Goal: Task Accomplishment & Management: Manage account settings

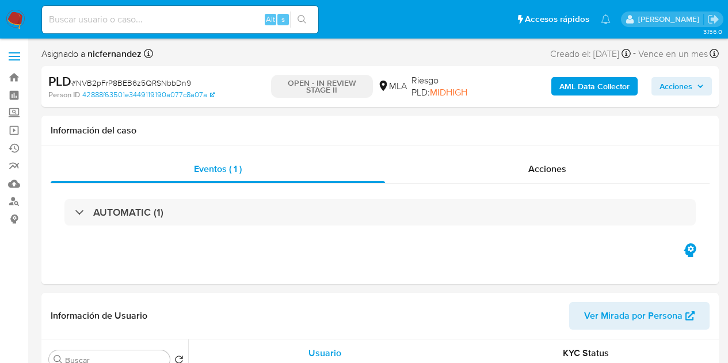
select select "10"
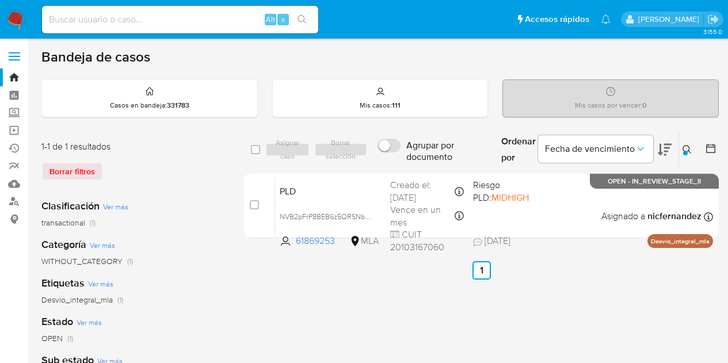
scroll to position [55, 0]
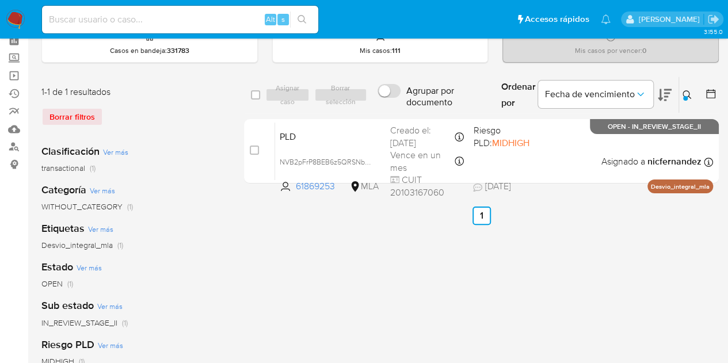
click at [694, 101] on div "Ingrese ID de usuario o caso 61869253 Buscar Borrar filtros" at bounding box center [688, 95] width 20 height 36
drag, startPoint x: 690, startPoint y: 96, endPoint x: 683, endPoint y: 97, distance: 7.0
click at [690, 96] on icon at bounding box center [686, 94] width 9 height 9
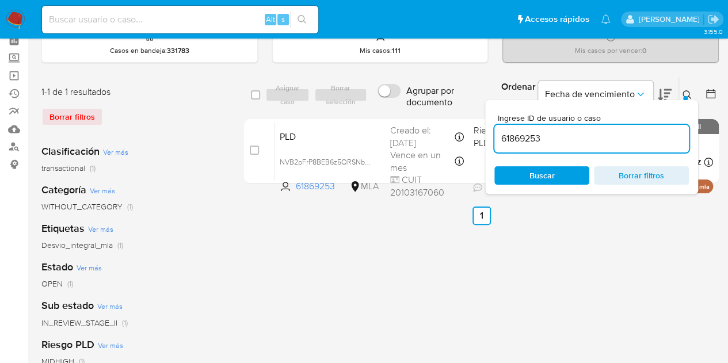
drag, startPoint x: 614, startPoint y: 142, endPoint x: 413, endPoint y: 117, distance: 202.9
click at [413, 117] on div "select-all-cases-checkbox Asignar caso Borrar selección Agrupar por documento O…" at bounding box center [481, 133] width 475 height 112
type input "193170775"
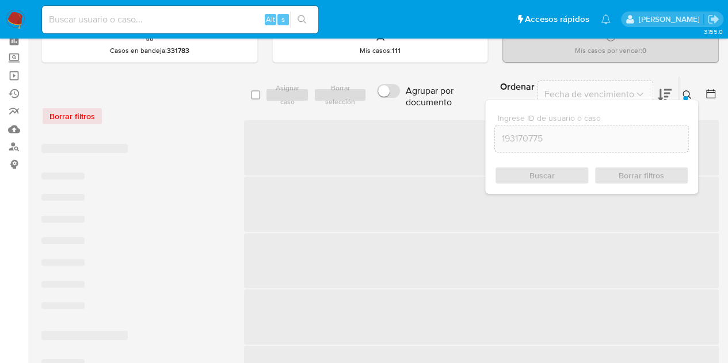
click at [687, 91] on icon at bounding box center [686, 94] width 9 height 9
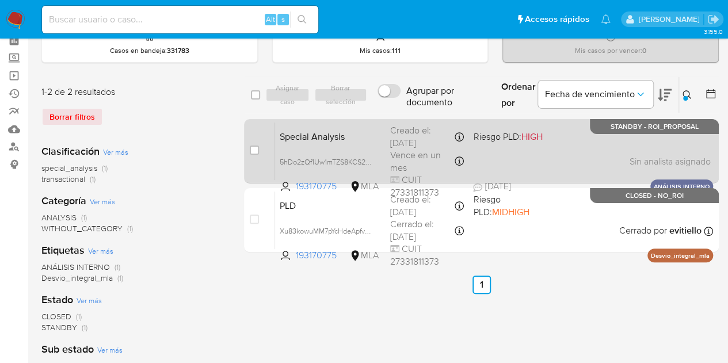
click at [342, 136] on span "Special Analysis" at bounding box center [330, 135] width 101 height 15
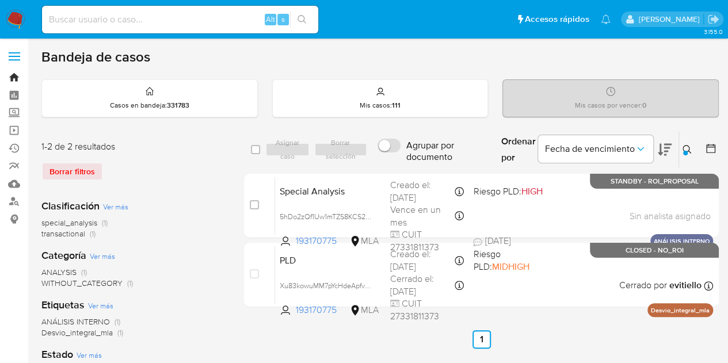
click at [13, 78] on link "Bandeja" at bounding box center [68, 77] width 137 height 18
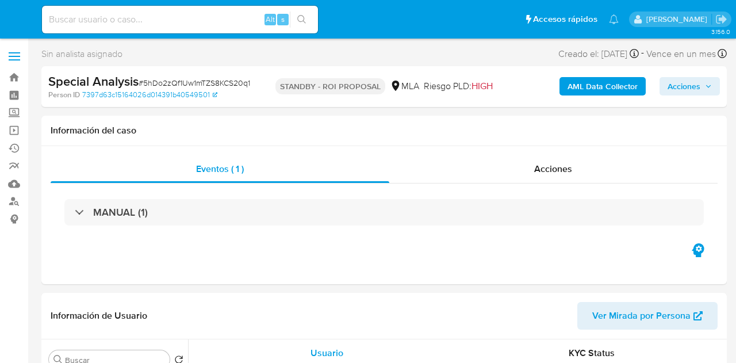
select select "10"
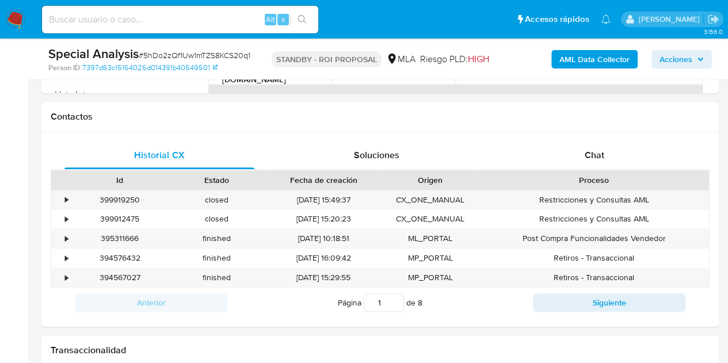
scroll to position [495, 0]
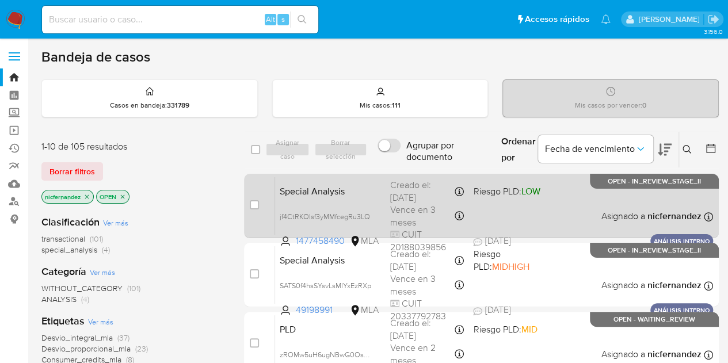
click at [300, 194] on span "Special Analysis" at bounding box center [330, 190] width 101 height 15
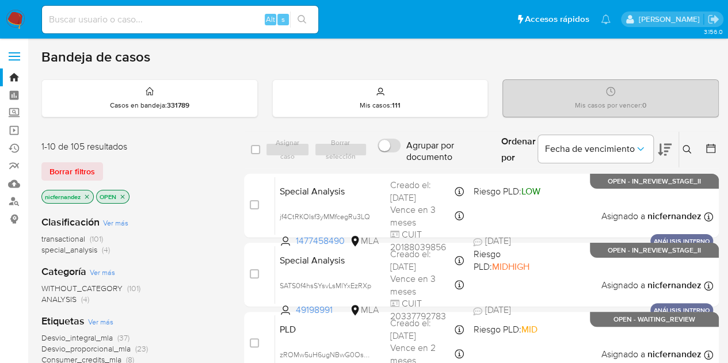
drag, startPoint x: 94, startPoint y: 171, endPoint x: 515, endPoint y: 147, distance: 421.8
click at [95, 171] on button "Borrar filtros" at bounding box center [72, 171] width 62 height 18
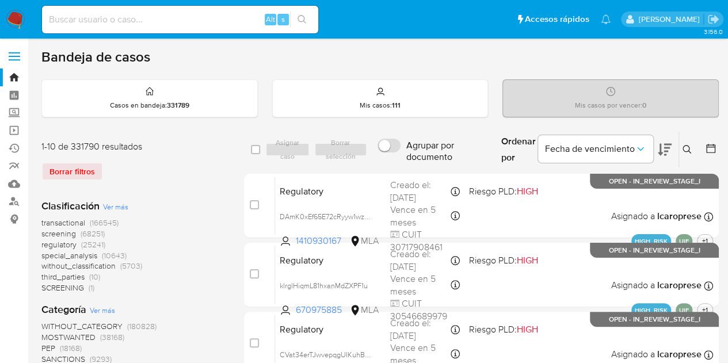
click at [688, 145] on icon at bounding box center [686, 149] width 9 height 9
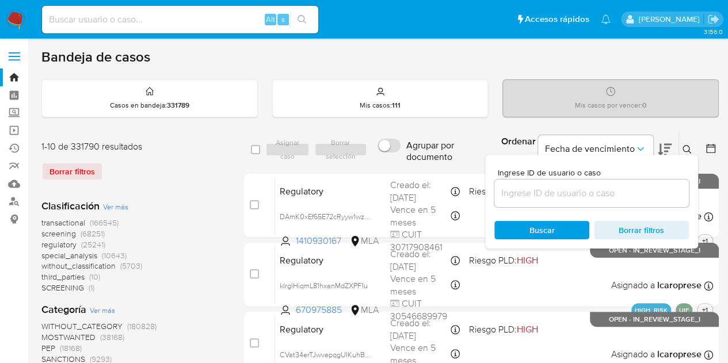
click at [575, 186] on input at bounding box center [591, 193] width 194 height 15
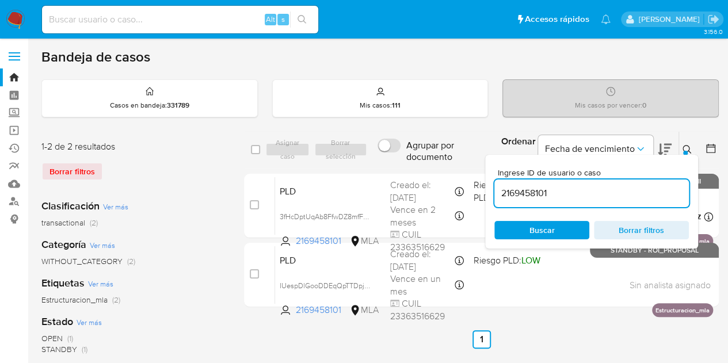
scroll to position [40, 0]
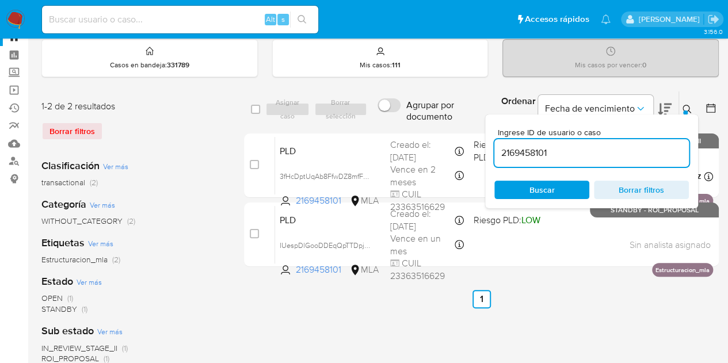
click at [687, 105] on icon at bounding box center [686, 109] width 9 height 9
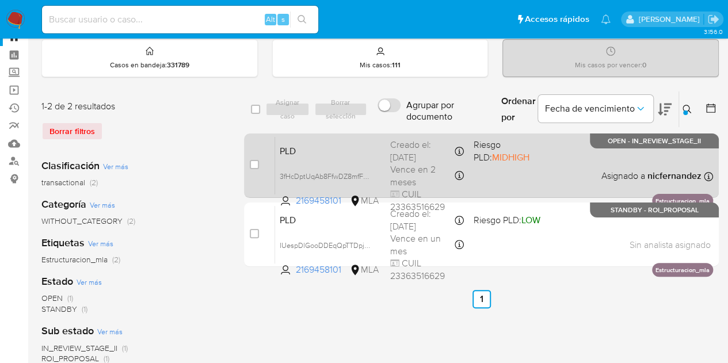
click at [354, 151] on span "PLD" at bounding box center [330, 150] width 101 height 15
click at [366, 173] on span "3fHcDptUqAb8FfwDZ8mfF7SC" at bounding box center [328, 175] width 96 height 13
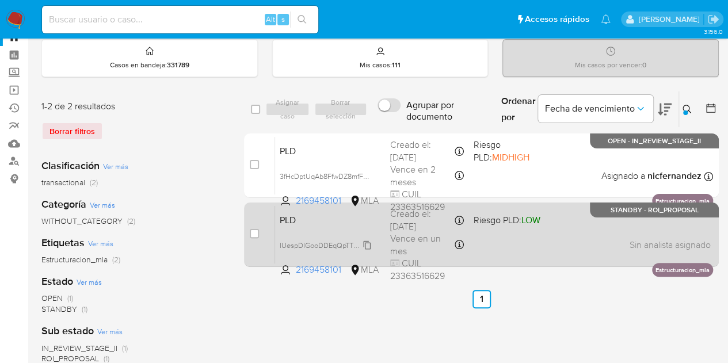
click at [369, 242] on span "IUespDlGooDDEqQpTTDpjL9k" at bounding box center [328, 244] width 96 height 13
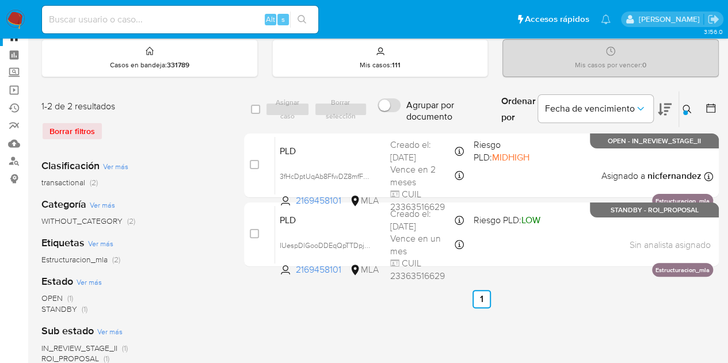
click at [692, 106] on button at bounding box center [688, 109] width 19 height 14
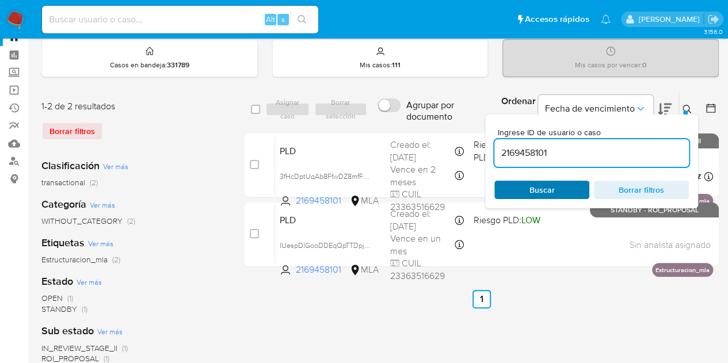
click at [547, 192] on span "Buscar" at bounding box center [541, 190] width 25 height 18
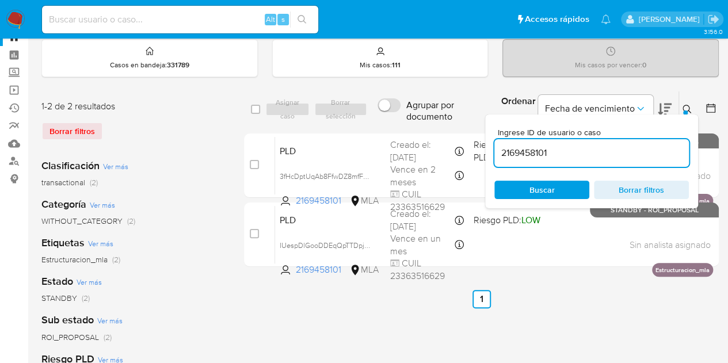
click at [684, 109] on icon at bounding box center [686, 109] width 9 height 9
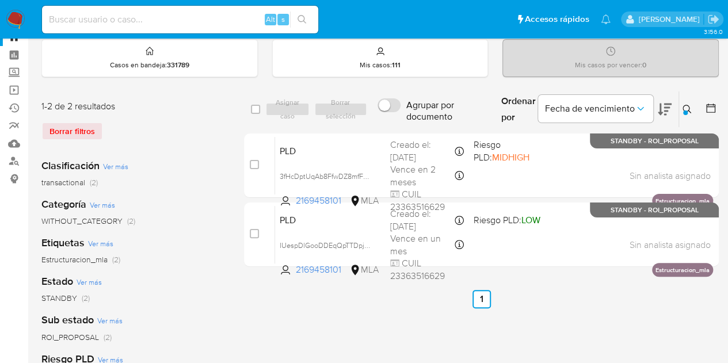
click at [688, 111] on icon at bounding box center [686, 109] width 9 height 9
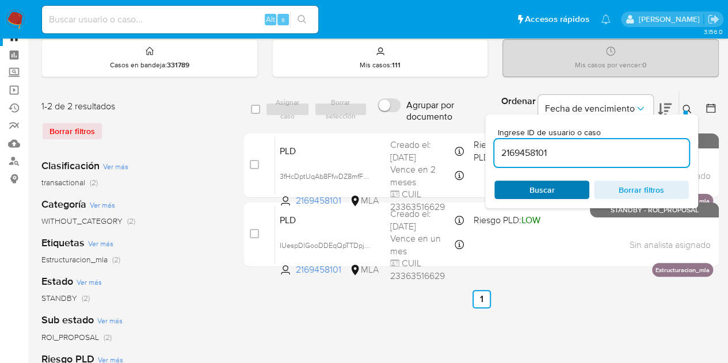
click at [555, 182] on span "Buscar" at bounding box center [541, 190] width 79 height 16
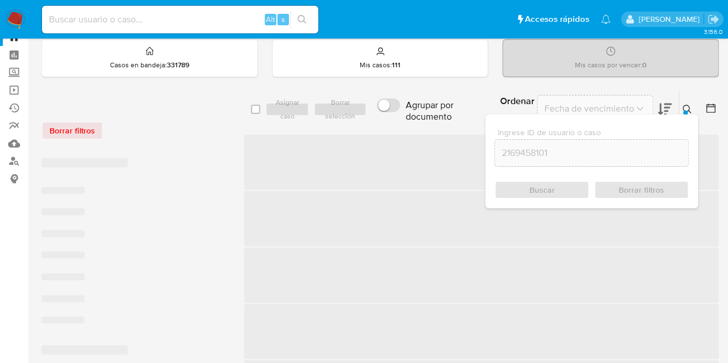
click at [689, 109] on icon at bounding box center [686, 109] width 9 height 9
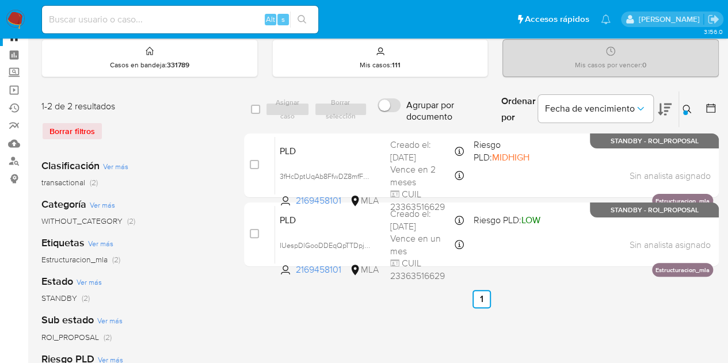
click at [688, 112] on icon at bounding box center [686, 109] width 9 height 9
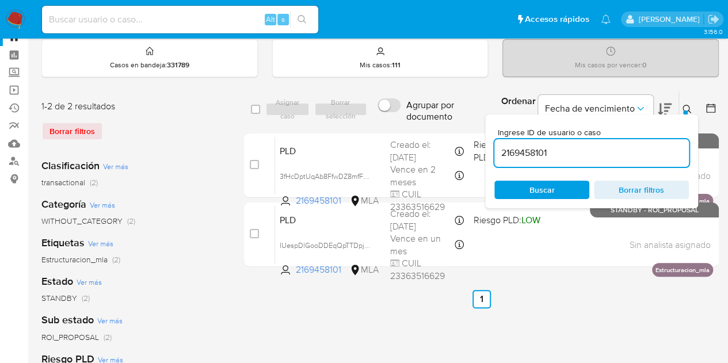
drag, startPoint x: 560, startPoint y: 151, endPoint x: 499, endPoint y: 135, distance: 62.9
click at [413, 130] on div "select-all-cases-checkbox Asignar caso Borrar selección Agrupar por documento O…" at bounding box center [481, 181] width 475 height 181
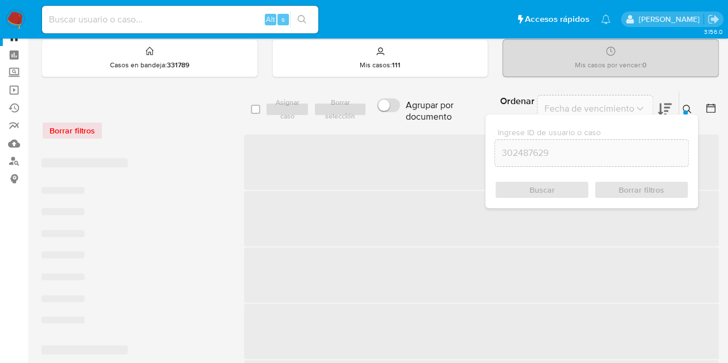
click at [685, 105] on icon at bounding box center [686, 109] width 9 height 9
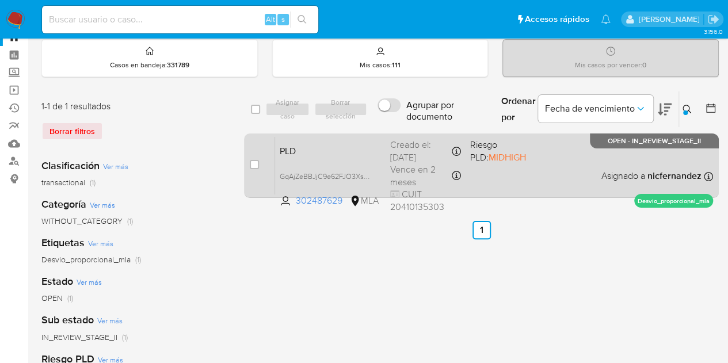
click at [340, 151] on span "PLD" at bounding box center [330, 150] width 101 height 15
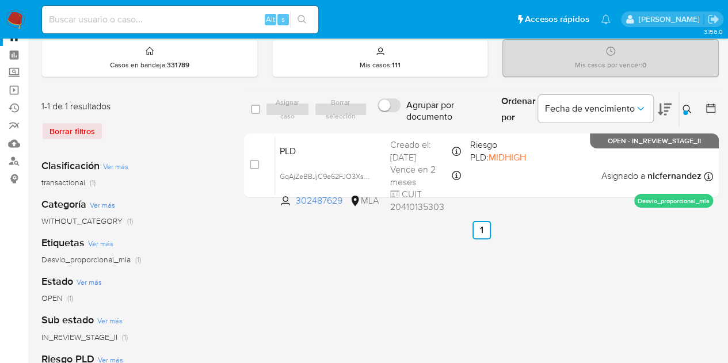
click at [685, 110] on div at bounding box center [685, 112] width 5 height 5
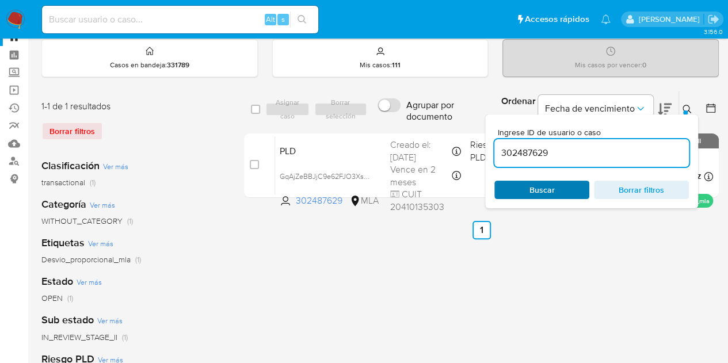
click at [554, 186] on span "Buscar" at bounding box center [541, 190] width 79 height 16
click at [685, 110] on div at bounding box center [685, 112] width 5 height 5
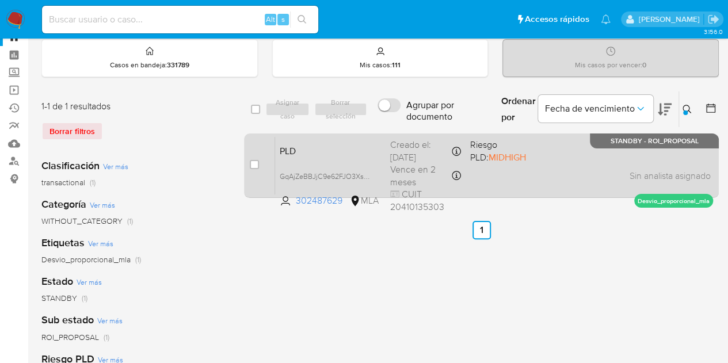
click at [295, 136] on div "PLD GqAjZeBBJjC9e62FJO3XsJZn 302487629 MLA Riesgo PLD: MIDHIGH Creado el: 12/08…" at bounding box center [494, 165] width 438 height 58
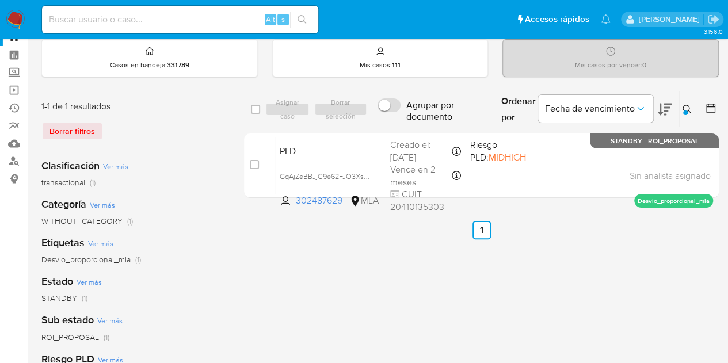
click at [692, 106] on button at bounding box center [688, 109] width 19 height 14
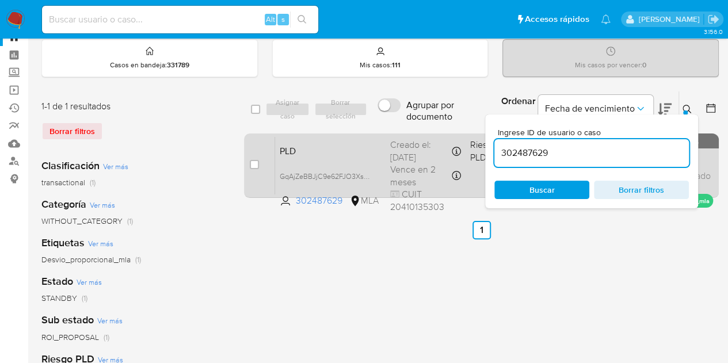
drag, startPoint x: 552, startPoint y: 152, endPoint x: 459, endPoint y: 136, distance: 94.5
click at [432, 134] on div "select-all-cases-checkbox Asignar caso Borrar selección Agrupar por documento O…" at bounding box center [481, 147] width 475 height 112
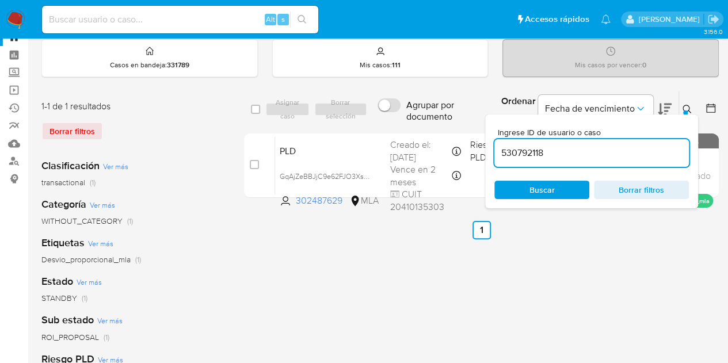
type input "530792118"
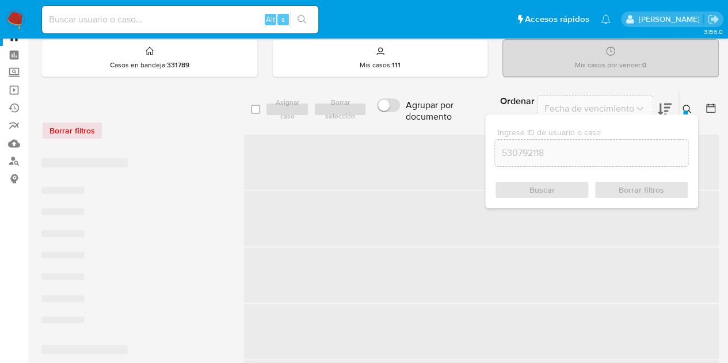
click at [688, 108] on icon at bounding box center [686, 109] width 9 height 9
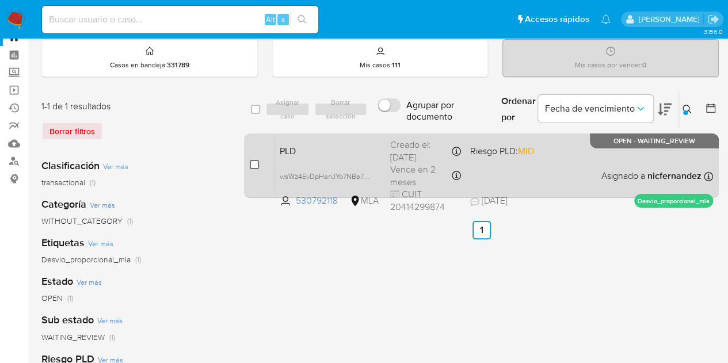
click at [256, 167] on input "checkbox" at bounding box center [254, 164] width 9 height 9
checkbox input "true"
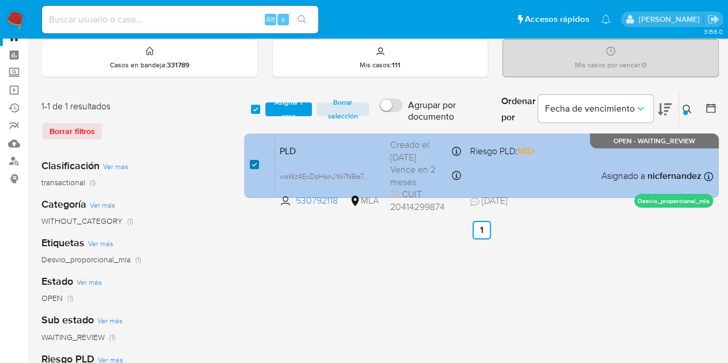
click at [251, 163] on input "checkbox" at bounding box center [254, 164] width 9 height 9
checkbox input "false"
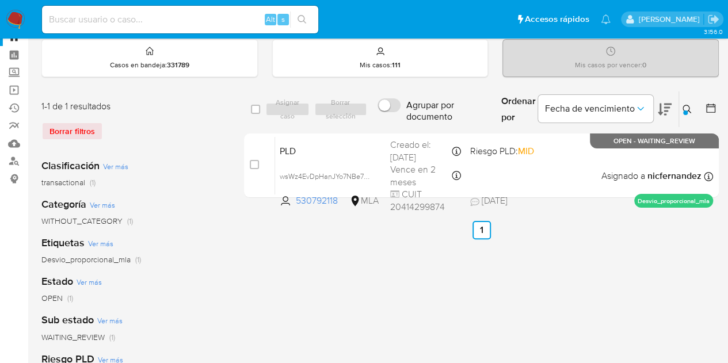
click at [689, 108] on icon at bounding box center [686, 109] width 9 height 9
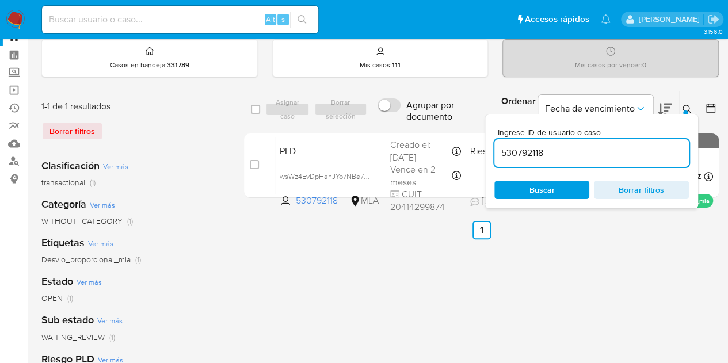
drag, startPoint x: 608, startPoint y: 150, endPoint x: 412, endPoint y: 128, distance: 196.8
click at [412, 128] on div "select-all-cases-checkbox Asignar caso Borrar selección Agrupar por documento O…" at bounding box center [481, 147] width 475 height 112
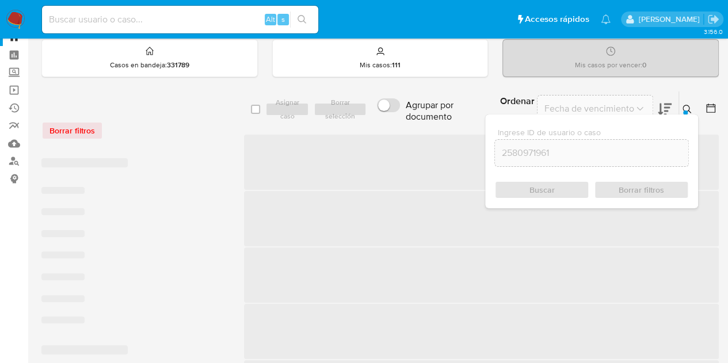
click at [693, 110] on button at bounding box center [688, 109] width 19 height 14
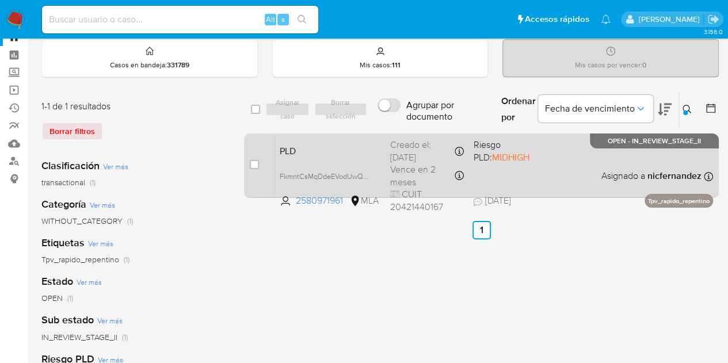
click at [334, 151] on span "PLD" at bounding box center [330, 150] width 101 height 15
click at [342, 156] on span "PLD" at bounding box center [330, 150] width 101 height 15
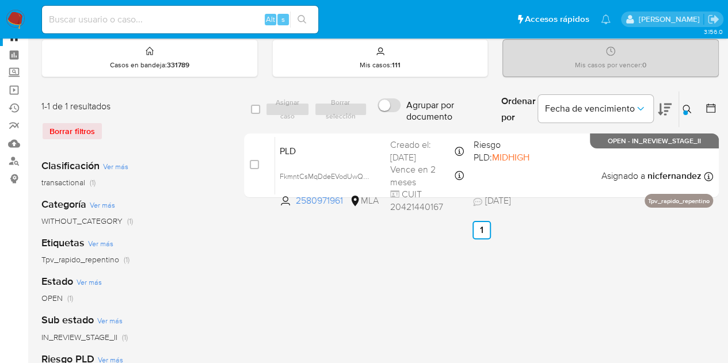
drag, startPoint x: 688, startPoint y: 106, endPoint x: 591, endPoint y: 157, distance: 109.9
click at [688, 106] on icon at bounding box center [686, 109] width 9 height 9
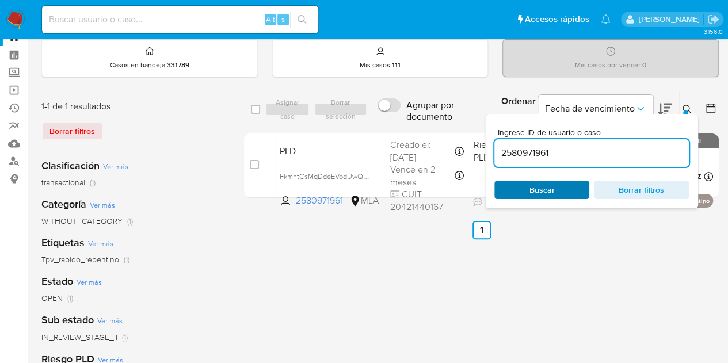
click at [547, 187] on span "Buscar" at bounding box center [541, 190] width 25 height 18
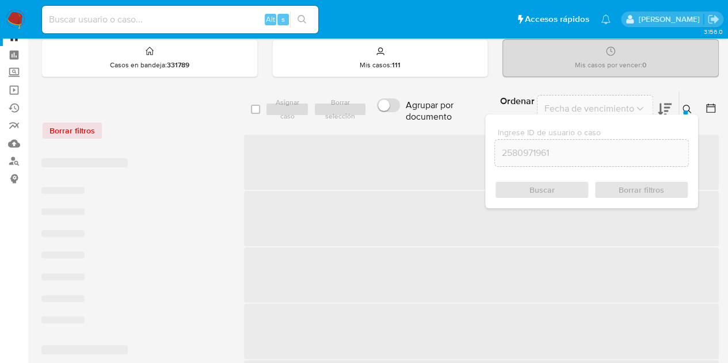
click at [684, 108] on icon at bounding box center [686, 109] width 9 height 9
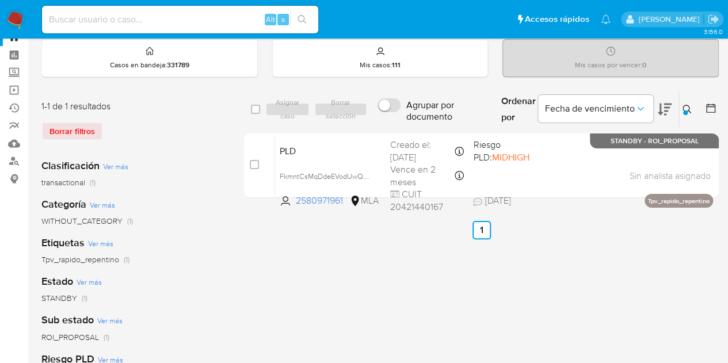
drag, startPoint x: 683, startPoint y: 107, endPoint x: 565, endPoint y: 146, distance: 124.6
click at [683, 107] on icon at bounding box center [686, 109] width 9 height 9
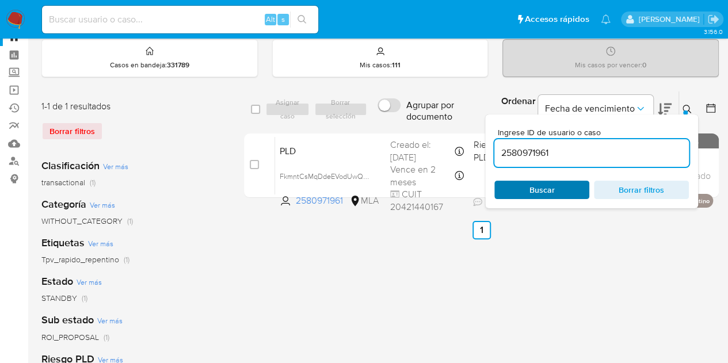
click at [535, 186] on span "Buscar" at bounding box center [541, 190] width 25 height 18
click at [687, 103] on button at bounding box center [688, 109] width 19 height 14
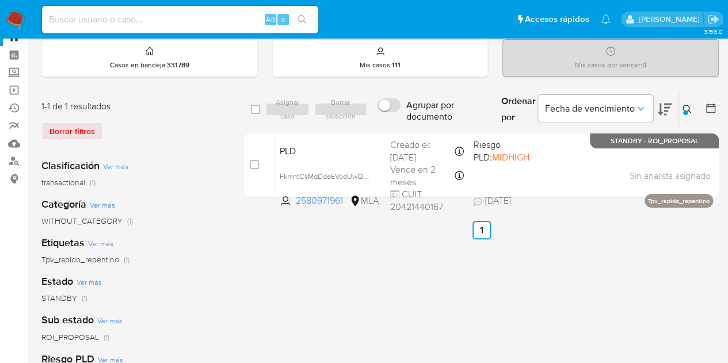
click at [683, 105] on icon at bounding box center [686, 109] width 9 height 9
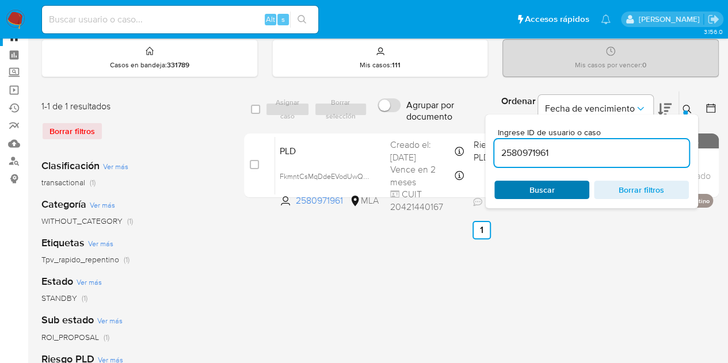
click at [553, 185] on span "Buscar" at bounding box center [541, 190] width 25 height 18
click at [687, 109] on icon at bounding box center [686, 109] width 9 height 9
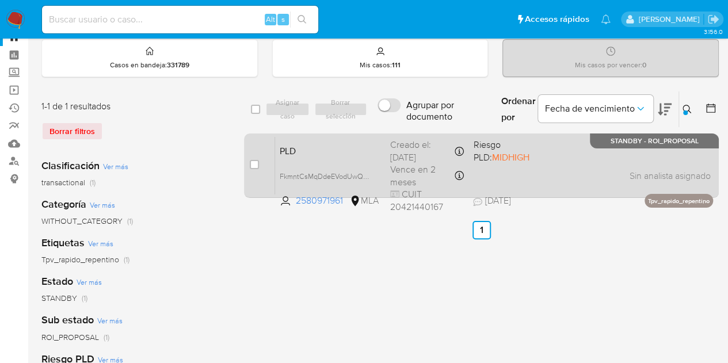
click at [366, 146] on span "PLD" at bounding box center [330, 150] width 101 height 15
click at [367, 153] on span "PLD" at bounding box center [330, 150] width 101 height 15
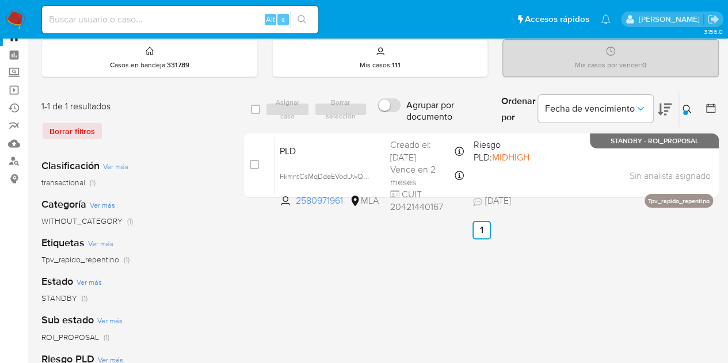
click at [692, 110] on button at bounding box center [688, 109] width 19 height 14
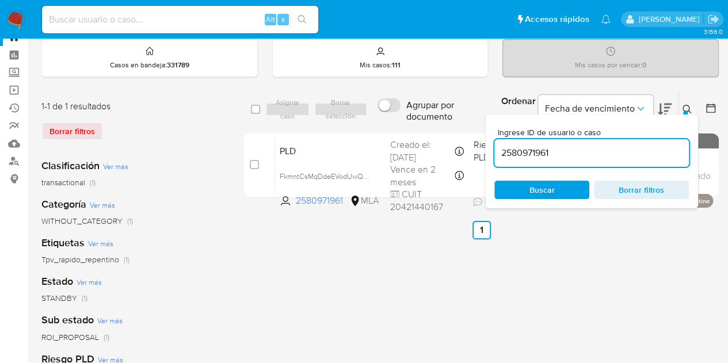
drag, startPoint x: 602, startPoint y: 161, endPoint x: 487, endPoint y: 130, distance: 119.0
click at [487, 130] on div "Ingrese ID de usuario o caso 2580971961 Buscar Borrar filtros" at bounding box center [591, 161] width 213 height 94
click at [532, 147] on input "2580971961" at bounding box center [591, 153] width 194 height 15
paste input "31089267"
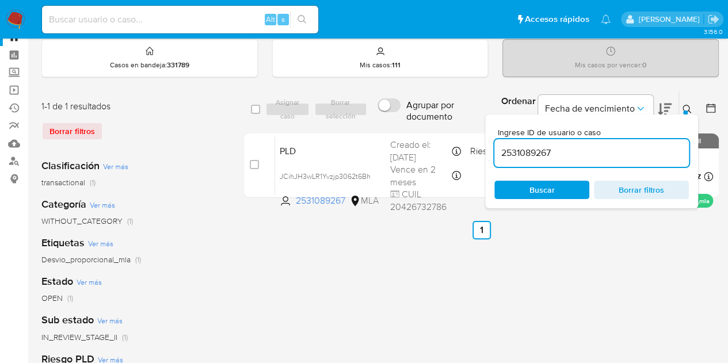
drag, startPoint x: 690, startPoint y: 107, endPoint x: 683, endPoint y: 109, distance: 6.6
click at [689, 108] on icon at bounding box center [686, 109] width 9 height 9
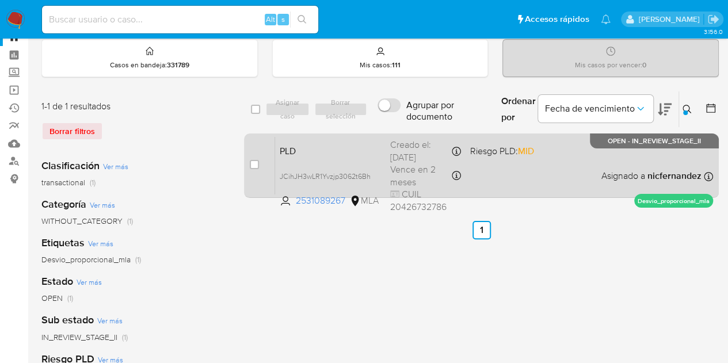
click at [310, 136] on div "PLD JCihJH3wLR1Yvzjp3062t6Bh 2531089267 MLA Riesgo PLD: MID Creado el: 12/08/20…" at bounding box center [494, 165] width 438 height 58
drag, startPoint x: 312, startPoint y: 153, endPoint x: 308, endPoint y: 148, distance: 6.6
click at [311, 152] on span "PLD" at bounding box center [330, 150] width 101 height 15
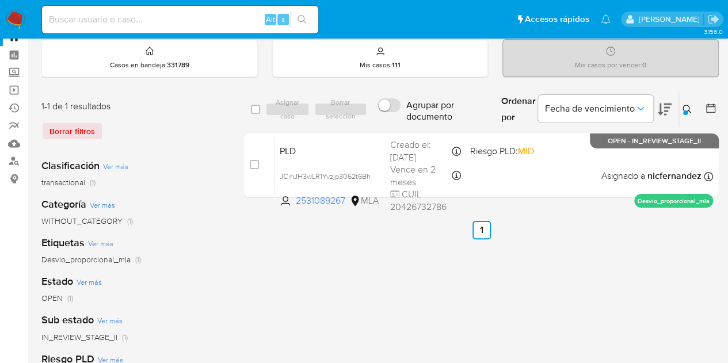
click at [682, 106] on icon at bounding box center [686, 109] width 9 height 9
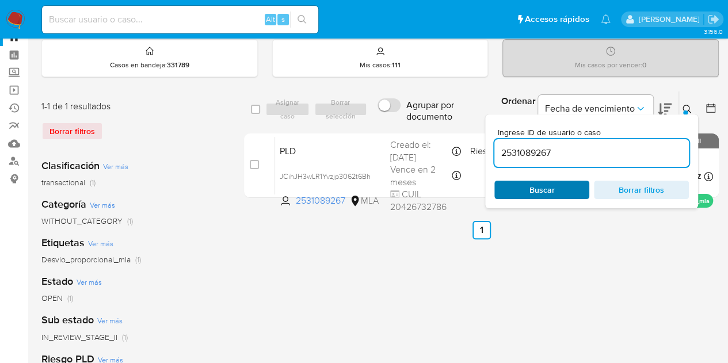
click at [568, 188] on span "Buscar" at bounding box center [541, 190] width 79 height 16
click at [692, 104] on button at bounding box center [688, 109] width 19 height 14
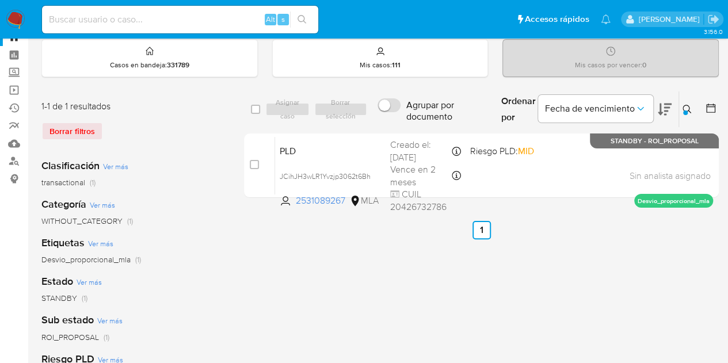
click at [689, 109] on icon at bounding box center [686, 109] width 9 height 9
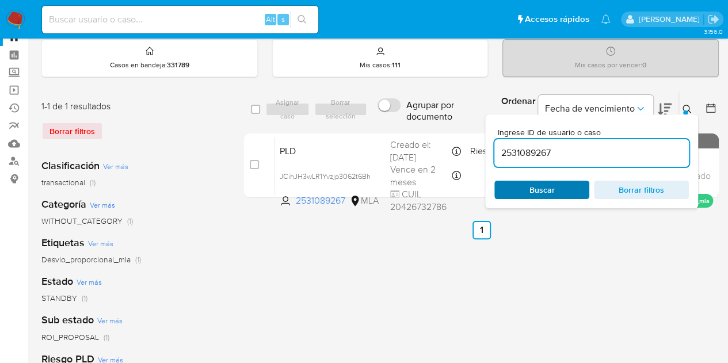
click at [563, 189] on span "Buscar" at bounding box center [541, 190] width 79 height 16
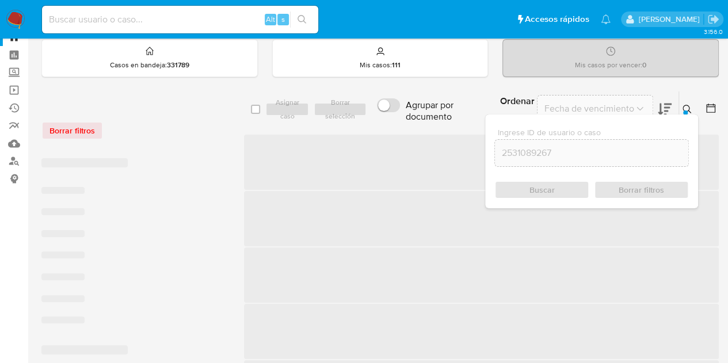
click at [687, 108] on icon at bounding box center [686, 109] width 9 height 9
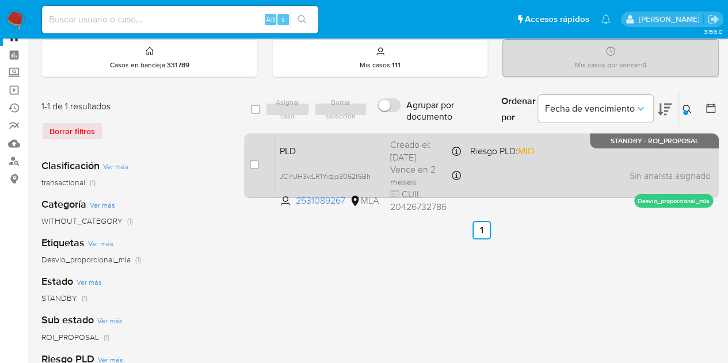
click at [305, 147] on span "PLD" at bounding box center [330, 150] width 101 height 15
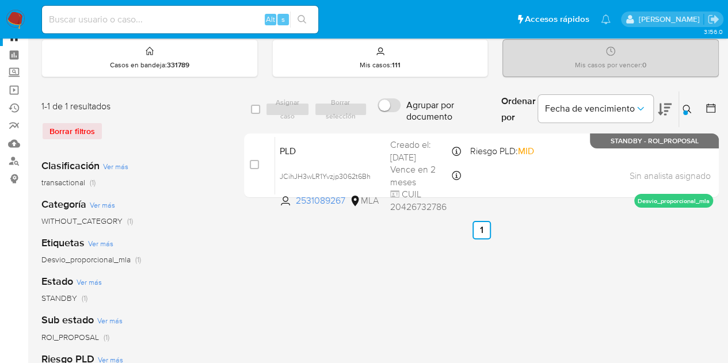
click at [690, 108] on icon at bounding box center [686, 109] width 9 height 9
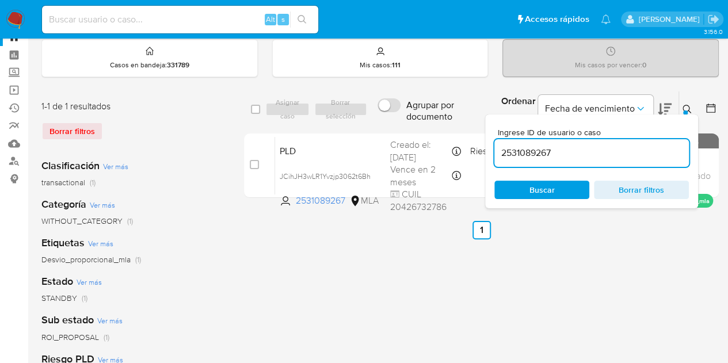
drag, startPoint x: 568, startPoint y: 153, endPoint x: 423, endPoint y: 129, distance: 146.3
click at [423, 129] on div "select-all-cases-checkbox Asignar caso Borrar selección Agrupar por documento O…" at bounding box center [481, 147] width 475 height 112
click at [690, 108] on icon at bounding box center [686, 109] width 9 height 9
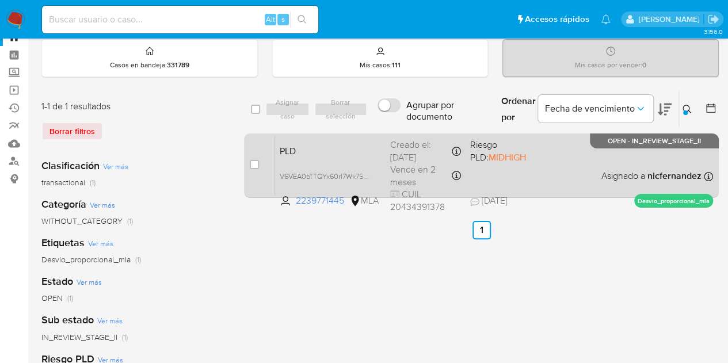
click at [359, 143] on span "PLD" at bounding box center [330, 150] width 101 height 15
click at [300, 137] on div "PLD V6VEA0bTTQYx60rl7Wk75Wu5 2239771445 MLA Riesgo PLD: MIDHIGH Creado el: 12/0…" at bounding box center [494, 165] width 438 height 58
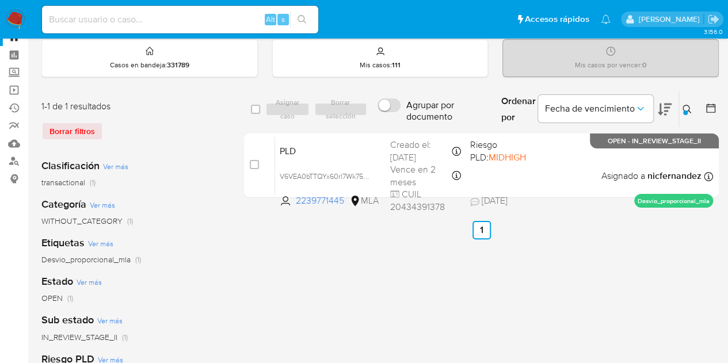
click at [686, 105] on icon at bounding box center [686, 109] width 9 height 9
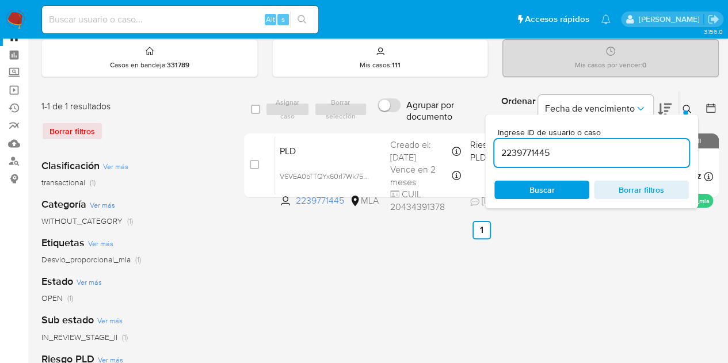
click at [557, 199] on div "Ingrese ID de usuario o caso 2239771445 Buscar Borrar filtros" at bounding box center [591, 161] width 213 height 94
click at [557, 193] on span "Buscar" at bounding box center [541, 190] width 79 height 16
click at [683, 105] on icon at bounding box center [686, 109] width 9 height 9
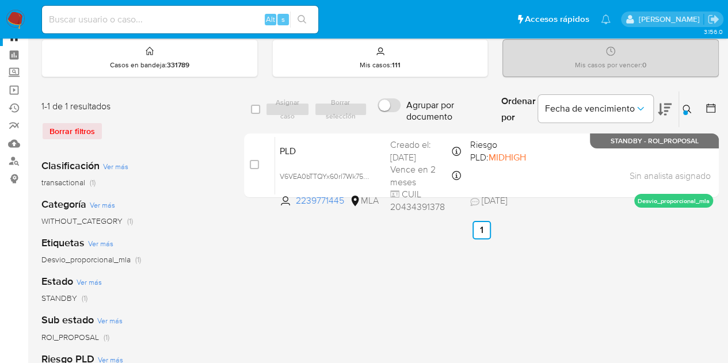
click at [689, 105] on icon at bounding box center [686, 109] width 9 height 9
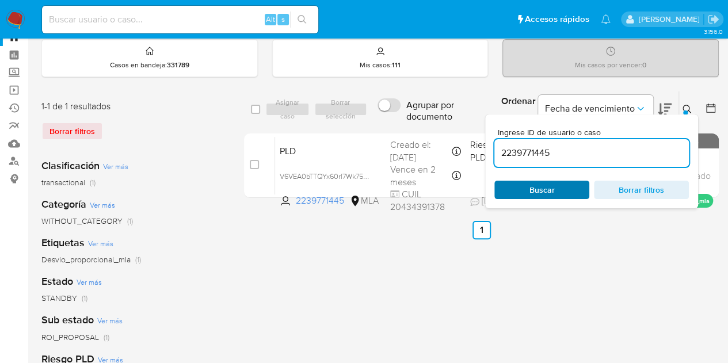
click at [563, 186] on span "Buscar" at bounding box center [541, 190] width 79 height 16
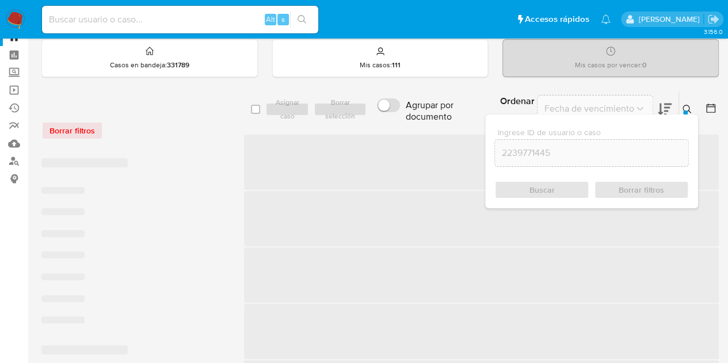
click at [690, 105] on icon at bounding box center [686, 109] width 9 height 9
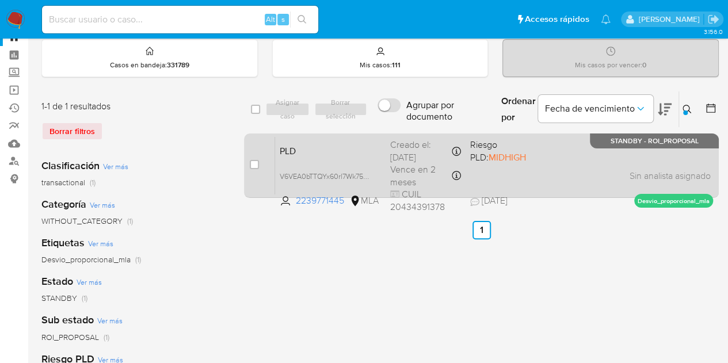
click at [360, 150] on span "PLD" at bounding box center [330, 150] width 101 height 15
click at [337, 139] on div "PLD V6VEA0bTTQYx60rl7Wk75Wu5 2239771445 MLA Riesgo PLD: MIDHIGH Creado el: 12/0…" at bounding box center [494, 165] width 438 height 58
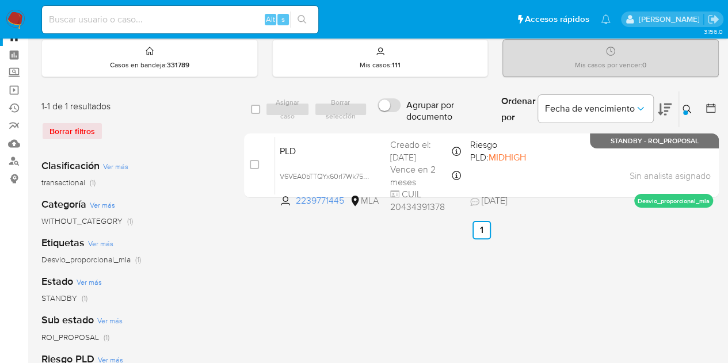
click at [685, 102] on button at bounding box center [688, 109] width 19 height 14
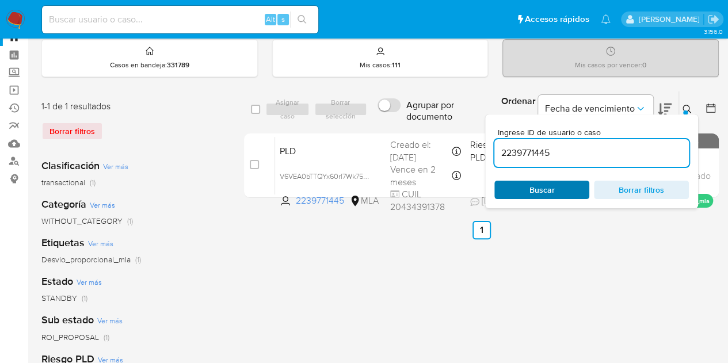
click at [550, 187] on span "Buscar" at bounding box center [541, 190] width 25 height 18
click at [312, 312] on div "select-all-cases-checkbox Asignar caso Borrar selección Agrupar por documento O…" at bounding box center [481, 343] width 475 height 505
click at [559, 158] on input "2239771445" at bounding box center [591, 153] width 194 height 15
drag, startPoint x: 572, startPoint y: 153, endPoint x: 442, endPoint y: 131, distance: 131.8
click at [442, 131] on div "select-all-cases-checkbox Asignar caso Borrar selección Agrupar por documento O…" at bounding box center [481, 147] width 475 height 112
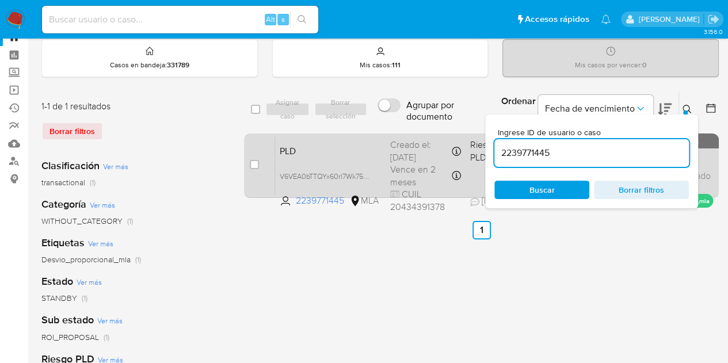
paste input "498834520"
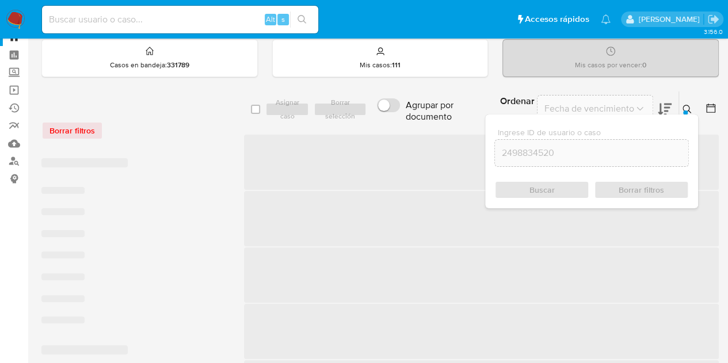
click at [692, 105] on button at bounding box center [688, 109] width 19 height 14
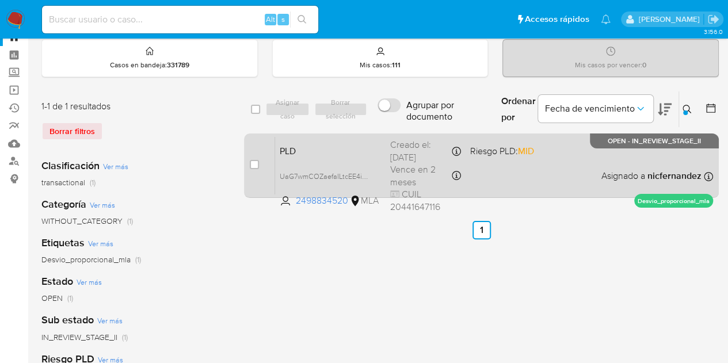
click at [376, 143] on span "PLD" at bounding box center [330, 150] width 101 height 15
click at [295, 146] on span "PLD" at bounding box center [330, 150] width 101 height 15
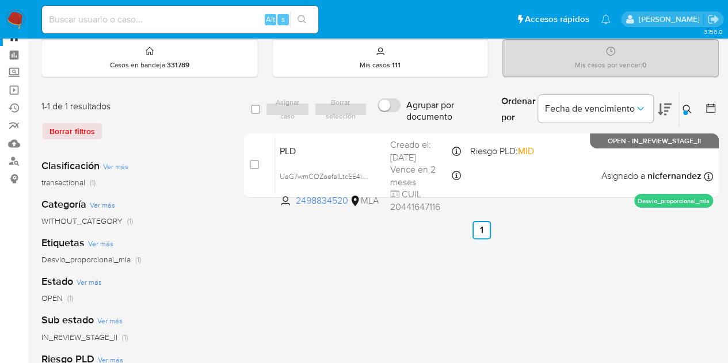
drag, startPoint x: 687, startPoint y: 114, endPoint x: 663, endPoint y: 139, distance: 34.6
click at [686, 114] on button at bounding box center [688, 109] width 19 height 14
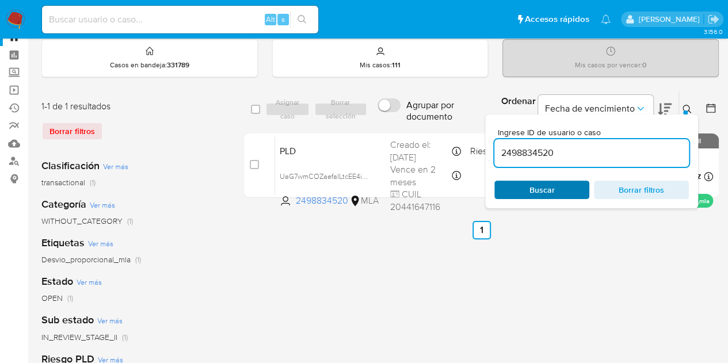
click at [553, 191] on span "Buscar" at bounding box center [541, 190] width 79 height 16
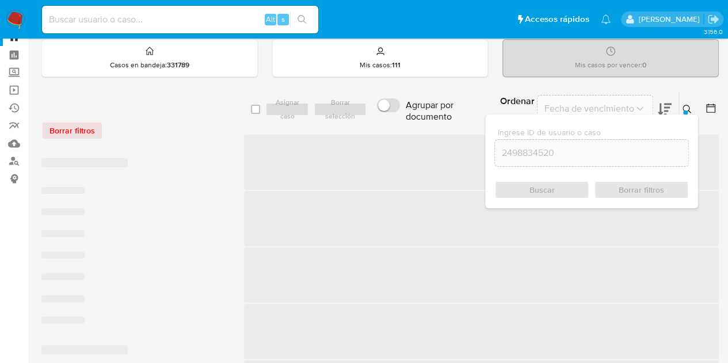
click at [681, 112] on button at bounding box center [688, 109] width 19 height 14
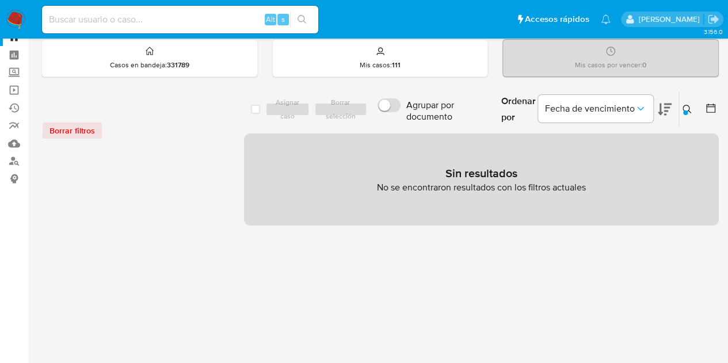
click at [688, 109] on icon at bounding box center [686, 109] width 9 height 9
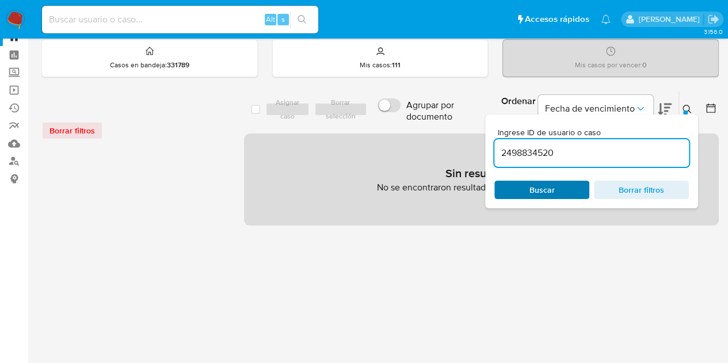
click at [574, 187] on span "Buscar" at bounding box center [541, 190] width 79 height 16
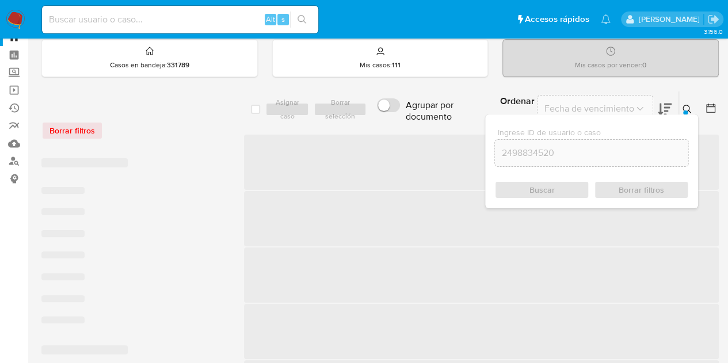
click at [685, 108] on icon at bounding box center [686, 109] width 9 height 9
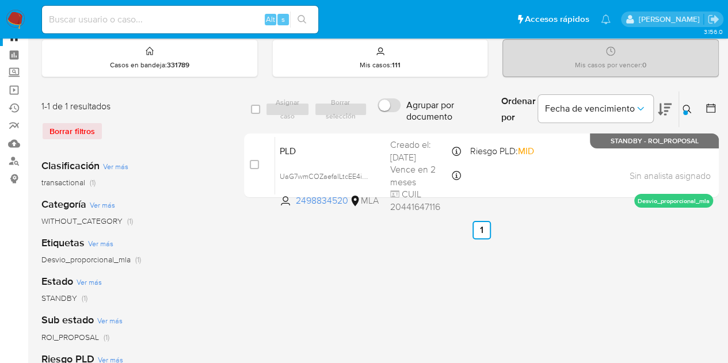
click at [325, 291] on div "select-all-cases-checkbox Asignar caso Borrar selección Agrupar por documento O…" at bounding box center [481, 343] width 475 height 505
click at [677, 106] on div "Ordenar por Fecha de vencimiento" at bounding box center [585, 109] width 186 height 36
click at [681, 109] on button at bounding box center [688, 109] width 19 height 14
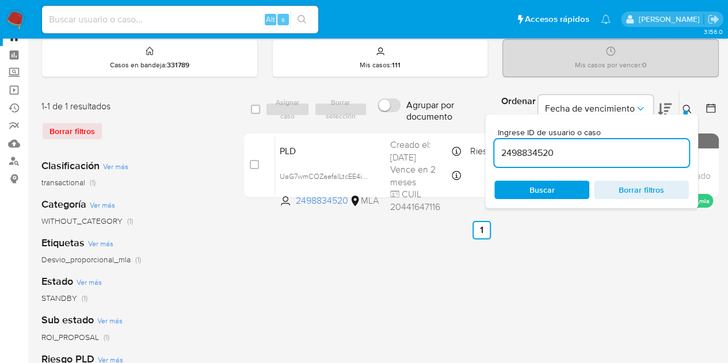
drag, startPoint x: 562, startPoint y: 185, endPoint x: 586, endPoint y: 171, distance: 28.1
click at [561, 185] on span "Buscar" at bounding box center [541, 190] width 79 height 16
click at [685, 106] on icon at bounding box center [686, 109] width 9 height 9
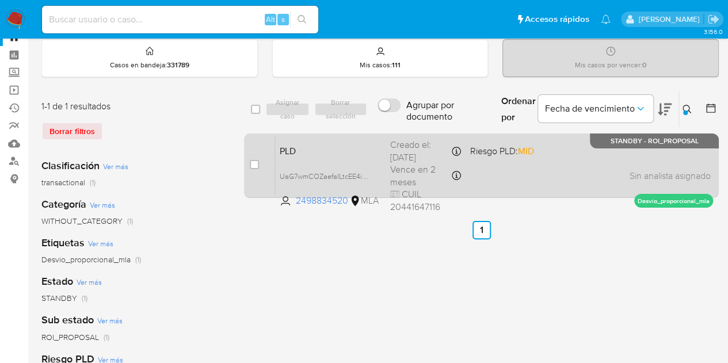
click at [346, 159] on div "PLD UaG7wmCOZaefaILtcEE4i2PE 2498834520 MLA Riesgo PLD: MID Creado el: 12/08/20…" at bounding box center [494, 165] width 438 height 58
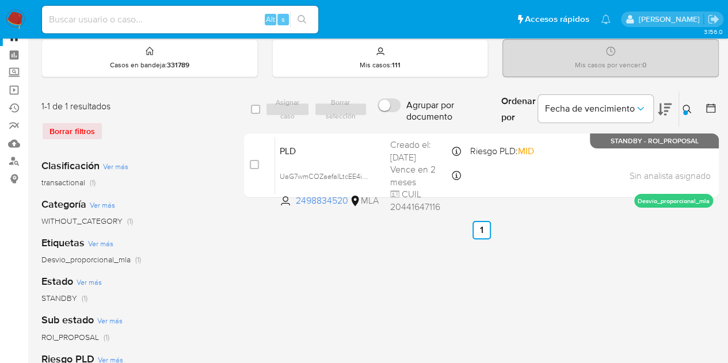
click at [692, 105] on button at bounding box center [688, 109] width 19 height 14
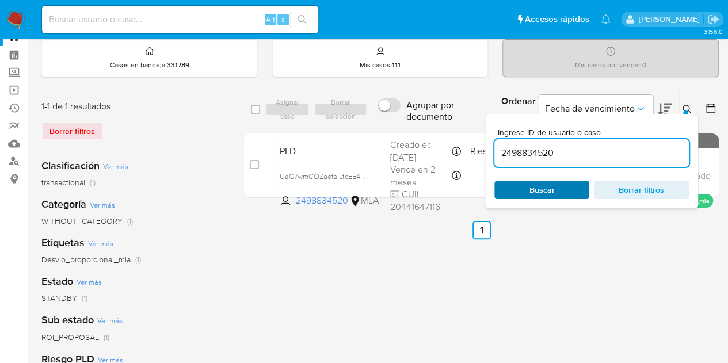
click at [563, 188] on span "Buscar" at bounding box center [541, 190] width 79 height 16
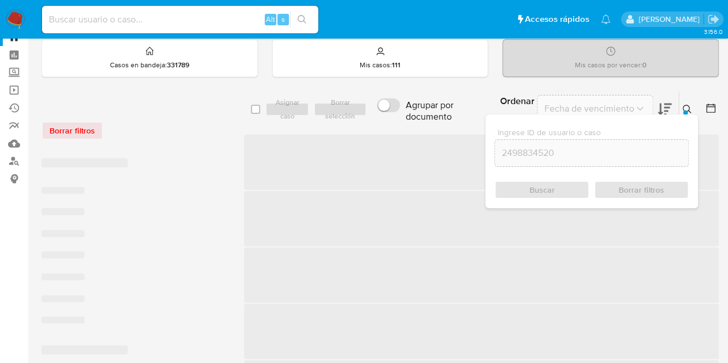
drag, startPoint x: 684, startPoint y: 105, endPoint x: 644, endPoint y: 127, distance: 45.6
click at [683, 105] on icon at bounding box center [686, 109] width 9 height 9
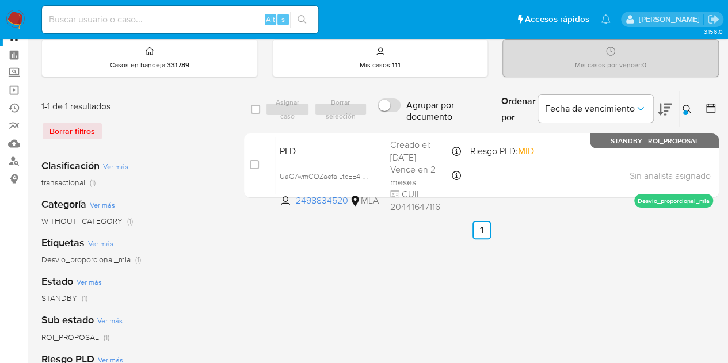
click at [661, 320] on div "select-all-cases-checkbox Asignar caso Borrar selección Agrupar por documento O…" at bounding box center [481, 343] width 475 height 505
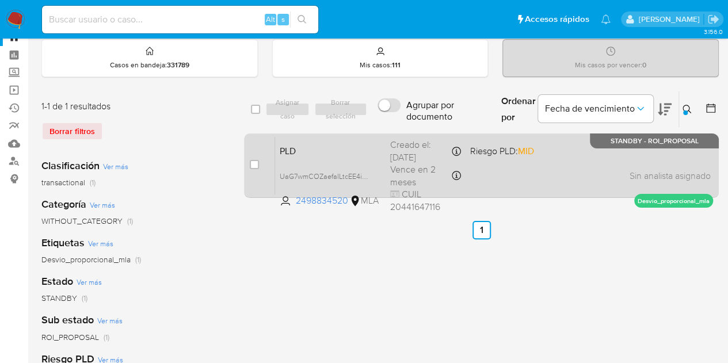
click at [319, 151] on span "PLD" at bounding box center [330, 150] width 101 height 15
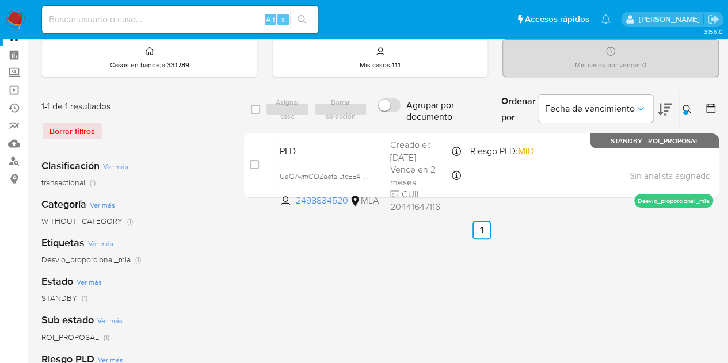
click at [685, 105] on icon at bounding box center [686, 109] width 9 height 9
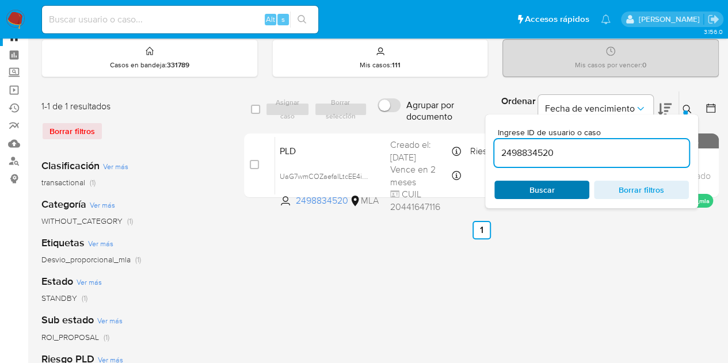
click at [547, 190] on span "Buscar" at bounding box center [541, 190] width 25 height 18
click at [685, 98] on div "Ingrese ID de usuario o caso 2498834520 Buscar Borrar filtros" at bounding box center [688, 109] width 20 height 36
click at [677, 105] on div "Ordenar por Fecha de vencimiento" at bounding box center [585, 109] width 186 height 36
click at [682, 109] on icon at bounding box center [686, 109] width 9 height 9
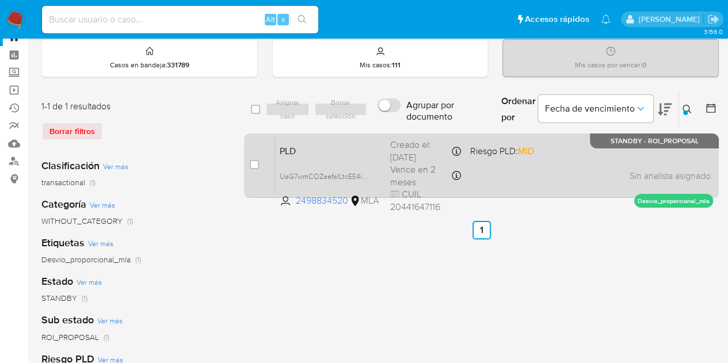
click at [360, 149] on span "PLD" at bounding box center [330, 150] width 101 height 15
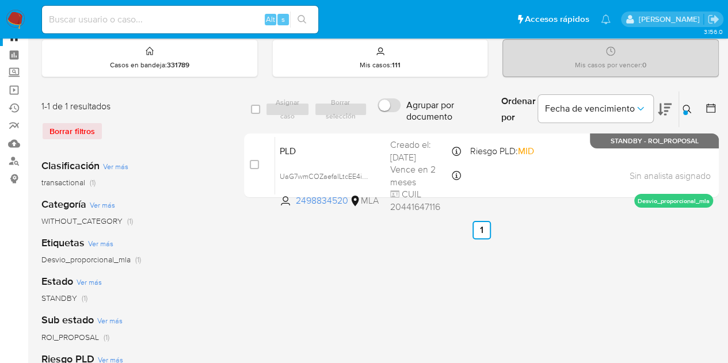
drag, startPoint x: 692, startPoint y: 110, endPoint x: 685, endPoint y: 114, distance: 8.0
click at [690, 110] on button at bounding box center [688, 109] width 19 height 14
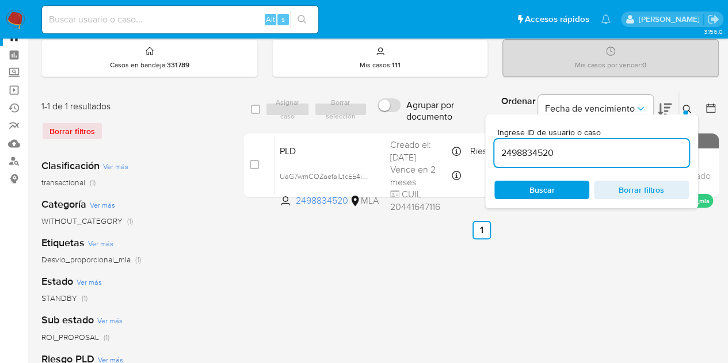
drag, startPoint x: 594, startPoint y: 155, endPoint x: 429, endPoint y: 120, distance: 168.8
click at [430, 120] on div "select-all-cases-checkbox Asignar caso Borrar selección Agrupar por documento O…" at bounding box center [481, 109] width 475 height 37
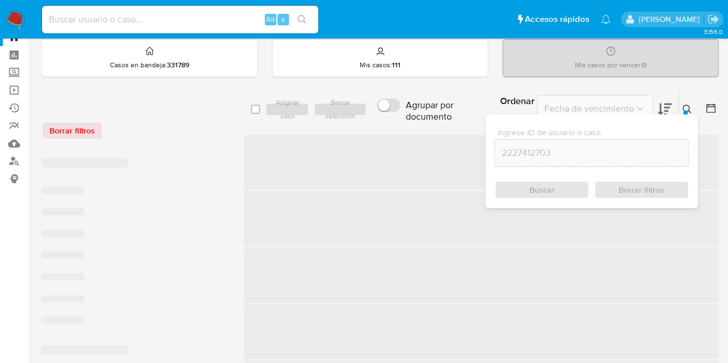
click at [685, 109] on icon at bounding box center [686, 109] width 9 height 9
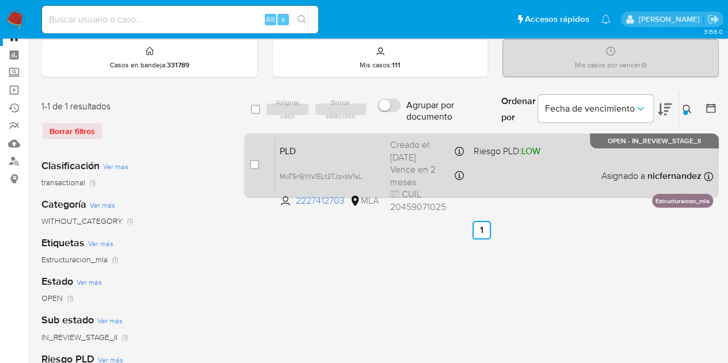
click at [338, 143] on span "PLD" at bounding box center [330, 150] width 101 height 15
click at [305, 156] on div "PLD MoTSr9jYtVlELt3TJzxbV1sL 2227412703 MLA Riesgo PLD: LOW Creado el: 12/08/20…" at bounding box center [494, 165] width 438 height 58
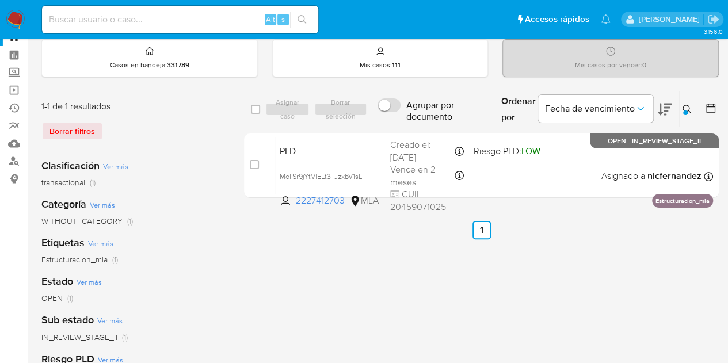
click at [686, 110] on div at bounding box center [685, 112] width 5 height 5
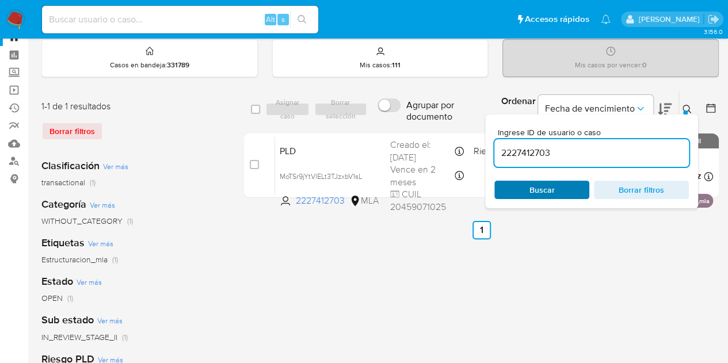
click at [574, 186] on span "Buscar" at bounding box center [541, 190] width 79 height 16
click at [689, 102] on button at bounding box center [688, 109] width 19 height 14
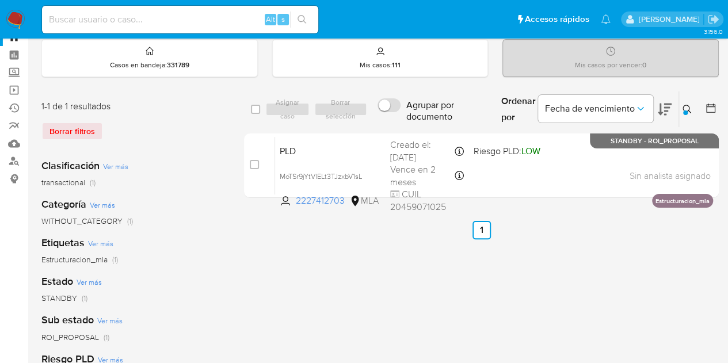
click at [681, 108] on button at bounding box center [688, 109] width 19 height 14
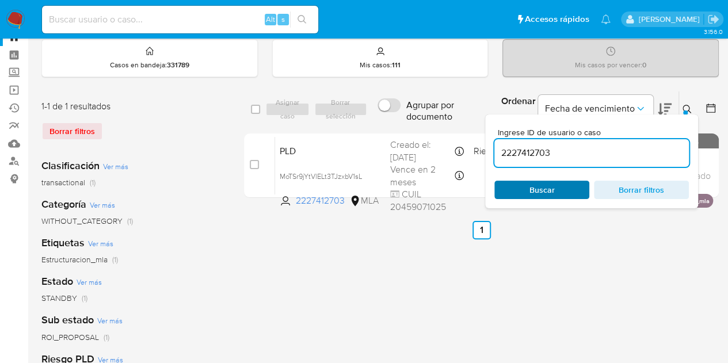
click at [574, 192] on span "Buscar" at bounding box center [541, 190] width 79 height 16
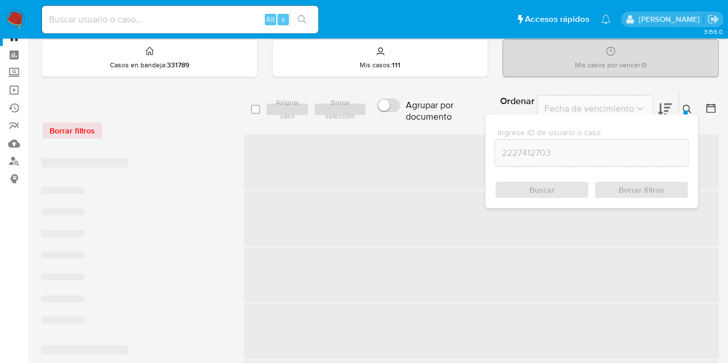
click at [689, 105] on icon at bounding box center [686, 109] width 9 height 9
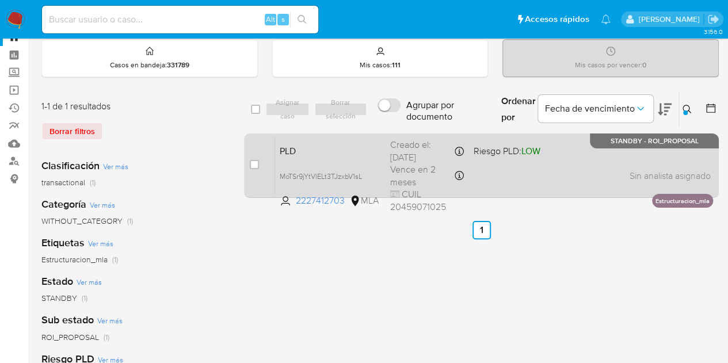
click at [347, 156] on div "PLD MoTSr9jYtVlELt3TJzxbV1sL 2227412703 MLA Riesgo PLD: LOW Creado el: 12/08/20…" at bounding box center [494, 165] width 438 height 58
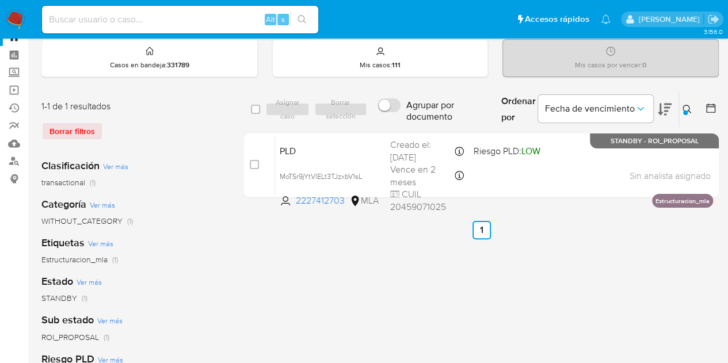
click at [687, 111] on icon at bounding box center [686, 109] width 9 height 9
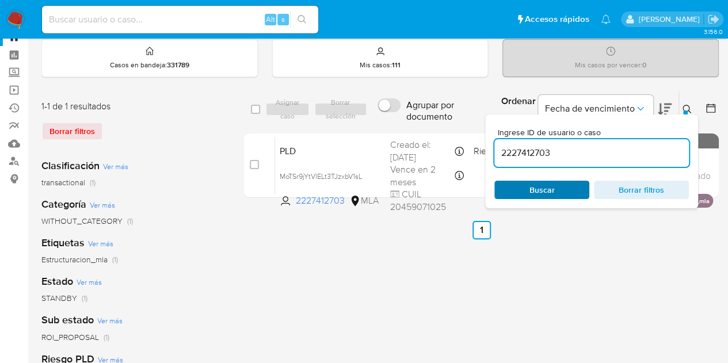
click at [548, 184] on span "Buscar" at bounding box center [541, 190] width 25 height 18
click at [534, 189] on span "Buscar" at bounding box center [541, 190] width 25 height 18
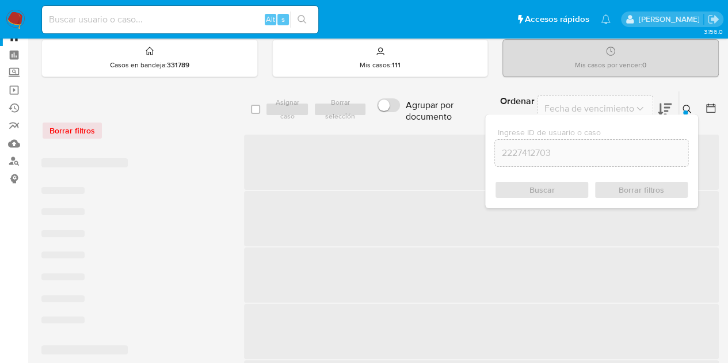
click at [685, 106] on icon at bounding box center [686, 109] width 9 height 9
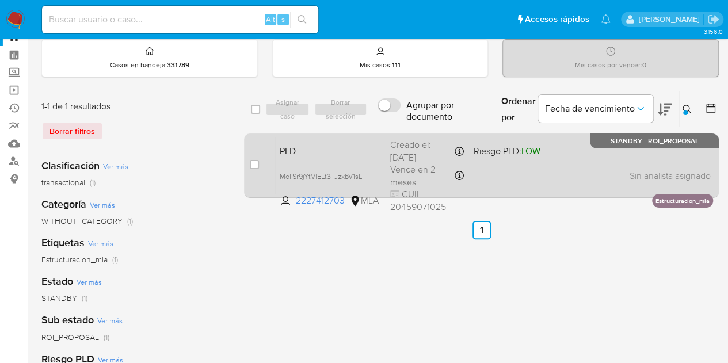
click at [316, 144] on span "PLD" at bounding box center [330, 150] width 101 height 15
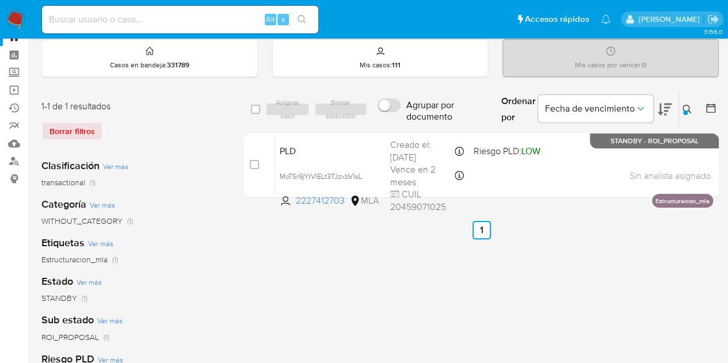
click at [687, 105] on icon at bounding box center [686, 109] width 9 height 9
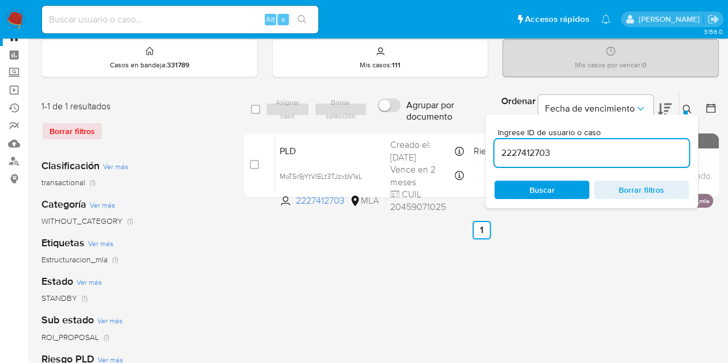
drag, startPoint x: 472, startPoint y: 143, endPoint x: 429, endPoint y: 132, distance: 44.7
click at [430, 132] on div "select-all-cases-checkbox Asignar caso Borrar selección Agrupar por documento O…" at bounding box center [481, 147] width 475 height 112
type input "1350808268"
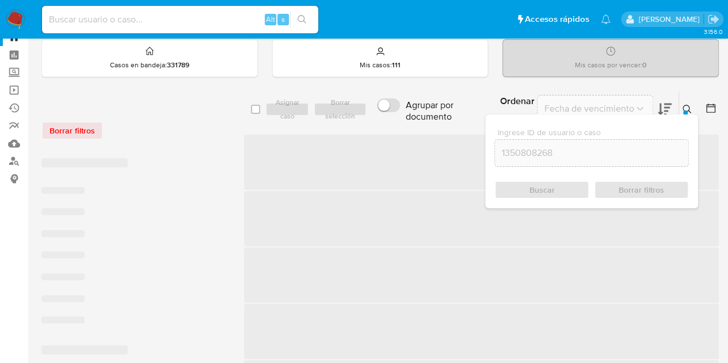
click at [687, 109] on icon at bounding box center [686, 109] width 9 height 9
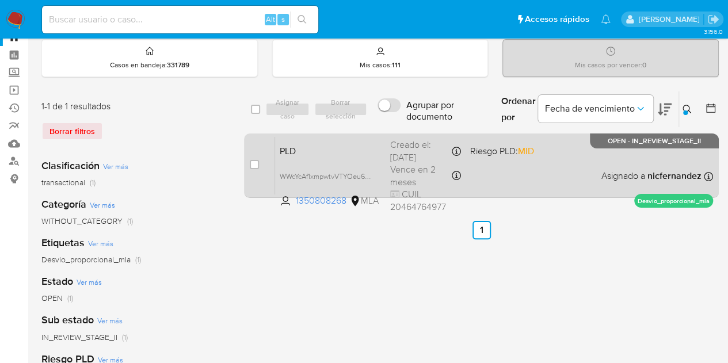
click at [343, 157] on div "PLD WWcYcAf1xmpwtvVTYOeu6DzP 1350808268 MLA Riesgo PLD: MID Creado el: 12/08/20…" at bounding box center [494, 165] width 438 height 58
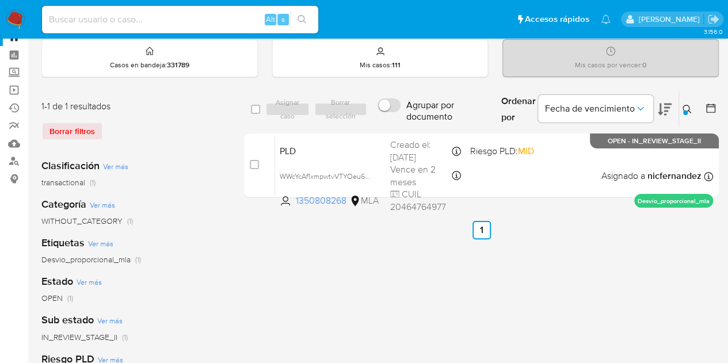
click at [683, 108] on icon at bounding box center [686, 109] width 9 height 9
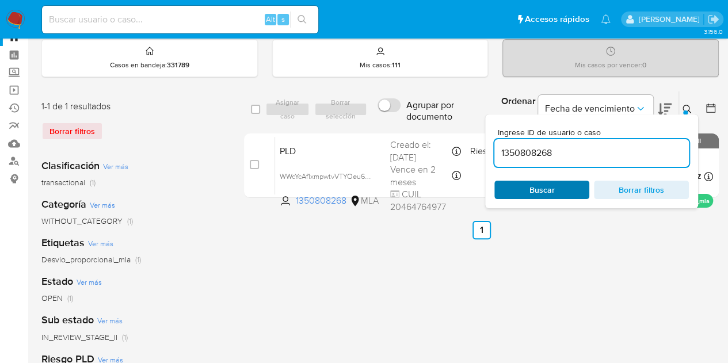
click at [555, 183] on span "Buscar" at bounding box center [541, 190] width 79 height 16
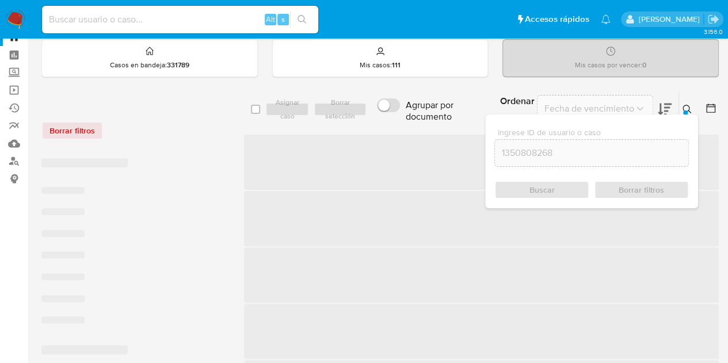
click at [685, 112] on div at bounding box center [685, 112] width 5 height 5
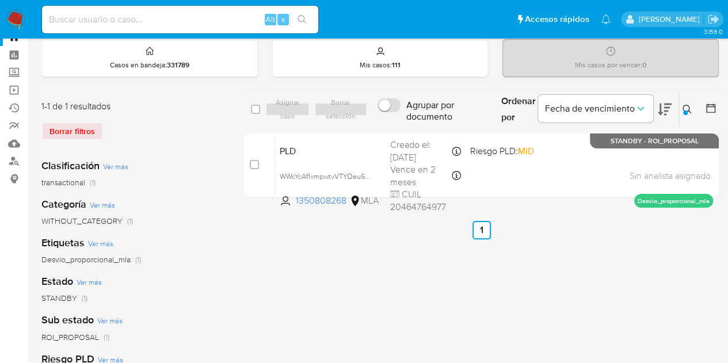
drag, startPoint x: 276, startPoint y: 344, endPoint x: 280, endPoint y: 339, distance: 6.2
click at [276, 344] on div "select-all-cases-checkbox Asignar caso Borrar selección Agrupar por documento O…" at bounding box center [481, 343] width 475 height 505
click at [688, 112] on icon at bounding box center [686, 109] width 9 height 9
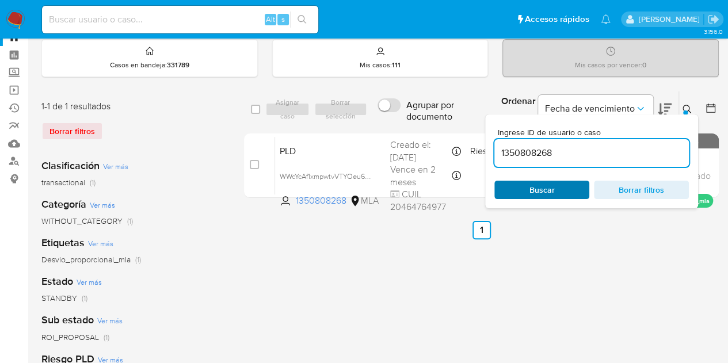
click at [557, 186] on span "Buscar" at bounding box center [541, 190] width 79 height 16
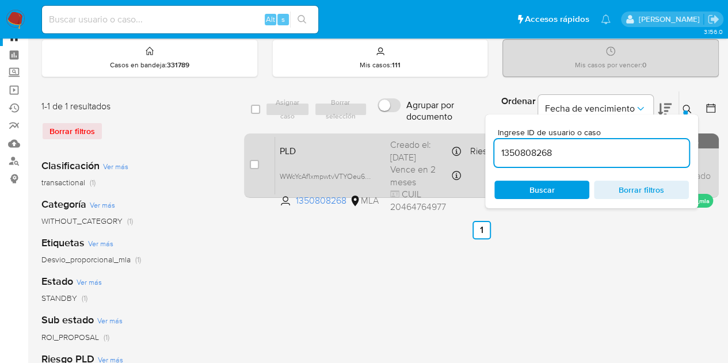
click at [347, 154] on span "PLD" at bounding box center [330, 150] width 101 height 15
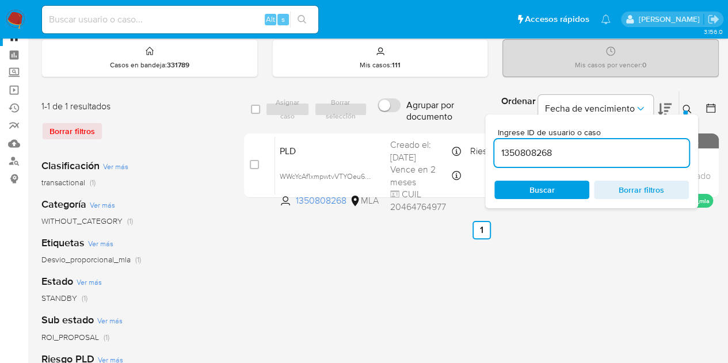
click at [548, 185] on span "Buscar" at bounding box center [541, 190] width 25 height 18
drag, startPoint x: 685, startPoint y: 103, endPoint x: 674, endPoint y: 115, distance: 15.9
click at [685, 103] on button at bounding box center [688, 109] width 19 height 14
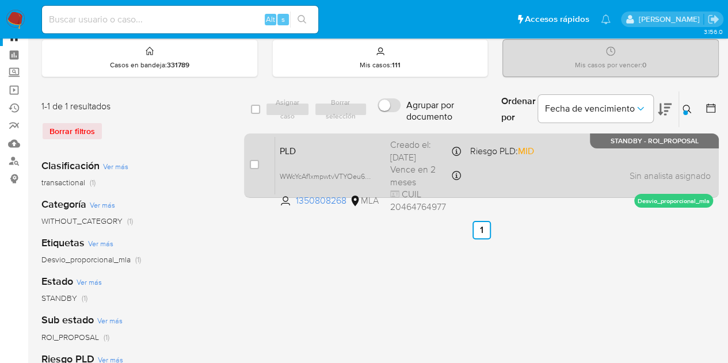
click at [328, 164] on div "PLD WWcYcAf1xmpwtvVTYOeu6DzP 1350808268 MLA Riesgo PLD: MID Creado el: 12/08/20…" at bounding box center [494, 165] width 438 height 58
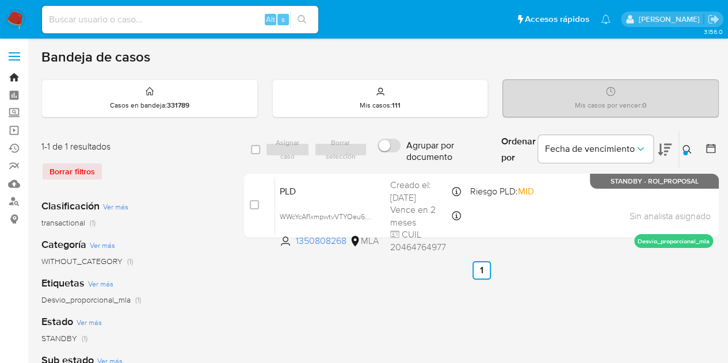
click at [8, 78] on link "Bandeja" at bounding box center [68, 77] width 137 height 18
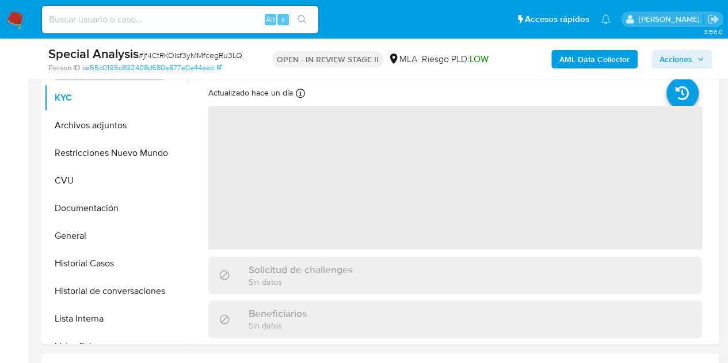
scroll to position [238, 0]
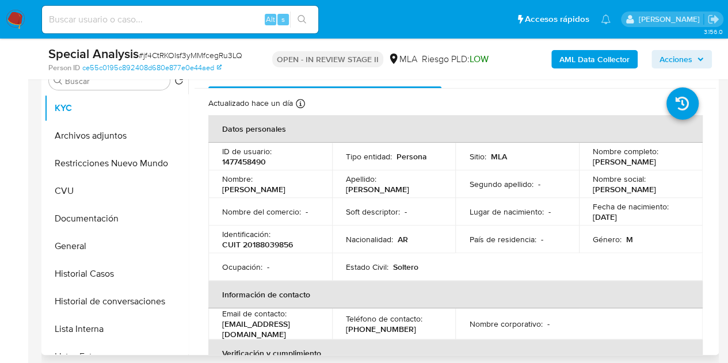
select select "10"
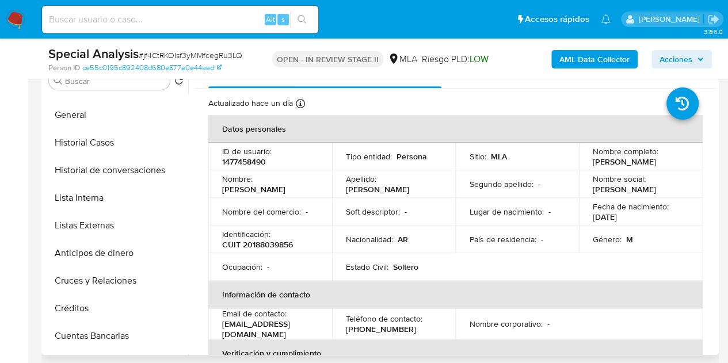
scroll to position [541, 0]
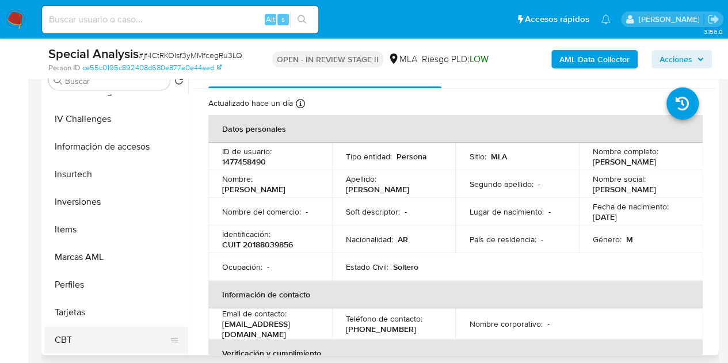
click at [97, 336] on button "CBT" at bounding box center [111, 340] width 135 height 28
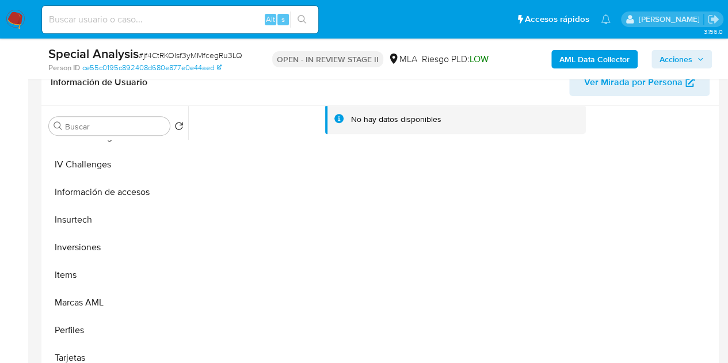
scroll to position [182, 0]
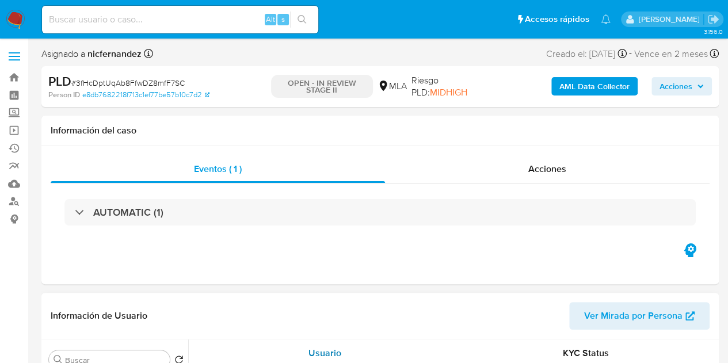
select select "10"
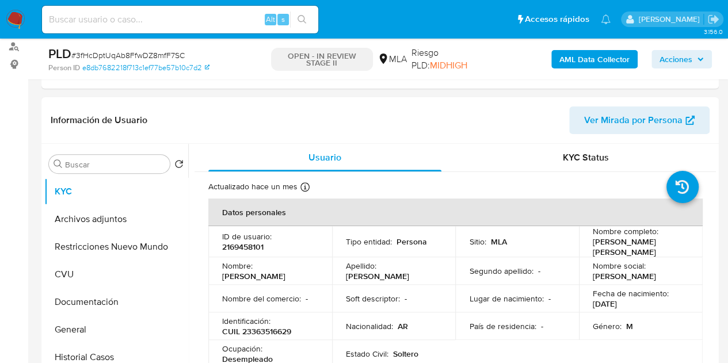
scroll to position [219, 0]
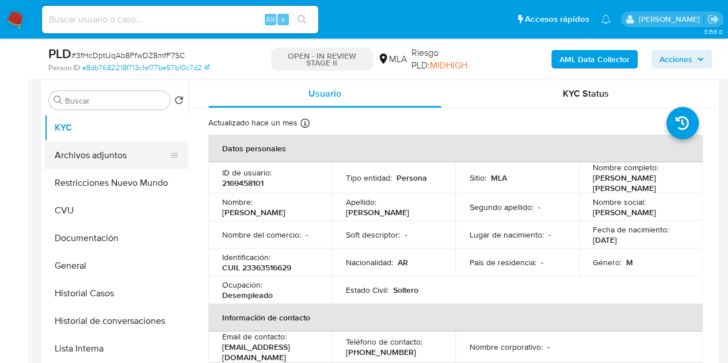
click at [120, 160] on button "Archivos adjuntos" at bounding box center [111, 156] width 135 height 28
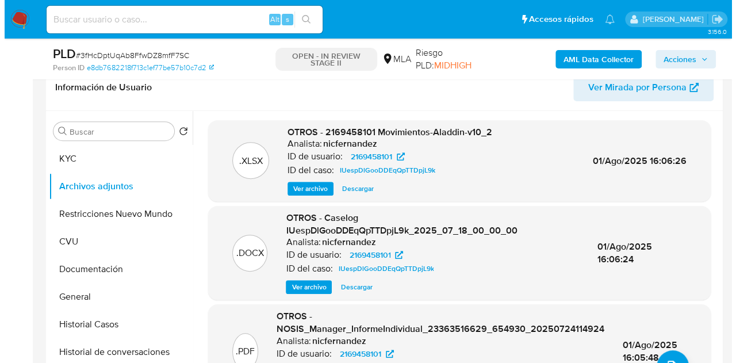
scroll to position [193, 0]
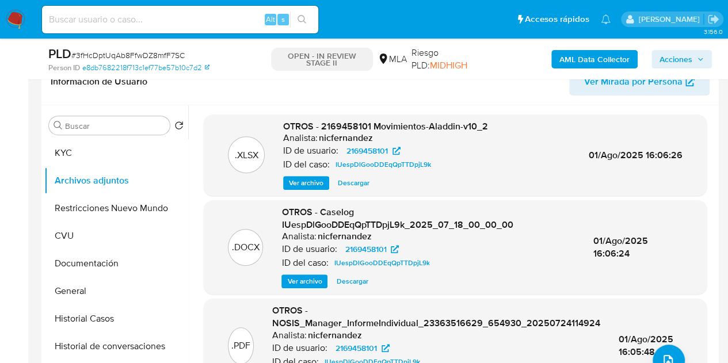
click at [212, 339] on div ".PDF OTROS - NOSIS_Manager_InformeIndividual_23363516629_654930_20250724114924 …" at bounding box center [454, 345] width 491 height 82
click at [667, 354] on span "upload-file" at bounding box center [668, 361] width 14 height 14
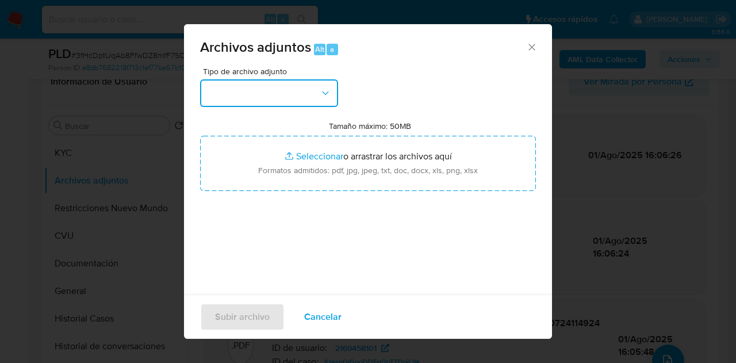
drag, startPoint x: 298, startPoint y: 81, endPoint x: 324, endPoint y: 105, distance: 35.4
click at [299, 82] on button "button" at bounding box center [269, 93] width 138 height 28
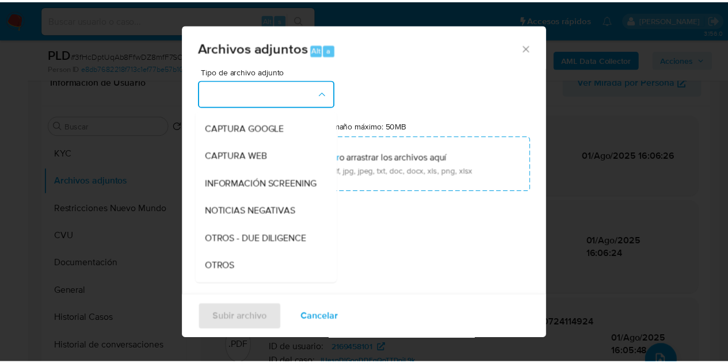
scroll to position [101, 0]
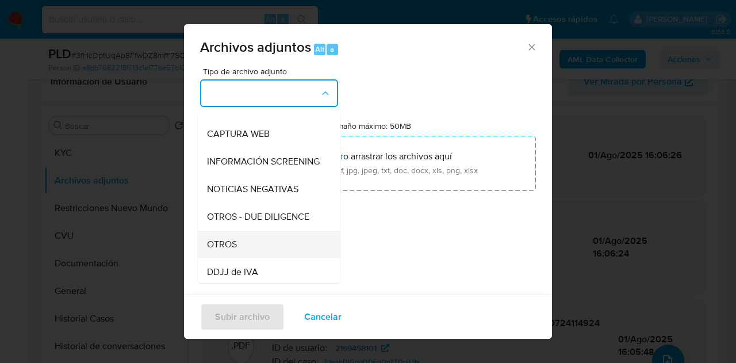
click at [265, 247] on div "OTROS" at bounding box center [265, 245] width 117 height 28
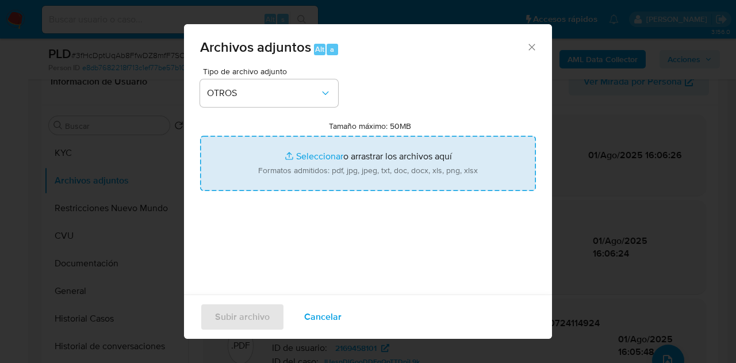
click at [301, 158] on input "Tamaño máximo: 50MB Seleccionar archivos" at bounding box center [368, 163] width 336 height 55
type input "C:\fakepath\Caselog 3fHcDptUqAb8FfwDZ8mfF7SC_2025_08_26_09_37_48.docx"
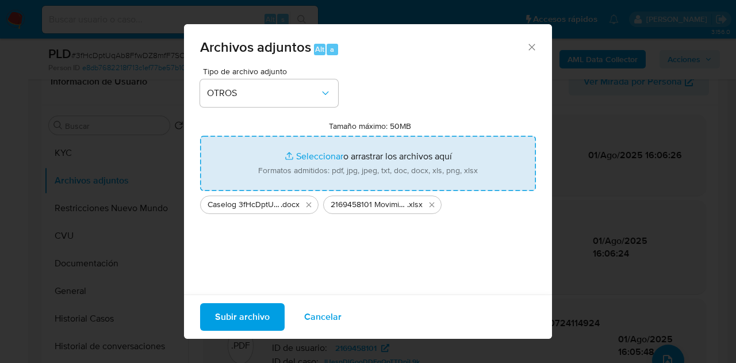
click at [236, 312] on span "Subir archivo" at bounding box center [242, 316] width 55 height 25
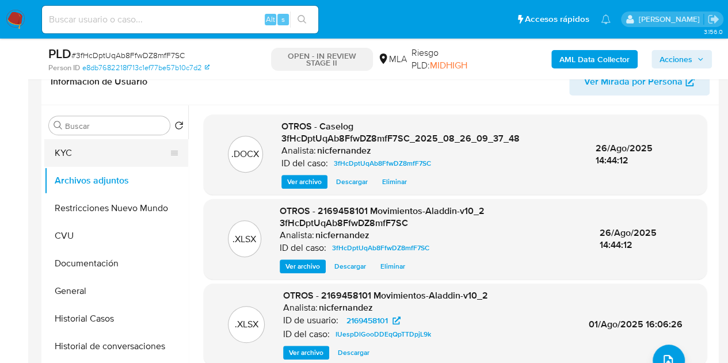
click at [105, 156] on button "KYC" at bounding box center [111, 153] width 135 height 28
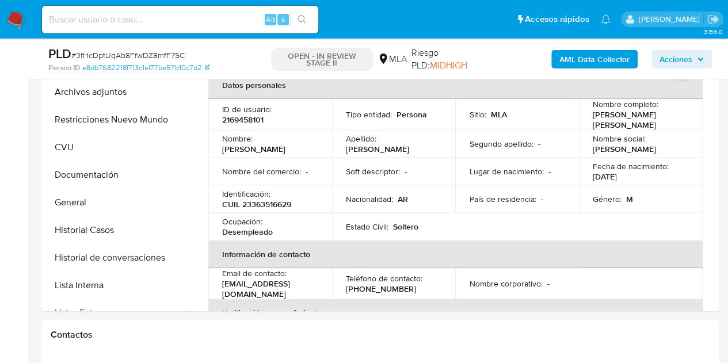
scroll to position [277, 0]
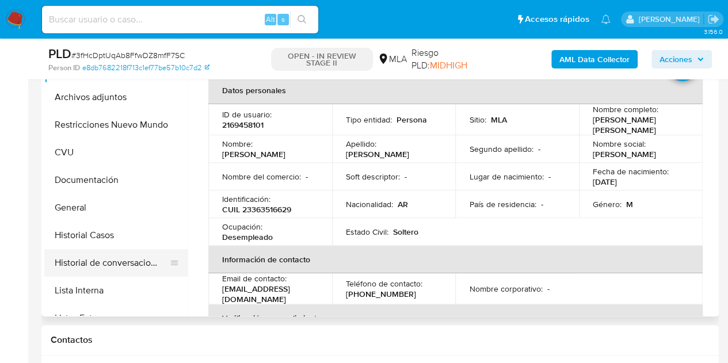
click at [103, 258] on button "Historial de conversaciones" at bounding box center [111, 263] width 135 height 28
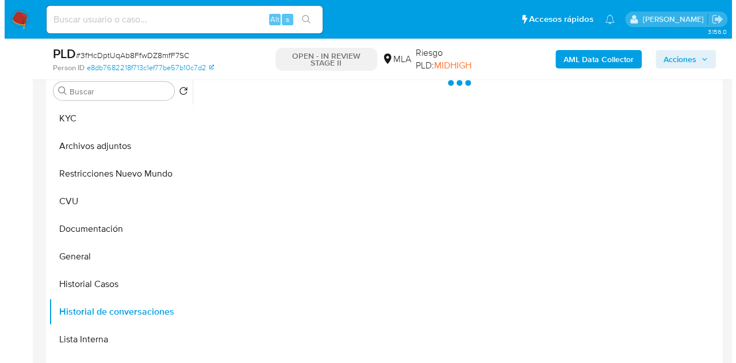
scroll to position [222, 0]
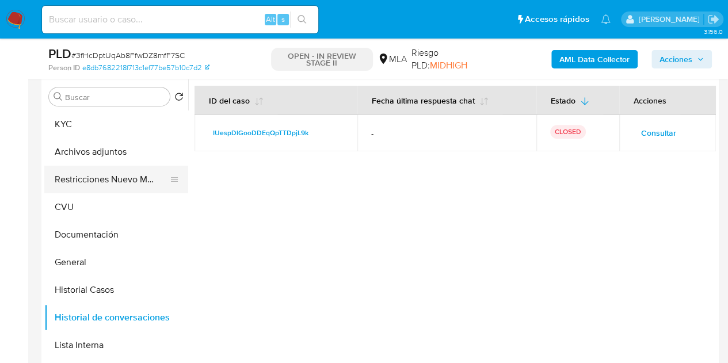
click at [89, 185] on button "Restricciones Nuevo Mundo" at bounding box center [111, 180] width 135 height 28
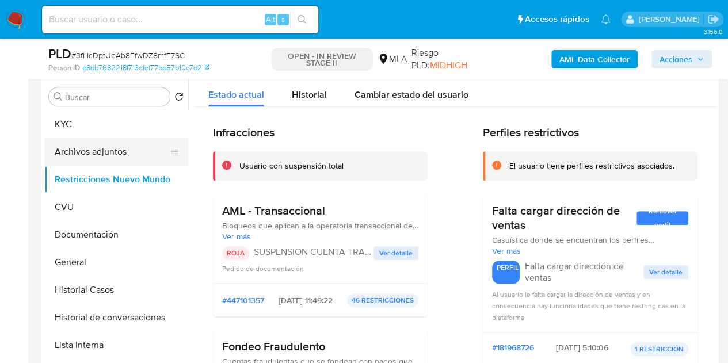
click at [97, 151] on button "Archivos adjuntos" at bounding box center [111, 152] width 135 height 28
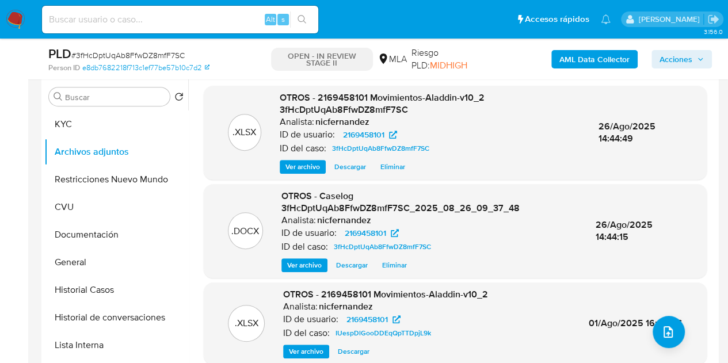
click at [255, 220] on div ".DOCX" at bounding box center [245, 230] width 35 height 37
click at [293, 267] on span "Ver archivo" at bounding box center [304, 265] width 35 height 12
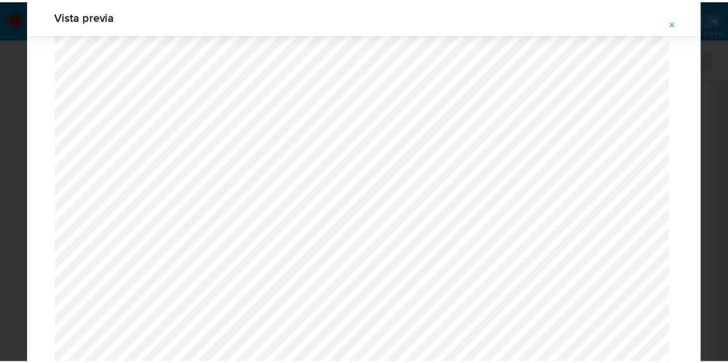
scroll to position [30, 0]
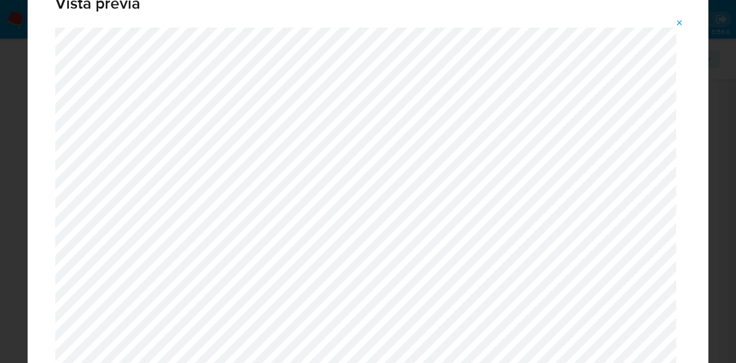
click at [681, 26] on icon "Attachment preview" at bounding box center [679, 22] width 9 height 9
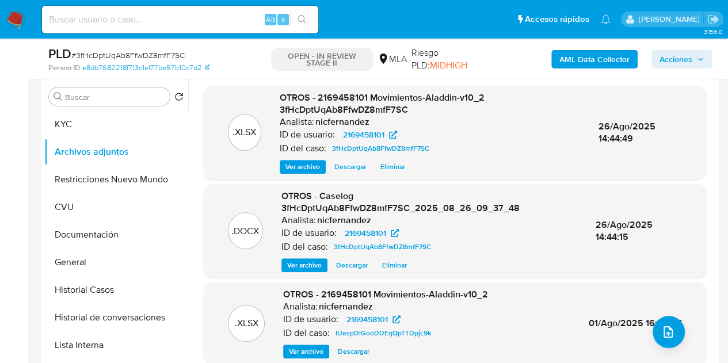
drag, startPoint x: 681, startPoint y: 55, endPoint x: 673, endPoint y: 68, distance: 15.5
click at [681, 56] on span "Acciones" at bounding box center [675, 59] width 33 height 18
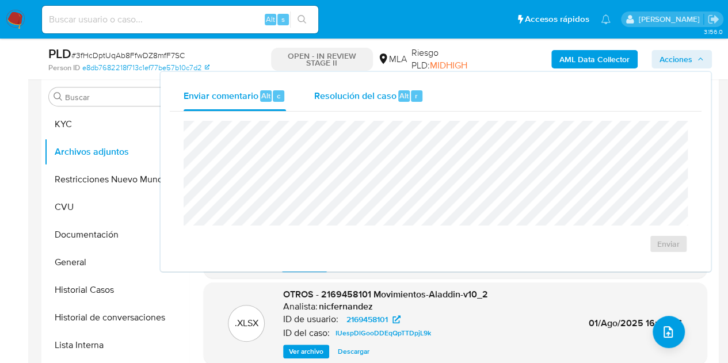
click at [389, 86] on div "Resolución del caso Alt r" at bounding box center [369, 96] width 110 height 30
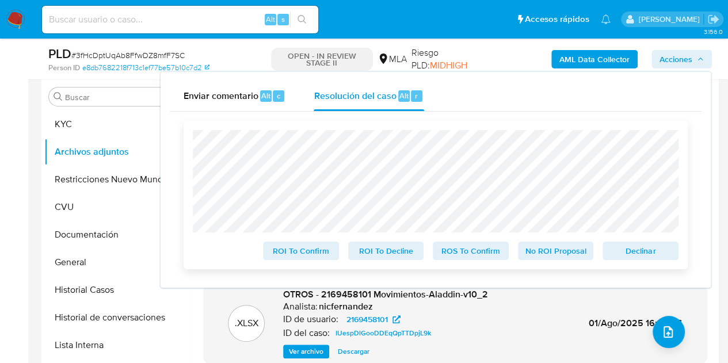
click at [629, 250] on span "Declinar" at bounding box center [640, 251] width 60 height 16
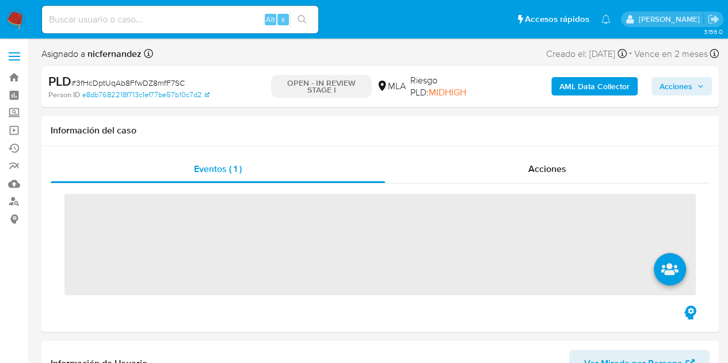
drag, startPoint x: 680, startPoint y: 80, endPoint x: 667, endPoint y: 89, distance: 15.8
click at [680, 81] on span "Acciones" at bounding box center [675, 86] width 33 height 18
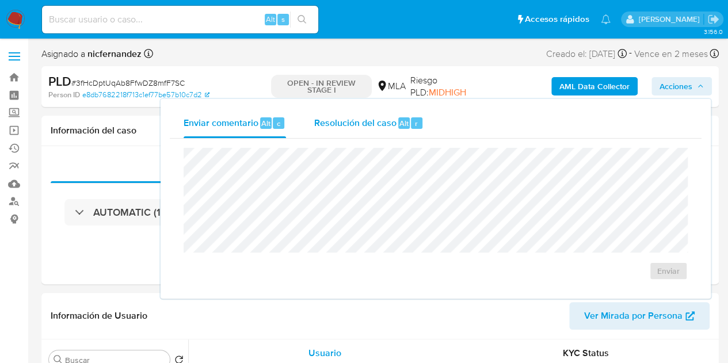
click at [334, 120] on span "Resolución del caso" at bounding box center [355, 122] width 82 height 13
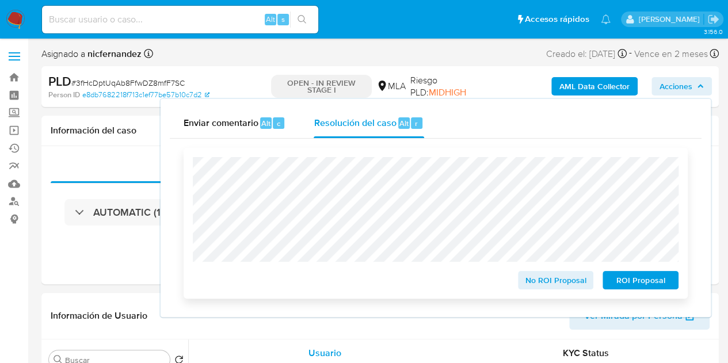
click at [635, 288] on span "ROI Proposal" at bounding box center [640, 280] width 60 height 16
select select "10"
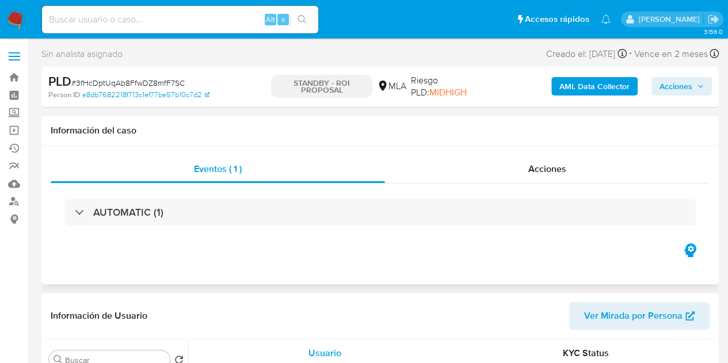
select select "10"
drag, startPoint x: 534, startPoint y: 166, endPoint x: 577, endPoint y: 158, distance: 43.3
click at [534, 166] on span "Acciones" at bounding box center [547, 168] width 38 height 13
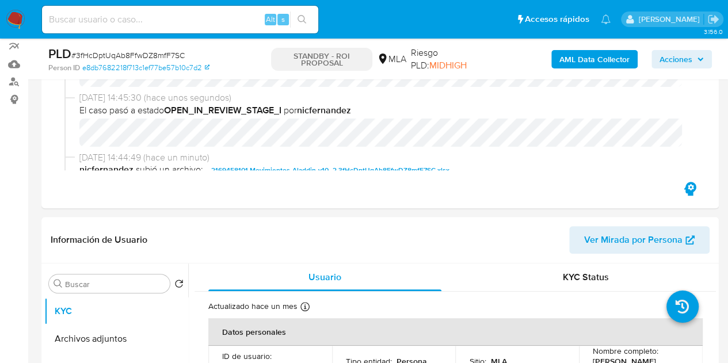
scroll to position [276, 0]
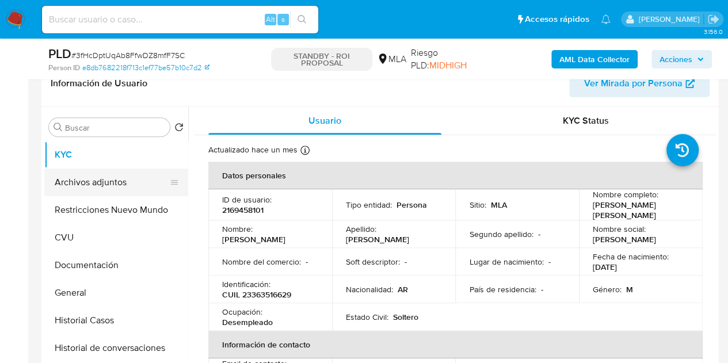
click at [107, 182] on button "Archivos adjuntos" at bounding box center [111, 183] width 135 height 28
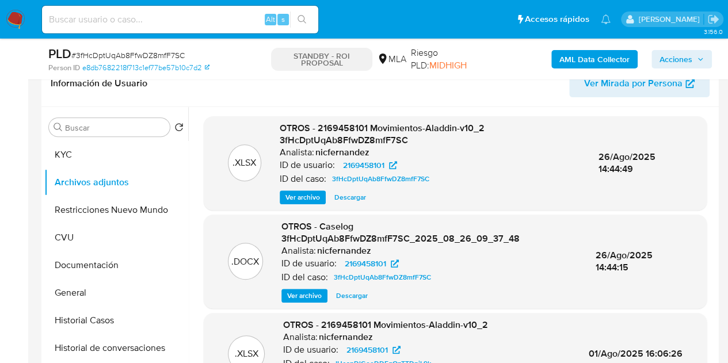
click at [308, 295] on span "Ver archivo" at bounding box center [304, 296] width 35 height 12
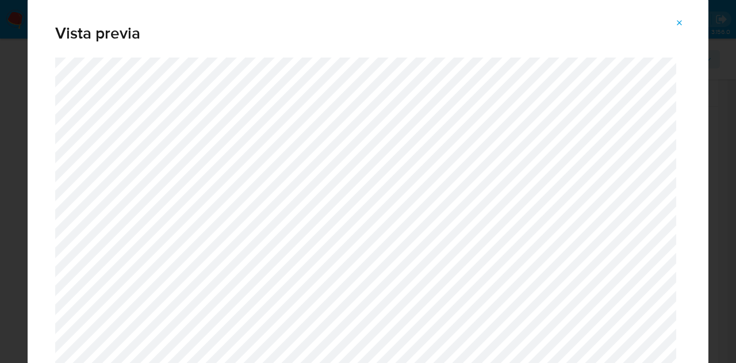
drag, startPoint x: 685, startPoint y: 20, endPoint x: 598, endPoint y: 1, distance: 89.0
click at [685, 20] on button "Attachment preview" at bounding box center [679, 23] width 25 height 18
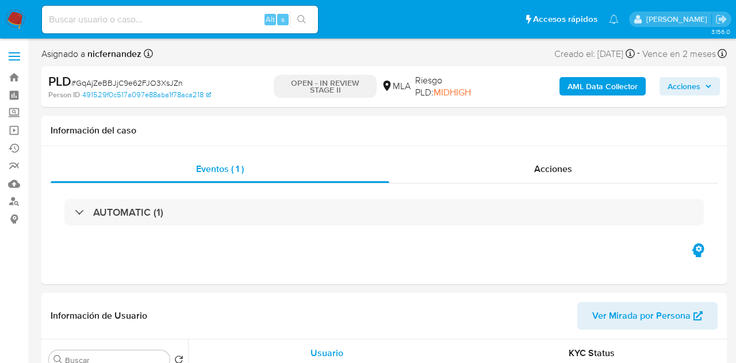
select select "10"
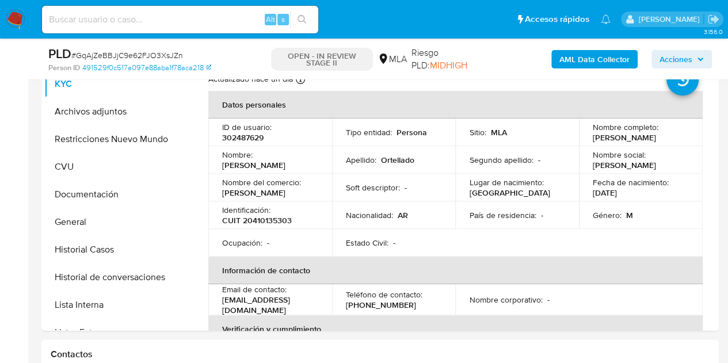
scroll to position [530, 0]
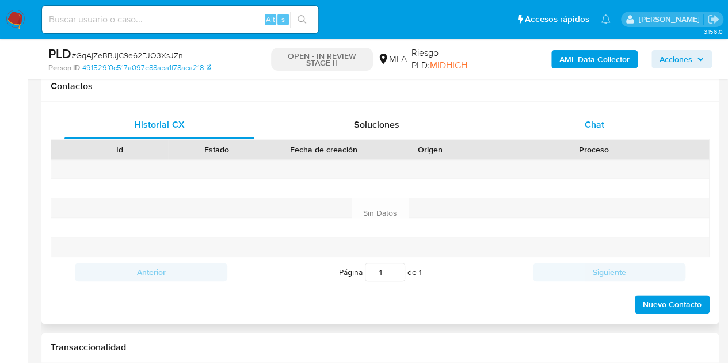
click at [613, 123] on div "Chat" at bounding box center [594, 125] width 190 height 28
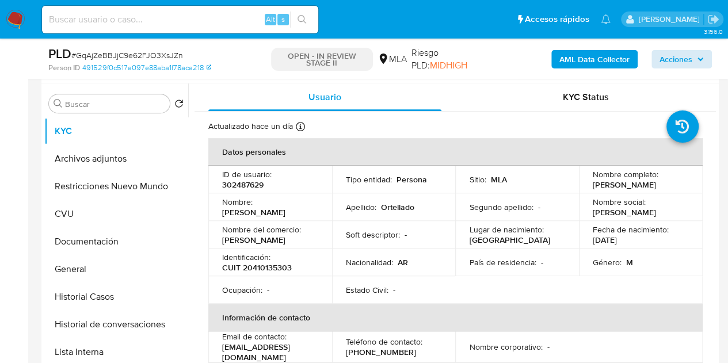
scroll to position [200, 0]
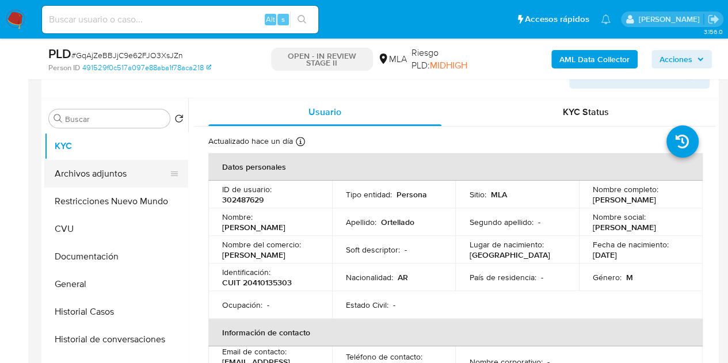
click at [119, 171] on button "Archivos adjuntos" at bounding box center [111, 174] width 135 height 28
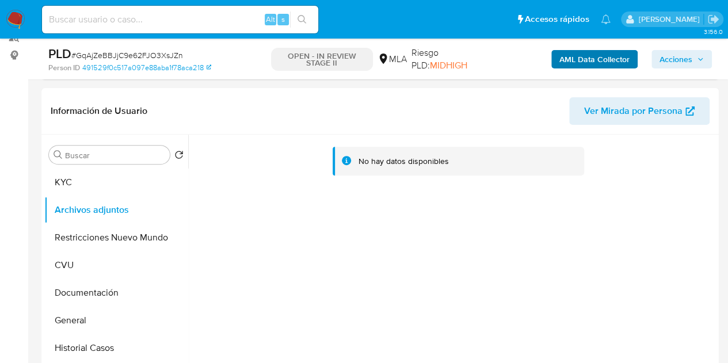
scroll to position [150, 0]
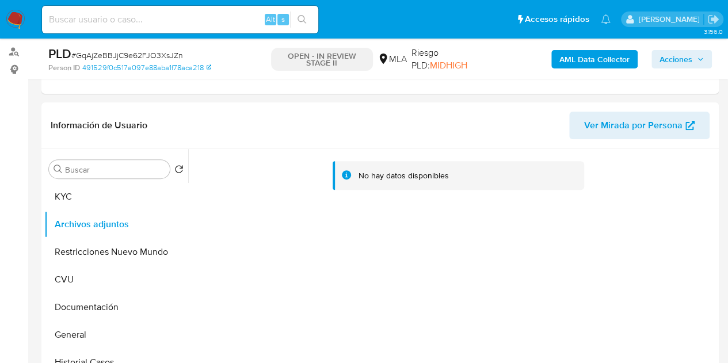
click at [585, 54] on b "AML Data Collector" at bounding box center [594, 59] width 70 height 18
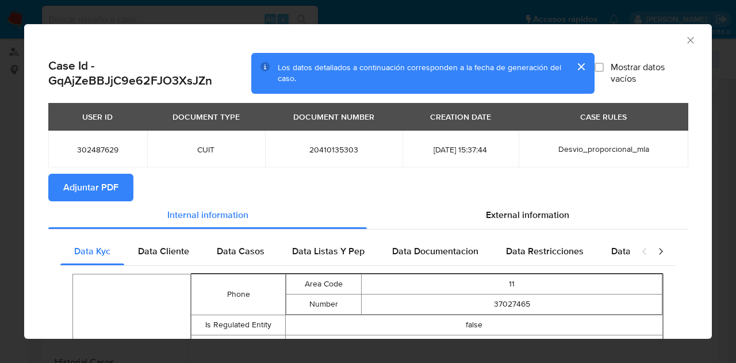
click at [125, 192] on button "Adjuntar PDF" at bounding box center [90, 188] width 85 height 28
click at [572, 67] on button "cerrar" at bounding box center [581, 67] width 28 height 28
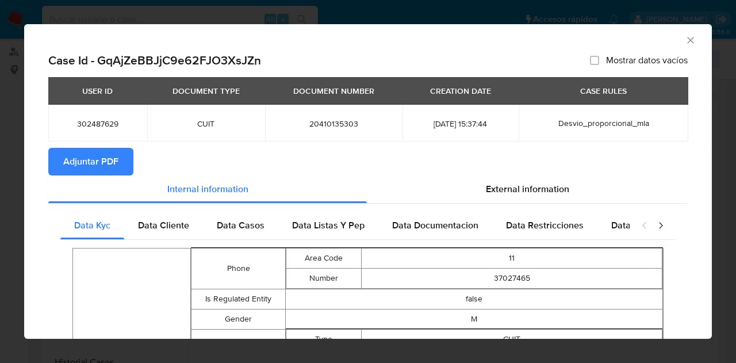
click at [687, 39] on icon "Cerrar ventana" at bounding box center [690, 40] width 6 height 6
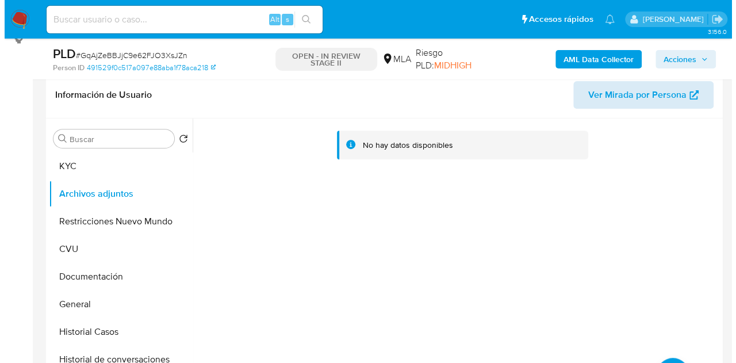
scroll to position [200, 0]
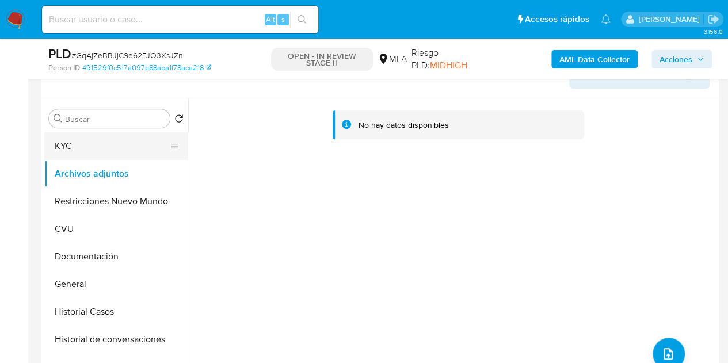
click at [116, 151] on button "KYC" at bounding box center [111, 146] width 135 height 28
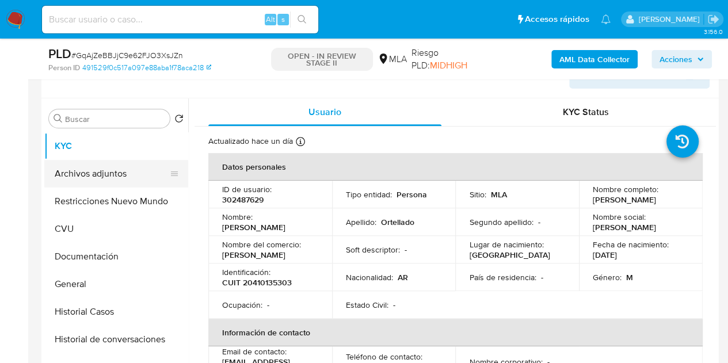
click at [105, 177] on button "Archivos adjuntos" at bounding box center [111, 174] width 135 height 28
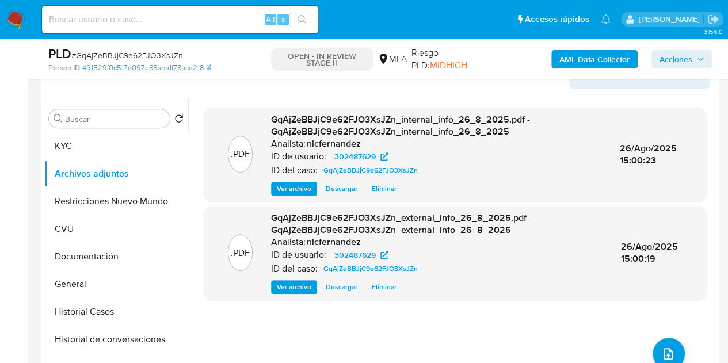
click at [249, 350] on div ".PDF GqAjZeBBJjC9e62FJO3XsJZn_internal_info_26_8_2025.pdf - GqAjZeBBJjC9e62FJO3…" at bounding box center [455, 246] width 503 height 276
click at [672, 353] on button "upload-file" at bounding box center [668, 354] width 32 height 32
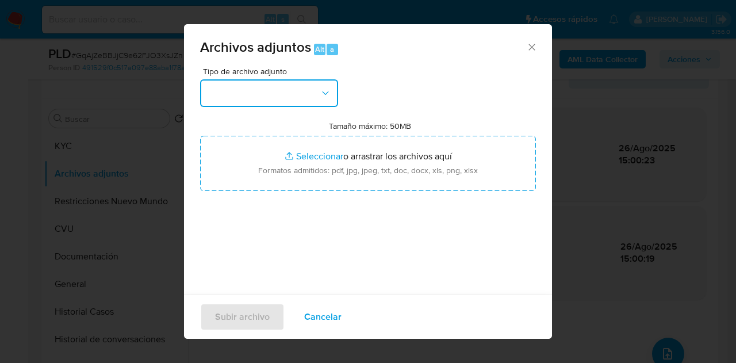
drag, startPoint x: 295, startPoint y: 95, endPoint x: 318, endPoint y: 109, distance: 26.8
click at [297, 96] on button "button" at bounding box center [269, 93] width 138 height 28
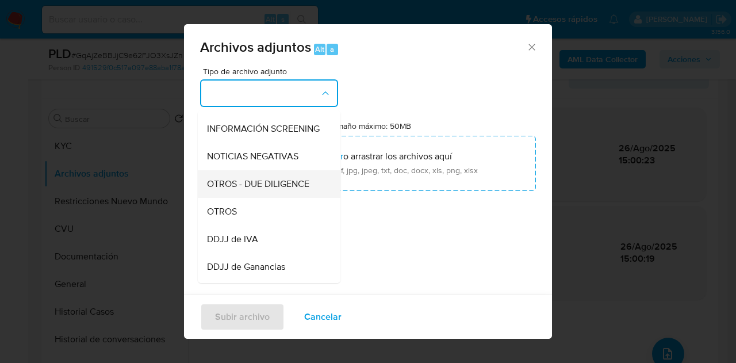
scroll to position [151, 0]
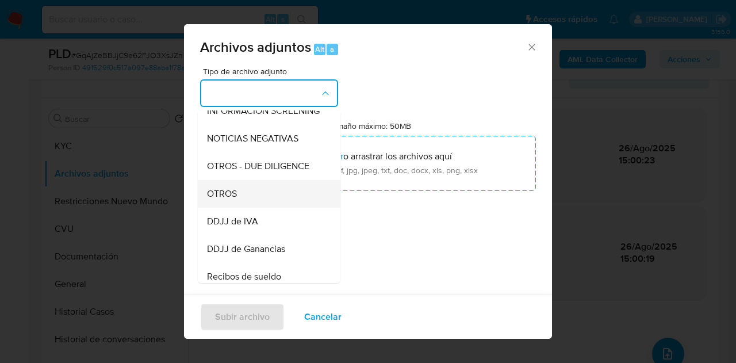
click at [255, 208] on div "OTROS" at bounding box center [265, 194] width 117 height 28
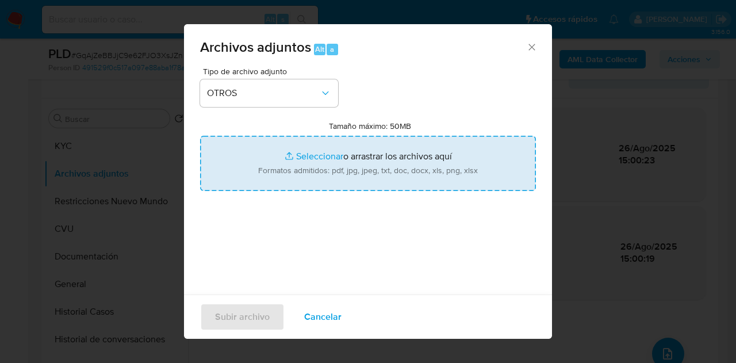
click at [293, 147] on input "Tamaño máximo: 50MB Seleccionar archivos" at bounding box center [368, 163] width 336 height 55
type input "C:\fakepath\Caselog GqAjZeBBJjC9e62FJO3XsJZn_2025_08_19_01_25_07.docx"
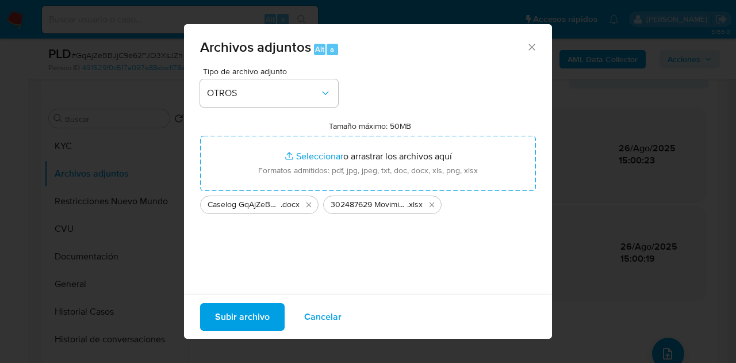
click at [236, 322] on span "Subir archivo" at bounding box center [242, 316] width 55 height 25
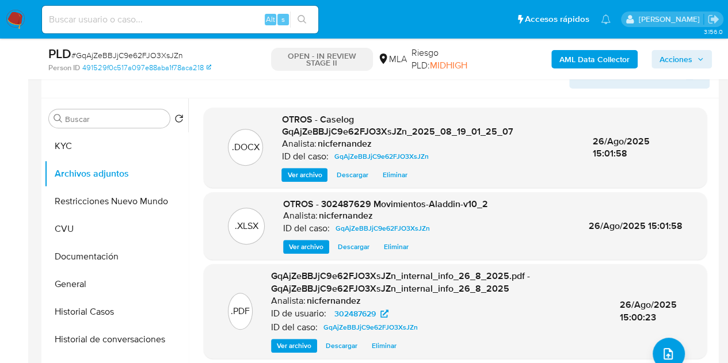
click at [222, 348] on div ".PDF GqAjZeBBJjC9e62FJO3XsJZn_internal_info_26_8_2025.pdf - GqAjZeBBJjC9e62FJO3…" at bounding box center [454, 311] width 491 height 82
click at [102, 145] on button "KYC" at bounding box center [111, 146] width 135 height 28
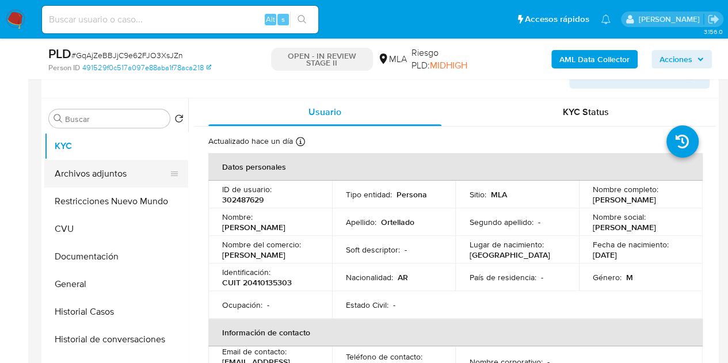
click at [90, 175] on button "Archivos adjuntos" at bounding box center [111, 174] width 135 height 28
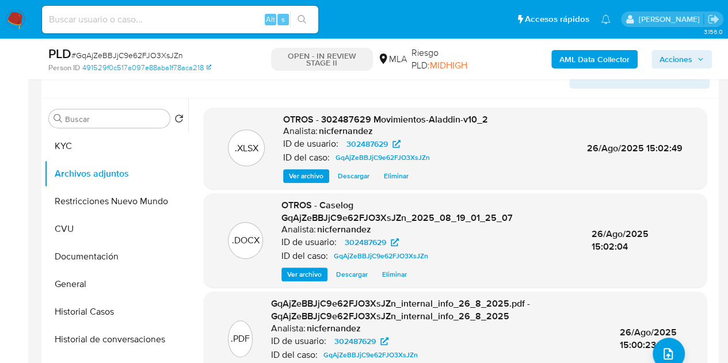
click at [251, 194] on div ".DOCX OTROS - Caselog GqAjZeBBJjC9e62FJO3XsJZn_2025_08_19_01_25_07 Analista: ni…" at bounding box center [455, 240] width 503 height 94
click at [309, 276] on span "Ver archivo" at bounding box center [304, 275] width 35 height 12
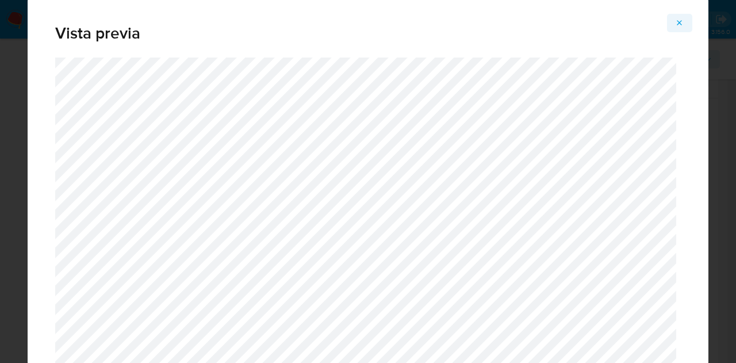
drag, startPoint x: 677, startPoint y: 22, endPoint x: 670, endPoint y: 27, distance: 8.2
click at [677, 22] on icon "Attachment preview" at bounding box center [679, 22] width 9 height 9
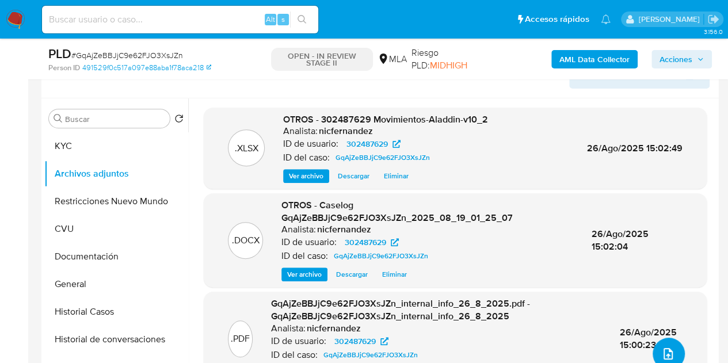
click at [663, 350] on icon "upload-file" at bounding box center [667, 354] width 9 height 12
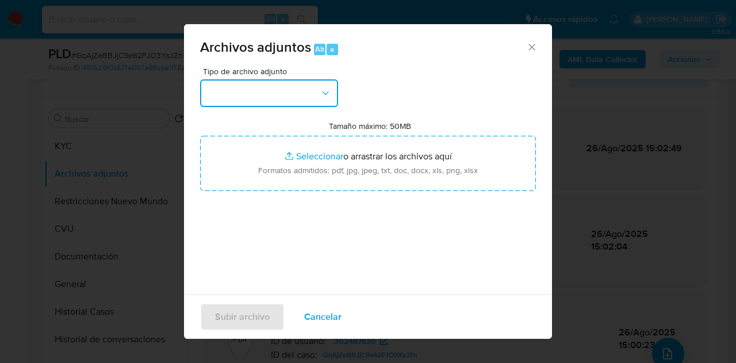
drag, startPoint x: 322, startPoint y: 86, endPoint x: 345, endPoint y: 134, distance: 53.5
click at [323, 87] on button "button" at bounding box center [269, 93] width 138 height 28
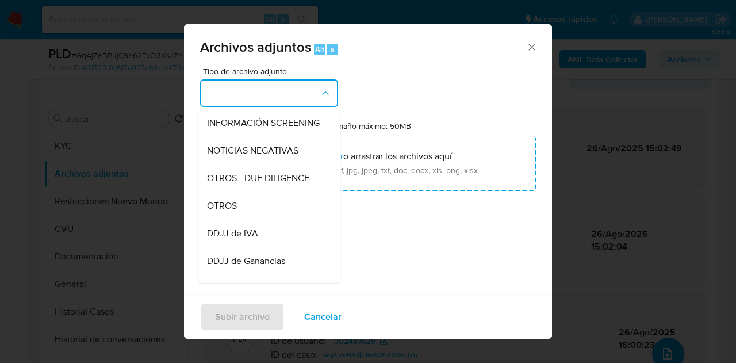
scroll to position [183, 0]
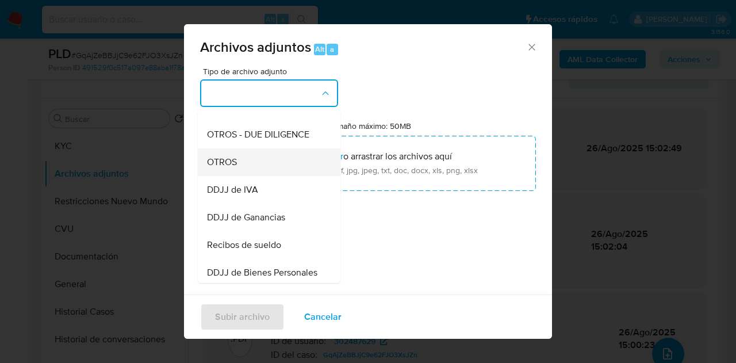
click at [265, 172] on div "OTROS" at bounding box center [265, 162] width 117 height 28
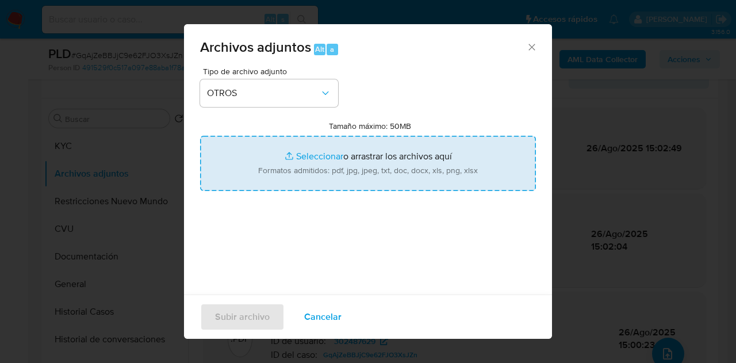
click at [308, 155] on input "Tamaño máximo: 50MB Seleccionar archivos" at bounding box center [368, 163] width 336 height 55
type input "C:\fakepath\Caselog GqAjZeBBJjC9e62FJO3XsJZn_2025_08_19_01_25_07 V2.docx"
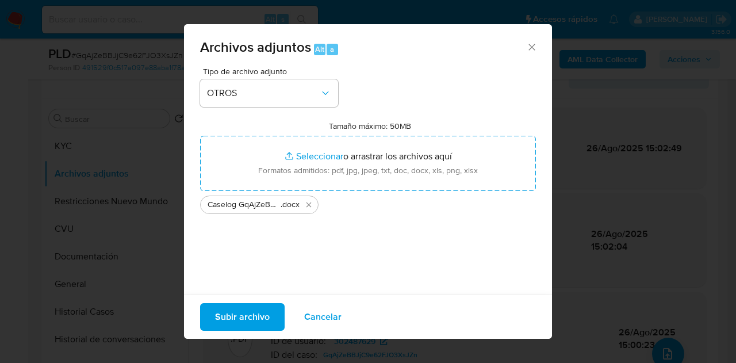
click at [239, 318] on span "Subir archivo" at bounding box center [242, 316] width 55 height 25
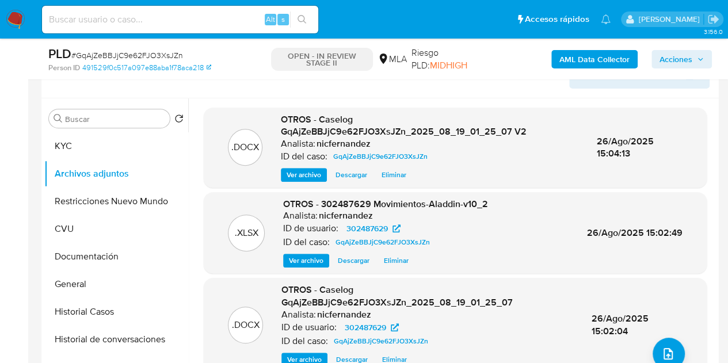
click at [245, 345] on div ".DOCX OTROS - Caselog GqAjZeBBJjC9e62FJO3XsJZn_2025_08_19_01_25_07 Analista: ni…" at bounding box center [454, 325] width 491 height 82
click at [133, 140] on button "KYC" at bounding box center [111, 146] width 135 height 28
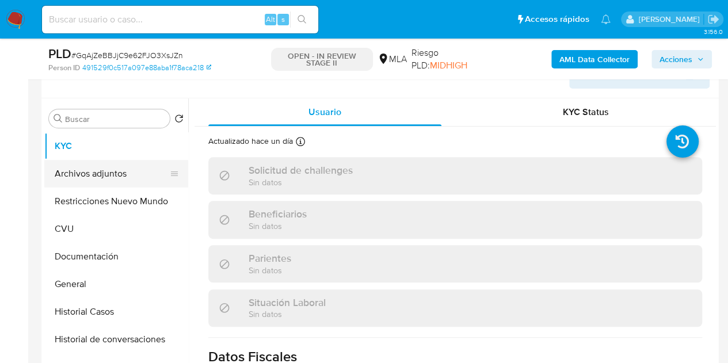
click at [108, 178] on button "Archivos adjuntos" at bounding box center [111, 174] width 135 height 28
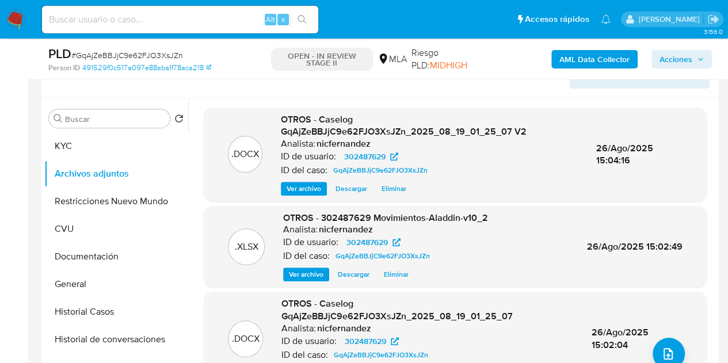
click at [293, 185] on span "Ver archivo" at bounding box center [304, 189] width 35 height 12
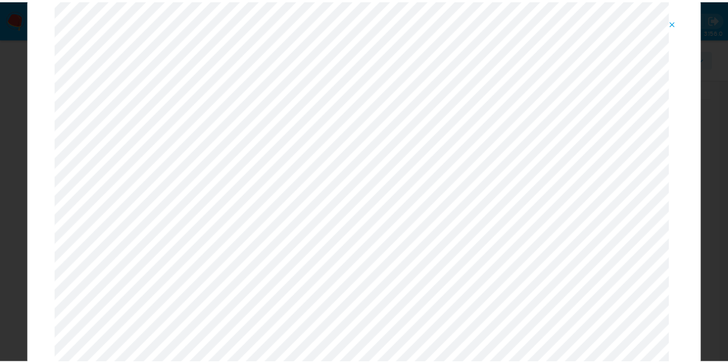
scroll to position [0, 0]
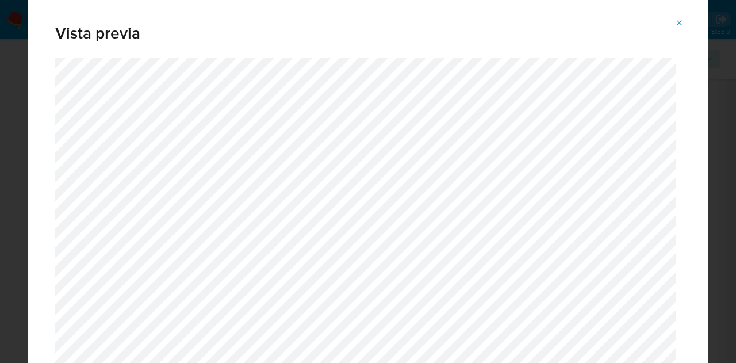
click at [682, 21] on icon "Attachment preview" at bounding box center [679, 22] width 9 height 9
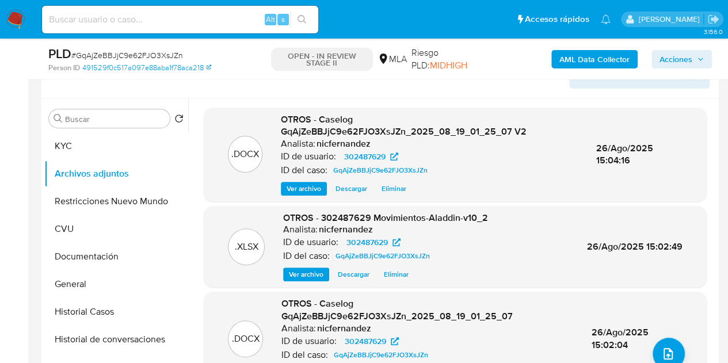
click at [681, 60] on span "Acciones" at bounding box center [675, 59] width 33 height 18
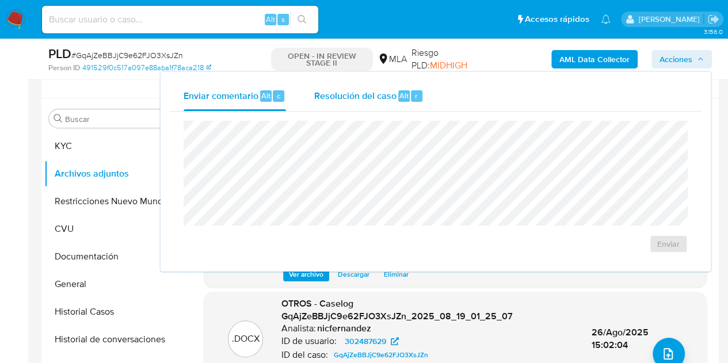
click at [376, 106] on div "Resolución del caso Alt r" at bounding box center [369, 96] width 110 height 30
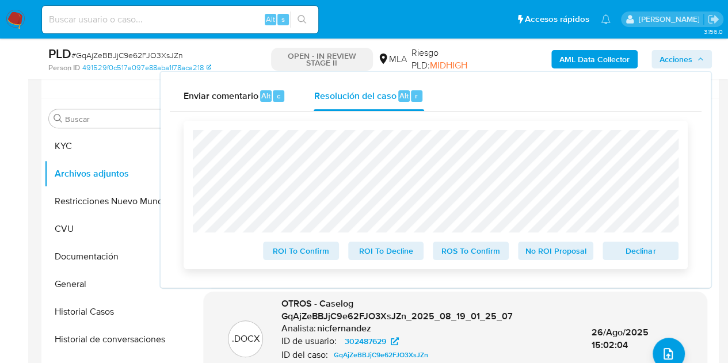
click at [617, 258] on span "Declinar" at bounding box center [640, 251] width 60 height 16
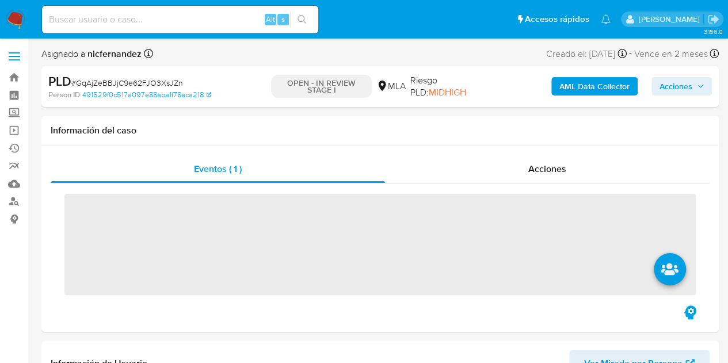
click at [678, 79] on span "Acciones" at bounding box center [675, 86] width 33 height 18
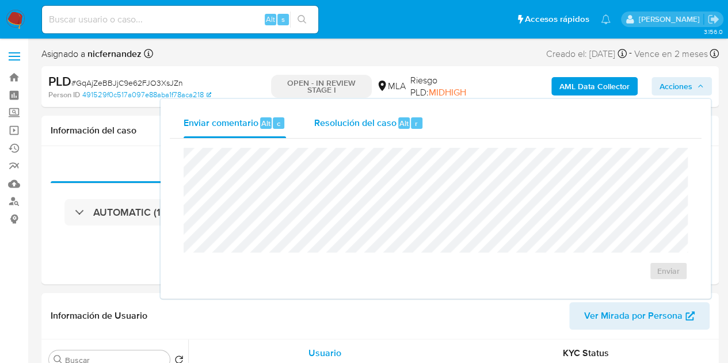
drag, startPoint x: 346, startPoint y: 127, endPoint x: 355, endPoint y: 136, distance: 13.0
click at [346, 126] on span "Resolución del caso" at bounding box center [355, 122] width 82 height 13
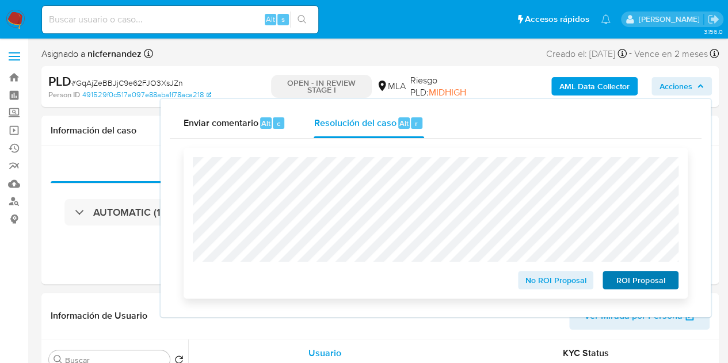
select select "10"
click at [635, 280] on span "ROI Proposal" at bounding box center [640, 280] width 60 height 16
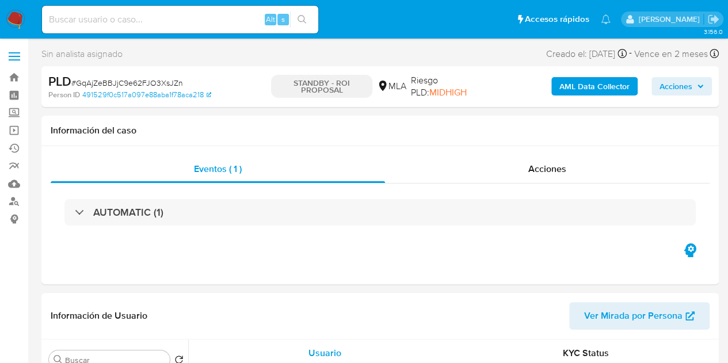
select select "10"
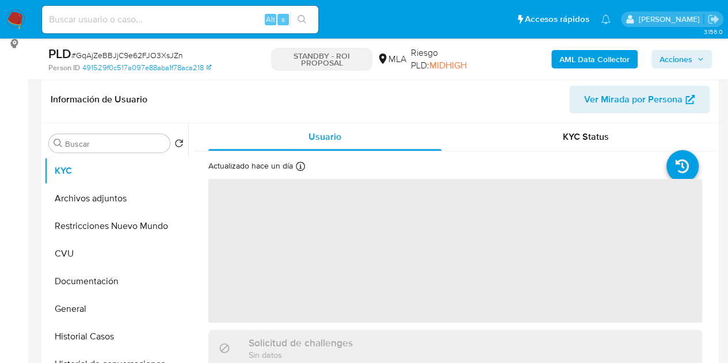
scroll to position [210, 0]
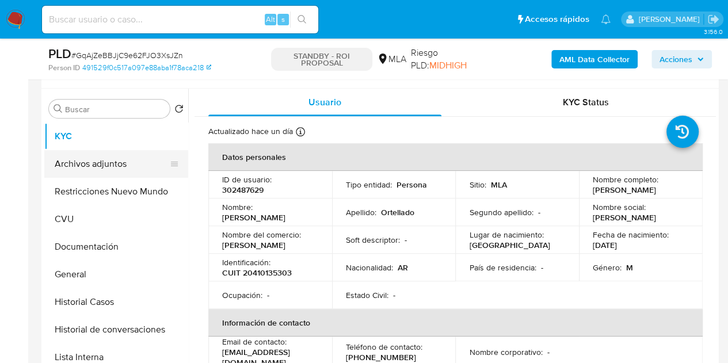
click at [95, 159] on button "Archivos adjuntos" at bounding box center [111, 164] width 135 height 28
select select "10"
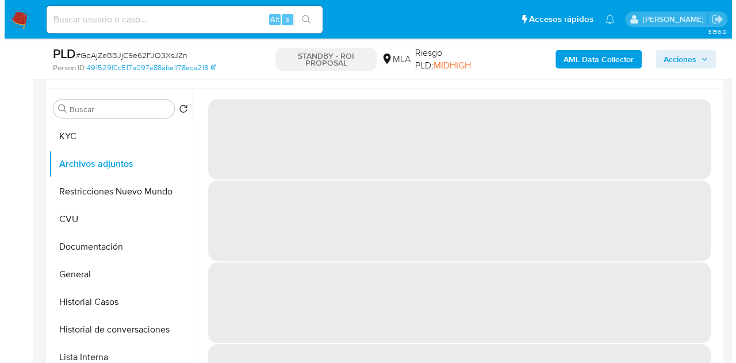
scroll to position [197, 0]
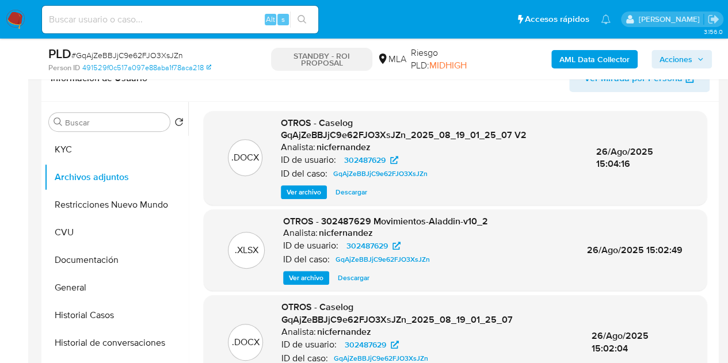
click at [295, 192] on span "Ver archivo" at bounding box center [304, 192] width 35 height 12
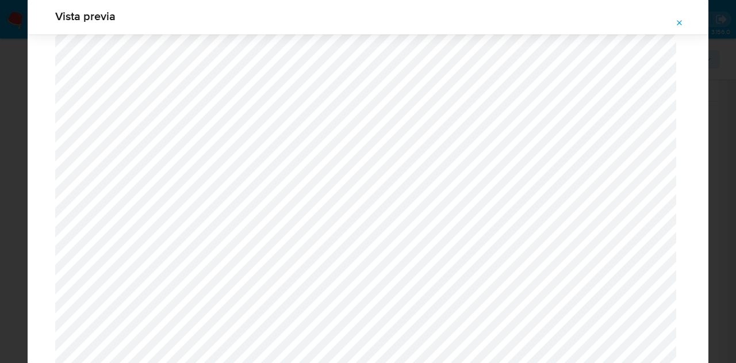
scroll to position [1311, 0]
click at [679, 24] on icon "Attachment preview" at bounding box center [679, 22] width 9 height 9
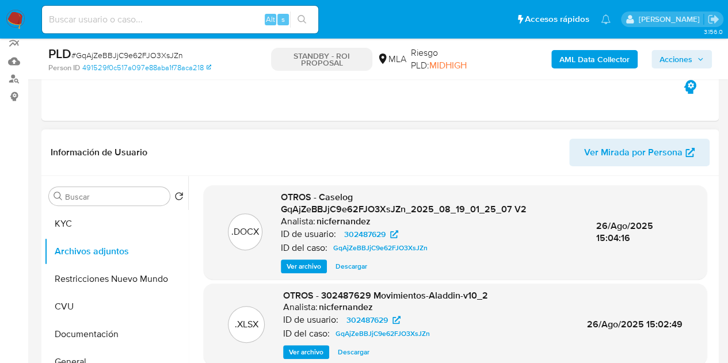
scroll to position [54, 0]
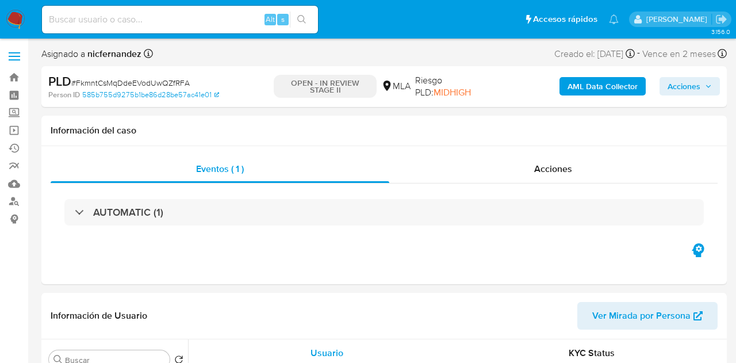
select select "10"
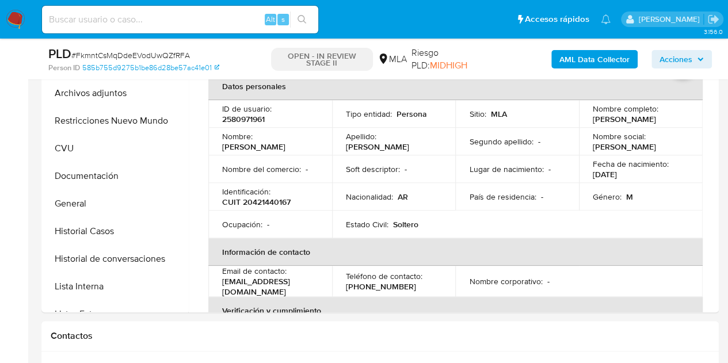
scroll to position [241, 0]
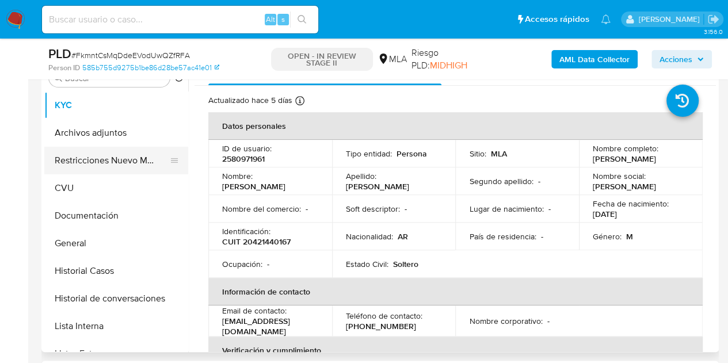
click at [106, 162] on button "Restricciones Nuevo Mundo" at bounding box center [111, 161] width 135 height 28
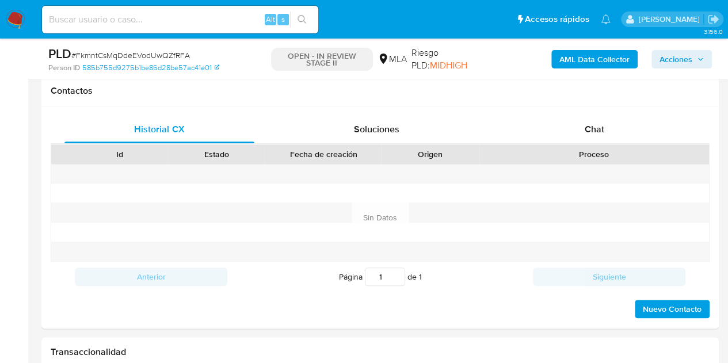
scroll to position [549, 0]
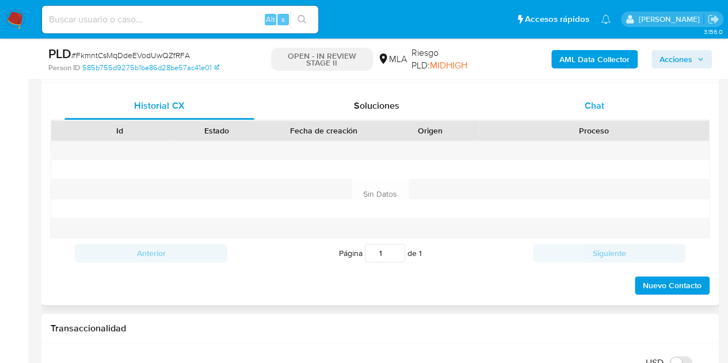
click at [601, 97] on div "Chat" at bounding box center [594, 106] width 190 height 28
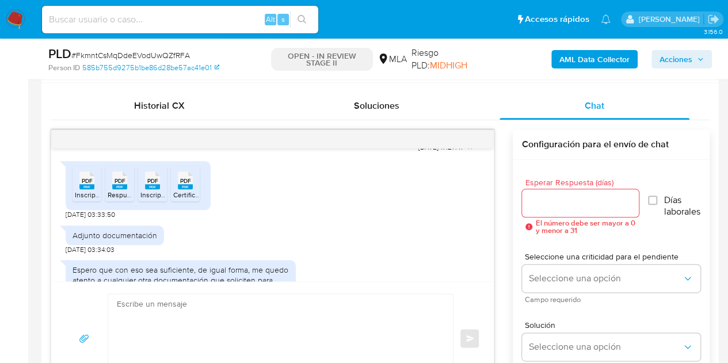
scroll to position [682, 0]
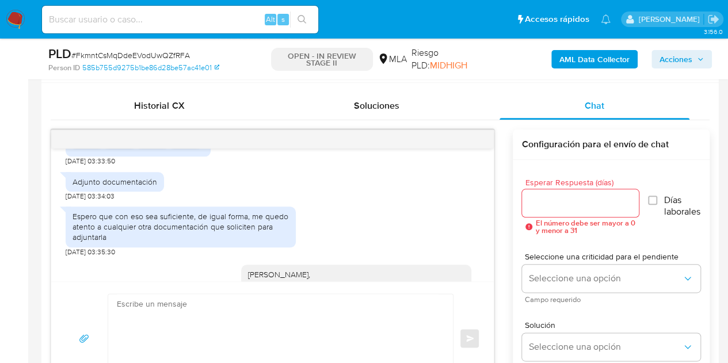
click at [253, 341] on textarea at bounding box center [278, 338] width 322 height 89
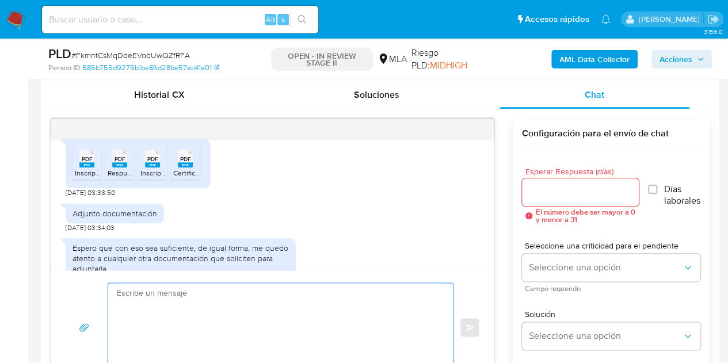
scroll to position [675, 0]
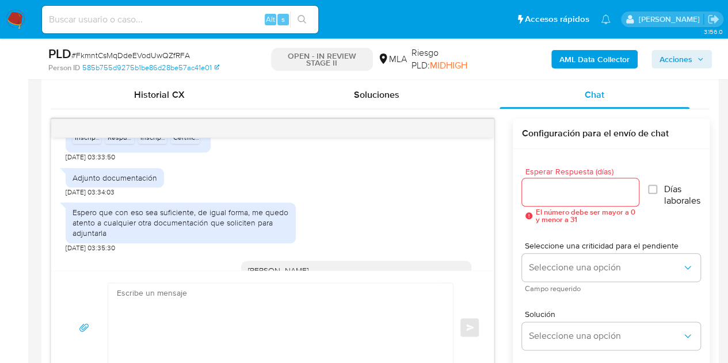
click at [259, 333] on textarea at bounding box center [278, 327] width 322 height 89
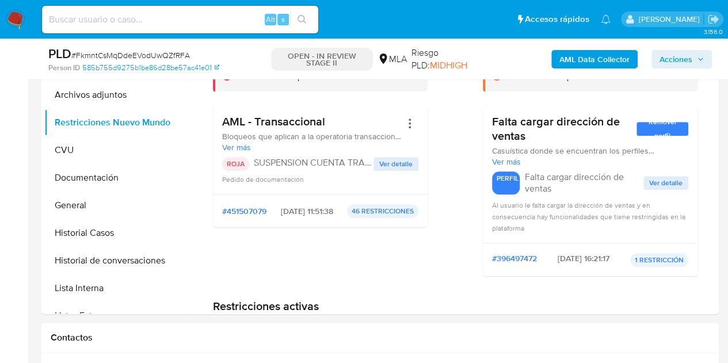
scroll to position [251, 0]
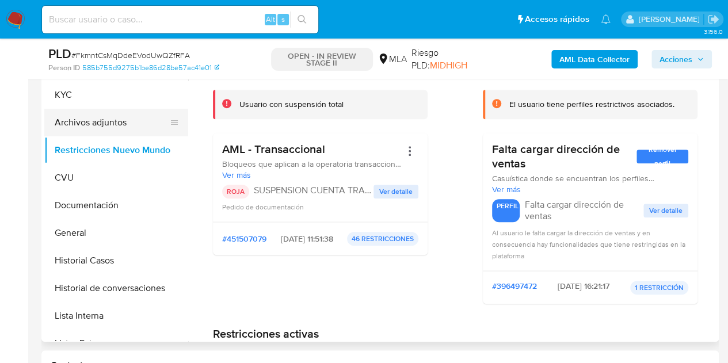
click at [89, 116] on button "Archivos adjuntos" at bounding box center [111, 123] width 135 height 28
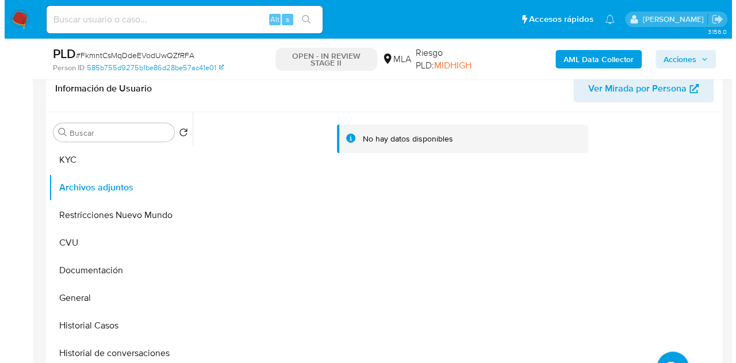
scroll to position [184, 0]
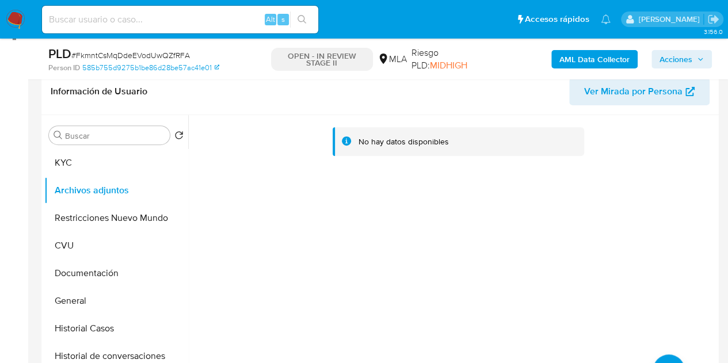
click at [590, 48] on div "AML Data Collector Acciones" at bounding box center [603, 58] width 218 height 27
click at [589, 56] on b "AML Data Collector" at bounding box center [594, 59] width 70 height 18
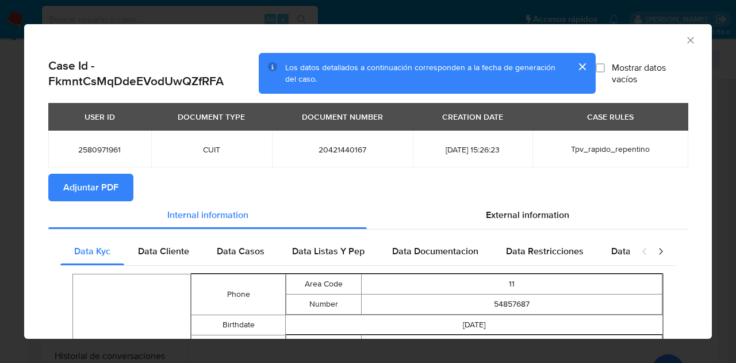
click at [119, 188] on button "Adjuntar PDF" at bounding box center [90, 188] width 85 height 28
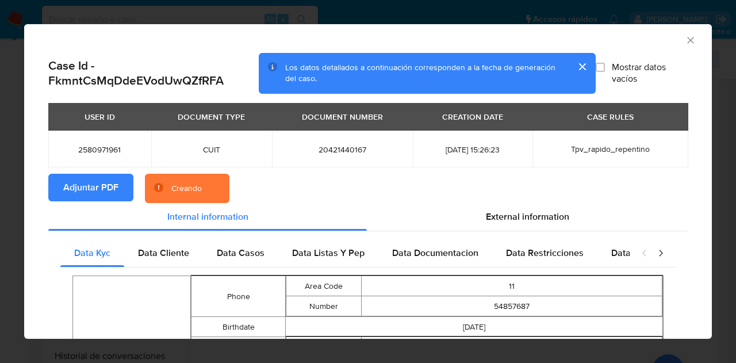
click at [575, 64] on button "cerrar" at bounding box center [582, 67] width 28 height 28
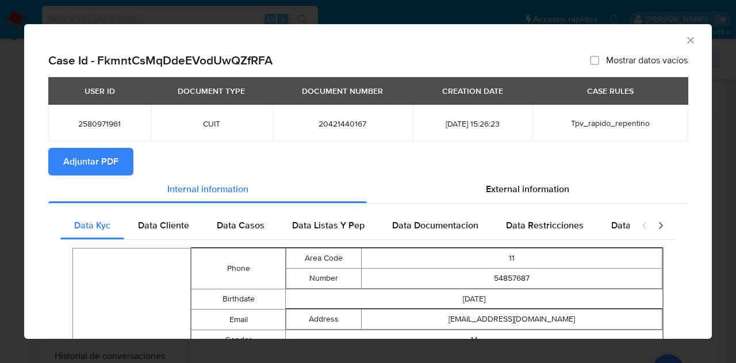
click at [685, 37] on icon "Cerrar ventana" at bounding box center [691, 41] width 12 height 12
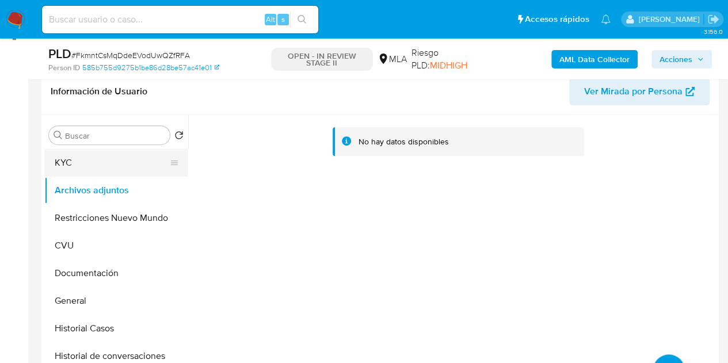
click at [74, 157] on button "KYC" at bounding box center [111, 163] width 135 height 28
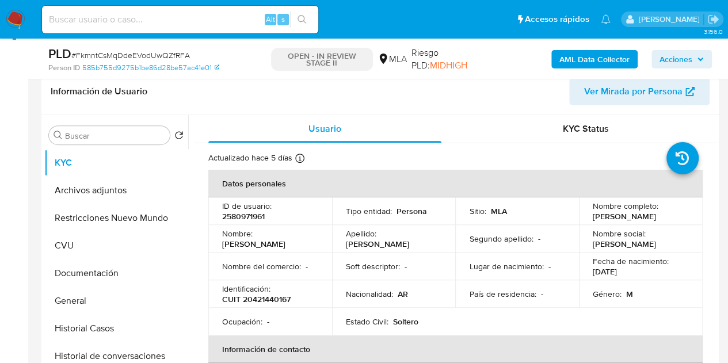
click at [674, 274] on div "Fecha de nacimiento : 16/09/1999" at bounding box center [641, 266] width 96 height 21
click at [108, 189] on button "Archivos adjuntos" at bounding box center [111, 191] width 135 height 28
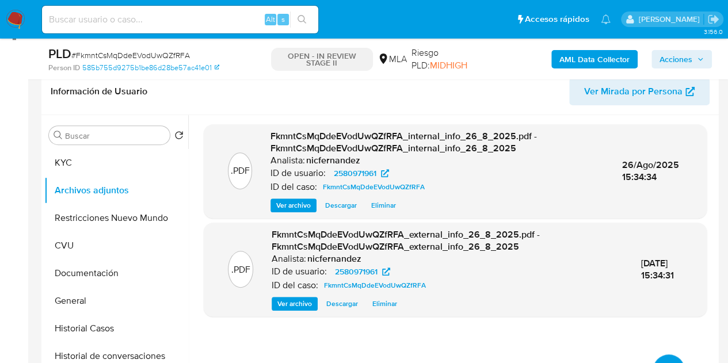
click at [668, 360] on button "upload-file" at bounding box center [668, 370] width 32 height 32
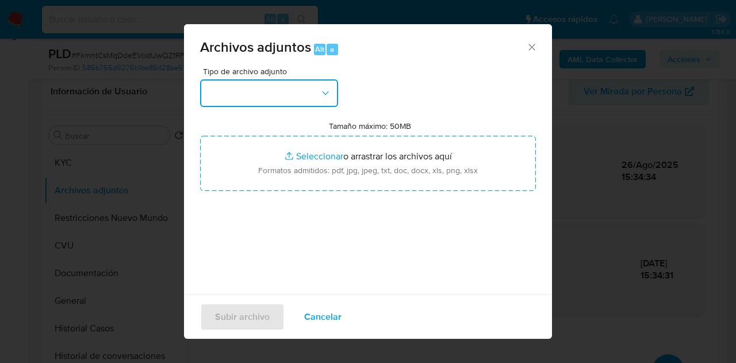
drag, startPoint x: 333, startPoint y: 94, endPoint x: 337, endPoint y: 109, distance: 14.9
click at [333, 94] on button "button" at bounding box center [269, 93] width 138 height 28
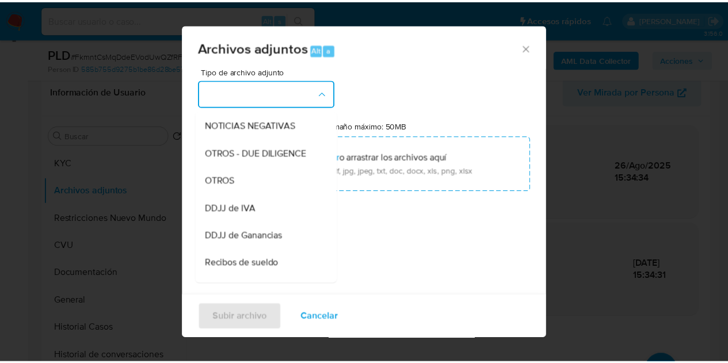
scroll to position [185, 0]
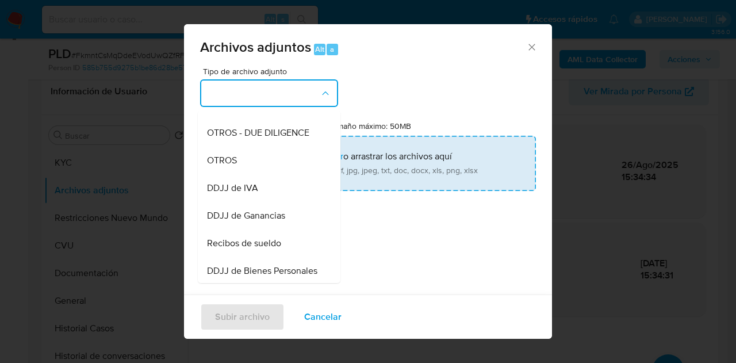
drag, startPoint x: 243, startPoint y: 173, endPoint x: 297, endPoint y: 159, distance: 55.8
click at [243, 173] on div "OTROS" at bounding box center [265, 161] width 117 height 28
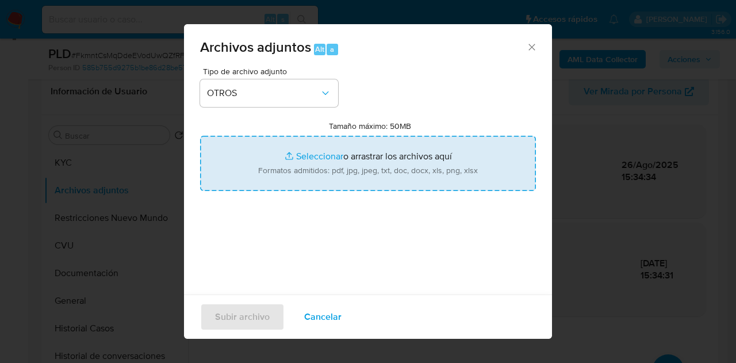
click at [310, 151] on input "Tamaño máximo: 50MB Seleccionar archivos" at bounding box center [368, 163] width 336 height 55
type input "C:\fakepath\Nota explicativa - Recibo de indemnizacion por siniestro.pdf"
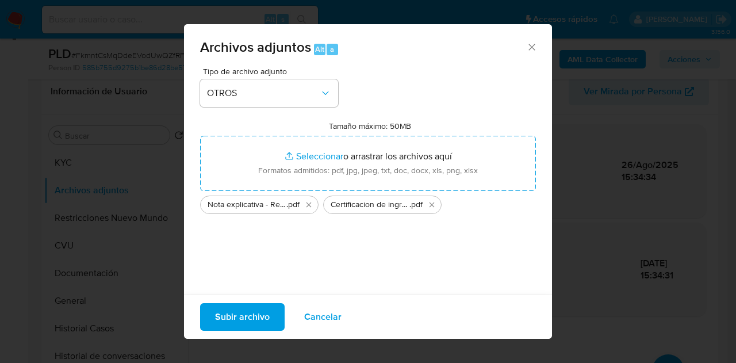
click at [219, 319] on span "Subir archivo" at bounding box center [242, 316] width 55 height 25
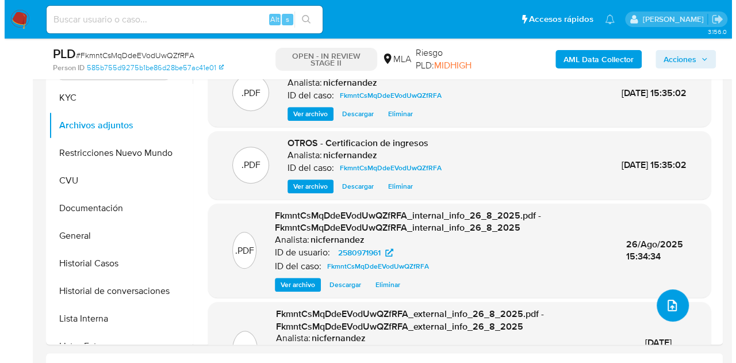
scroll to position [235, 0]
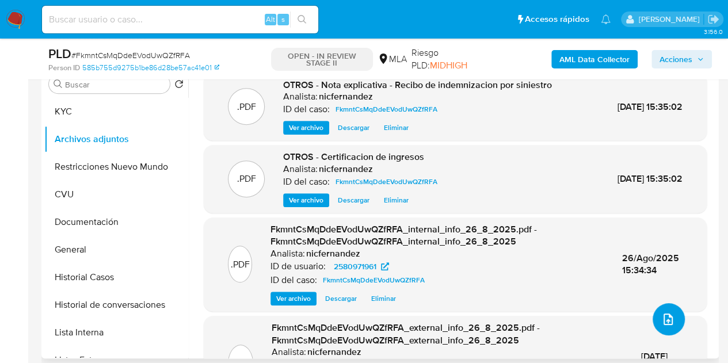
click at [665, 308] on button "upload-file" at bounding box center [668, 319] width 32 height 32
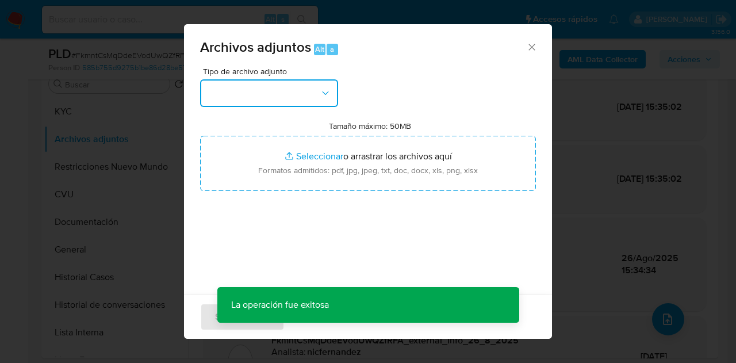
drag, startPoint x: 305, startPoint y: 90, endPoint x: 331, endPoint y: 106, distance: 30.2
click at [310, 93] on button "button" at bounding box center [269, 93] width 138 height 28
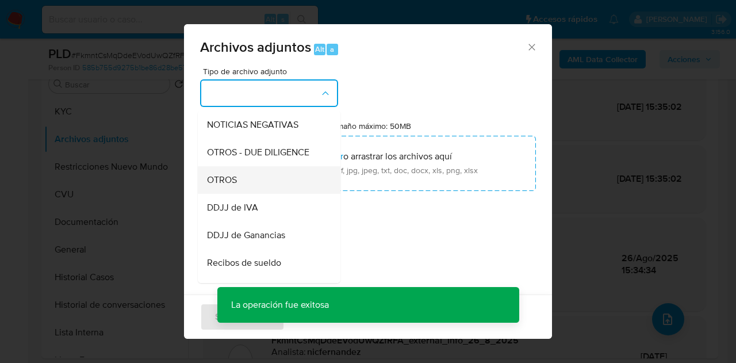
scroll to position [170, 0]
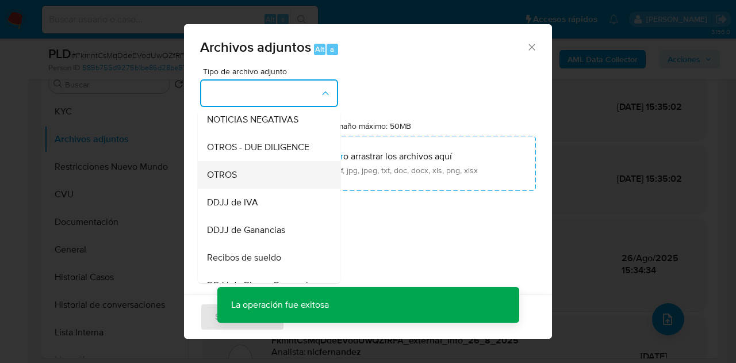
click at [240, 179] on div "OTROS" at bounding box center [265, 175] width 117 height 28
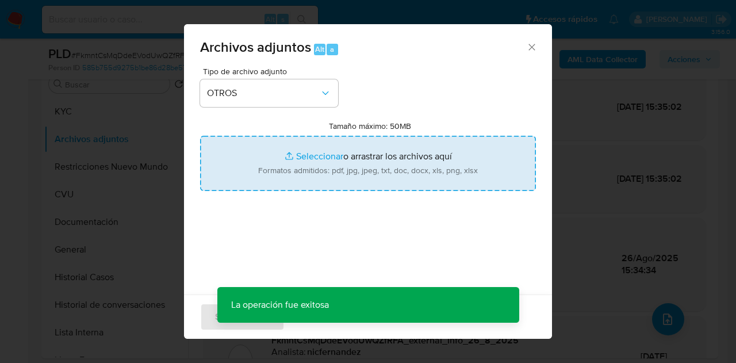
click at [304, 160] on input "Tamaño máximo: 50MB Seleccionar archivos" at bounding box center [368, 163] width 336 height 55
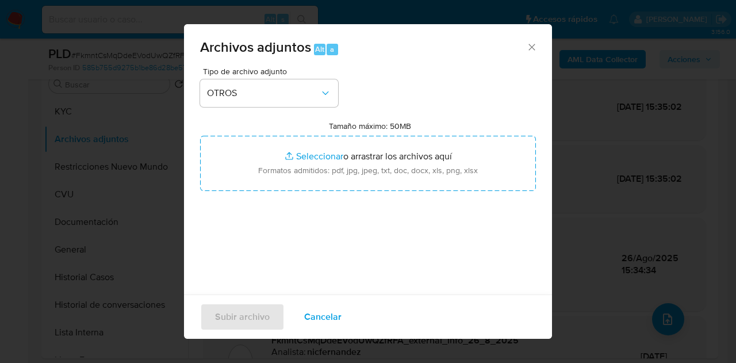
click at [318, 311] on span "Cancelar" at bounding box center [322, 316] width 37 height 25
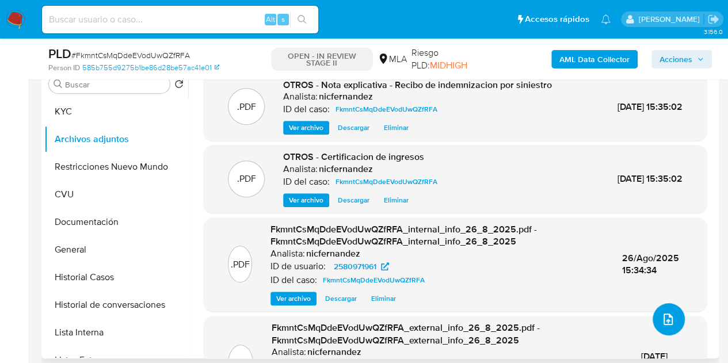
click at [661, 315] on icon "upload-file" at bounding box center [668, 319] width 14 height 14
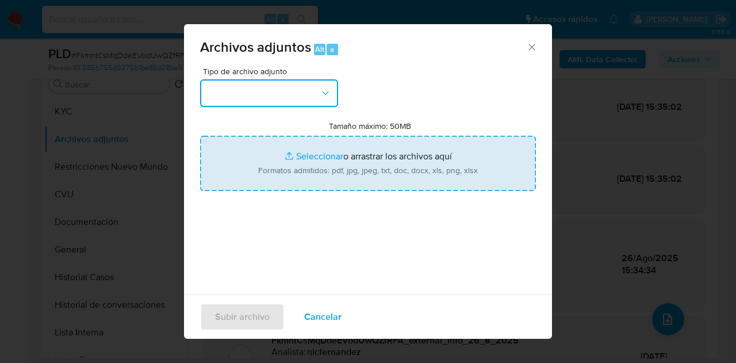
drag, startPoint x: 306, startPoint y: 93, endPoint x: 341, endPoint y: 140, distance: 58.8
click at [312, 96] on button "button" at bounding box center [269, 93] width 138 height 28
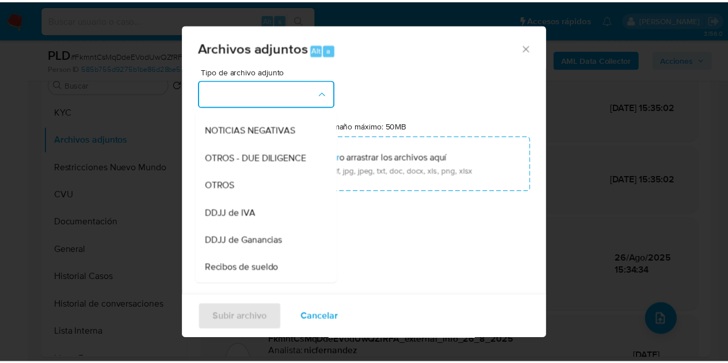
scroll to position [197, 0]
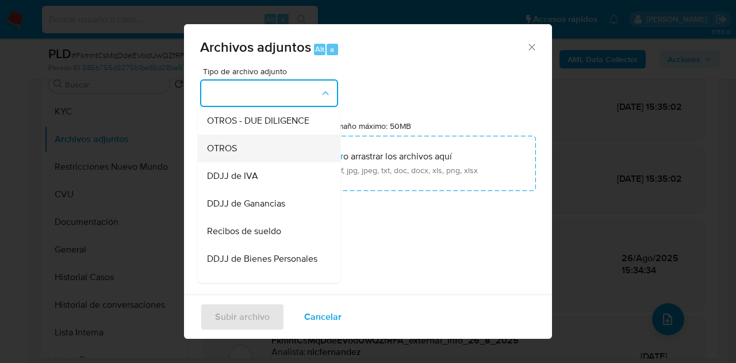
click at [242, 161] on div "OTROS" at bounding box center [265, 149] width 117 height 28
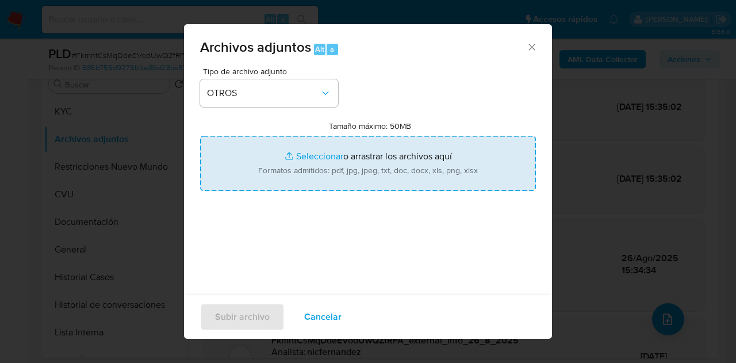
click at [306, 149] on input "Tamaño máximo: 50MB Seleccionar archivos" at bounding box center [368, 163] width 336 height 55
type input "C:\fakepath\Caselog FkmntCsMqDdeEVodUwQZfRFA_2025_08_19_11_08_26.docx"
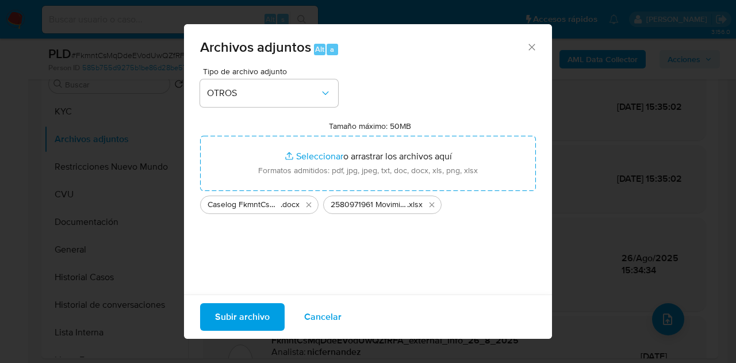
click at [245, 311] on span "Subir archivo" at bounding box center [242, 316] width 55 height 25
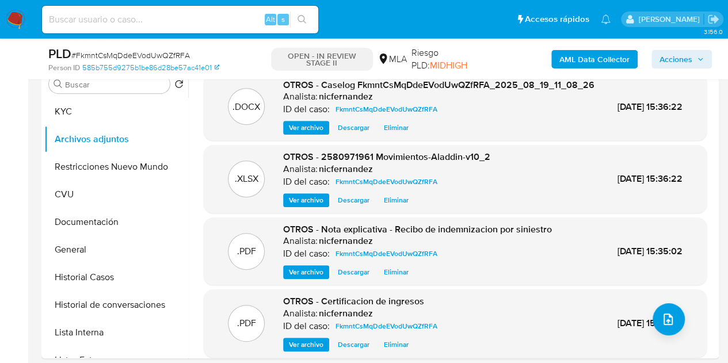
drag, startPoint x: 620, startPoint y: 156, endPoint x: 719, endPoint y: 115, distance: 107.8
click at [621, 156] on div ".DOCX OTROS - Caselog FkmntCsMqDdeEVodUwQZfRFA_2025_08_19_11_08_26 Analista: ni…" at bounding box center [455, 215] width 503 height 284
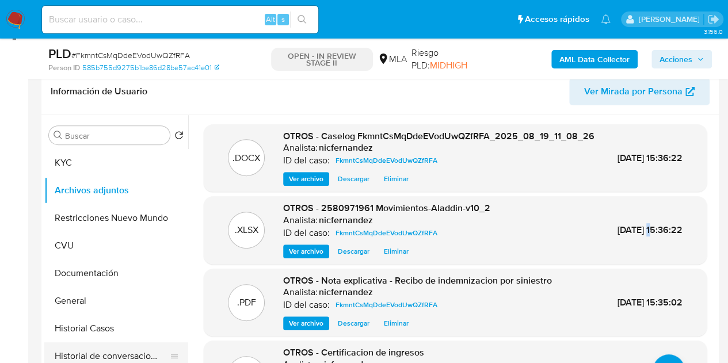
click at [98, 358] on button "Historial de conversaciones" at bounding box center [111, 356] width 135 height 28
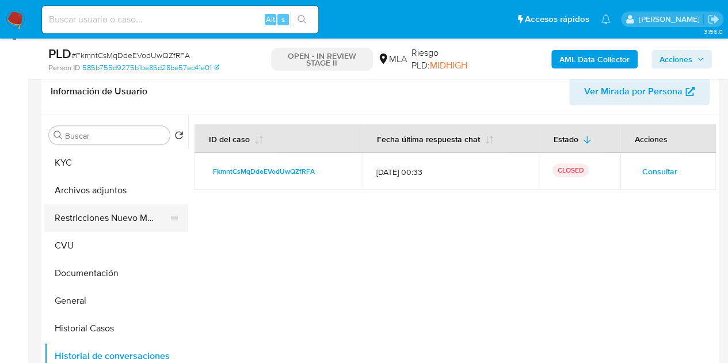
click at [99, 216] on button "Restricciones Nuevo Mundo" at bounding box center [111, 218] width 135 height 28
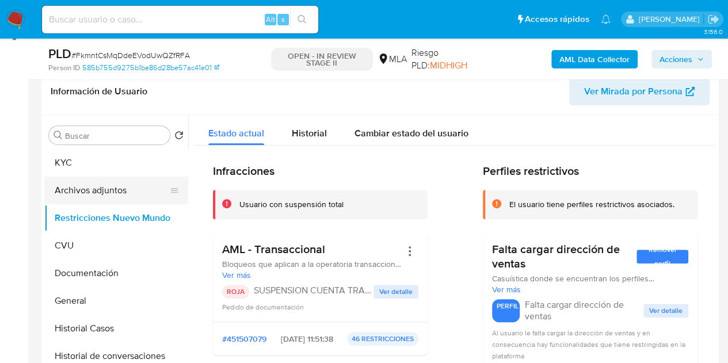
click at [70, 193] on button "Archivos adjuntos" at bounding box center [111, 191] width 135 height 28
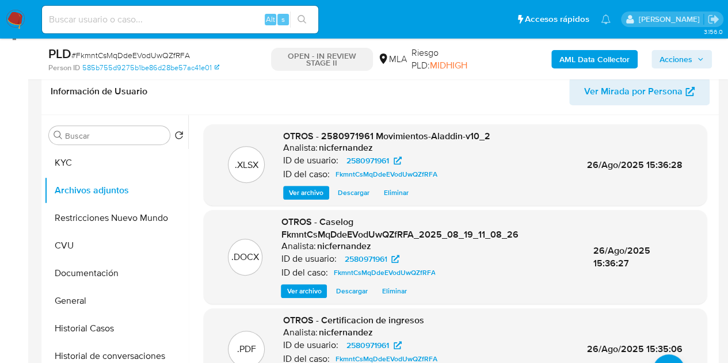
click at [668, 50] on span "Acciones" at bounding box center [675, 59] width 33 height 18
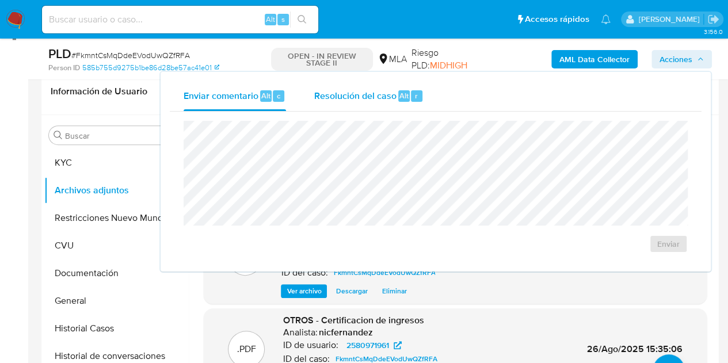
click at [398, 96] on div "Alt" at bounding box center [404, 96] width 12 height 12
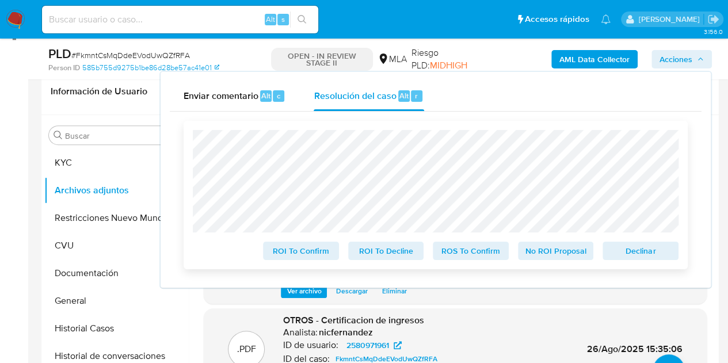
click at [636, 254] on span "Declinar" at bounding box center [640, 251] width 60 height 16
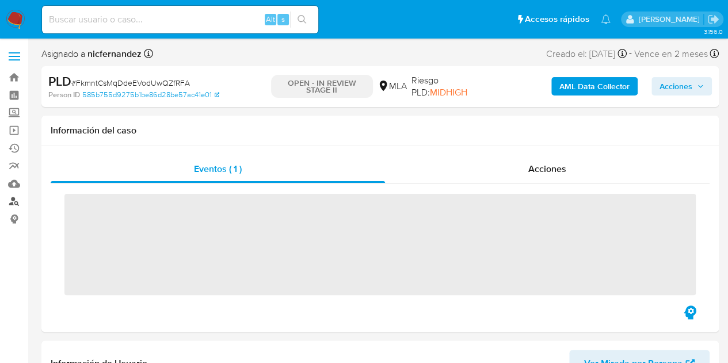
click at [17, 204] on link "Buscador de personas" at bounding box center [68, 202] width 137 height 18
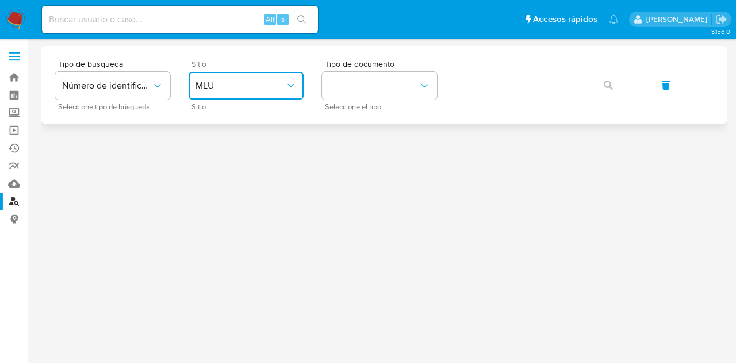
drag, startPoint x: 257, startPoint y: 86, endPoint x: 260, endPoint y: 96, distance: 10.9
click at [258, 89] on span "MLU" at bounding box center [241, 86] width 90 height 12
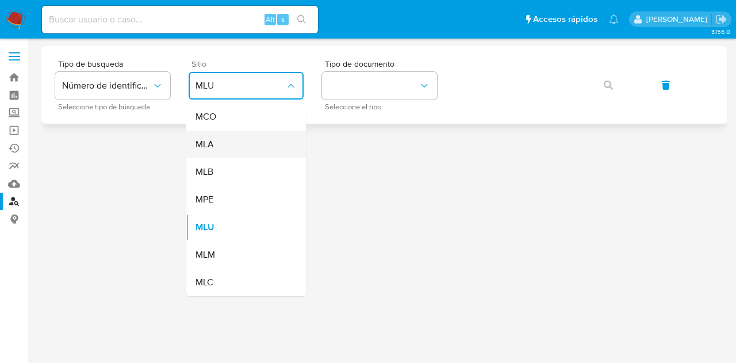
click at [258, 135] on div "MLA" at bounding box center [243, 145] width 94 height 28
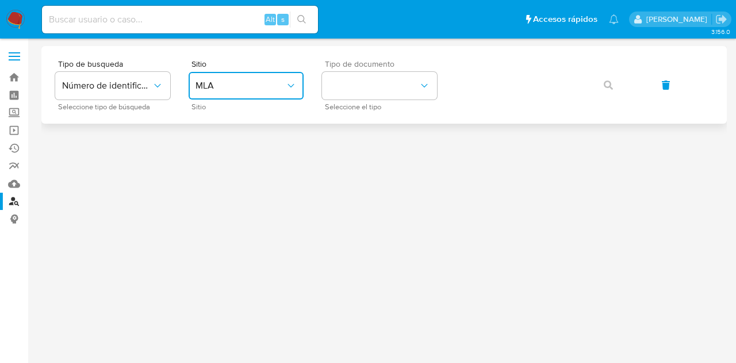
click at [356, 98] on button "identificationType" at bounding box center [379, 86] width 115 height 28
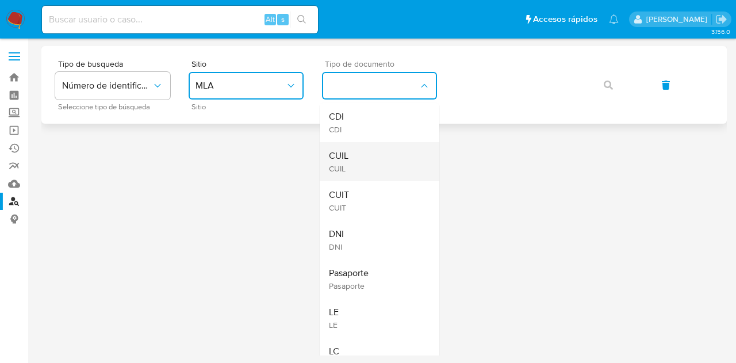
click at [367, 152] on div "CUIL CUIL" at bounding box center [376, 161] width 94 height 39
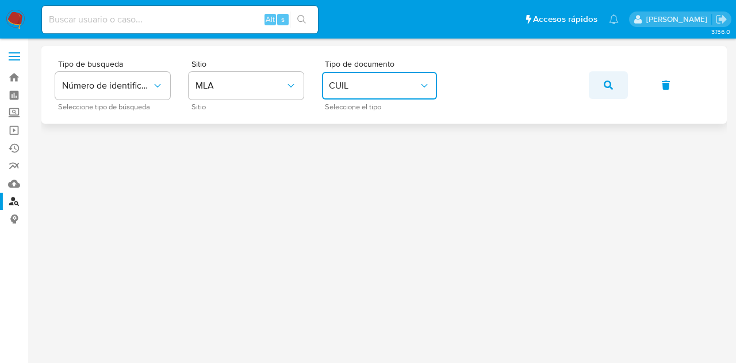
click at [608, 81] on icon "button" at bounding box center [608, 85] width 9 height 9
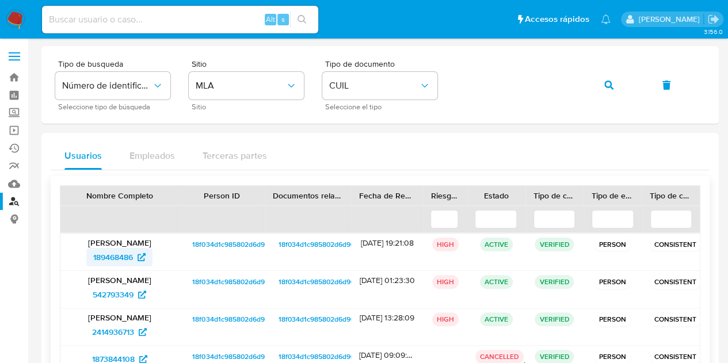
click at [120, 262] on span "189468486" at bounding box center [113, 257] width 40 height 18
click at [595, 84] on button "button" at bounding box center [608, 85] width 39 height 28
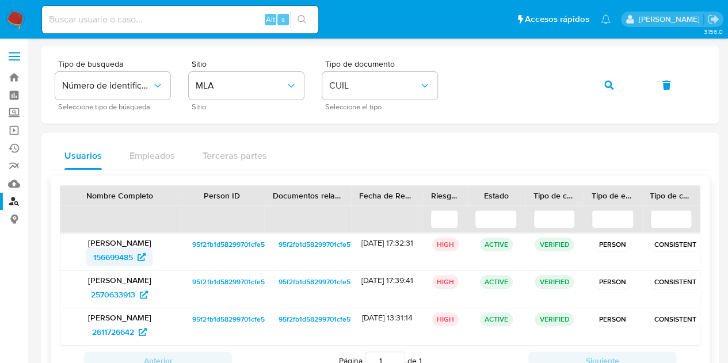
click at [119, 258] on span "156699485" at bounding box center [113, 257] width 40 height 18
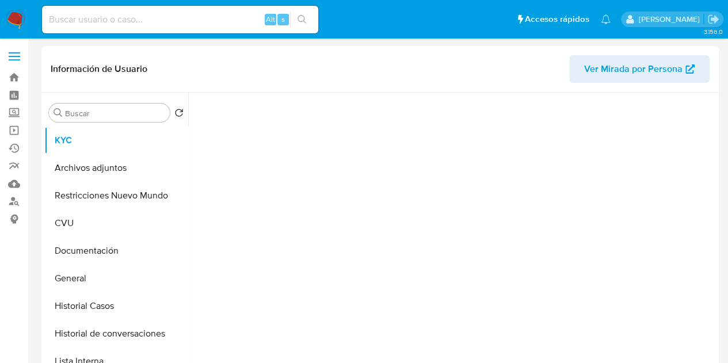
click at [587, 75] on span "Ver Mirada por Persona" at bounding box center [633, 69] width 98 height 28
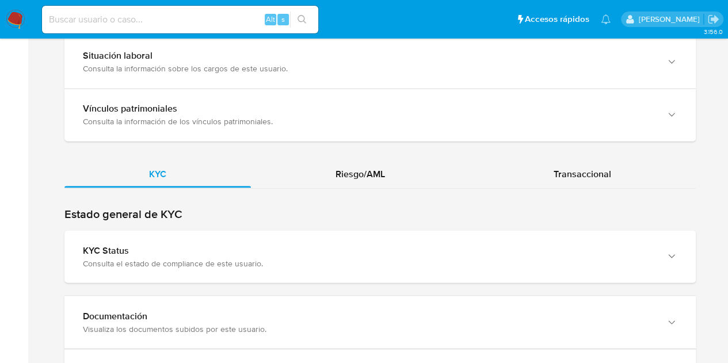
scroll to position [952, 0]
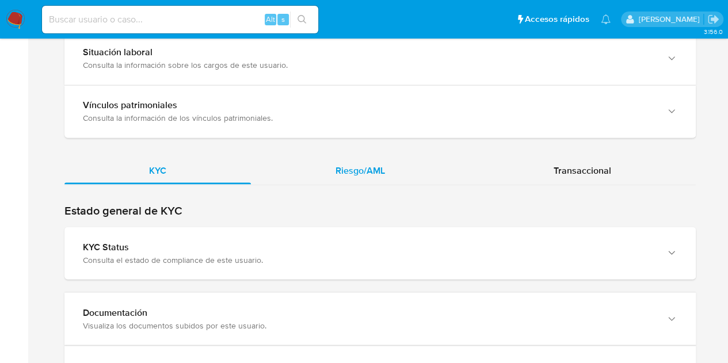
click at [354, 163] on span "Riesgo/AML" at bounding box center [359, 169] width 49 height 13
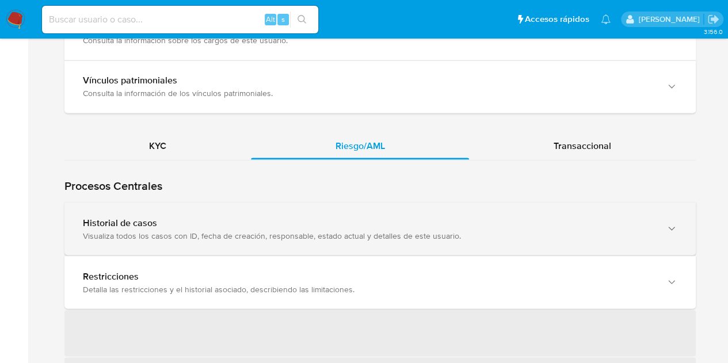
scroll to position [1067, 0]
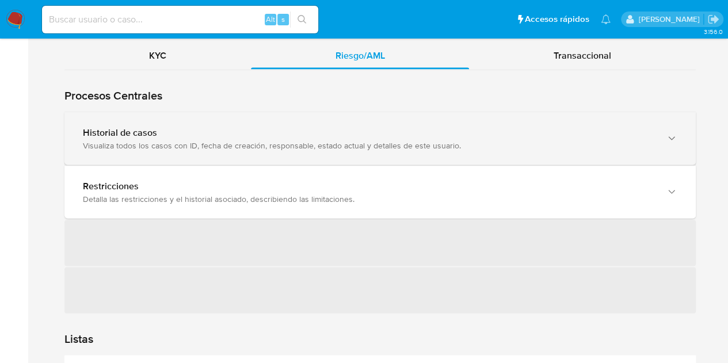
click at [171, 140] on div "Visualiza todos los casos con ID, fecha de creación, responsable, estado actual…" at bounding box center [368, 145] width 571 height 10
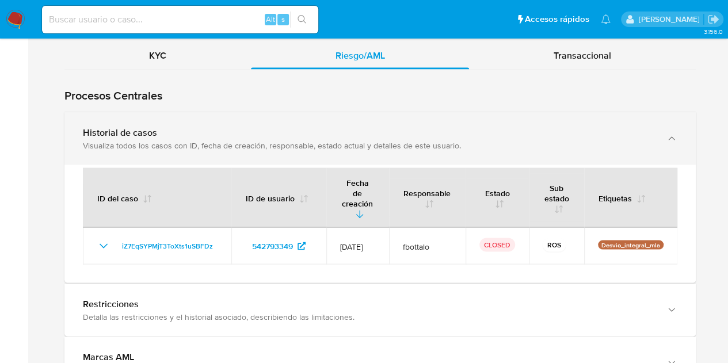
click at [130, 133] on div "Historial de casos" at bounding box center [368, 133] width 571 height 12
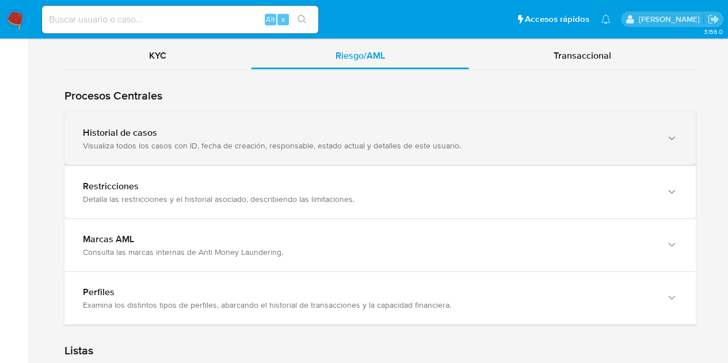
click at [147, 143] on div "Visualiza todos los casos con ID, fecha de creación, responsable, estado actual…" at bounding box center [368, 145] width 571 height 10
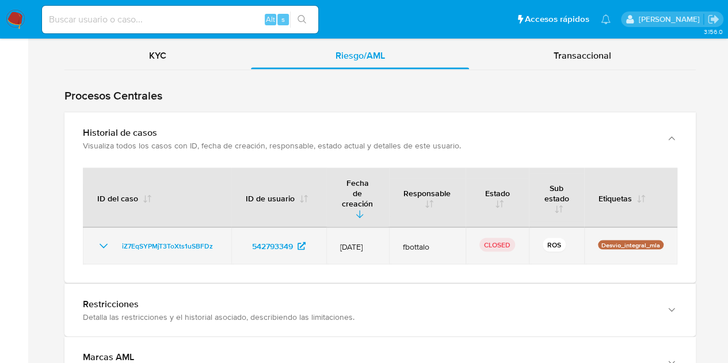
click at [107, 227] on td "iZ7EqSYPMjT3ToXts1uSBFDz" at bounding box center [157, 245] width 148 height 37
click at [105, 243] on icon "Mostrar/Ocultar" at bounding box center [104, 245] width 8 height 5
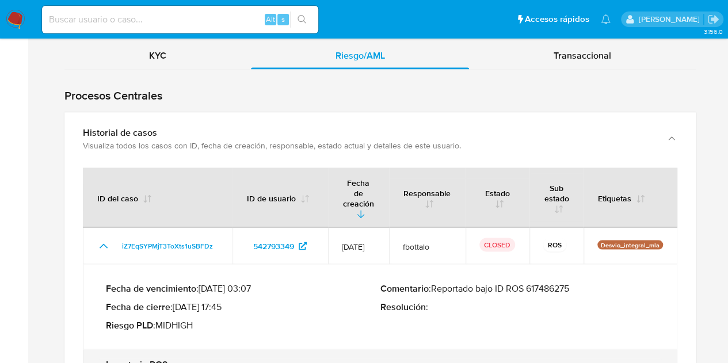
drag, startPoint x: 440, startPoint y: 274, endPoint x: 585, endPoint y: 281, distance: 145.1
click at [585, 282] on div "Comentario : Reportado bajo ID ROS 617486275 Resolución :" at bounding box center [517, 306] width 274 height 48
drag, startPoint x: 253, startPoint y: 307, endPoint x: 261, endPoint y: 307, distance: 7.5
click at [253, 319] on p "Riesgo PLD : MIDHIGH" at bounding box center [243, 325] width 274 height 12
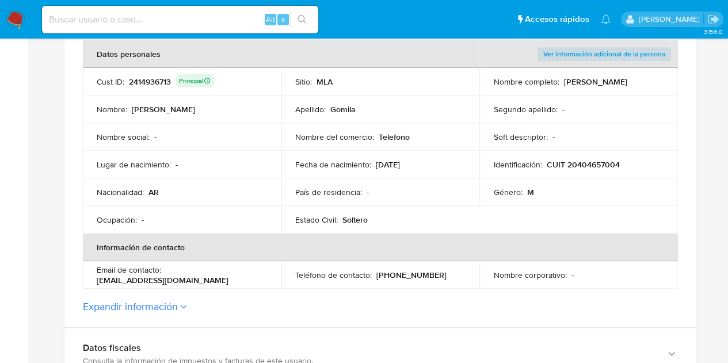
scroll to position [63, 0]
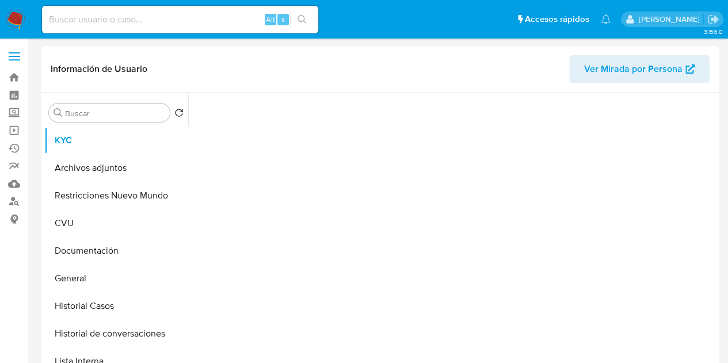
click at [615, 70] on span "Ver Mirada por Persona" at bounding box center [633, 69] width 98 height 28
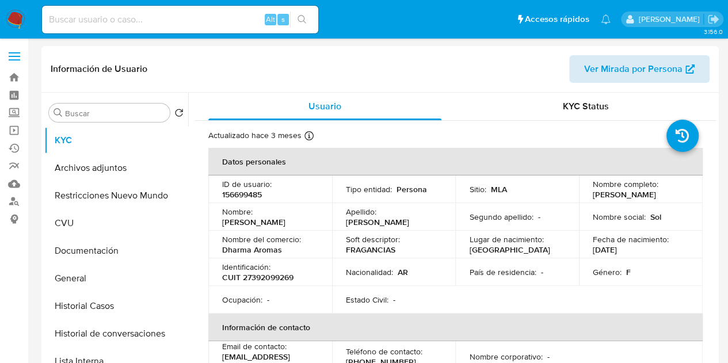
select select "10"
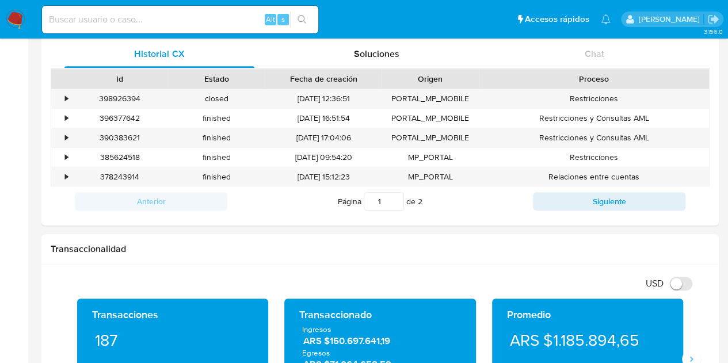
scroll to position [330, 0]
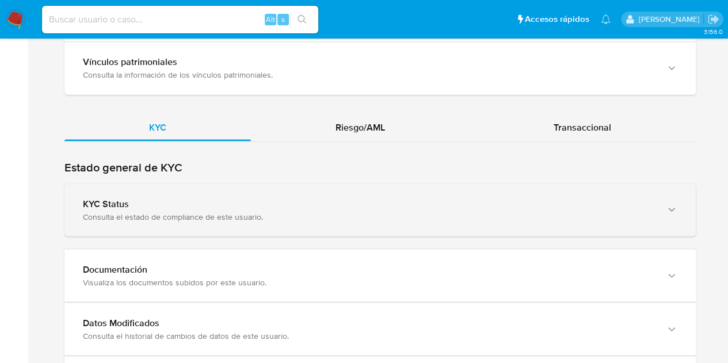
scroll to position [956, 0]
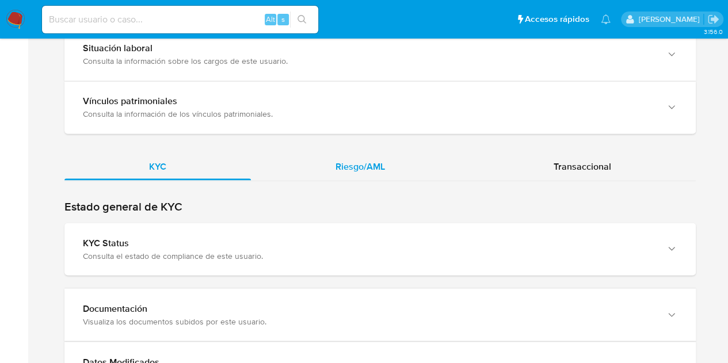
click at [379, 160] on span "Riesgo/AML" at bounding box center [359, 165] width 49 height 13
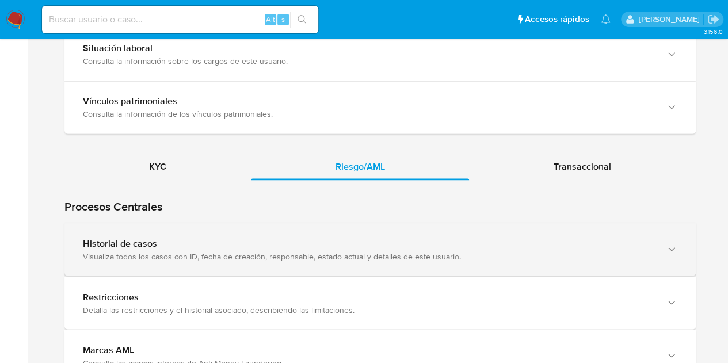
click at [99, 240] on div "Historial de casos" at bounding box center [368, 244] width 571 height 12
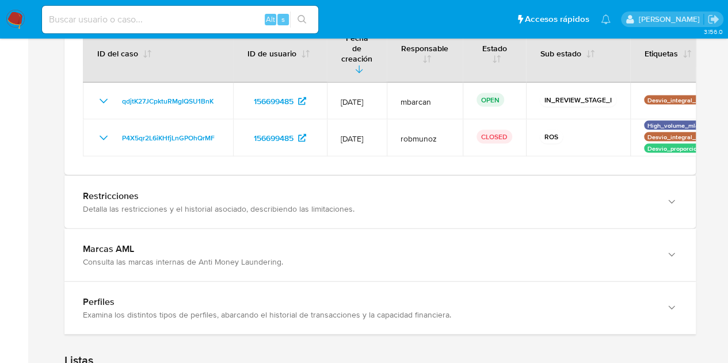
scroll to position [1168, 0]
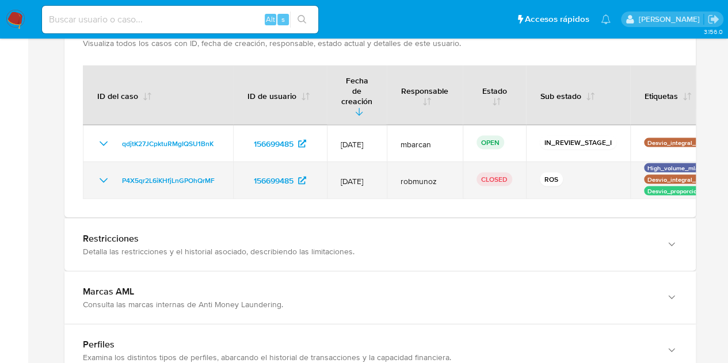
click at [102, 174] on icon "Mostrar/Ocultar" at bounding box center [104, 181] width 14 height 14
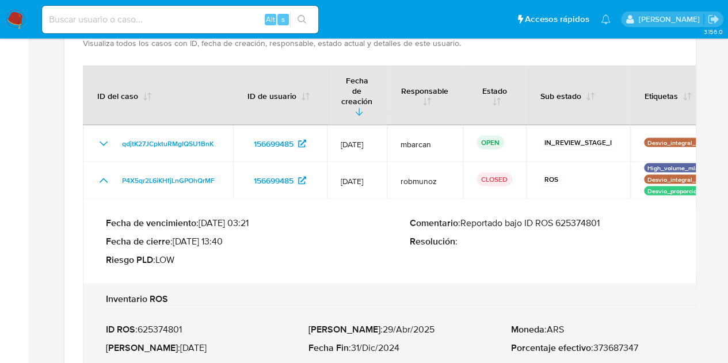
drag, startPoint x: 474, startPoint y: 201, endPoint x: 619, endPoint y: 193, distance: 145.2
click at [619, 217] on p "Comentario : Reportado bajo ID ROS 625374801" at bounding box center [562, 223] width 304 height 12
drag, startPoint x: 270, startPoint y: 276, endPoint x: 269, endPoint y: 286, distance: 10.5
click at [270, 293] on h2 "Inventario ROS" at bounding box center [410, 299] width 608 height 12
click at [352, 257] on td "Fecha de vencimiento : [DATE] 03:21 Fecha de cierre : [DATE] 13:40 Riesgo PLD :…" at bounding box center [410, 241] width 654 height 85
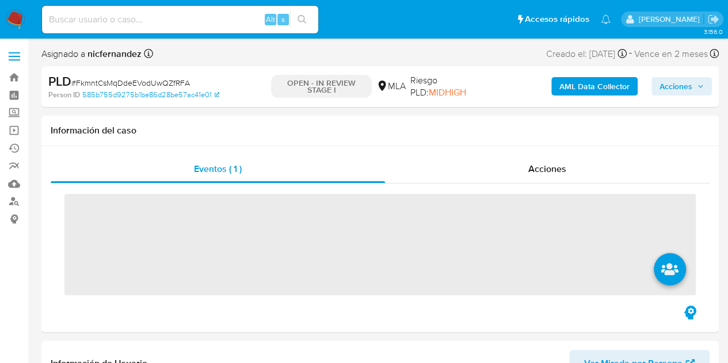
click at [684, 89] on span "Acciones" at bounding box center [675, 86] width 33 height 18
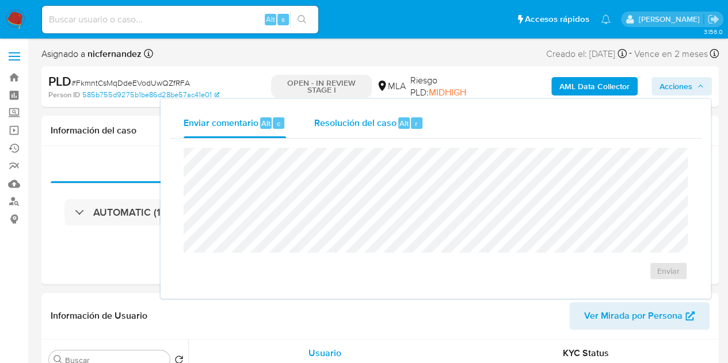
click at [347, 119] on span "Resolución del caso" at bounding box center [355, 122] width 82 height 13
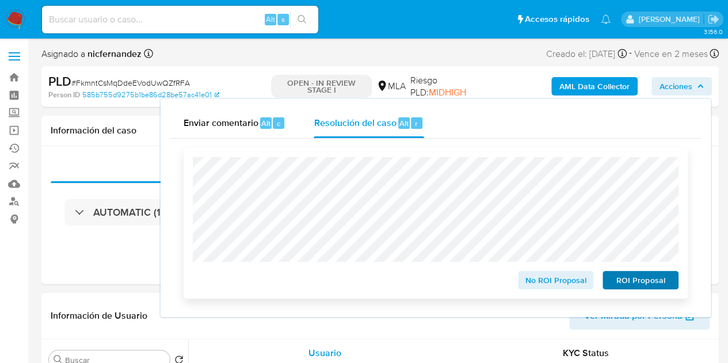
select select "10"
click at [626, 284] on span "ROI Proposal" at bounding box center [640, 280] width 60 height 16
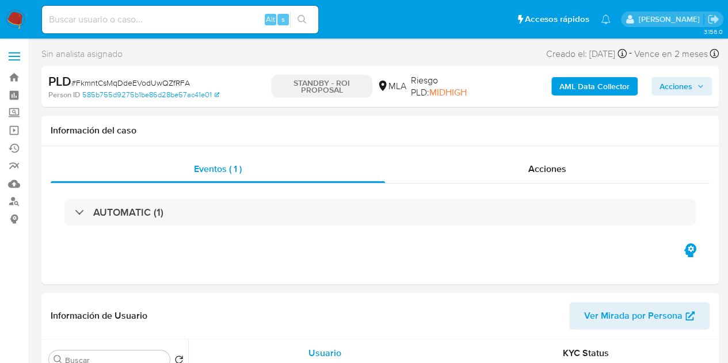
select select "10"
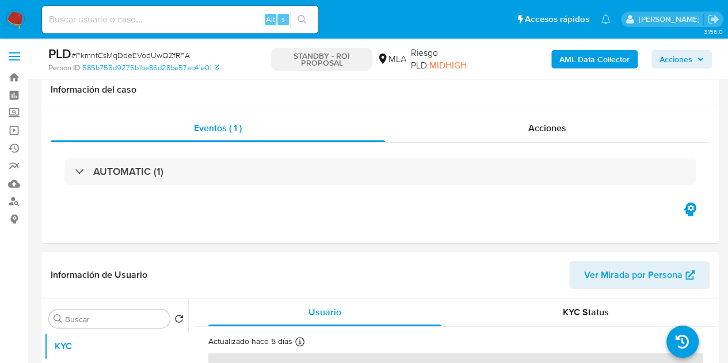
scroll to position [245, 0]
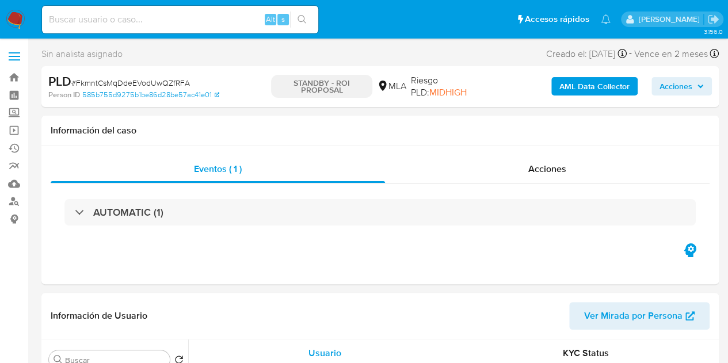
select select "10"
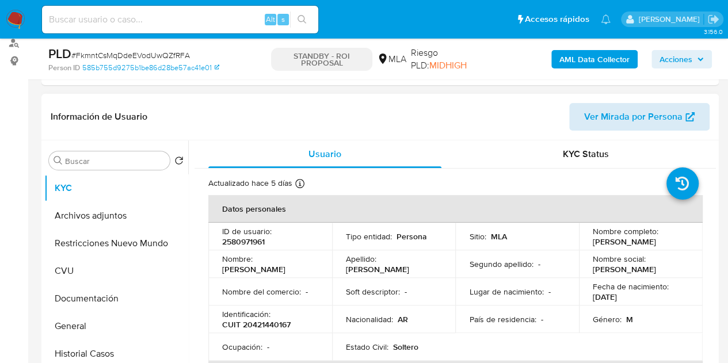
scroll to position [163, 0]
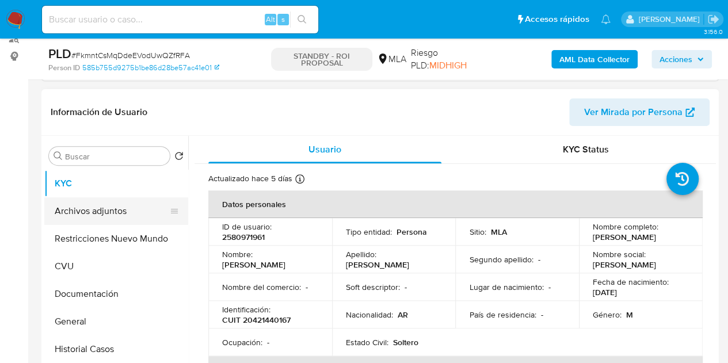
click at [122, 210] on button "Archivos adjuntos" at bounding box center [111, 211] width 135 height 28
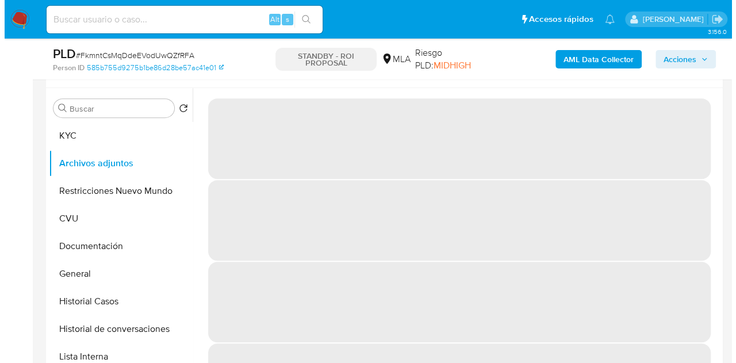
scroll to position [203, 0]
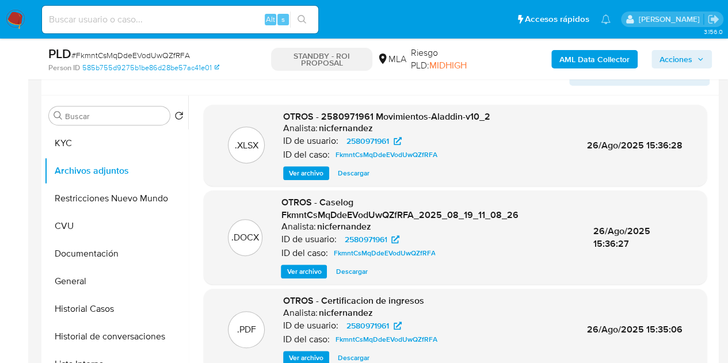
click at [305, 276] on span "Ver archivo" at bounding box center [304, 272] width 35 height 12
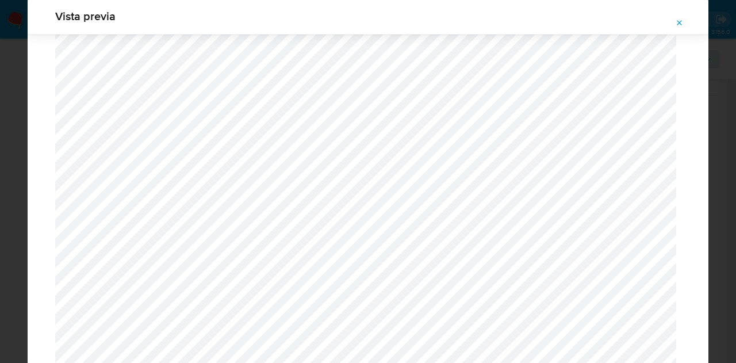
scroll to position [2589, 0]
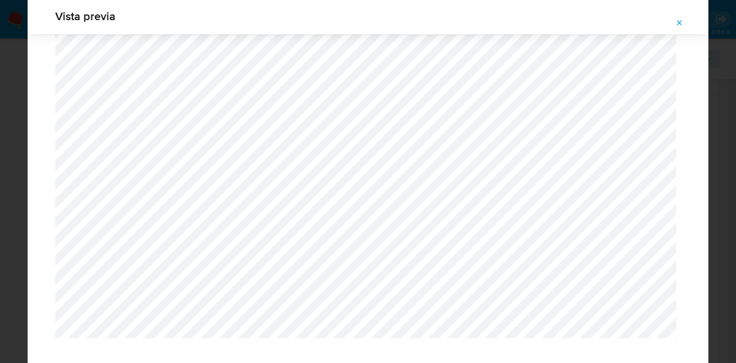
drag, startPoint x: 680, startPoint y: 16, endPoint x: 608, endPoint y: 63, distance: 86.2
click at [679, 16] on span "Attachment preview" at bounding box center [679, 23] width 9 height 16
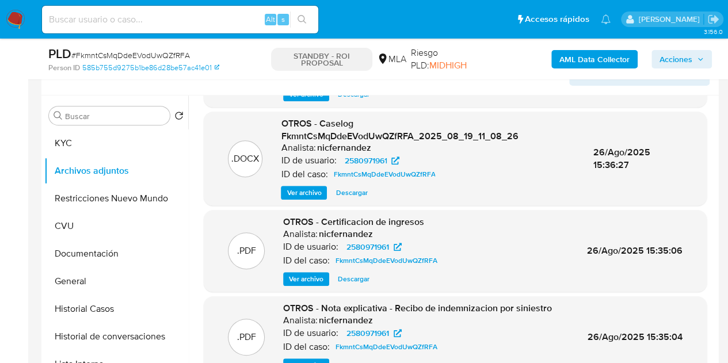
scroll to position [109, 0]
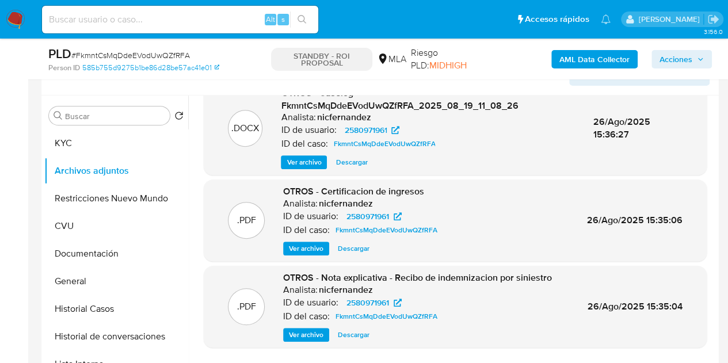
click at [319, 337] on span "Ver archivo" at bounding box center [306, 335] width 35 height 12
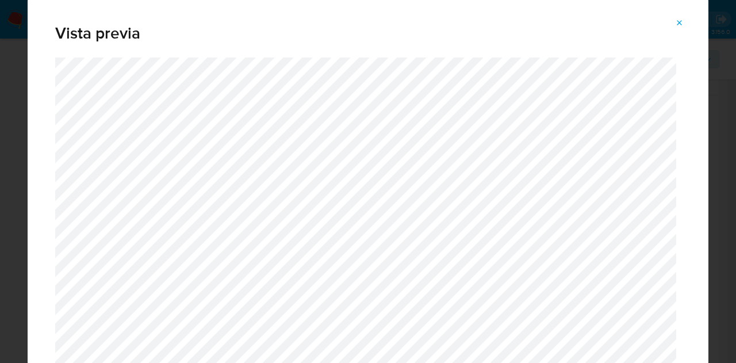
click at [682, 20] on icon "Attachment preview" at bounding box center [679, 22] width 9 height 9
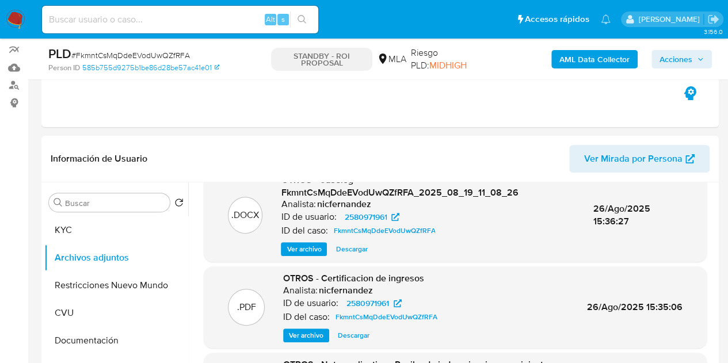
scroll to position [105, 0]
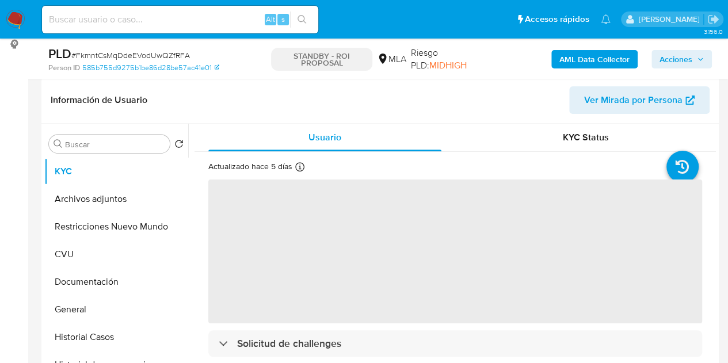
scroll to position [179, 0]
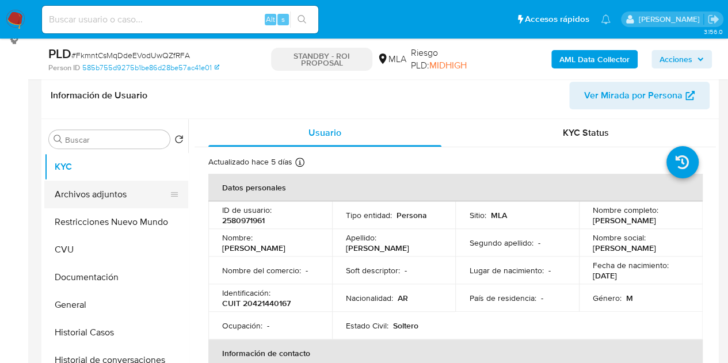
select select "10"
click at [89, 194] on button "Archivos adjuntos" at bounding box center [111, 195] width 135 height 28
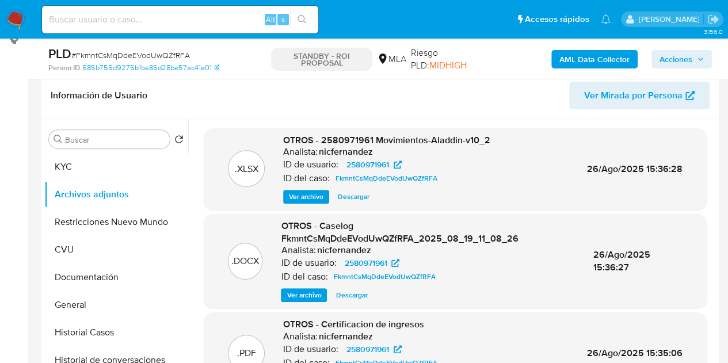
click at [303, 285] on div "OTROS - Caselog FkmntCsMqDdeEVodUwQZfRFA_2025_08_19_11_08_26 Analista: nicferna…" at bounding box center [427, 261] width 293 height 82
click at [301, 292] on span "Ver archivo" at bounding box center [304, 295] width 35 height 12
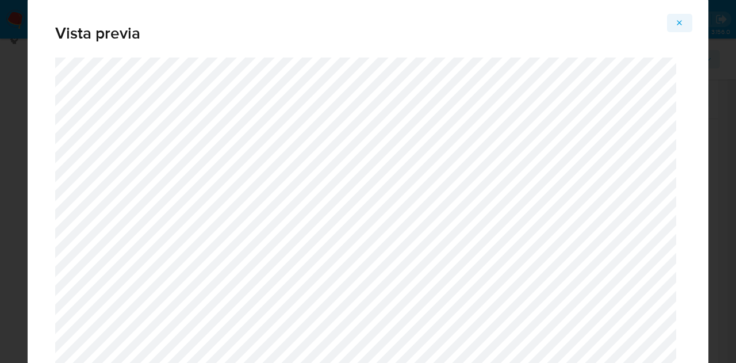
click at [683, 24] on icon "Attachment preview" at bounding box center [679, 22] width 9 height 9
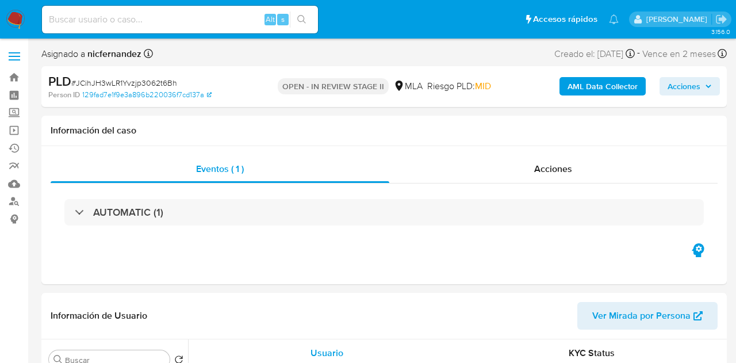
select select "10"
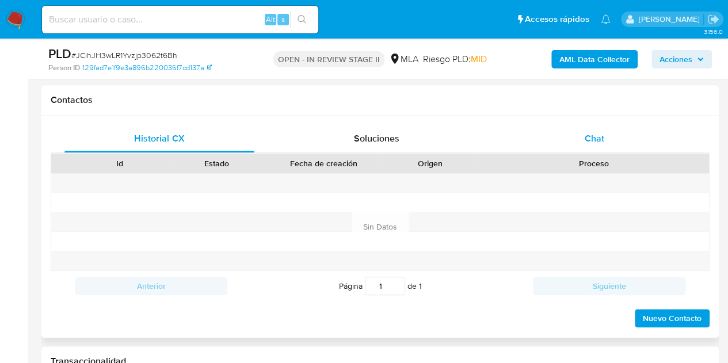
scroll to position [541, 0]
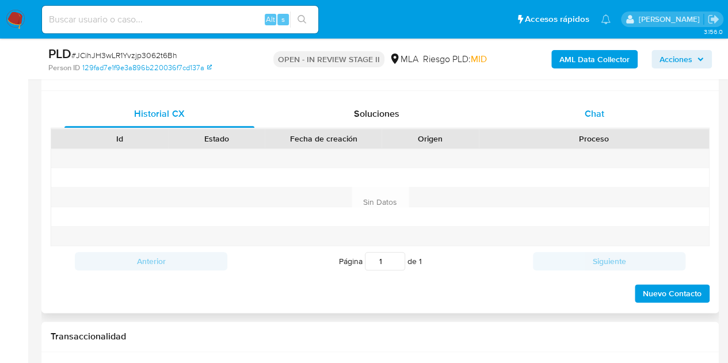
click at [624, 113] on div "Chat" at bounding box center [594, 114] width 190 height 28
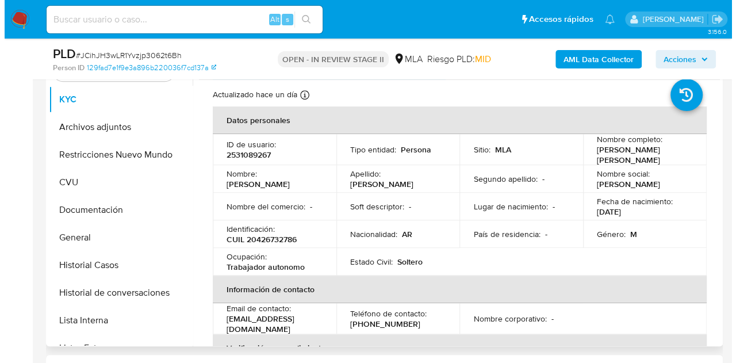
scroll to position [215, 0]
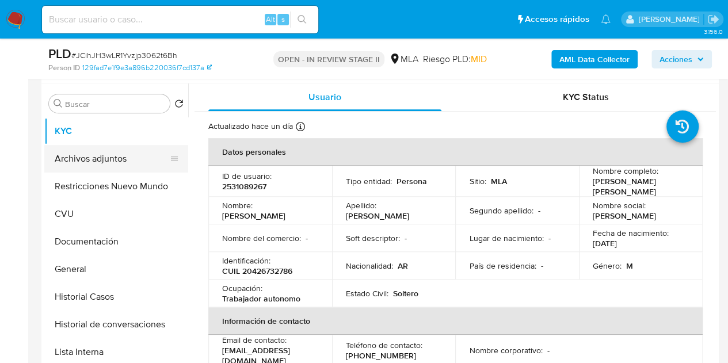
click at [93, 159] on button "Archivos adjuntos" at bounding box center [111, 159] width 135 height 28
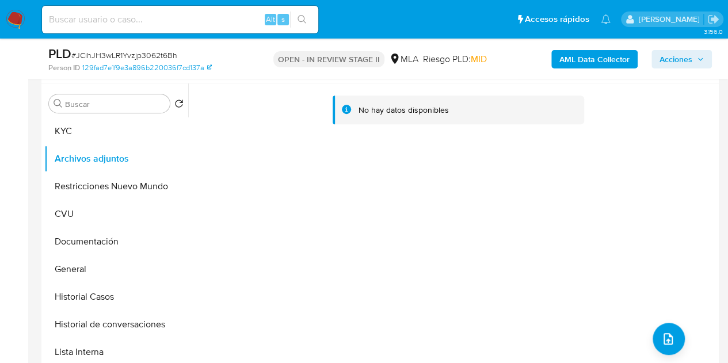
click at [565, 58] on b "AML Data Collector" at bounding box center [594, 59] width 70 height 18
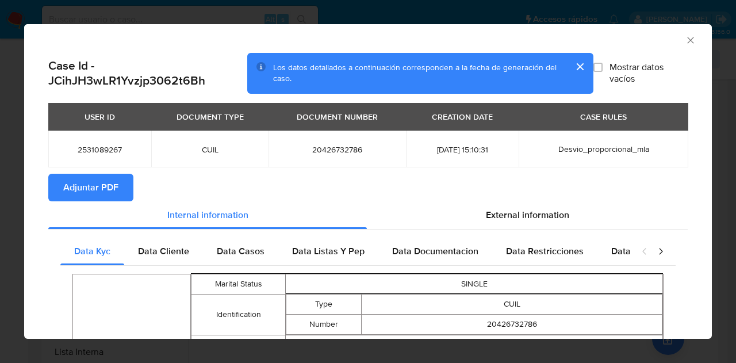
click at [79, 187] on span "Adjuntar PDF" at bounding box center [90, 187] width 55 height 25
click at [685, 39] on icon "Cerrar ventana" at bounding box center [691, 41] width 12 height 12
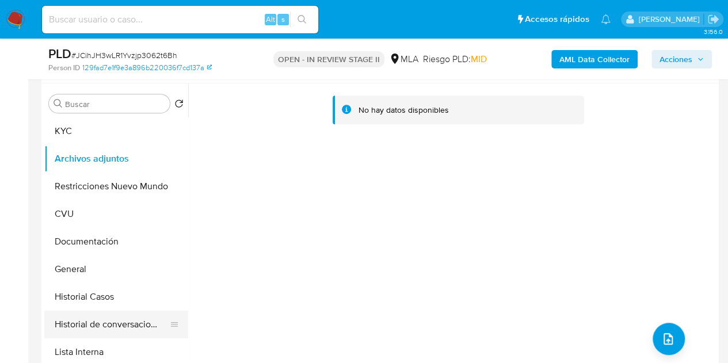
click at [93, 314] on button "Historial de conversaciones" at bounding box center [111, 325] width 135 height 28
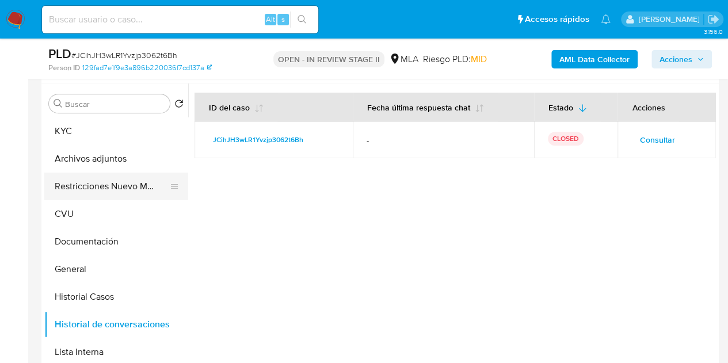
click at [72, 181] on button "Restricciones Nuevo Mundo" at bounding box center [111, 187] width 135 height 28
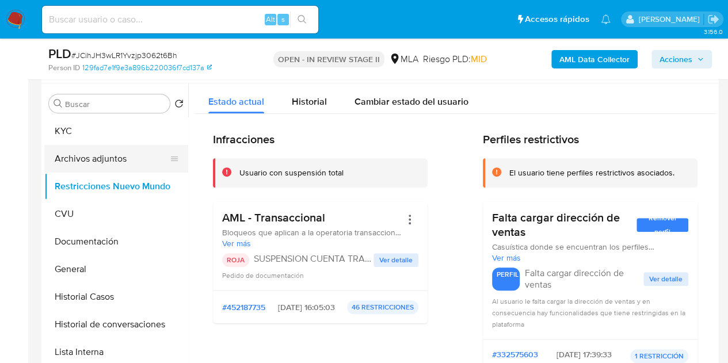
click at [72, 166] on button "Archivos adjuntos" at bounding box center [111, 159] width 135 height 28
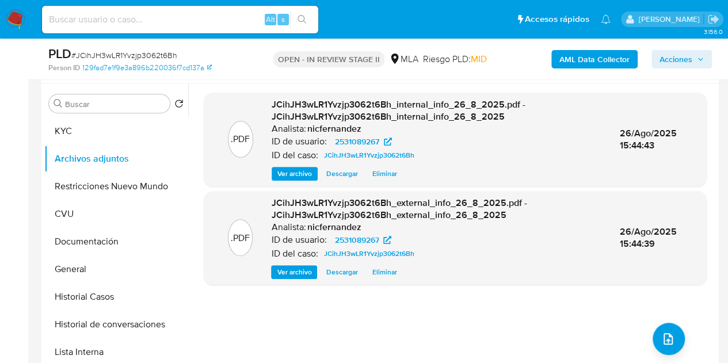
click at [679, 330] on div ".PDF JCihJH3wLR1Yvzjp3062t6Bh_internal_info_26_8_2025.pdf - JCihJH3wLR1Yvzjp306…" at bounding box center [455, 231] width 503 height 276
click at [666, 341] on icon "upload-file" at bounding box center [668, 339] width 14 height 14
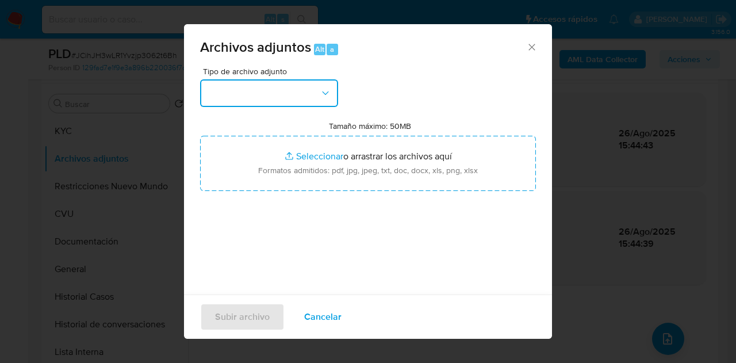
drag, startPoint x: 318, startPoint y: 94, endPoint x: 341, endPoint y: 116, distance: 31.3
click at [318, 95] on button "button" at bounding box center [269, 93] width 138 height 28
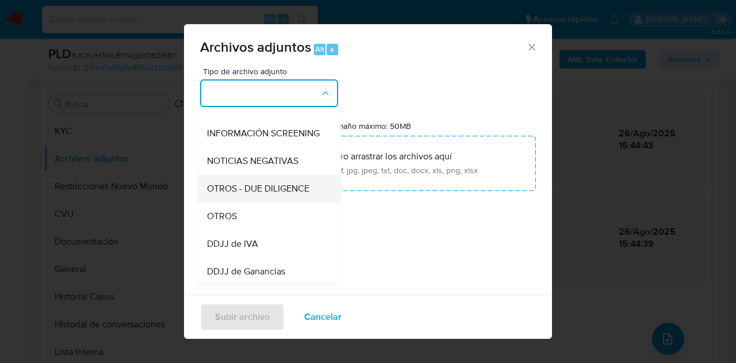
scroll to position [130, 0]
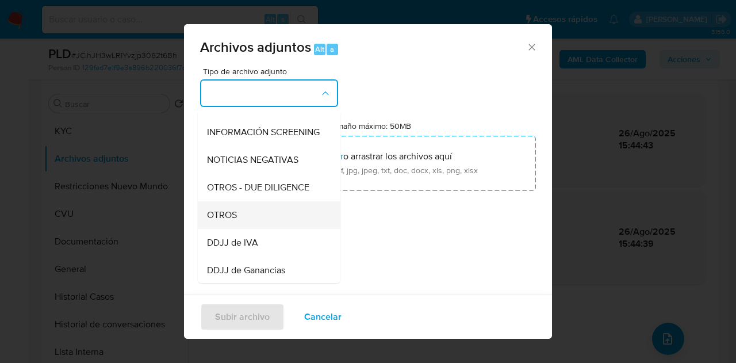
click at [254, 217] on div "OTROS" at bounding box center [265, 215] width 117 height 28
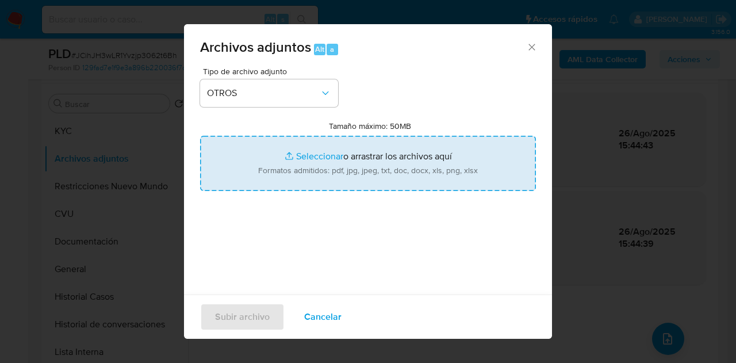
click at [300, 164] on input "Tamaño máximo: 50MB Seleccionar archivos" at bounding box center [368, 163] width 336 height 55
type input "C:\fakepath\Caselog JCihJH3wLR1Yvzjp3062t6Bh_2025_08_19_01_51_05.docx"
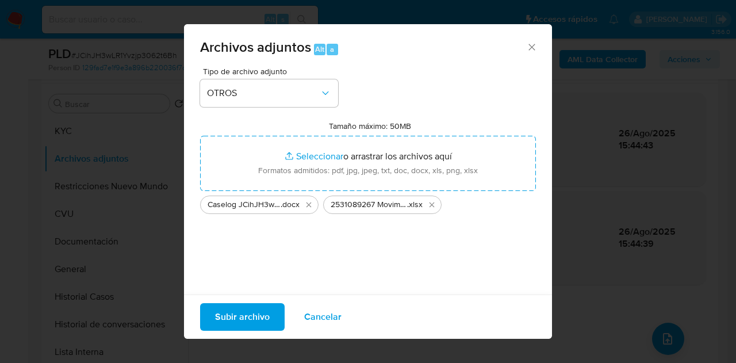
click at [240, 318] on span "Subir archivo" at bounding box center [242, 316] width 55 height 25
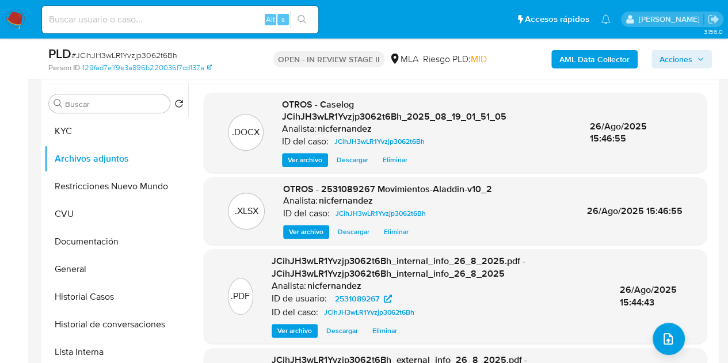
click at [207, 181] on div ".XLSX OTROS - 2531089267 Movimientos-Aladdin-v10_2 Analista: nicfernandez ID de…" at bounding box center [455, 211] width 503 height 68
click at [122, 122] on button "KYC" at bounding box center [111, 131] width 135 height 28
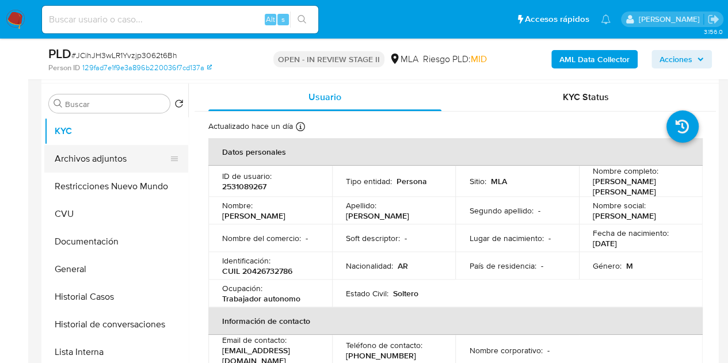
click at [112, 163] on button "Archivos adjuntos" at bounding box center [111, 159] width 135 height 28
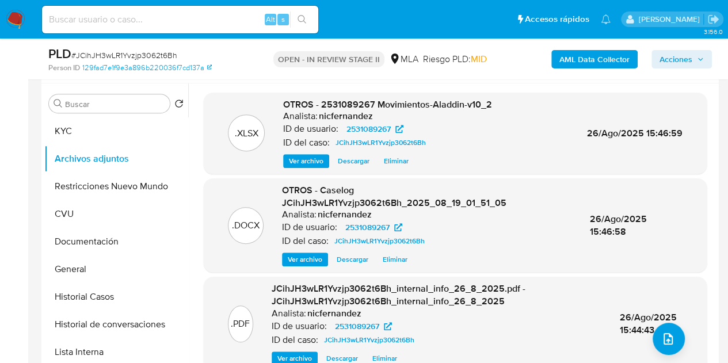
click at [297, 261] on span "Ver archivo" at bounding box center [305, 260] width 35 height 12
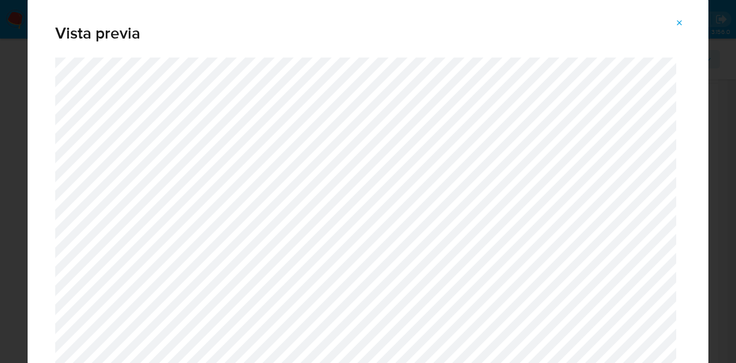
drag, startPoint x: 709, startPoint y: 41, endPoint x: 709, endPoint y: 68, distance: 27.6
click at [709, 68] on div "Vista previa" at bounding box center [368, 181] width 736 height 363
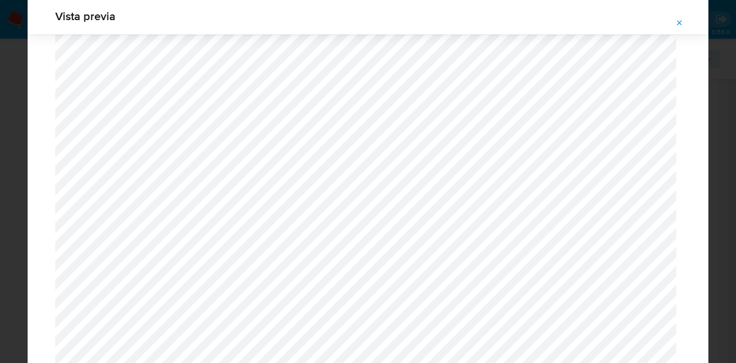
scroll to position [921, 0]
click at [679, 25] on icon "Attachment preview" at bounding box center [679, 22] width 9 height 9
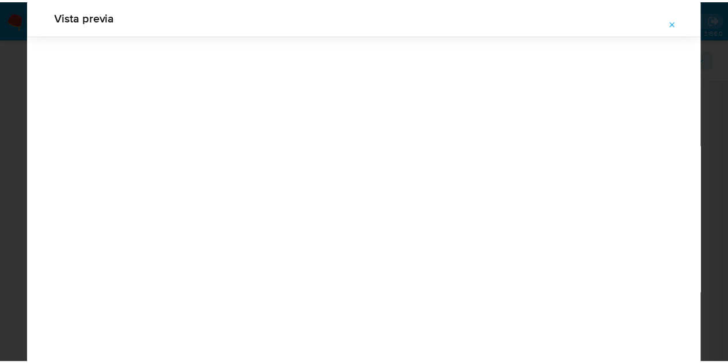
scroll to position [37, 0]
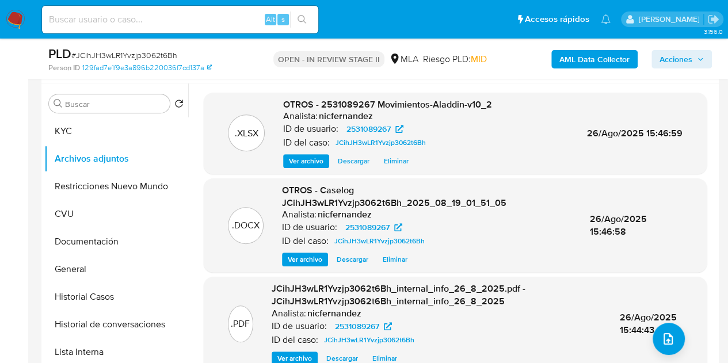
click at [683, 66] on span "Acciones" at bounding box center [675, 59] width 33 height 18
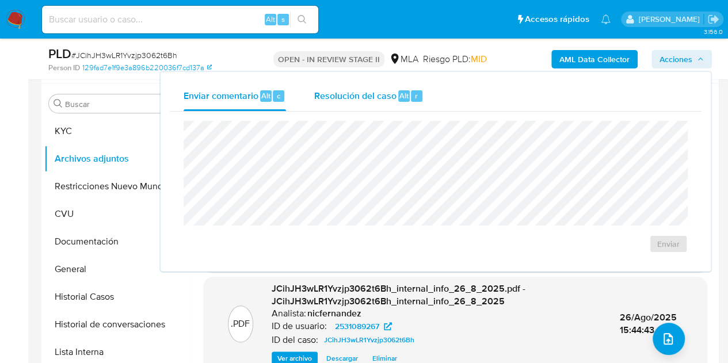
click at [365, 93] on span "Resolución del caso" at bounding box center [355, 95] width 82 height 13
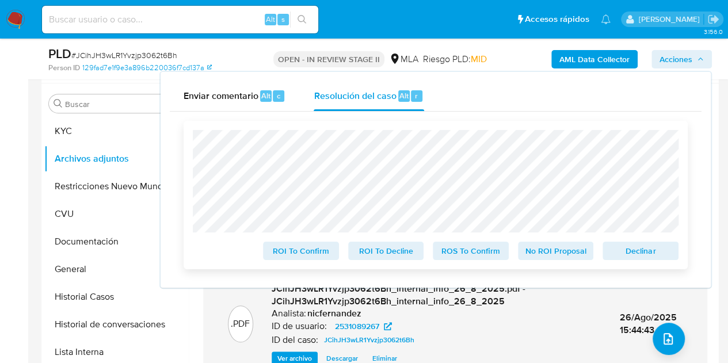
click at [622, 251] on span "Declinar" at bounding box center [640, 251] width 60 height 16
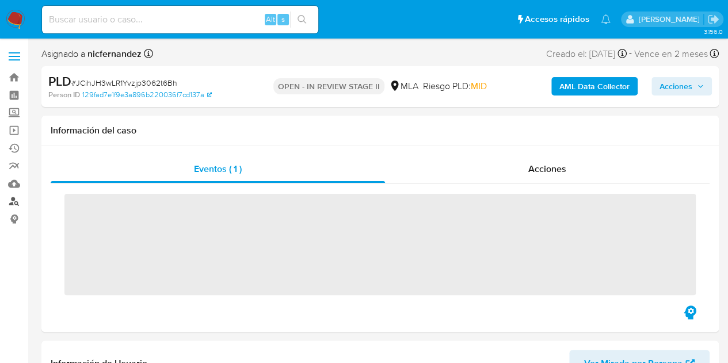
click at [15, 203] on link "Buscador de personas" at bounding box center [68, 202] width 137 height 18
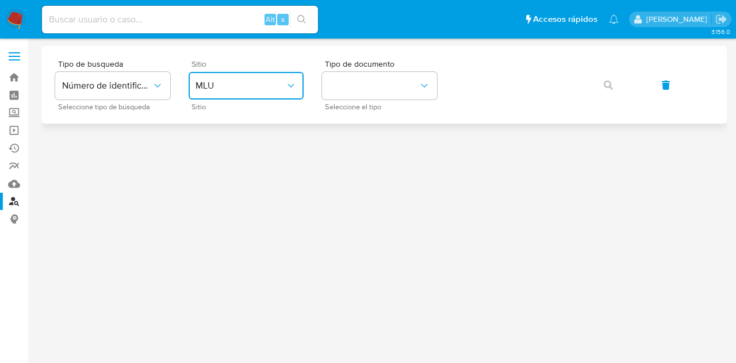
click at [229, 87] on span "MLU" at bounding box center [241, 86] width 90 height 12
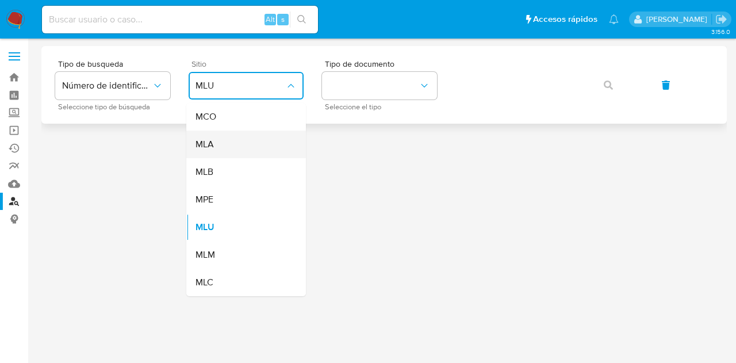
click at [254, 137] on div "MLA" at bounding box center [243, 145] width 94 height 28
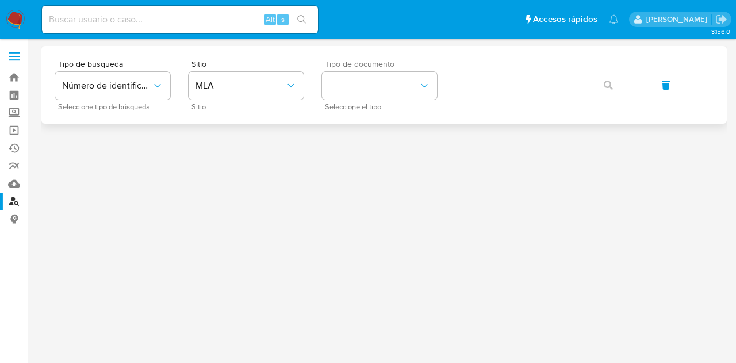
click at [363, 104] on span "Seleccione el tipo" at bounding box center [382, 107] width 115 height 6
drag, startPoint x: 372, startPoint y: 88, endPoint x: 377, endPoint y: 98, distance: 11.6
click at [374, 91] on button "identificationType" at bounding box center [379, 86] width 115 height 28
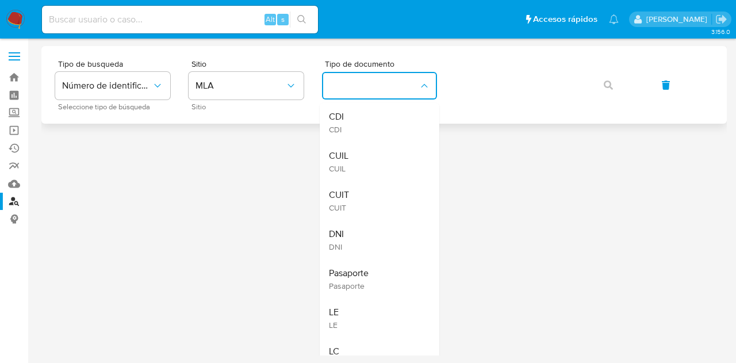
drag, startPoint x: 382, startPoint y: 157, endPoint x: 467, endPoint y: 103, distance: 100.9
click at [390, 154] on div "CUIL CUIL" at bounding box center [376, 161] width 94 height 39
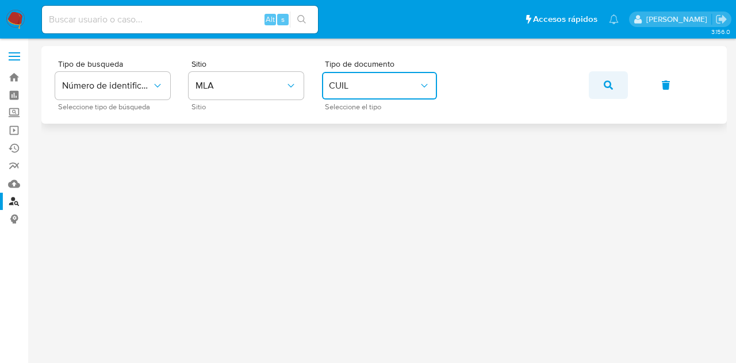
click at [617, 84] on button "button" at bounding box center [608, 85] width 39 height 28
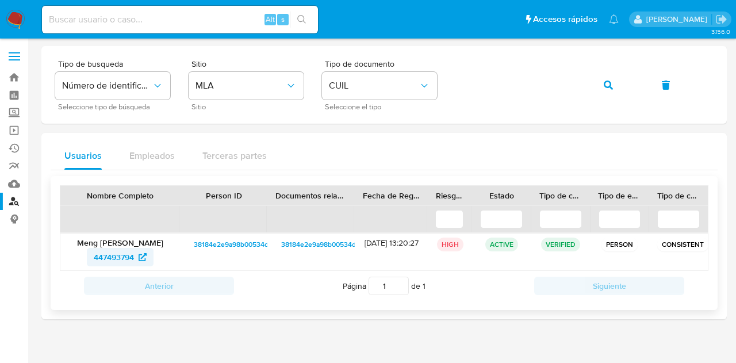
click at [125, 250] on span "447493794" at bounding box center [114, 257] width 40 height 18
click at [603, 86] on button "button" at bounding box center [608, 85] width 39 height 28
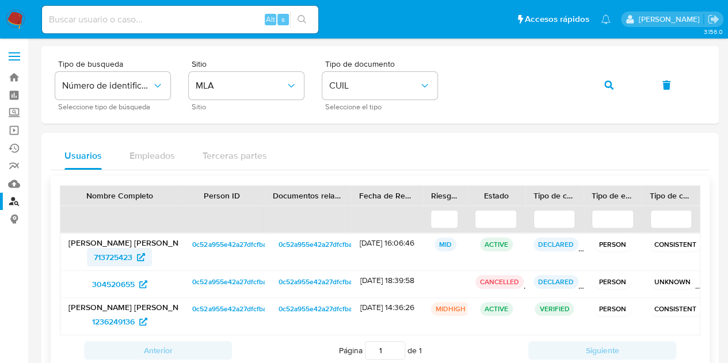
click at [108, 259] on span "713725423" at bounding box center [113, 257] width 39 height 18
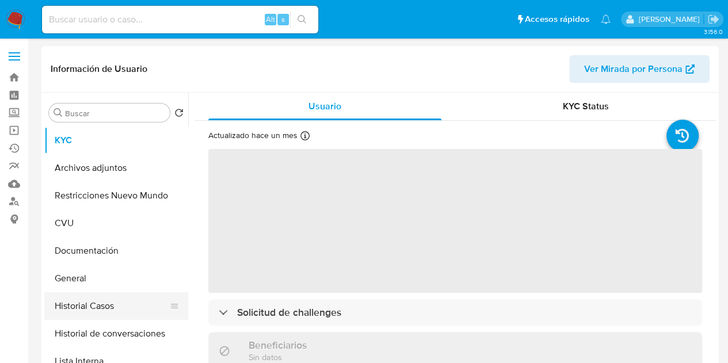
click at [110, 301] on button "Historial Casos" at bounding box center [111, 306] width 135 height 28
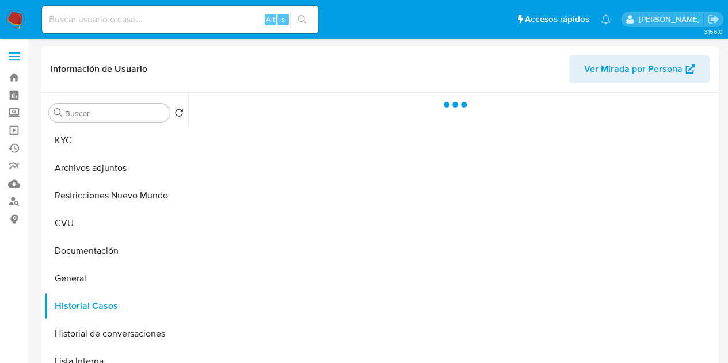
select select "10"
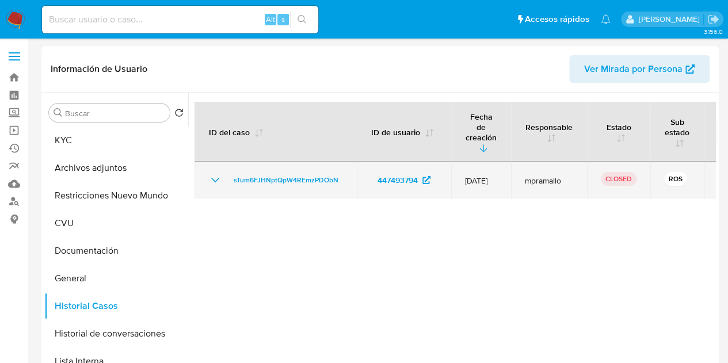
click at [210, 162] on td "sTum6FJHNptQpW4REmzPDObN" at bounding box center [275, 180] width 162 height 37
click at [213, 173] on icon "Mostrar/Ocultar" at bounding box center [215, 180] width 14 height 14
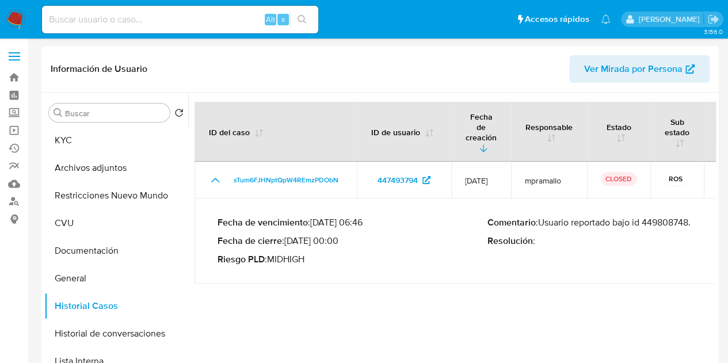
drag, startPoint x: 550, startPoint y: 212, endPoint x: 698, endPoint y: 213, distance: 148.4
click at [698, 217] on p "Comentario : Usuario reportado bajo id 449808748." at bounding box center [622, 223] width 270 height 12
click at [104, 144] on button "KYC" at bounding box center [111, 141] width 135 height 28
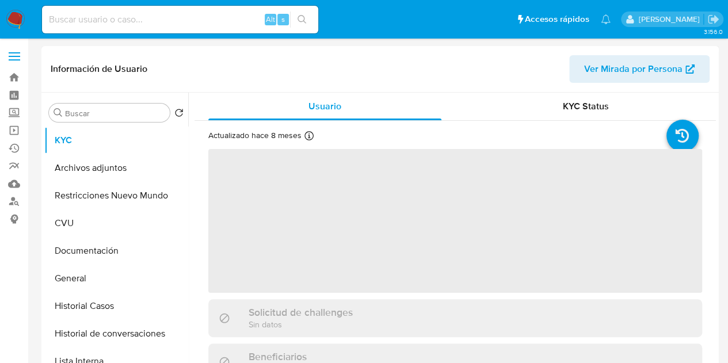
click at [619, 74] on span "Ver Mirada por Persona" at bounding box center [633, 69] width 98 height 28
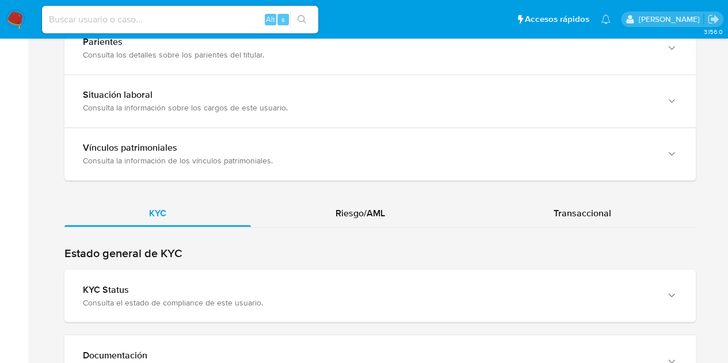
scroll to position [952, 0]
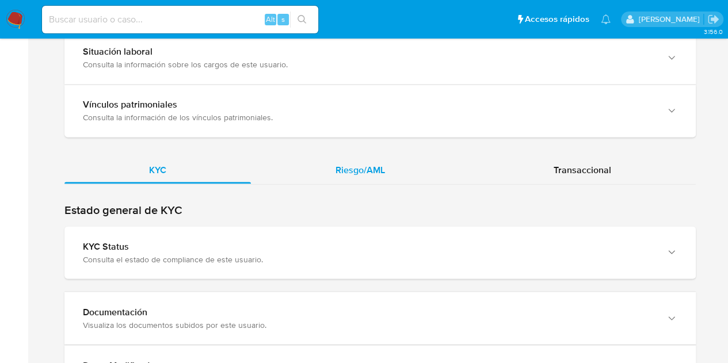
click at [389, 168] on div "Riesgo/AML" at bounding box center [360, 170] width 219 height 28
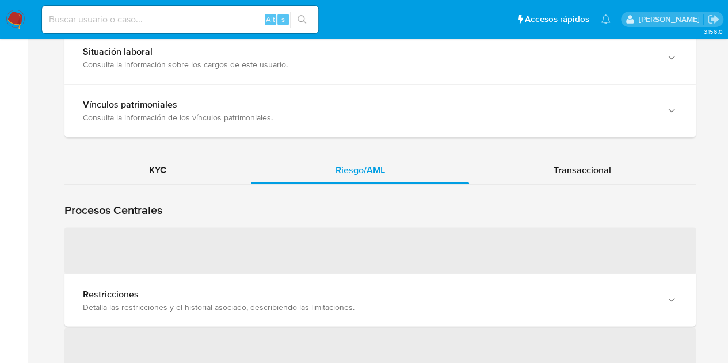
scroll to position [1014, 0]
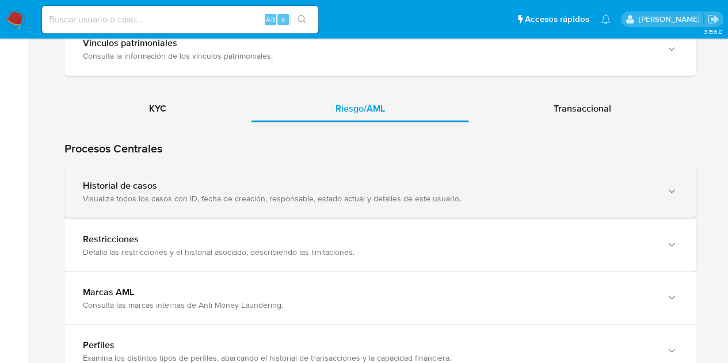
click at [205, 196] on div "Visualiza todos los casos con ID, fecha de creación, responsable, estado actual…" at bounding box center [368, 198] width 571 height 10
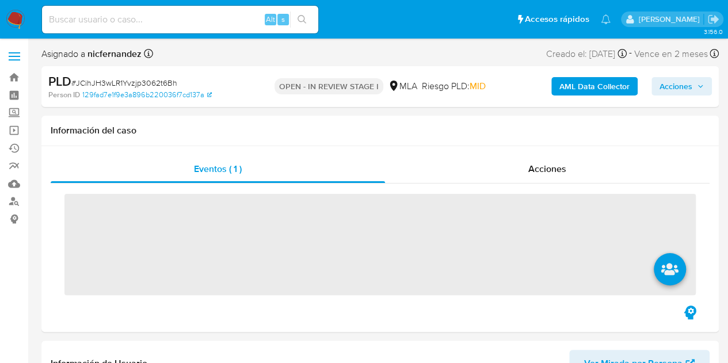
click at [670, 75] on div "AML Data Collector Acciones" at bounding box center [603, 86] width 218 height 27
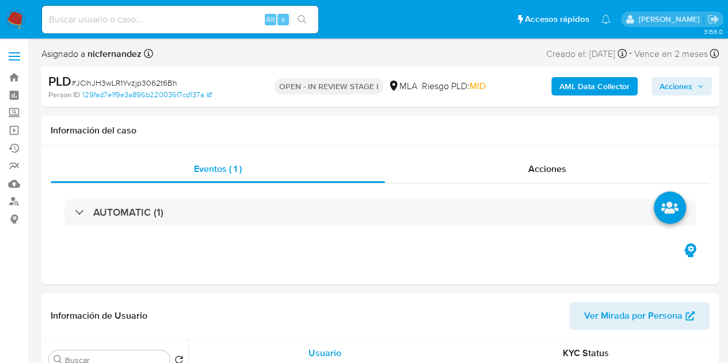
click at [674, 88] on span "Acciones" at bounding box center [675, 86] width 33 height 18
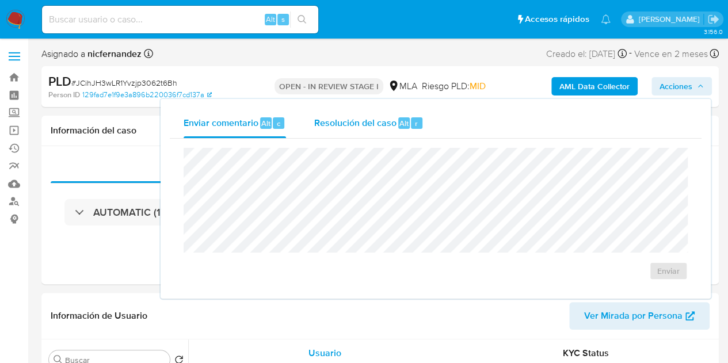
drag, startPoint x: 338, startPoint y: 117, endPoint x: 339, endPoint y: 126, distance: 8.8
click at [338, 118] on span "Resolución del caso" at bounding box center [355, 122] width 82 height 13
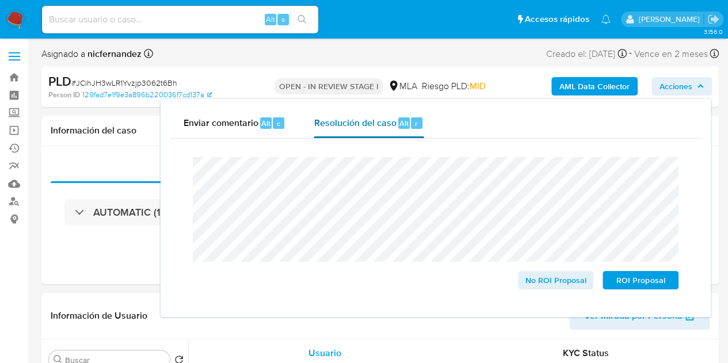
select select "10"
click at [634, 281] on span "ROI Proposal" at bounding box center [640, 280] width 60 height 16
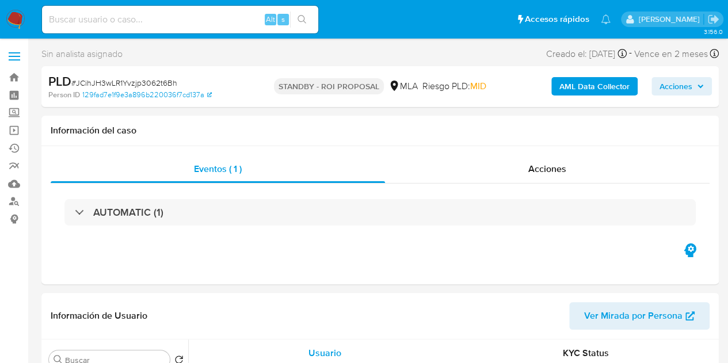
select select "10"
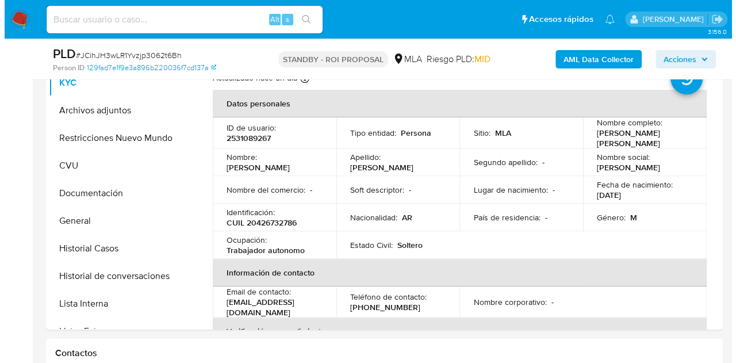
scroll to position [251, 0]
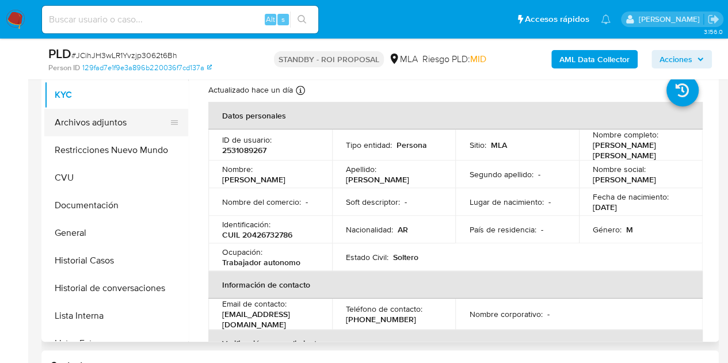
click at [108, 122] on button "Archivos adjuntos" at bounding box center [111, 123] width 135 height 28
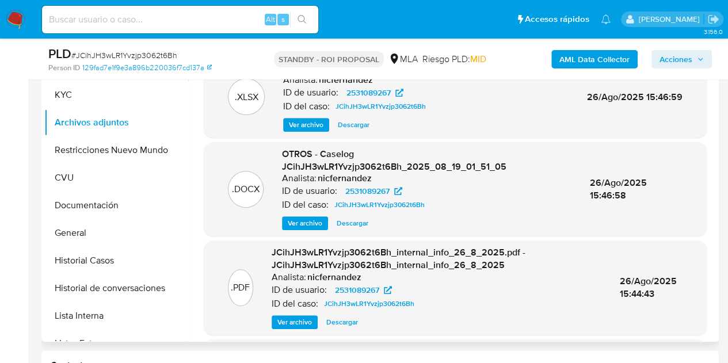
click at [304, 221] on span "Ver archivo" at bounding box center [305, 223] width 35 height 12
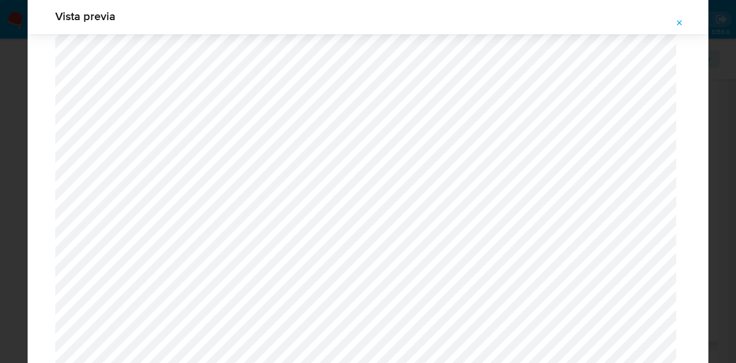
click at [683, 21] on icon "Attachment preview" at bounding box center [679, 22] width 9 height 9
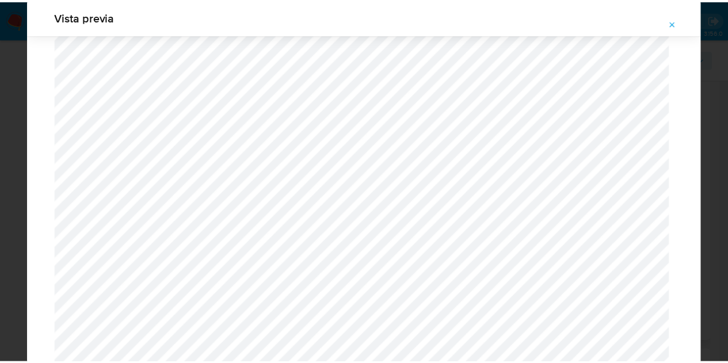
scroll to position [37, 0]
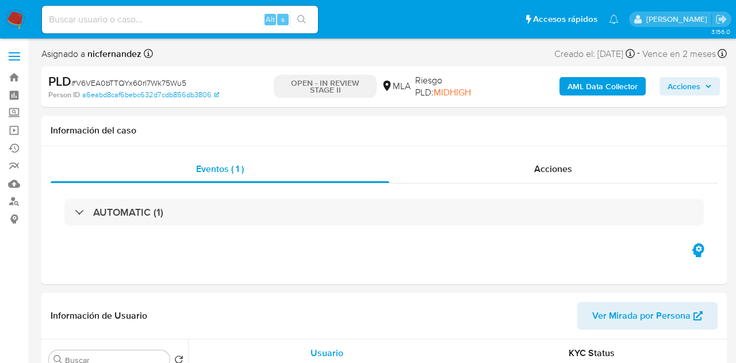
select select "10"
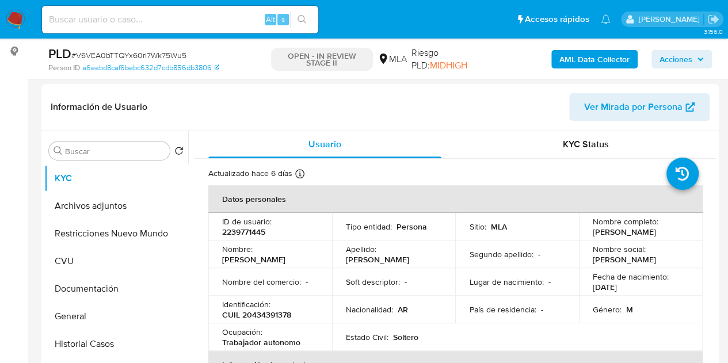
scroll to position [181, 0]
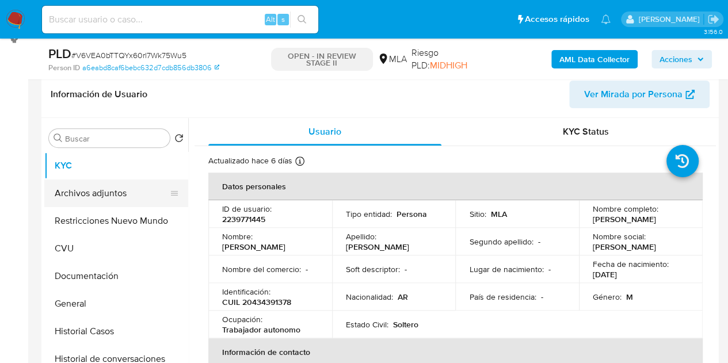
click at [113, 197] on button "Archivos adjuntos" at bounding box center [111, 193] width 135 height 28
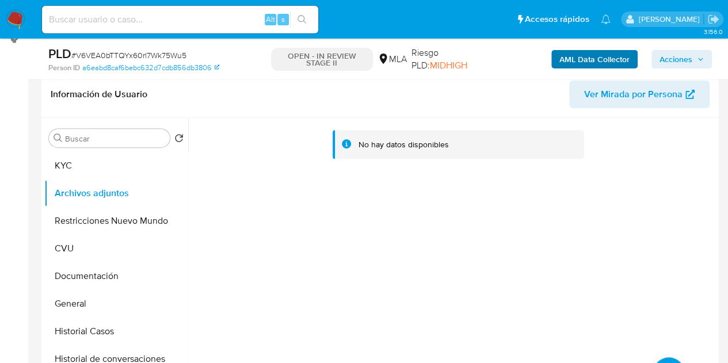
scroll to position [179, 0]
click at [594, 56] on b "AML Data Collector" at bounding box center [594, 59] width 70 height 18
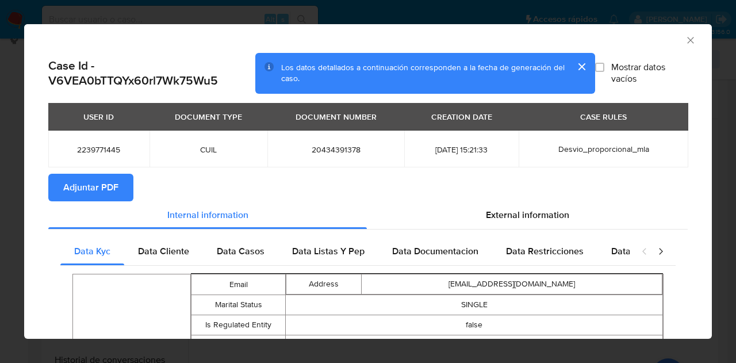
click at [129, 181] on button "Adjuntar PDF" at bounding box center [90, 188] width 85 height 28
click at [685, 41] on icon "Cerrar ventana" at bounding box center [691, 41] width 12 height 12
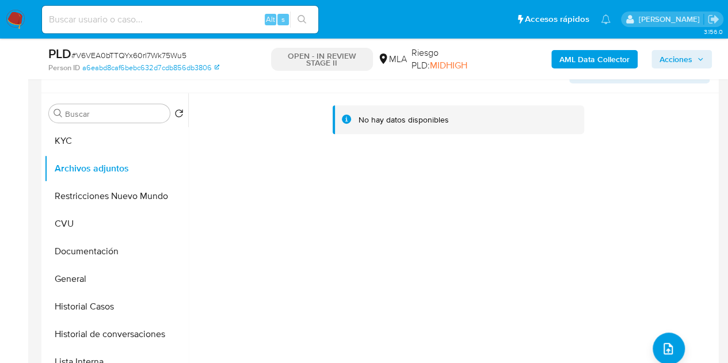
scroll to position [211, 0]
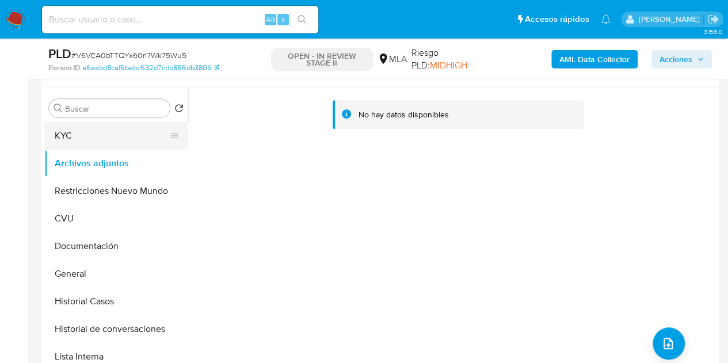
click at [61, 140] on button "KYC" at bounding box center [111, 136] width 135 height 28
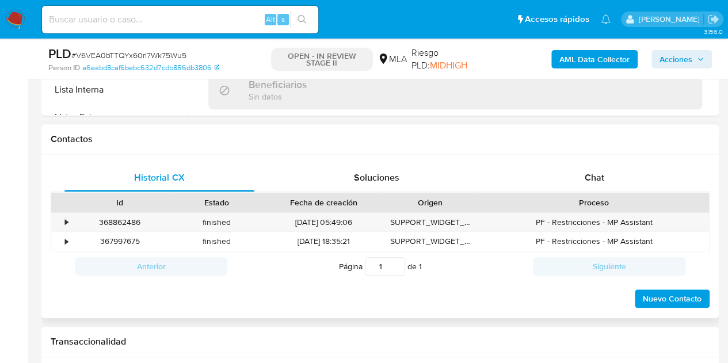
scroll to position [495, 0]
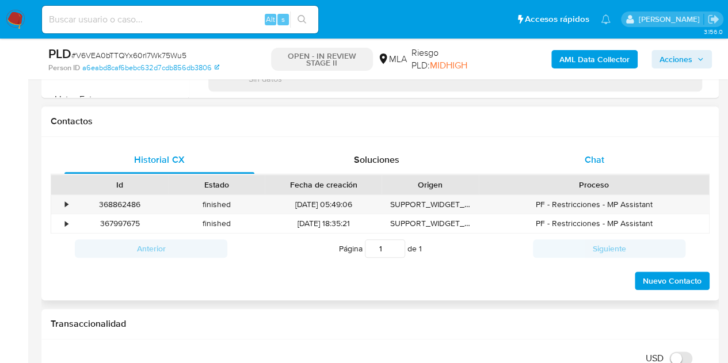
click at [603, 162] on div "Chat" at bounding box center [594, 160] width 190 height 28
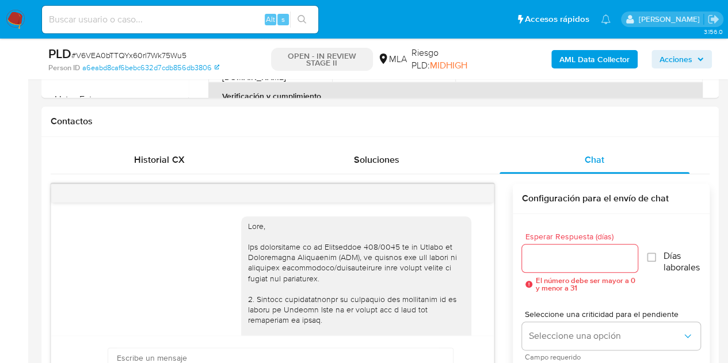
scroll to position [835, 0]
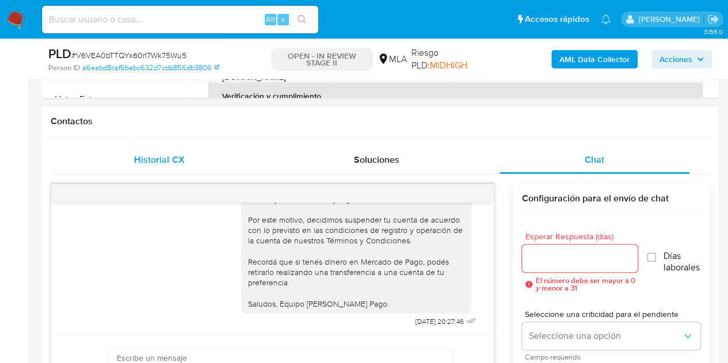
click at [186, 170] on div "Historial CX" at bounding box center [159, 160] width 190 height 28
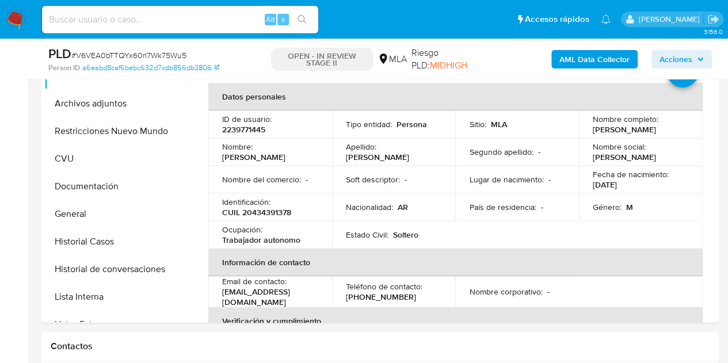
scroll to position [246, 0]
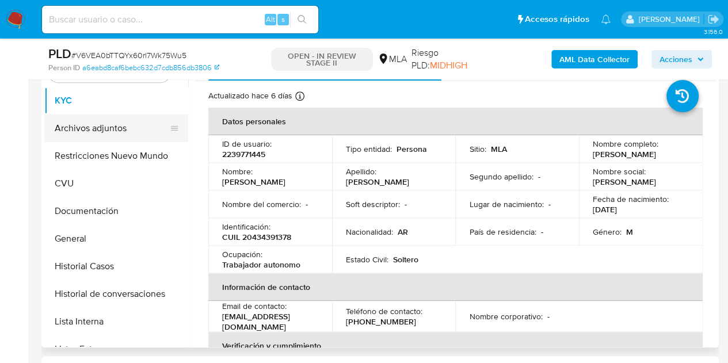
click at [115, 129] on button "Archivos adjuntos" at bounding box center [111, 128] width 135 height 28
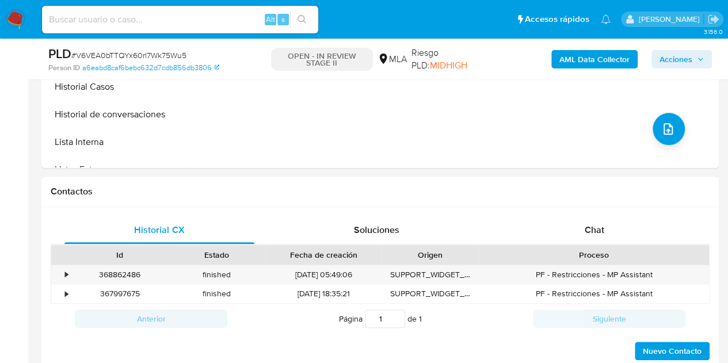
scroll to position [470, 0]
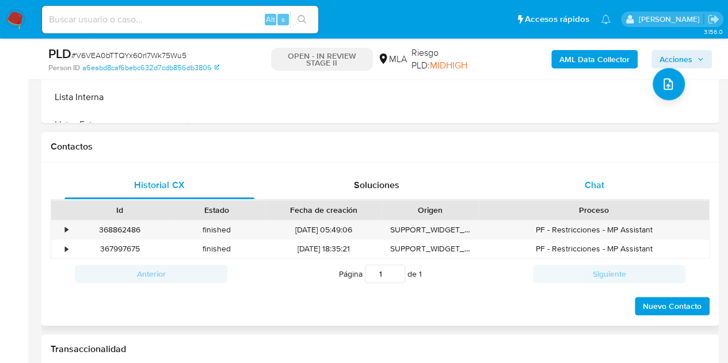
click at [614, 193] on div "Chat" at bounding box center [594, 185] width 190 height 28
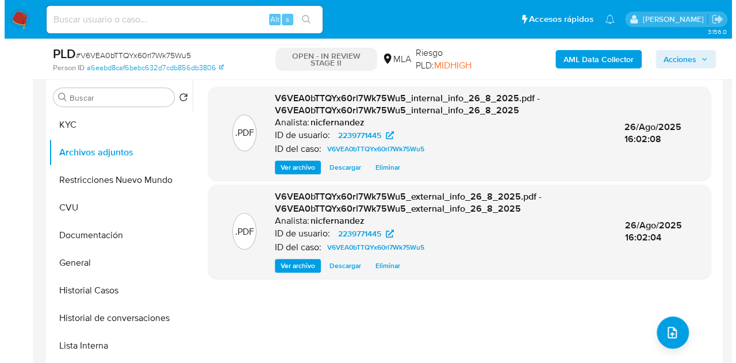
scroll to position [219, 0]
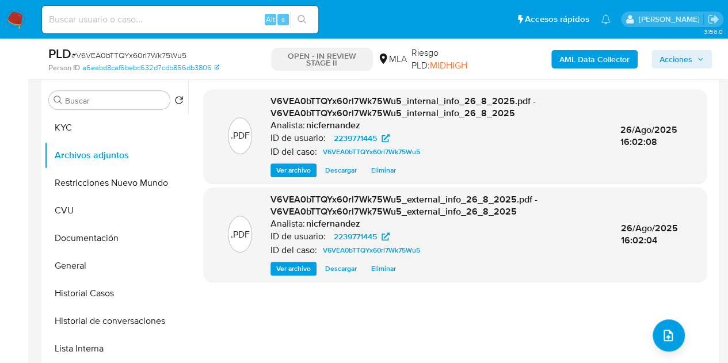
click at [321, 344] on div ".PDF V6VEA0bTTQYx60rl7Wk75Wu5_internal_info_26_8_2025.pdf - V6VEA0bTTQYx60rl7Wk…" at bounding box center [455, 227] width 503 height 276
click at [653, 341] on button "upload-file" at bounding box center [668, 335] width 32 height 32
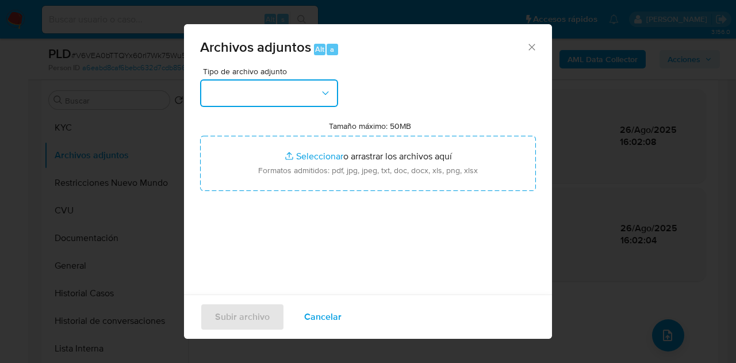
click at [327, 89] on icon "button" at bounding box center [326, 93] width 12 height 12
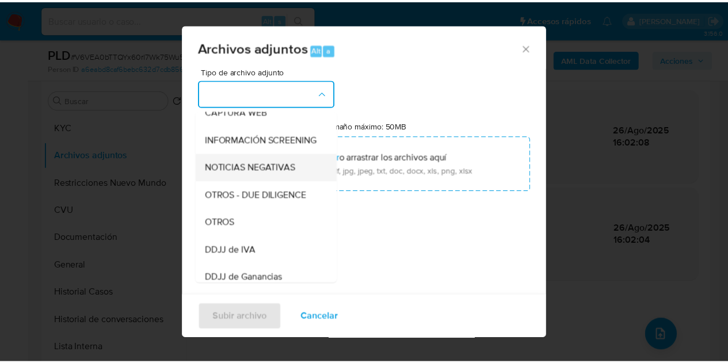
scroll to position [136, 0]
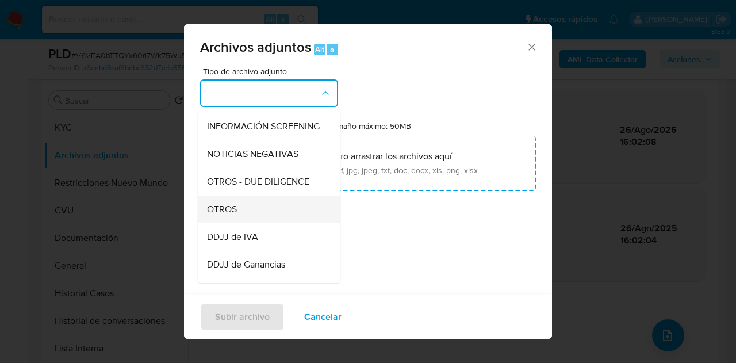
click at [258, 217] on div "OTROS" at bounding box center [265, 210] width 117 height 28
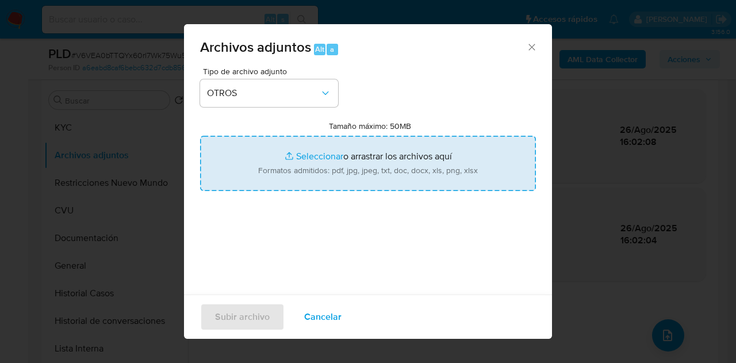
click at [317, 149] on input "Tamaño máximo: 50MB Seleccionar archivos" at bounding box center [368, 163] width 336 height 55
type input "C:\fakepath\Caselog V6VEA0bTTQYx60rl7Wk75Wu5_2025_08_18_23_36_05.docx"
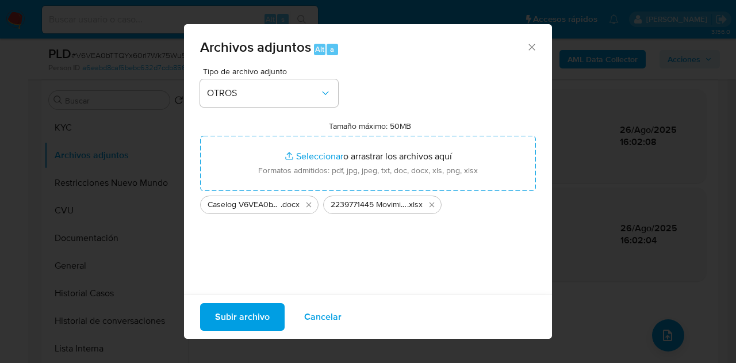
click at [243, 329] on span "Subir archivo" at bounding box center [242, 316] width 55 height 25
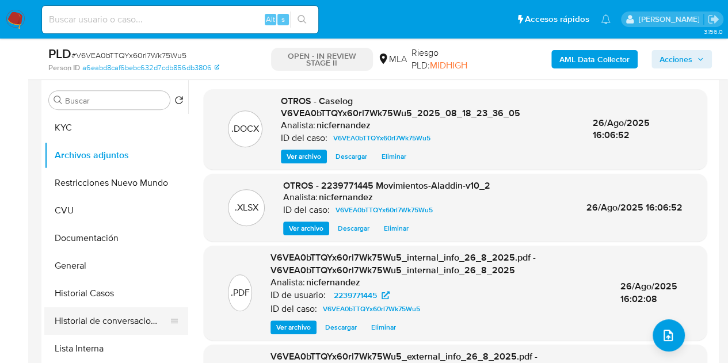
click at [96, 316] on button "Historial de conversaciones" at bounding box center [111, 321] width 135 height 28
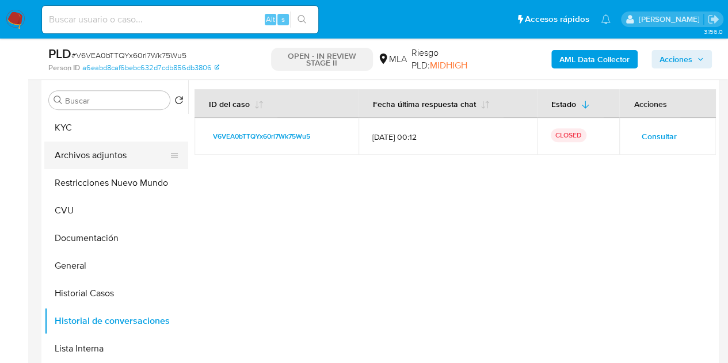
click at [99, 159] on button "Archivos adjuntos" at bounding box center [111, 156] width 135 height 28
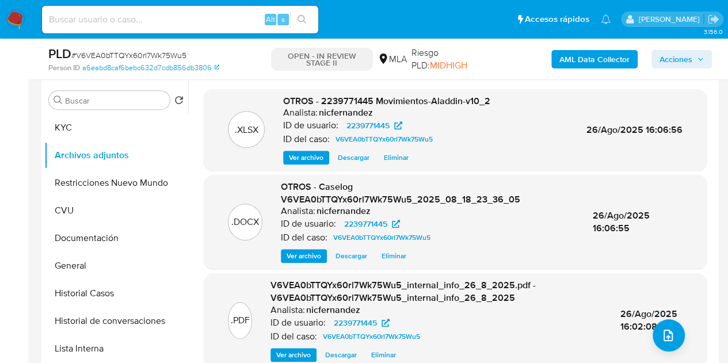
click at [664, 70] on div "AML Data Collector Acciones" at bounding box center [603, 58] width 218 height 27
click at [675, 63] on span "Acciones" at bounding box center [675, 59] width 33 height 18
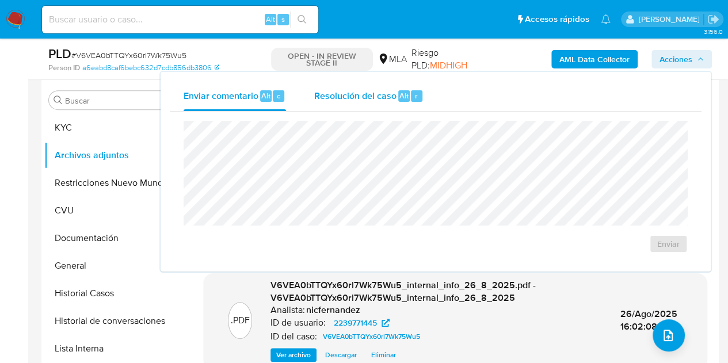
click at [344, 96] on span "Resolución del caso" at bounding box center [355, 95] width 82 height 13
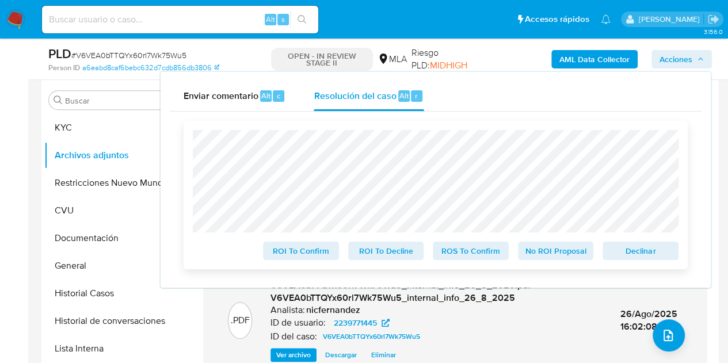
click at [631, 248] on span "Declinar" at bounding box center [640, 251] width 60 height 16
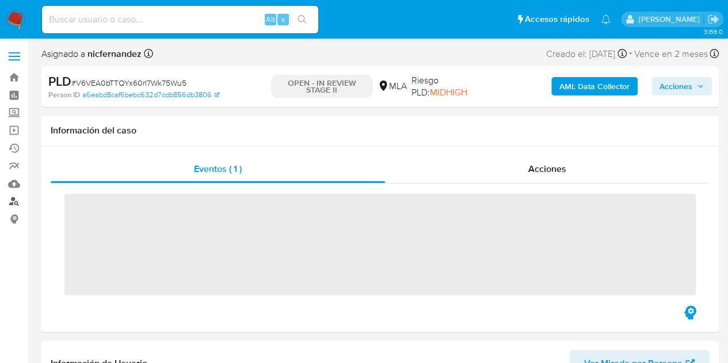
click at [13, 204] on link "Buscador de personas" at bounding box center [68, 202] width 137 height 18
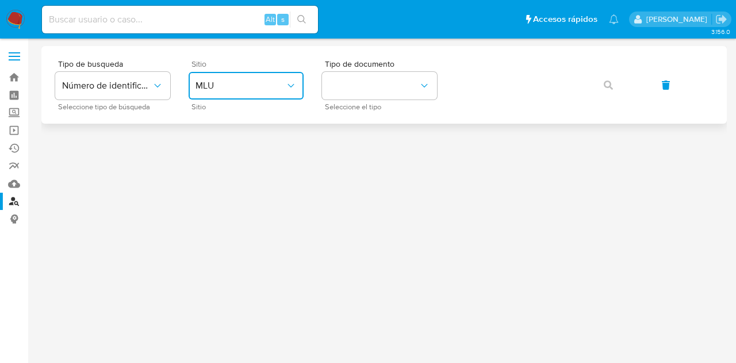
click at [259, 81] on span "MLU" at bounding box center [241, 86] width 90 height 12
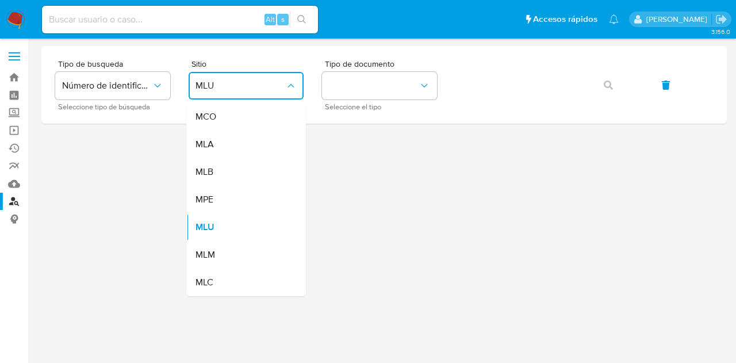
click at [251, 144] on div "MLA" at bounding box center [243, 145] width 94 height 28
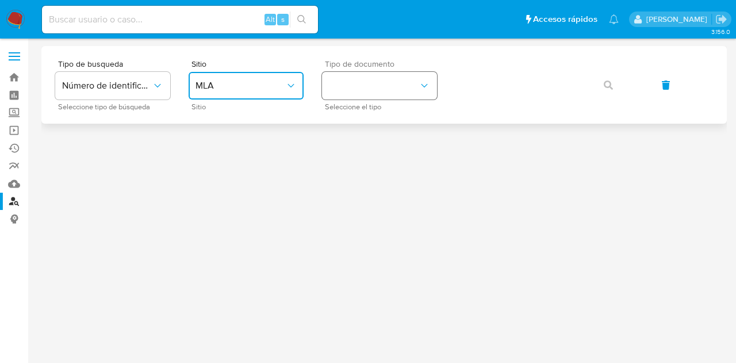
click at [375, 82] on button "identificationType" at bounding box center [379, 86] width 115 height 28
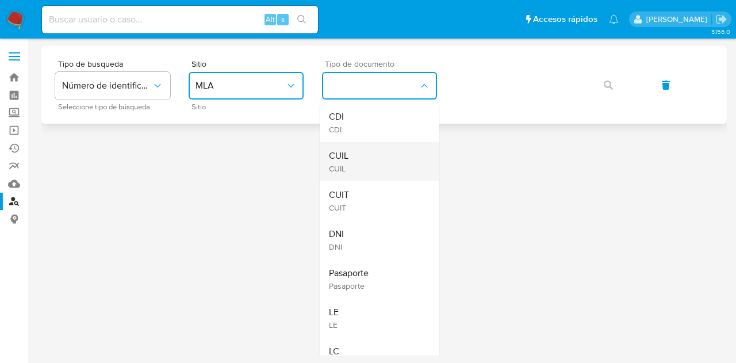
click at [370, 148] on div "CUIL CUIL" at bounding box center [376, 161] width 94 height 39
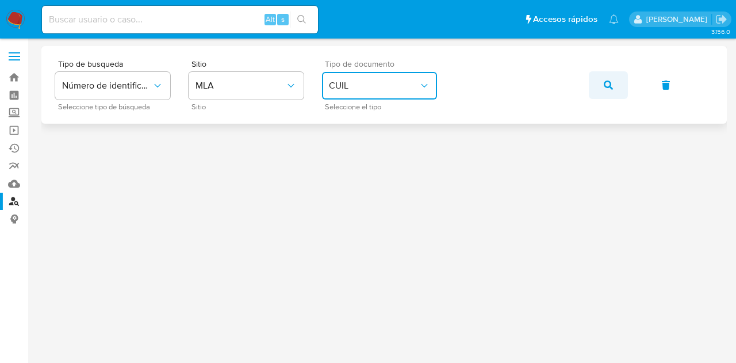
click at [608, 77] on span "button" at bounding box center [608, 84] width 9 height 25
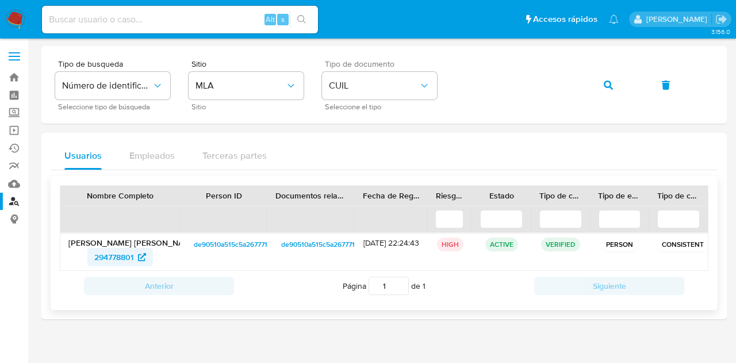
click at [120, 259] on span "294778801" at bounding box center [113, 257] width 39 height 18
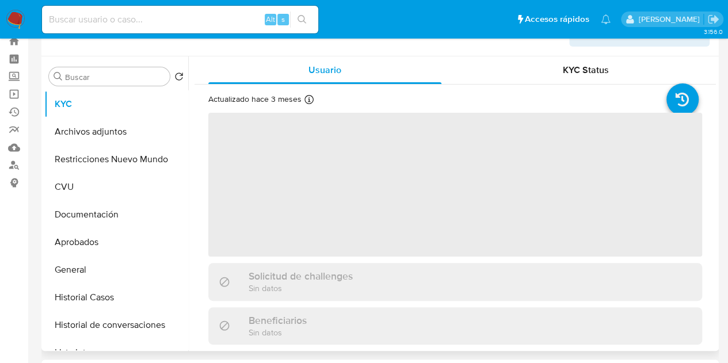
scroll to position [38, 0]
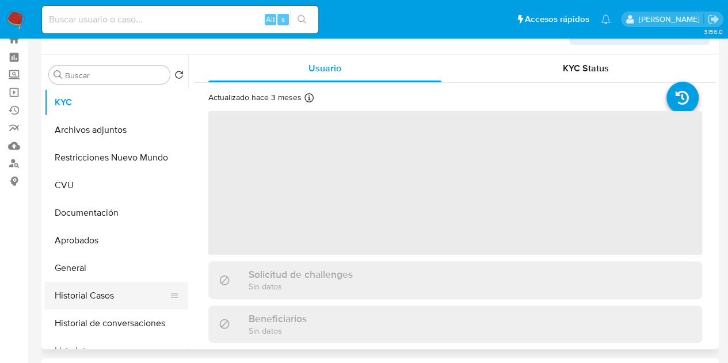
click at [82, 301] on button "Historial Casos" at bounding box center [111, 296] width 135 height 28
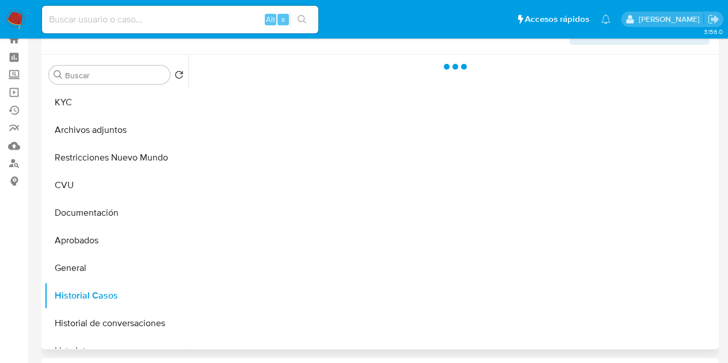
select select "10"
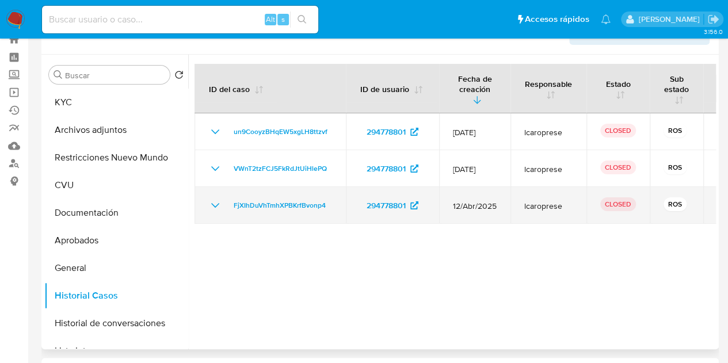
drag, startPoint x: 216, startPoint y: 203, endPoint x: 221, endPoint y: 206, distance: 5.9
click at [216, 203] on icon "Mostrar/Ocultar" at bounding box center [215, 205] width 14 height 14
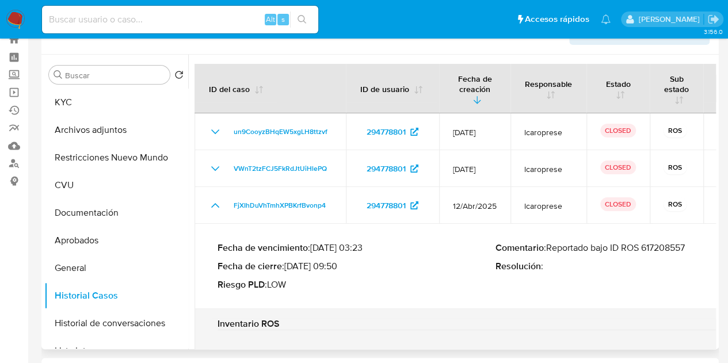
drag, startPoint x: 551, startPoint y: 249, endPoint x: 701, endPoint y: 246, distance: 150.2
click at [701, 246] on p "Comentario : Reportado bajo ID ROS 617208557" at bounding box center [634, 248] width 278 height 12
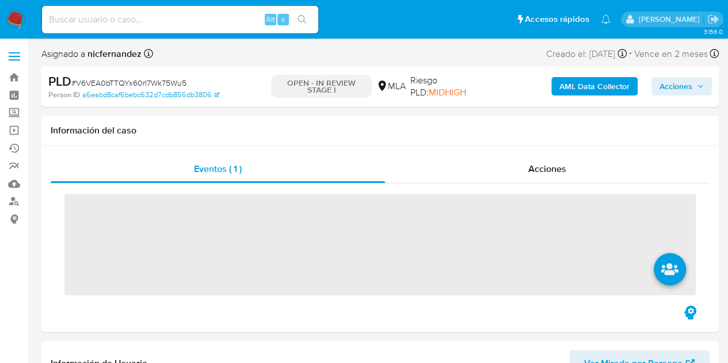
click at [680, 82] on span "Acciones" at bounding box center [675, 86] width 33 height 18
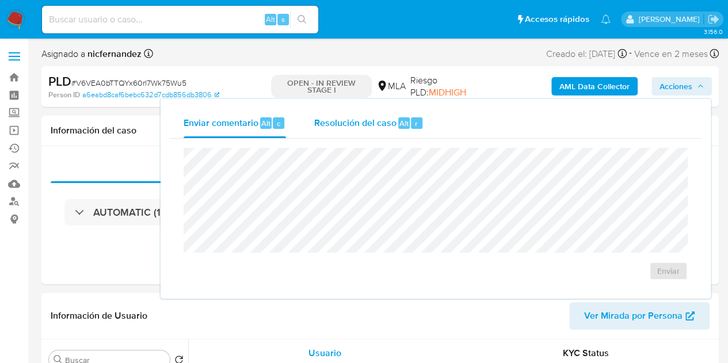
click at [369, 123] on span "Resolución del caso" at bounding box center [355, 122] width 82 height 13
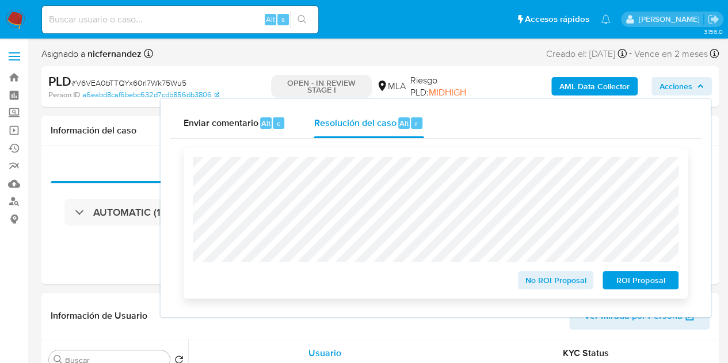
select select "10"
click at [629, 277] on span "ROI Proposal" at bounding box center [640, 280] width 60 height 16
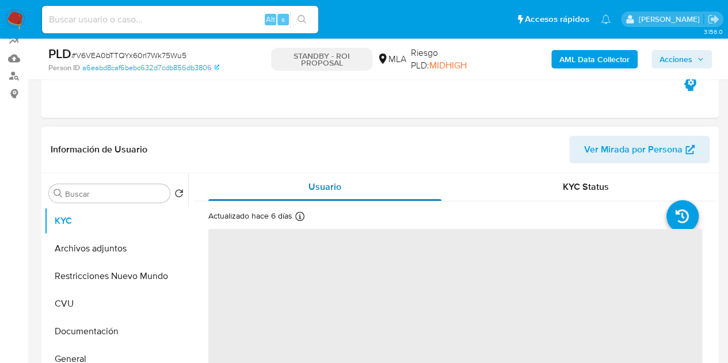
scroll to position [128, 0]
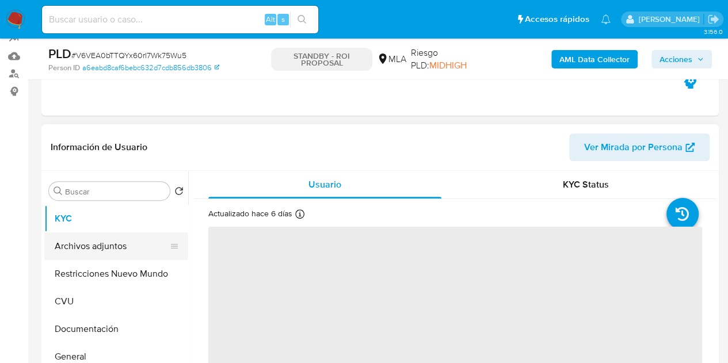
click at [98, 245] on button "Archivos adjuntos" at bounding box center [111, 246] width 135 height 28
select select "10"
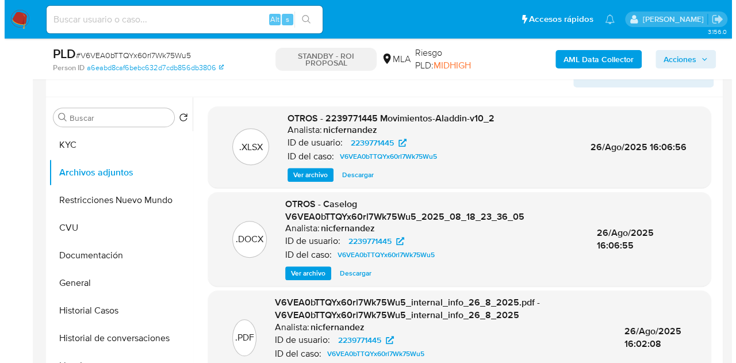
scroll to position [195, 0]
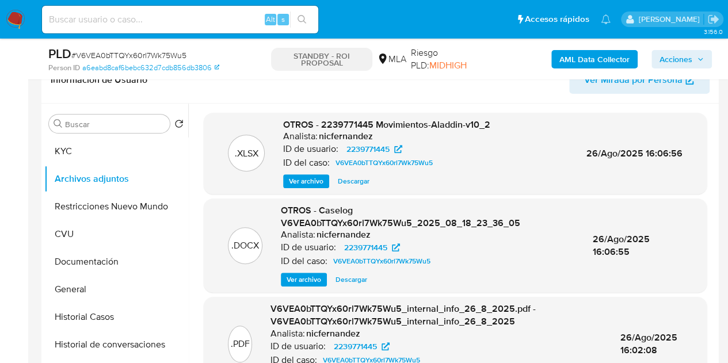
click at [297, 287] on div ".DOCX OTROS - Caselog V6VEA0bTTQYx60rl7Wk75Wu5_2025_08_18_23_36_05 Analista: ni…" at bounding box center [455, 245] width 503 height 94
click at [296, 282] on span "Ver archivo" at bounding box center [304, 280] width 35 height 12
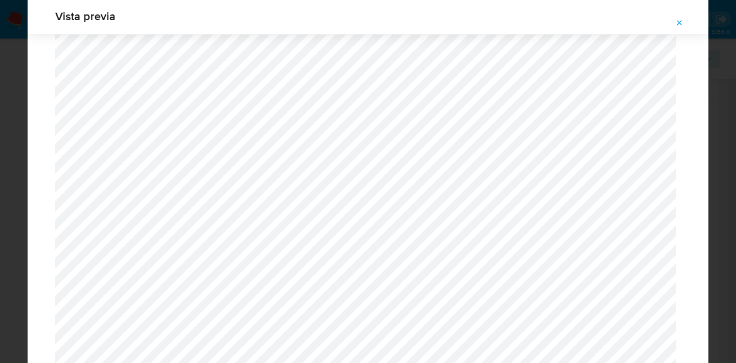
scroll to position [792, 0]
click at [685, 28] on button "Attachment preview" at bounding box center [679, 23] width 25 height 18
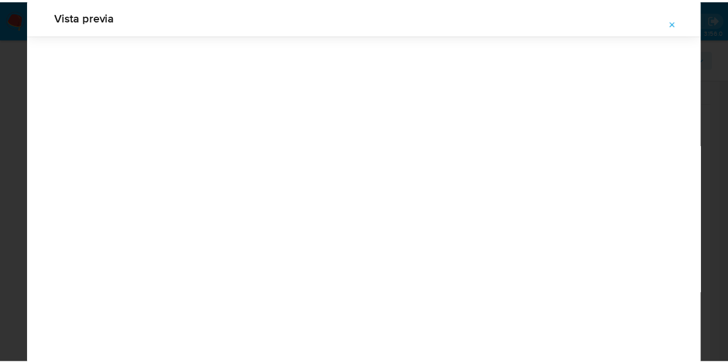
scroll to position [37, 0]
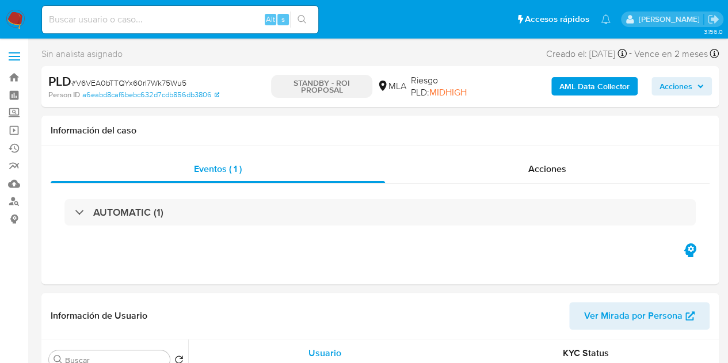
select select "10"
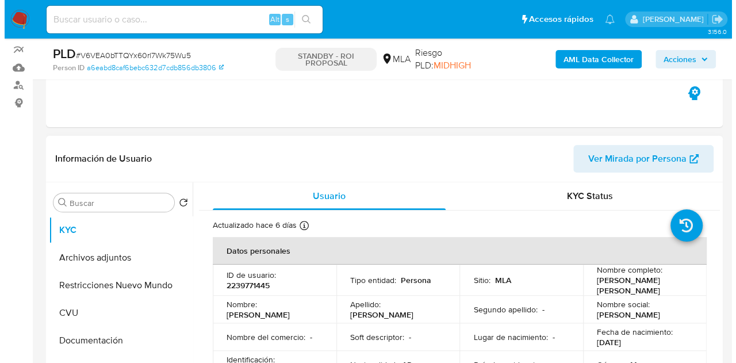
scroll to position [142, 0]
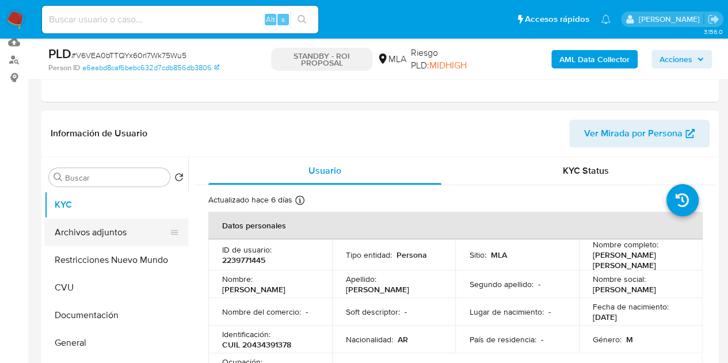
drag, startPoint x: 97, startPoint y: 239, endPoint x: 92, endPoint y: 230, distance: 10.3
click at [96, 238] on button "Archivos adjuntos" at bounding box center [111, 233] width 135 height 28
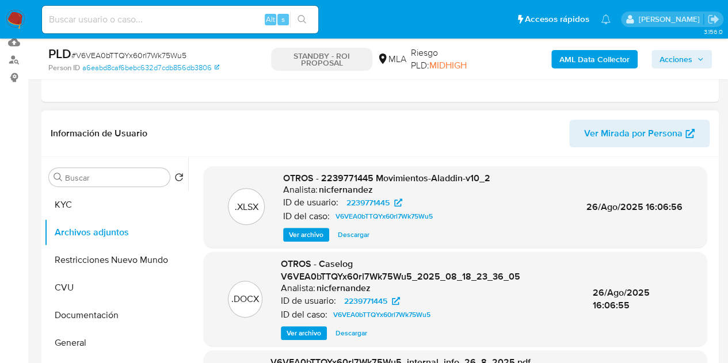
click at [293, 334] on span "Ver archivo" at bounding box center [304, 333] width 35 height 12
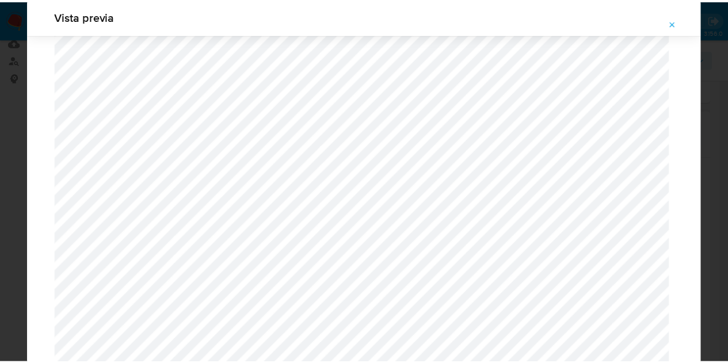
scroll to position [0, 0]
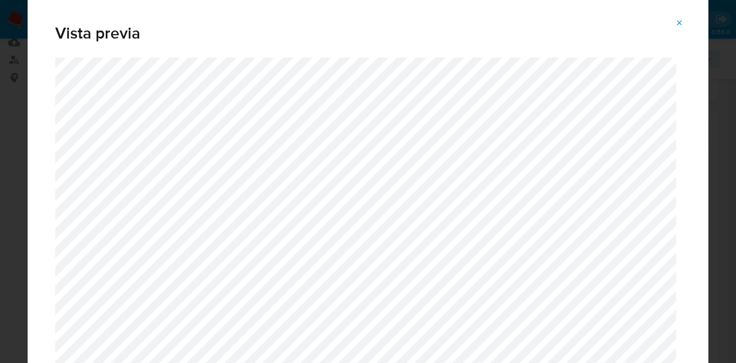
click at [676, 18] on span "Attachment preview" at bounding box center [679, 23] width 9 height 16
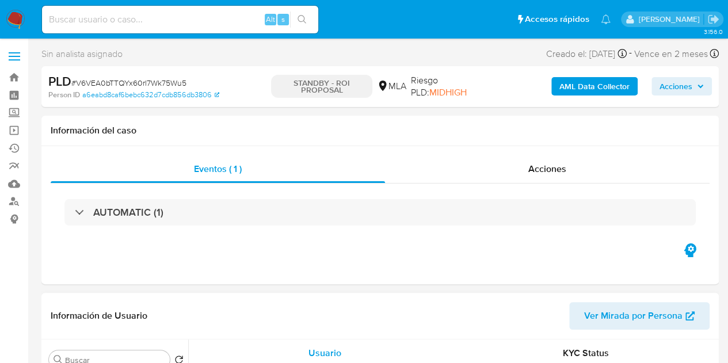
select select "10"
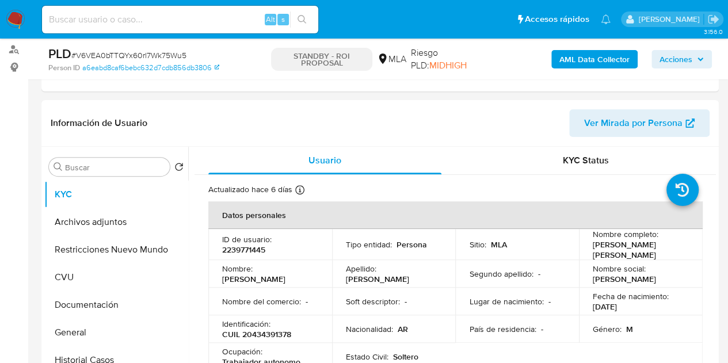
scroll to position [215, 0]
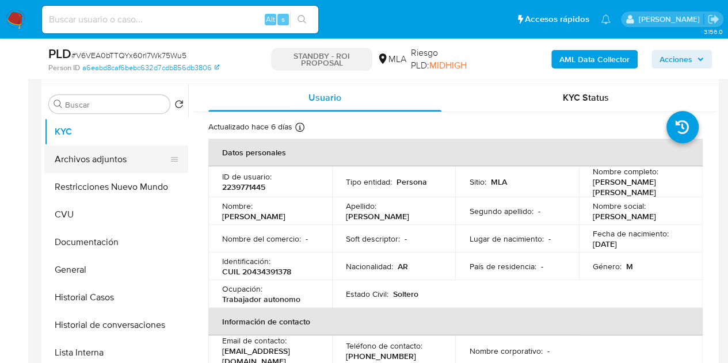
click at [112, 156] on button "Archivos adjuntos" at bounding box center [111, 160] width 135 height 28
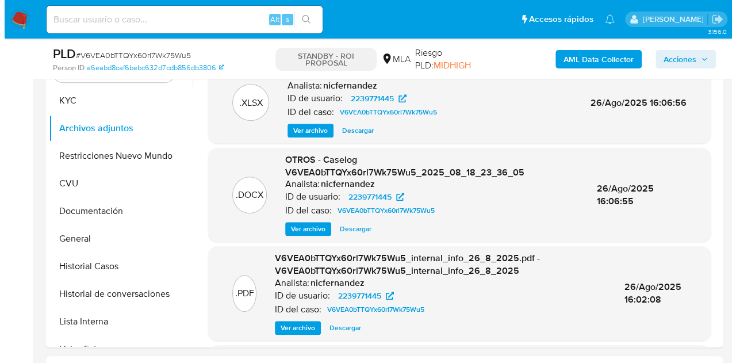
scroll to position [247, 0]
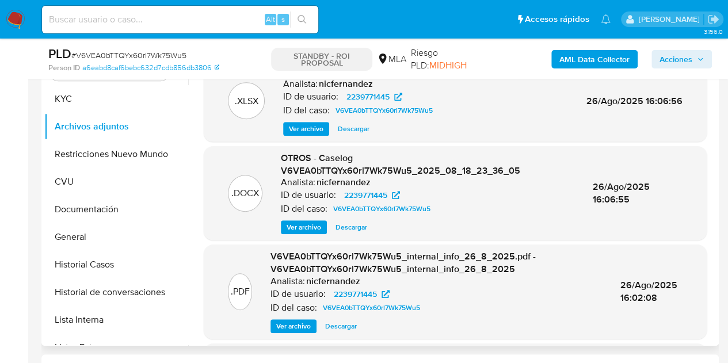
click at [303, 226] on span "Ver archivo" at bounding box center [304, 227] width 35 height 12
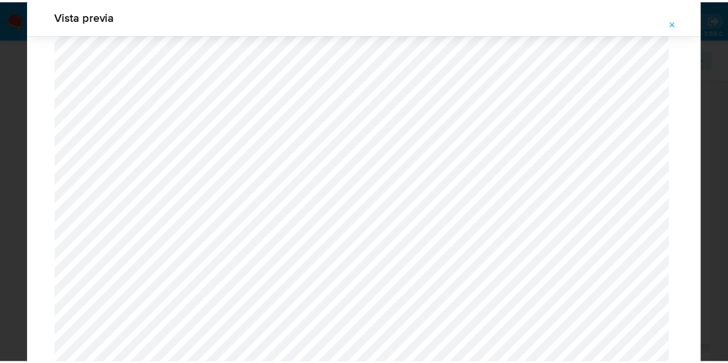
scroll to position [0, 0]
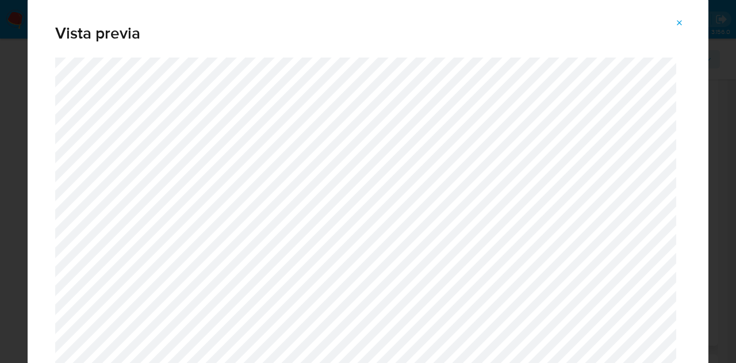
click at [680, 22] on icon "Attachment preview" at bounding box center [680, 22] width 5 height 5
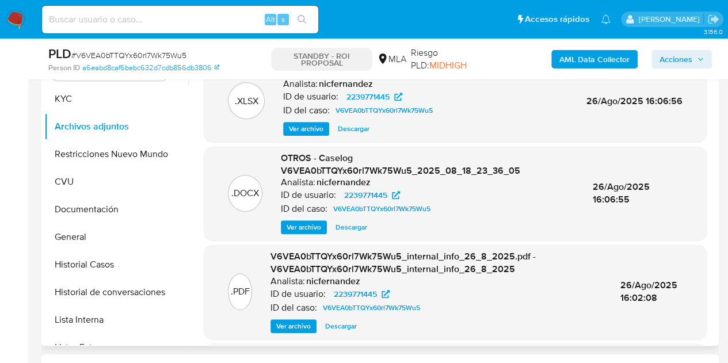
click at [291, 226] on span "Ver archivo" at bounding box center [304, 227] width 35 height 12
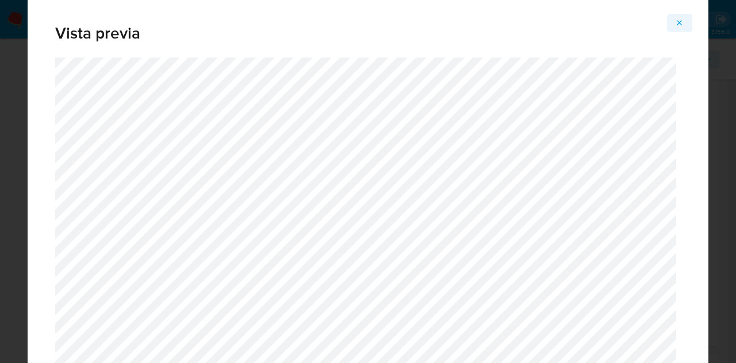
click at [679, 14] on button "Attachment preview" at bounding box center [679, 23] width 25 height 18
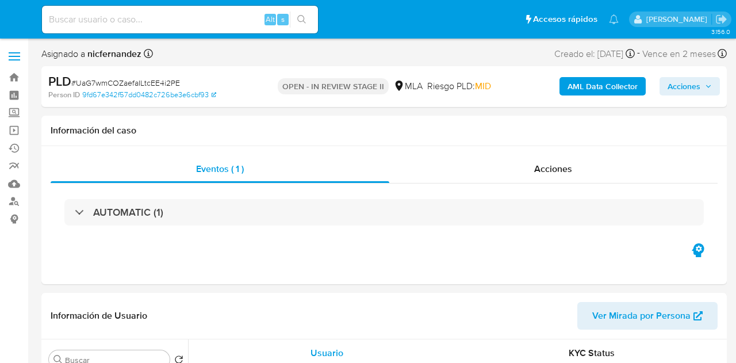
select select "10"
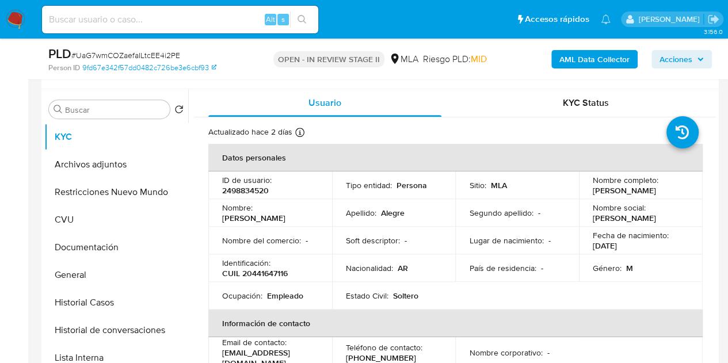
scroll to position [212, 0]
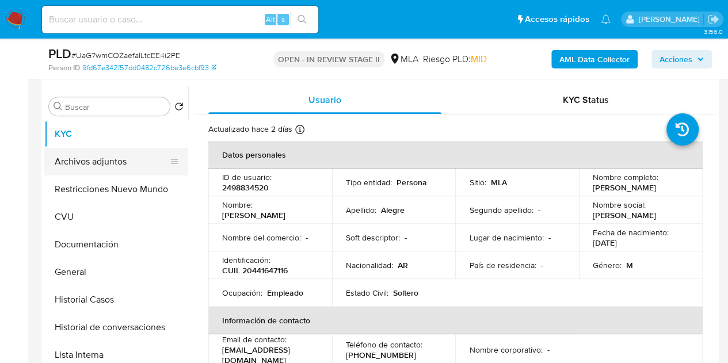
click at [129, 168] on button "Archivos adjuntos" at bounding box center [111, 162] width 135 height 28
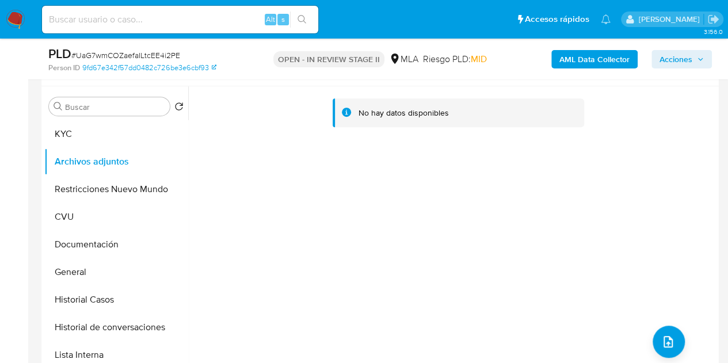
click at [582, 68] on div "AML Data Collector Acciones" at bounding box center [603, 58] width 218 height 27
click at [580, 65] on b "AML Data Collector" at bounding box center [594, 59] width 70 height 18
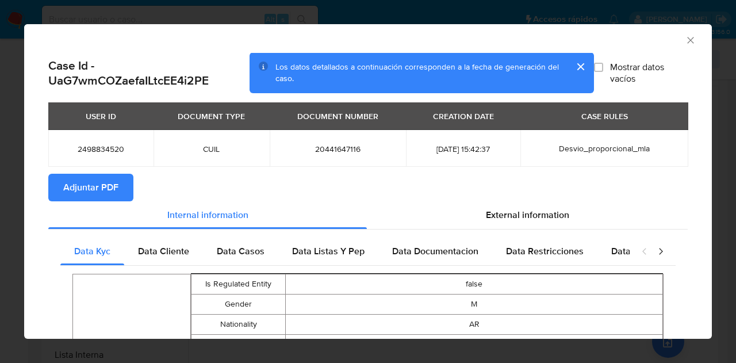
click at [85, 188] on span "Adjuntar PDF" at bounding box center [90, 187] width 55 height 25
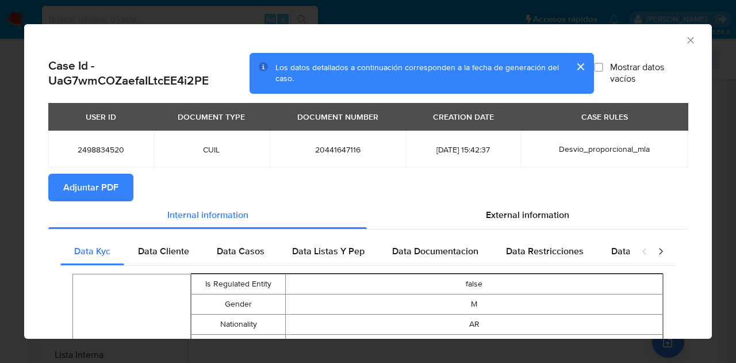
click at [685, 40] on icon "Cerrar ventana" at bounding box center [691, 41] width 12 height 12
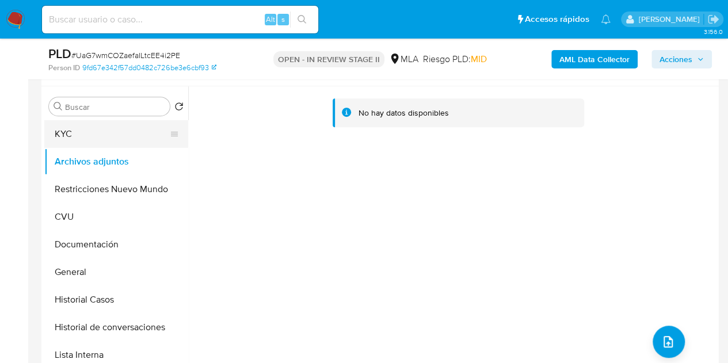
click at [67, 132] on button "KYC" at bounding box center [111, 134] width 135 height 28
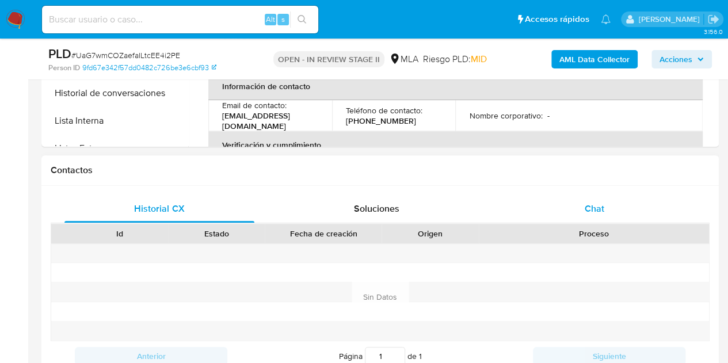
click at [601, 211] on span "Chat" at bounding box center [595, 208] width 20 height 13
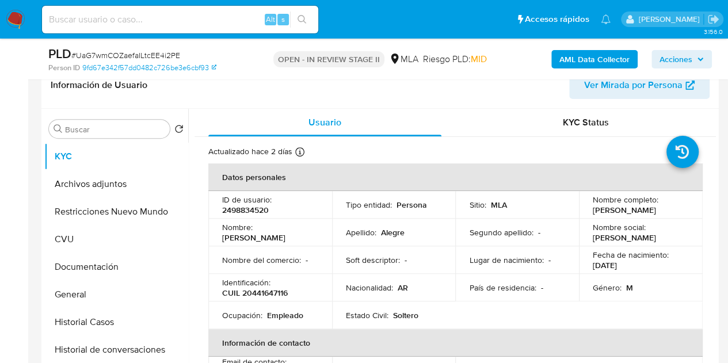
scroll to position [196, 0]
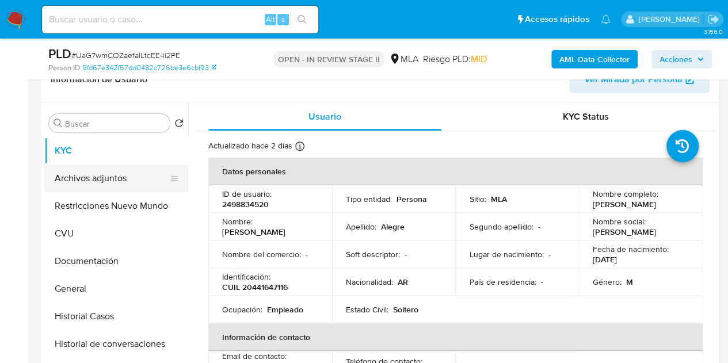
click at [85, 169] on button "Archivos adjuntos" at bounding box center [111, 179] width 135 height 28
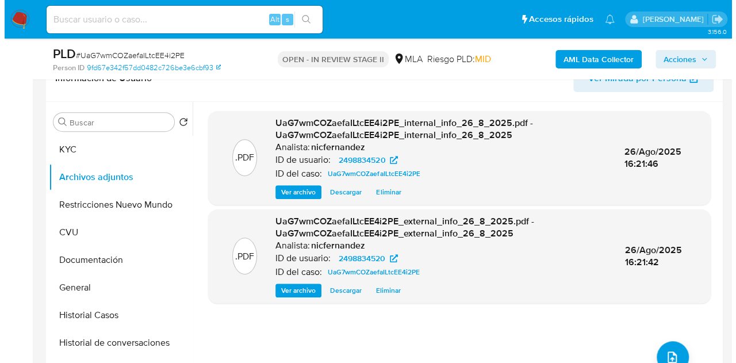
scroll to position [262, 0]
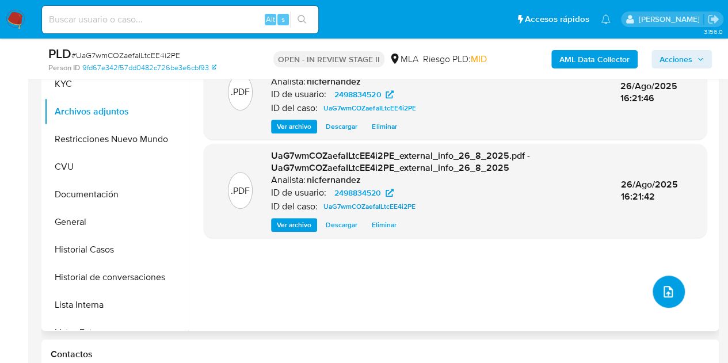
click at [661, 285] on icon "upload-file" at bounding box center [668, 292] width 14 height 14
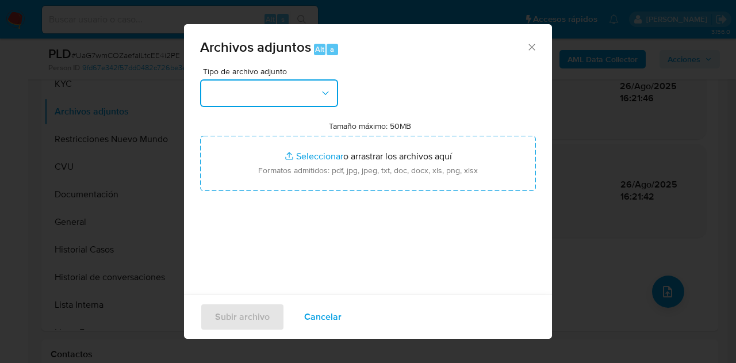
click at [318, 82] on button "button" at bounding box center [269, 93] width 138 height 28
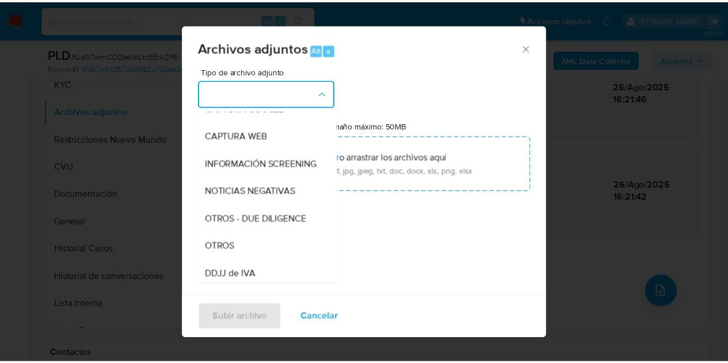
scroll to position [116, 0]
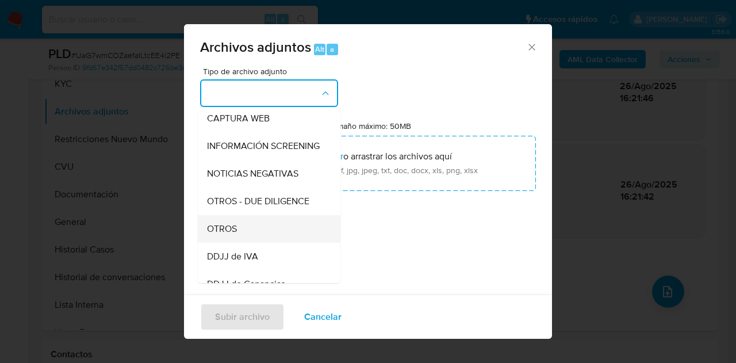
click at [228, 233] on span "OTROS" at bounding box center [222, 229] width 30 height 12
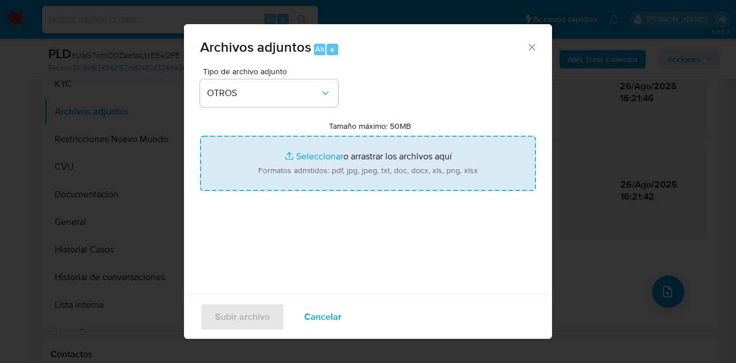
click at [315, 151] on input "Tamaño máximo: 50MB Seleccionar archivos" at bounding box center [368, 163] width 336 height 55
type input "C:\fakepath\Caselog UaG7wmCOZaefaILtcEE4i2PE_2025_08_19_22_25_17.docx"
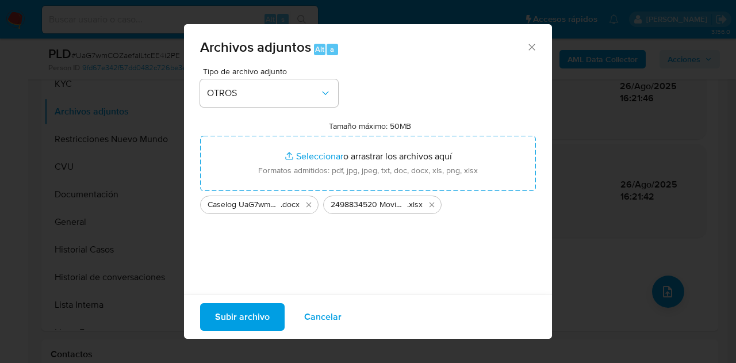
click at [243, 316] on span "Subir archivo" at bounding box center [242, 316] width 55 height 25
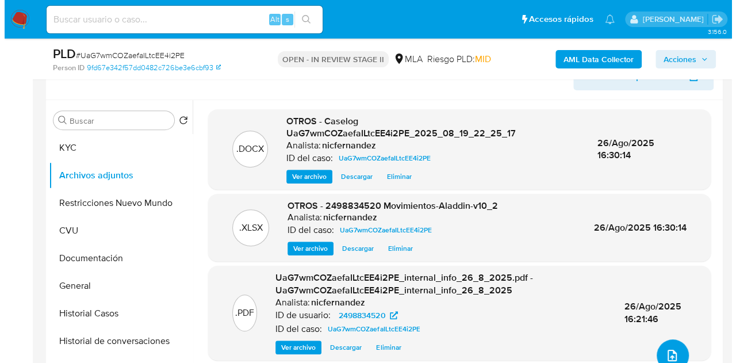
scroll to position [213, 0]
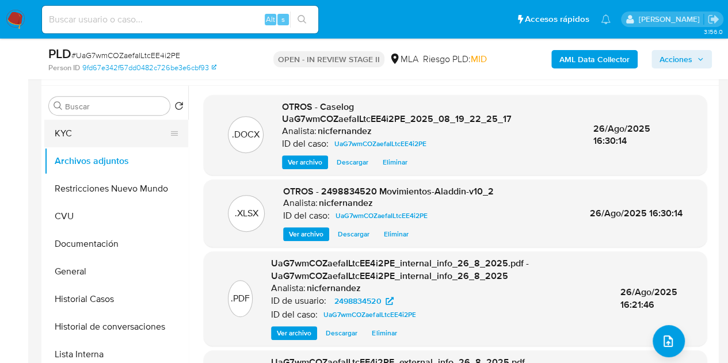
click at [117, 134] on button "KYC" at bounding box center [111, 134] width 135 height 28
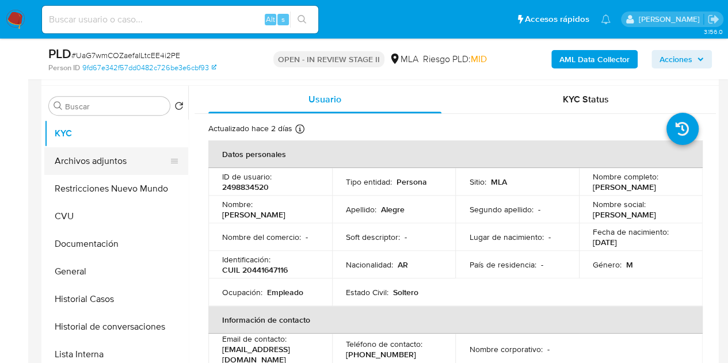
click at [126, 161] on button "Archivos adjuntos" at bounding box center [111, 161] width 135 height 28
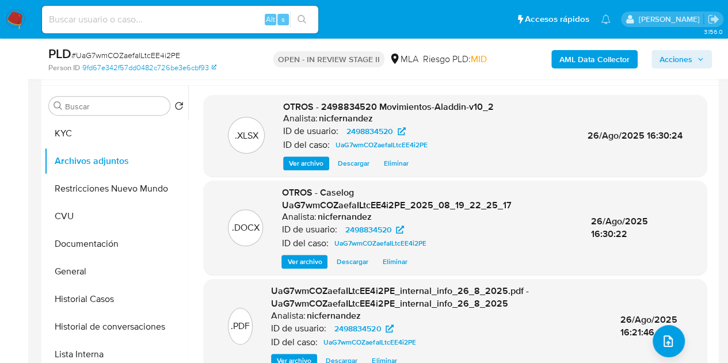
click at [301, 262] on span "Ver archivo" at bounding box center [304, 262] width 35 height 12
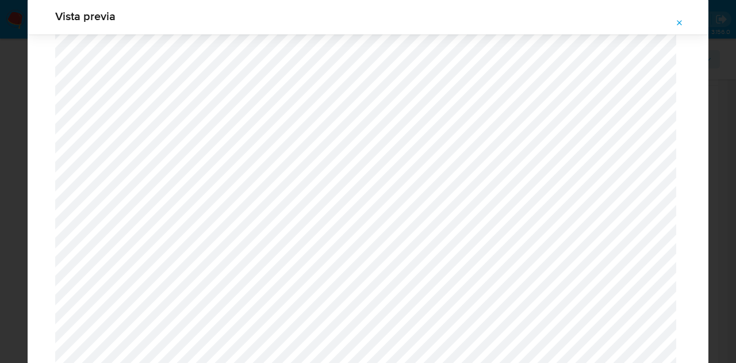
click at [680, 28] on span "Attachment preview" at bounding box center [679, 23] width 9 height 16
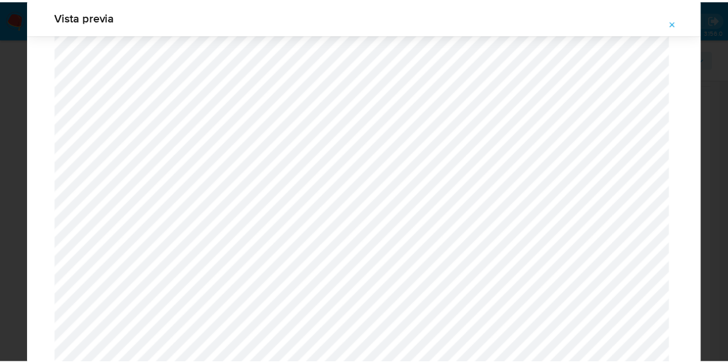
scroll to position [37, 0]
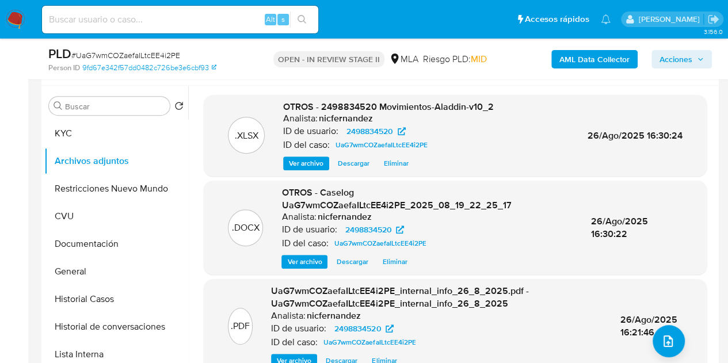
click at [678, 64] on span "Acciones" at bounding box center [675, 59] width 33 height 18
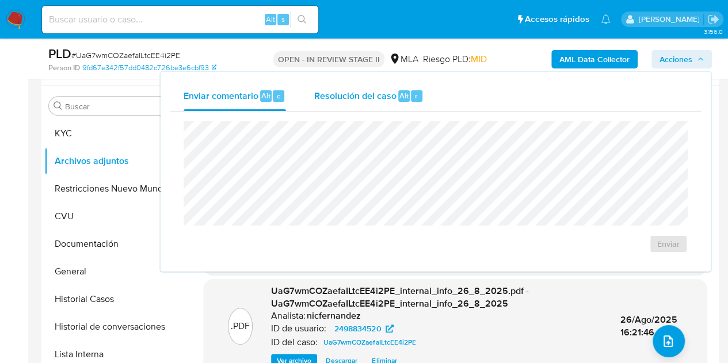
click at [406, 93] on div "Alt" at bounding box center [404, 96] width 12 height 12
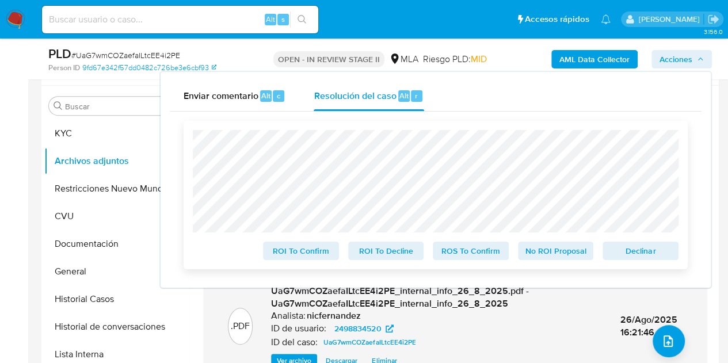
click at [630, 254] on span "Declinar" at bounding box center [640, 251] width 60 height 16
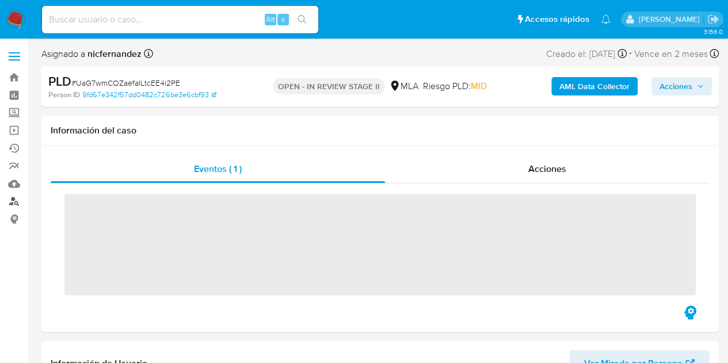
click at [14, 203] on link "Buscador de personas" at bounding box center [68, 202] width 137 height 18
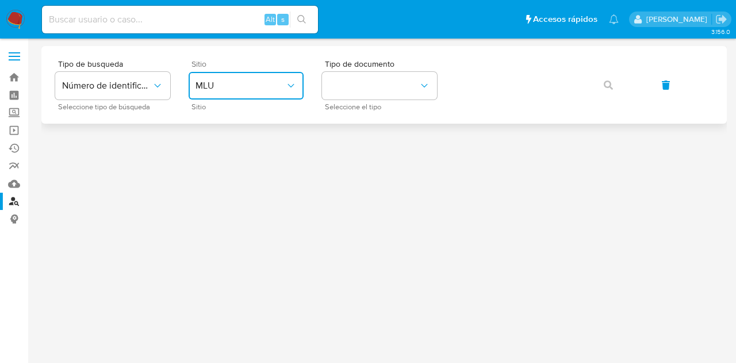
click at [255, 86] on span "MLU" at bounding box center [241, 86] width 90 height 12
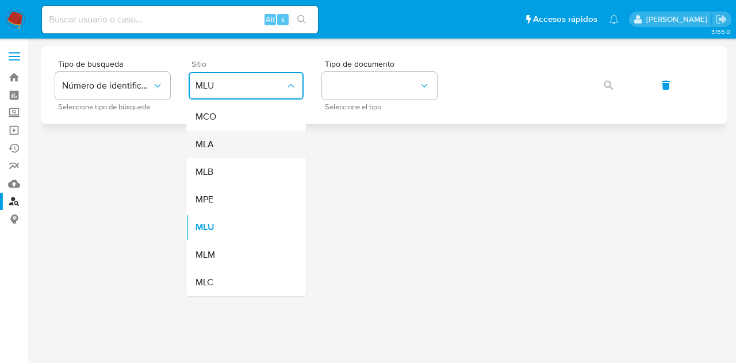
click at [259, 137] on div "MLA" at bounding box center [243, 145] width 94 height 28
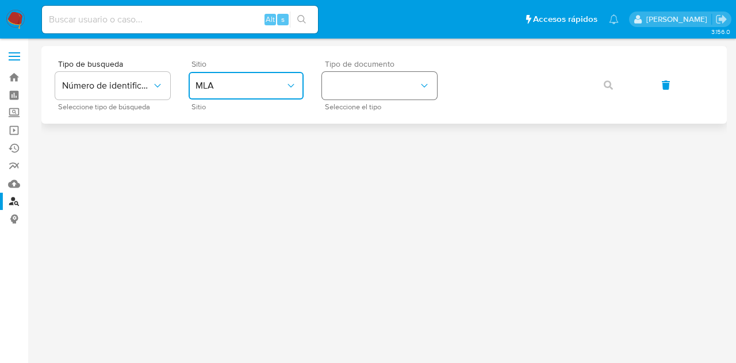
click at [349, 79] on button "identificationType" at bounding box center [379, 86] width 115 height 28
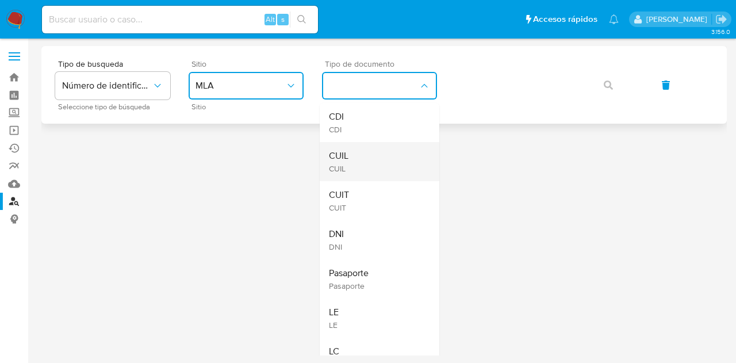
click at [369, 158] on div "CUIL CUIL" at bounding box center [376, 161] width 94 height 39
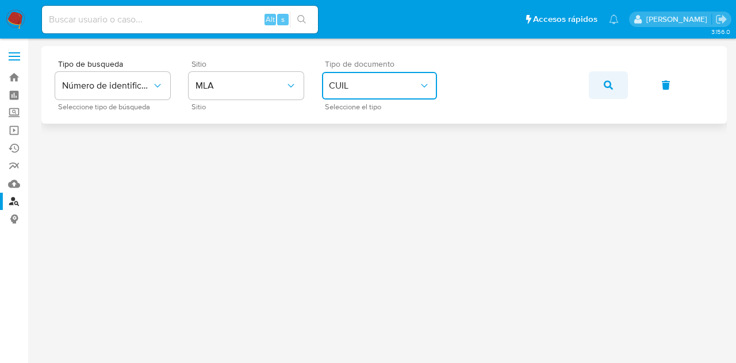
click at [608, 89] on icon "button" at bounding box center [608, 85] width 9 height 9
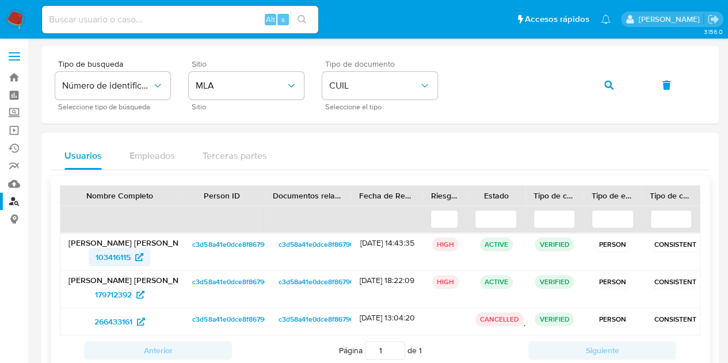
click at [110, 257] on span "103416115" at bounding box center [113, 257] width 35 height 18
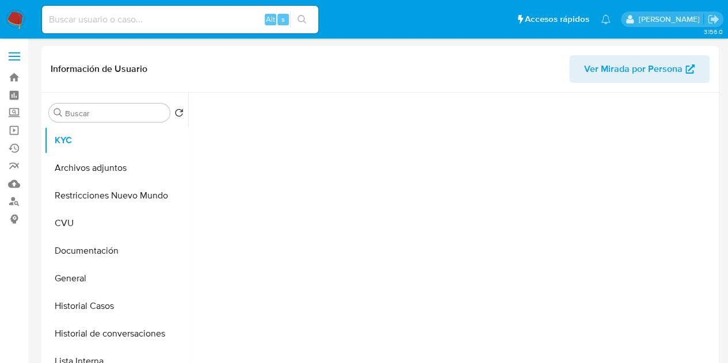
click at [597, 71] on span "Ver Mirada por Persona" at bounding box center [633, 69] width 98 height 28
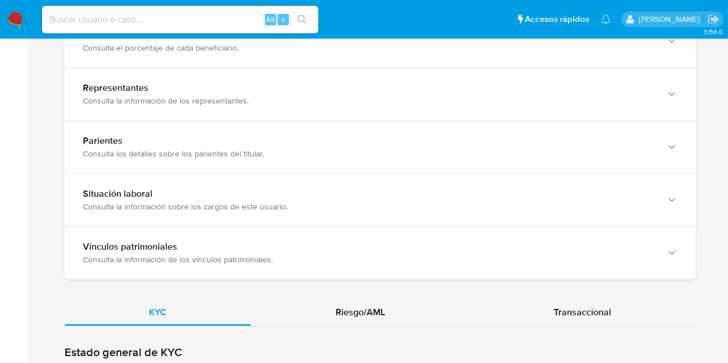
scroll to position [952, 0]
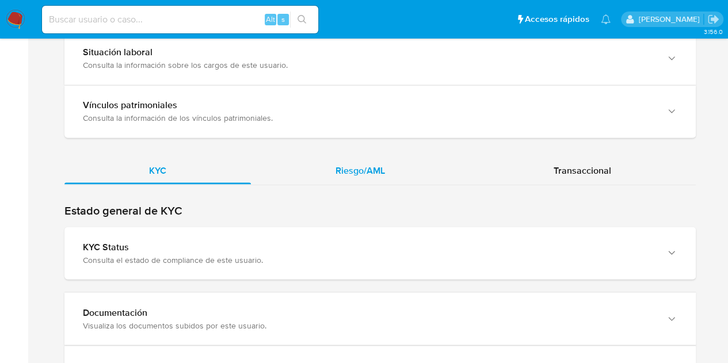
click at [362, 163] on span "Riesgo/AML" at bounding box center [359, 169] width 49 height 13
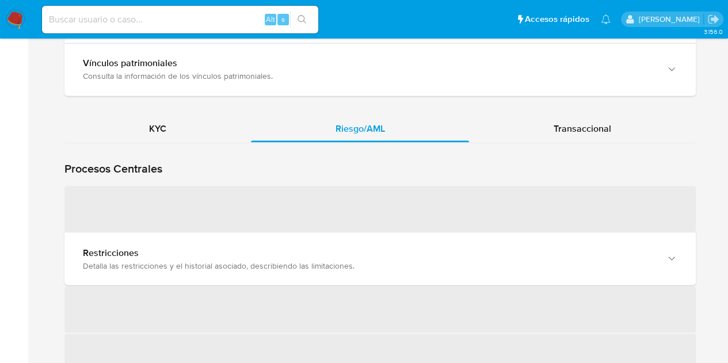
scroll to position [1026, 0]
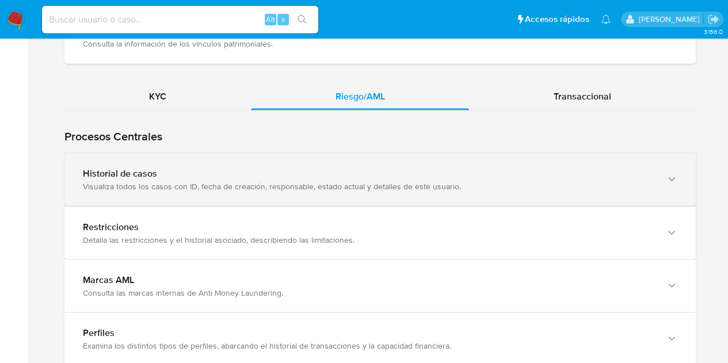
click at [228, 187] on div "Visualiza todos los casos con ID, fecha de creación, responsable, estado actual…" at bounding box center [368, 186] width 571 height 10
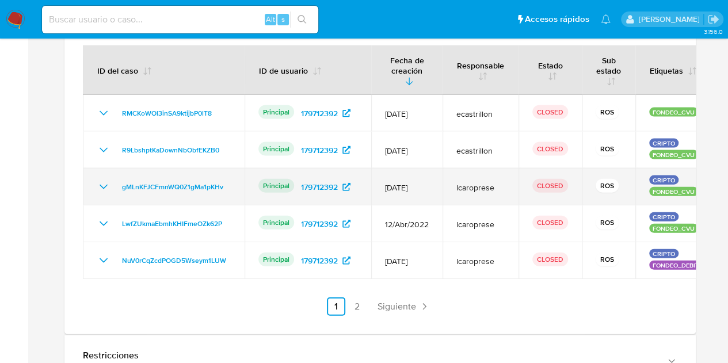
scroll to position [1186, 0]
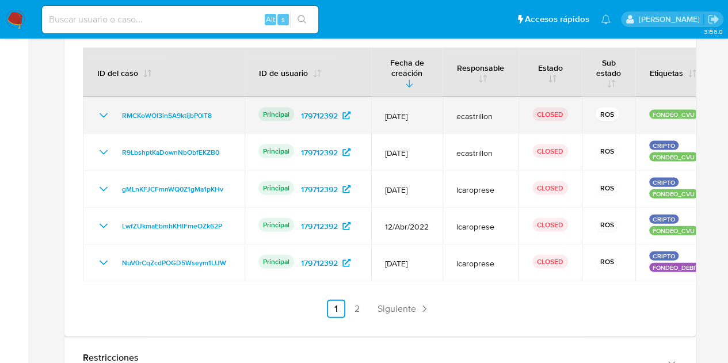
click at [101, 110] on icon "Mostrar/Ocultar" at bounding box center [104, 116] width 14 height 14
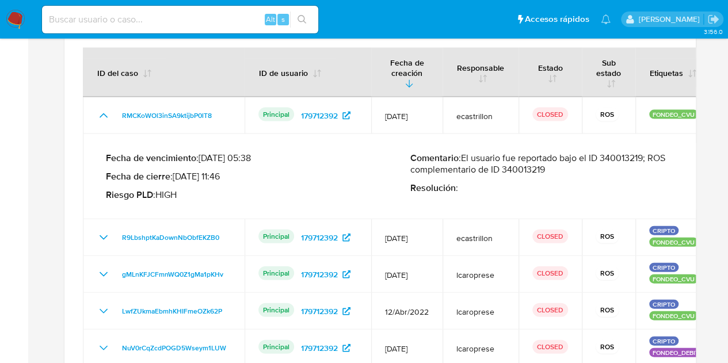
drag, startPoint x: 524, startPoint y: 156, endPoint x: 649, endPoint y: 154, distance: 124.9
click at [649, 154] on p "Comentario : El usuario fue reportado bajo el ID 340013219; ROS complementario …" at bounding box center [562, 163] width 304 height 23
drag, startPoint x: 181, startPoint y: 169, endPoint x: 198, endPoint y: 167, distance: 17.3
click at [181, 171] on p "Fecha de cierre : 06/10/2022 11:46" at bounding box center [258, 177] width 304 height 12
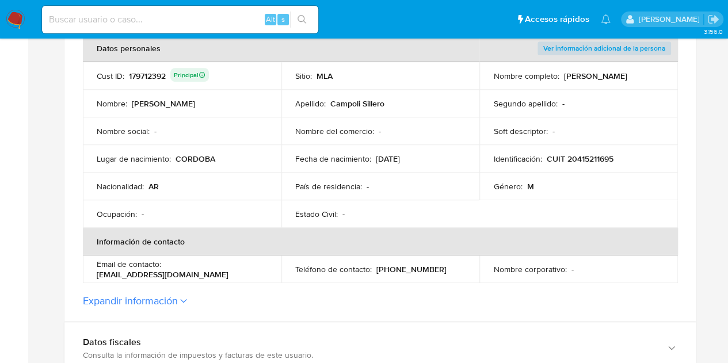
scroll to position [211, 0]
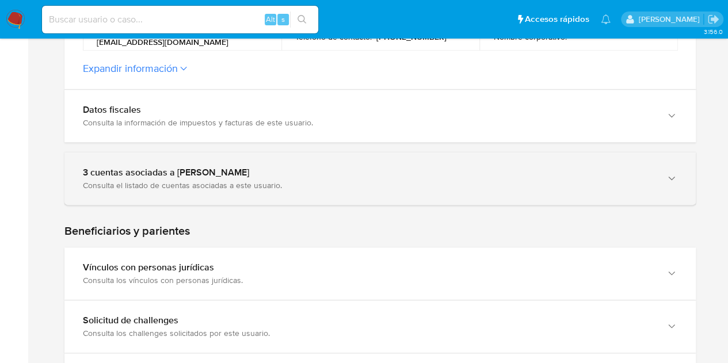
click at [651, 170] on div "3 cuentas asociadas a Juan Ignacio Campoli Sillero" at bounding box center [368, 173] width 571 height 12
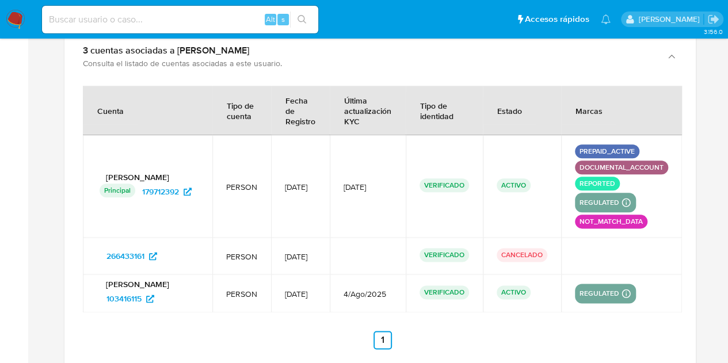
scroll to position [579, 0]
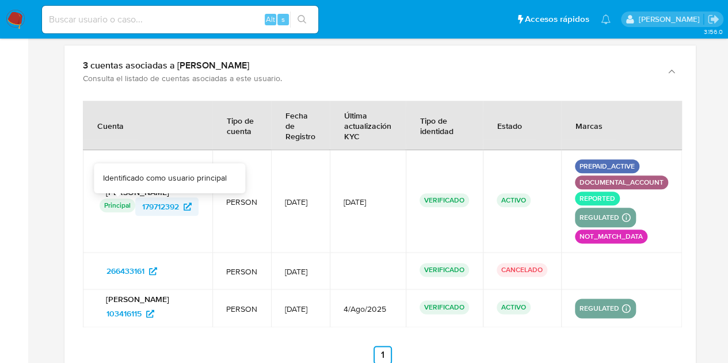
click at [158, 211] on span "179712392" at bounding box center [160, 206] width 37 height 18
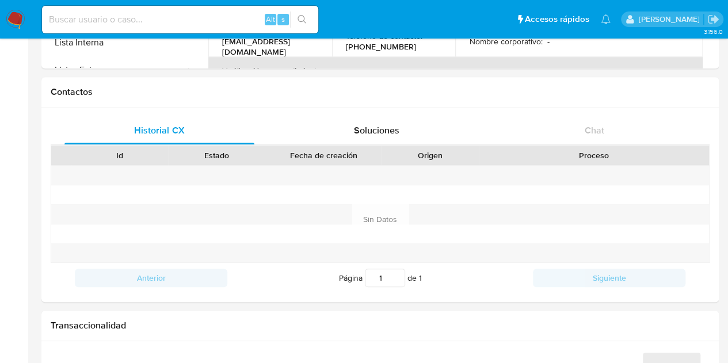
select select "10"
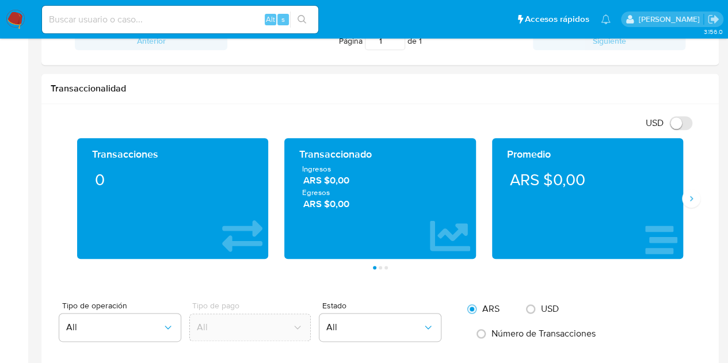
scroll to position [584, 0]
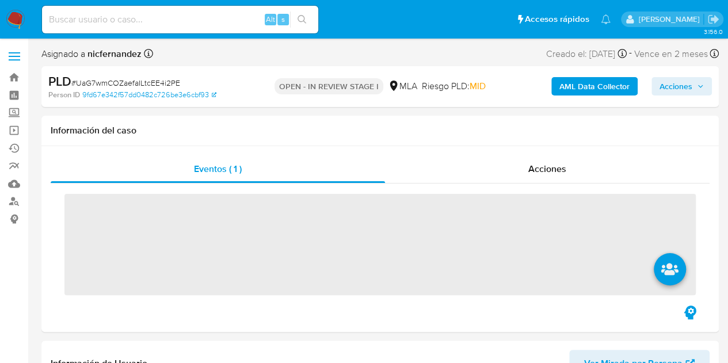
click at [680, 85] on span "Acciones" at bounding box center [675, 86] width 33 height 18
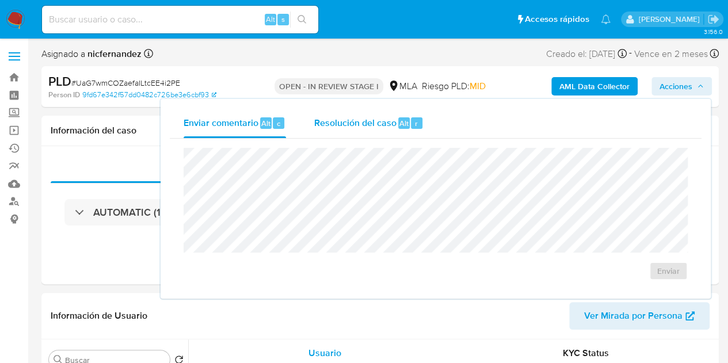
click at [331, 126] on span "Resolución del caso" at bounding box center [355, 122] width 82 height 13
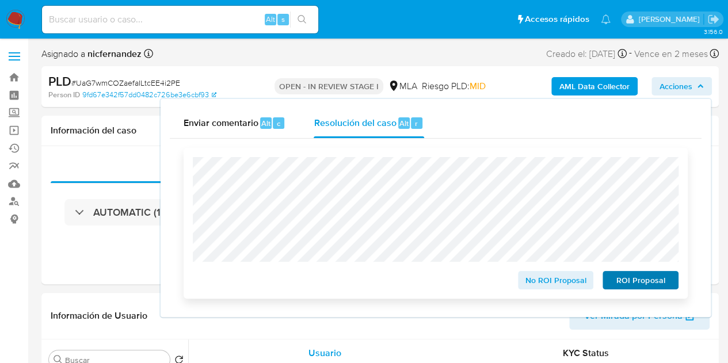
select select "10"
click at [643, 284] on span "ROI Proposal" at bounding box center [640, 280] width 60 height 16
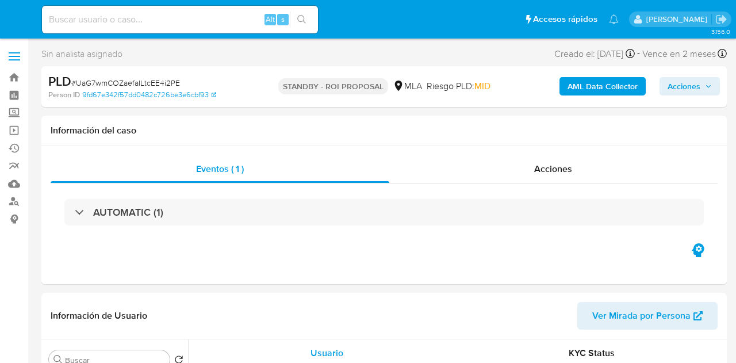
select select "10"
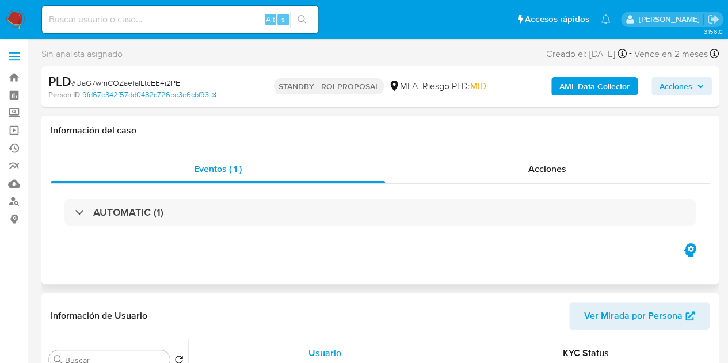
select select "10"
click at [644, 144] on div "Información del caso" at bounding box center [379, 131] width 677 height 30
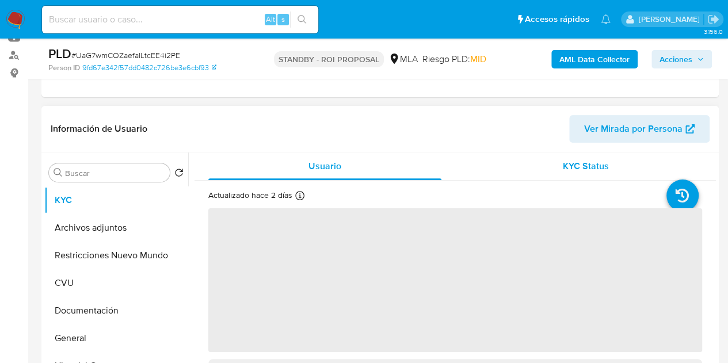
scroll to position [161, 0]
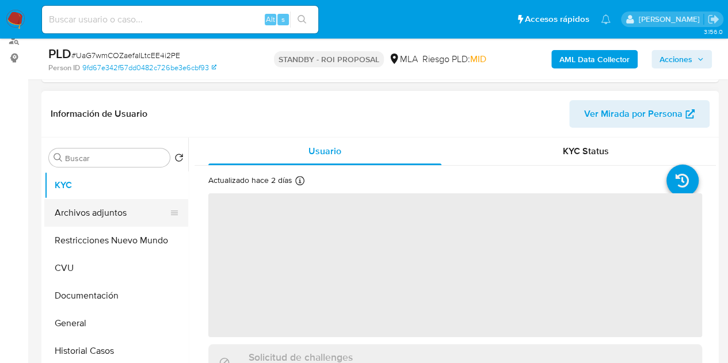
click at [103, 206] on button "Archivos adjuntos" at bounding box center [111, 213] width 135 height 28
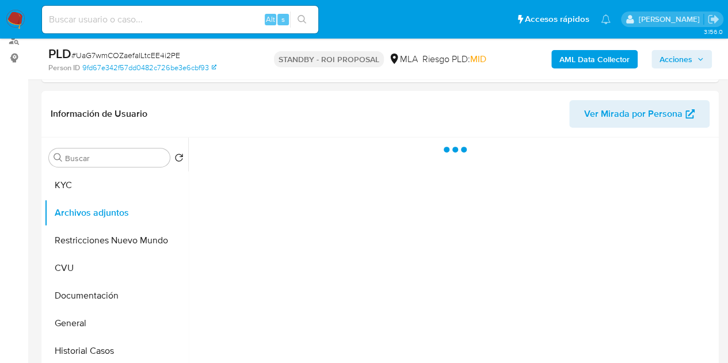
select select "10"
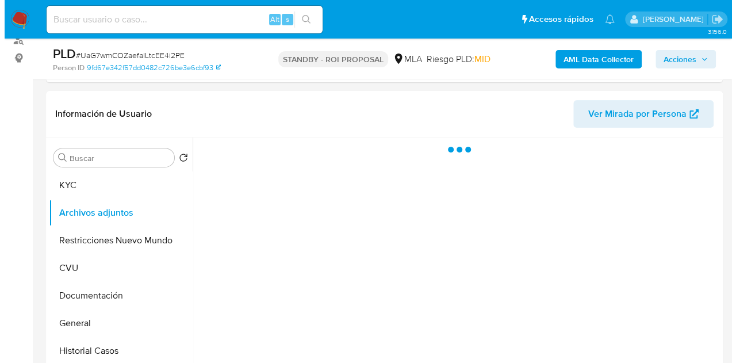
scroll to position [208, 0]
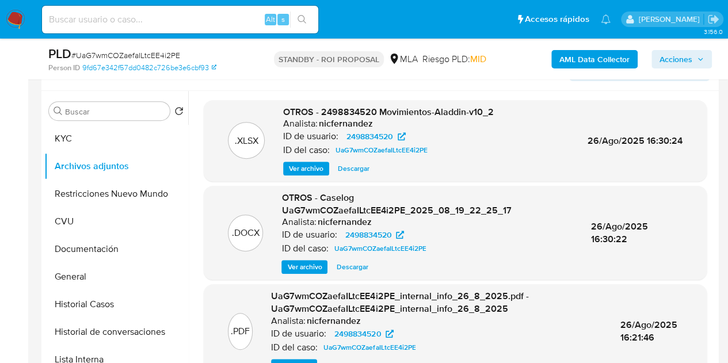
click at [310, 270] on span "Ver archivo" at bounding box center [304, 267] width 35 height 12
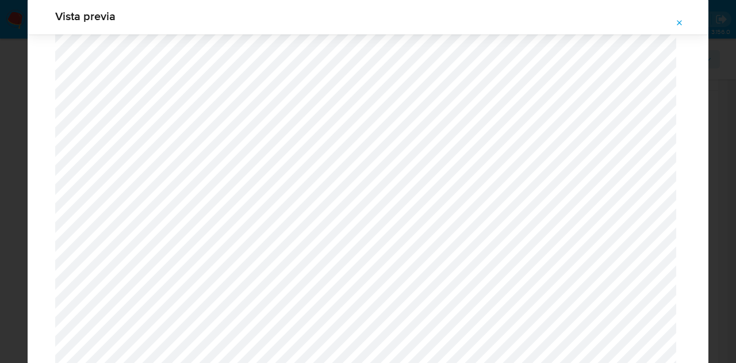
scroll to position [0, 0]
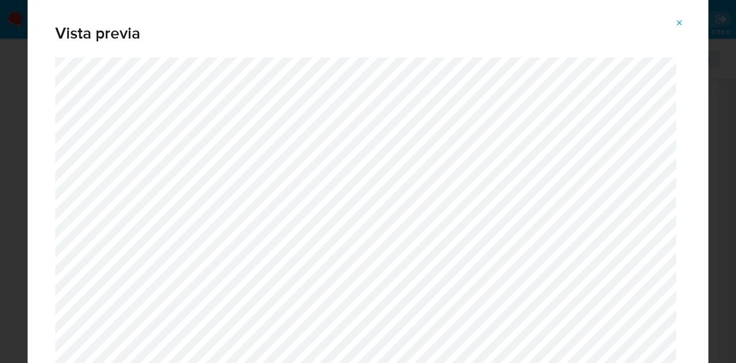
drag, startPoint x: 709, startPoint y: 33, endPoint x: 709, endPoint y: 65, distance: 32.2
click at [709, 65] on div "Vista previa" at bounding box center [368, 181] width 736 height 363
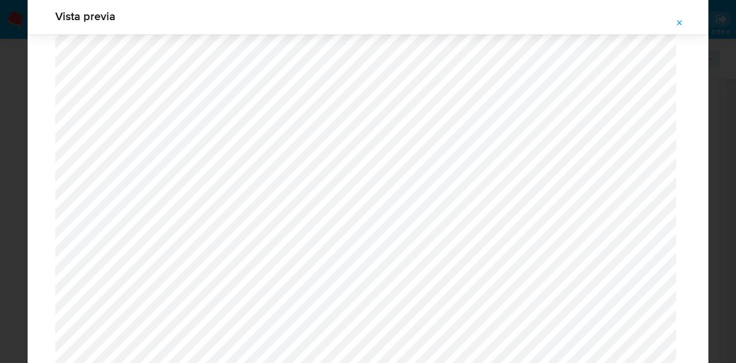
scroll to position [1247, 0]
click at [681, 18] on icon "Attachment preview" at bounding box center [679, 22] width 9 height 9
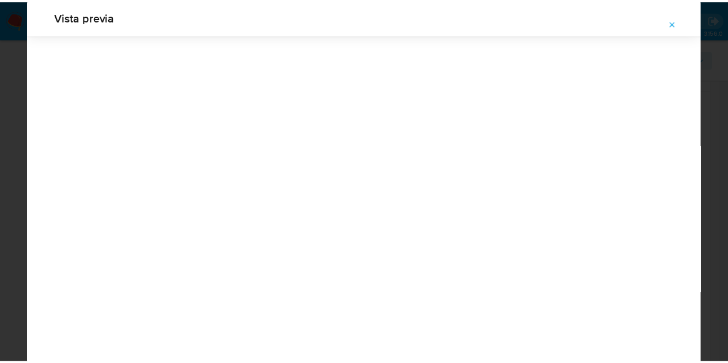
scroll to position [37, 0]
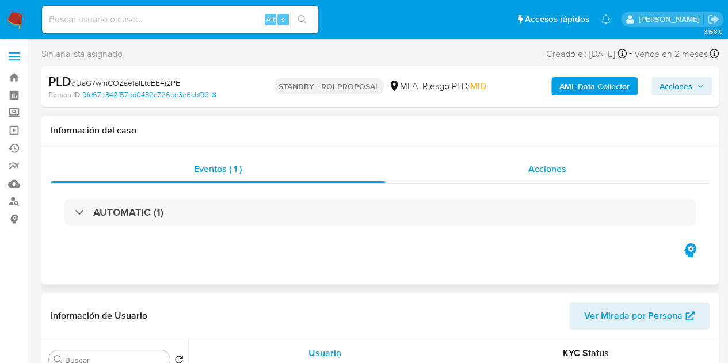
select select "10"
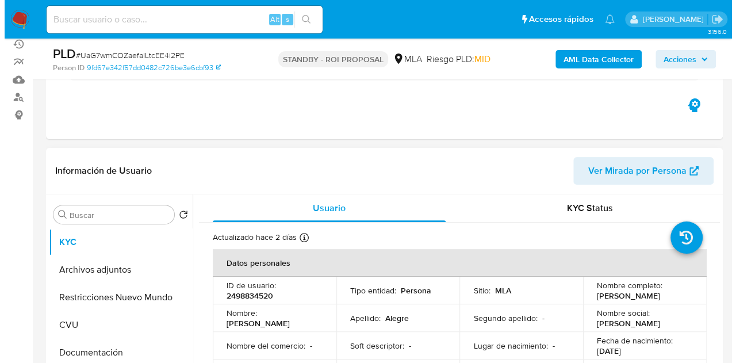
scroll to position [109, 0]
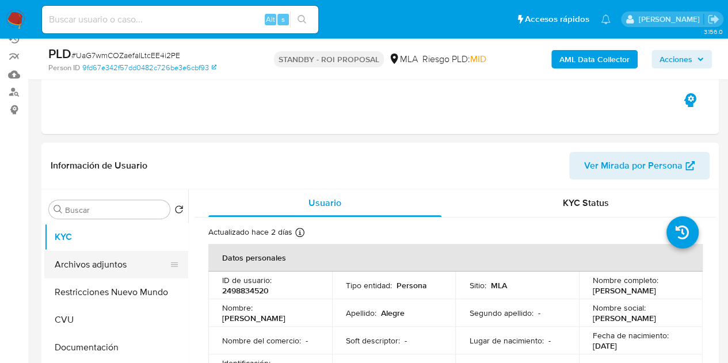
click at [112, 265] on button "Archivos adjuntos" at bounding box center [111, 265] width 135 height 28
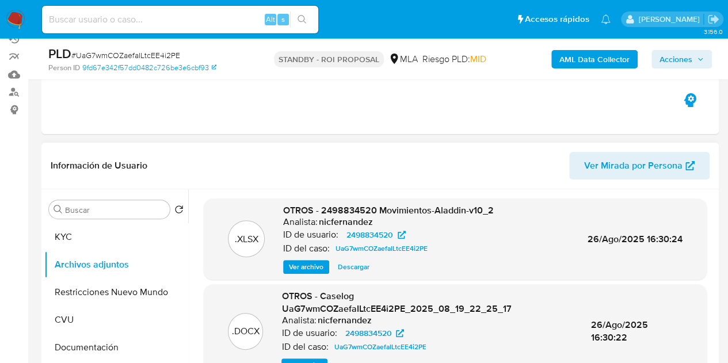
click at [289, 360] on span "Ver archivo" at bounding box center [304, 366] width 35 height 12
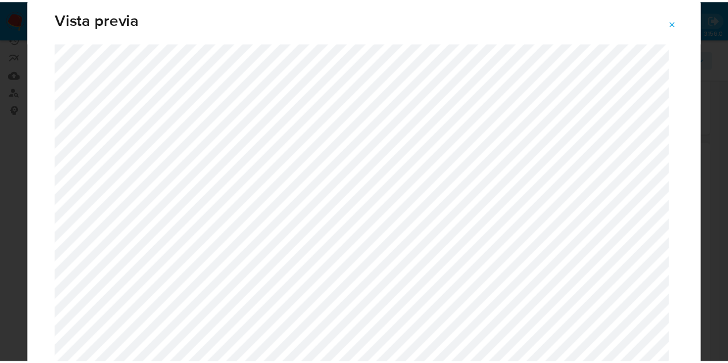
scroll to position [0, 0]
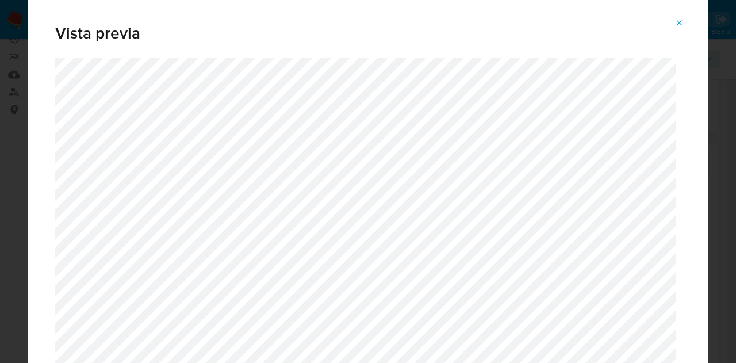
drag, startPoint x: 682, startPoint y: 17, endPoint x: 555, endPoint y: 5, distance: 128.2
click at [680, 17] on span "Attachment preview" at bounding box center [679, 23] width 9 height 16
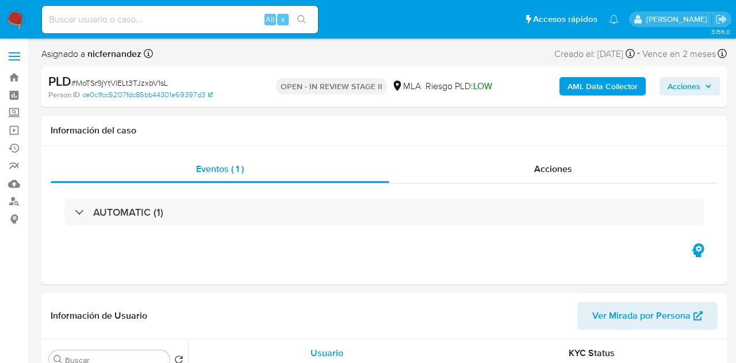
select select "10"
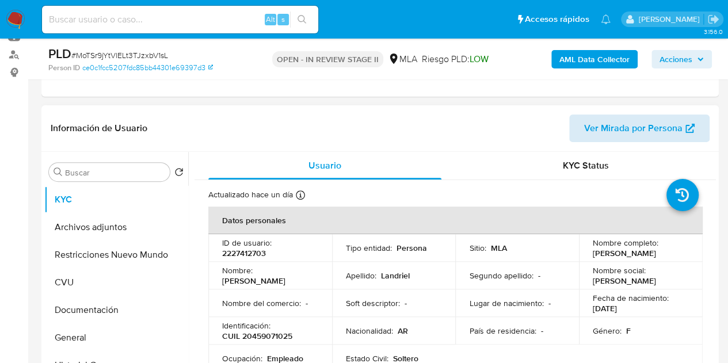
scroll to position [168, 0]
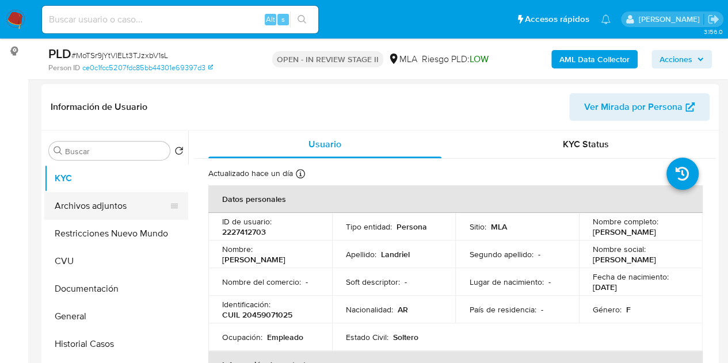
click at [102, 209] on button "Archivos adjuntos" at bounding box center [111, 206] width 135 height 28
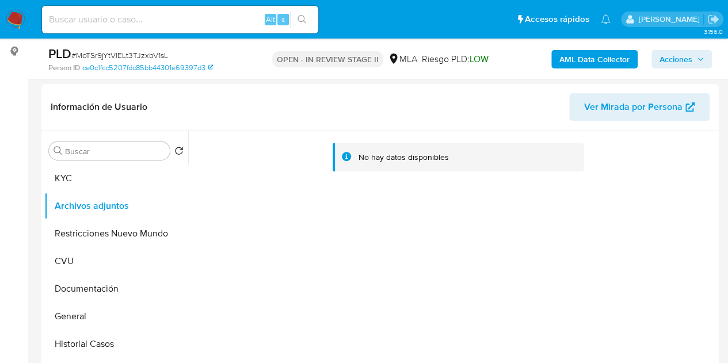
click at [577, 55] on b "AML Data Collector" at bounding box center [594, 59] width 70 height 18
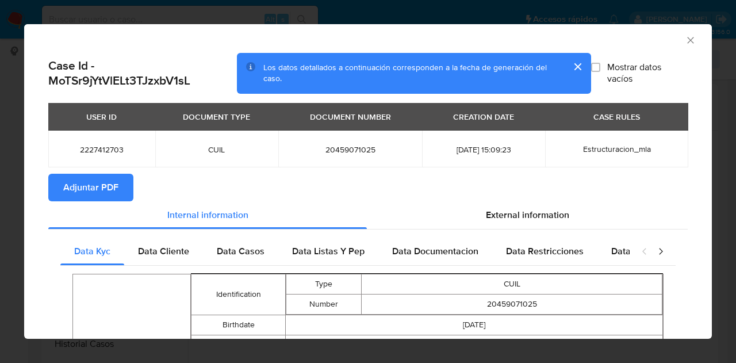
click at [114, 191] on span "Adjuntar PDF" at bounding box center [90, 187] width 55 height 25
click at [685, 40] on icon "Cerrar ventana" at bounding box center [691, 41] width 12 height 12
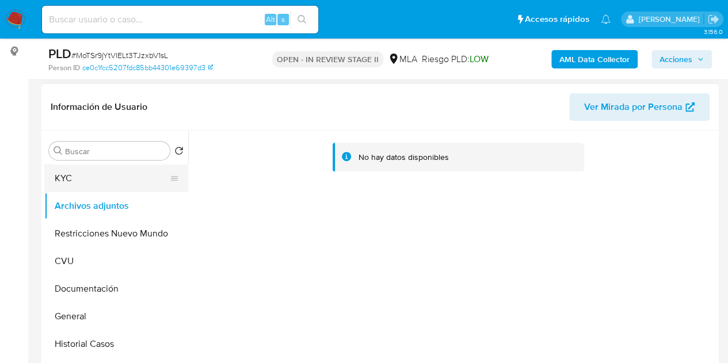
drag, startPoint x: 94, startPoint y: 184, endPoint x: 97, endPoint y: 173, distance: 11.2
click at [94, 184] on button "KYC" at bounding box center [111, 179] width 135 height 28
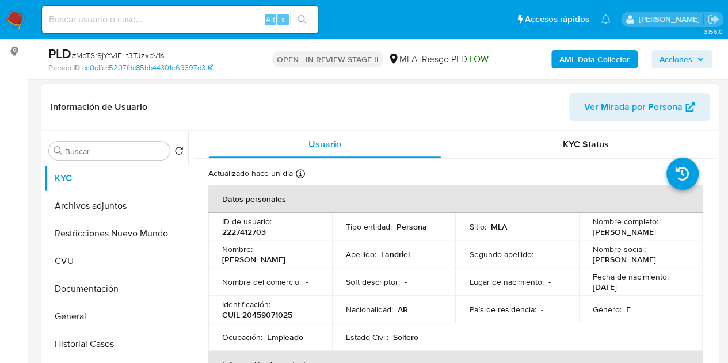
click at [273, 277] on p "Nombre del comercio :" at bounding box center [261, 282] width 79 height 10
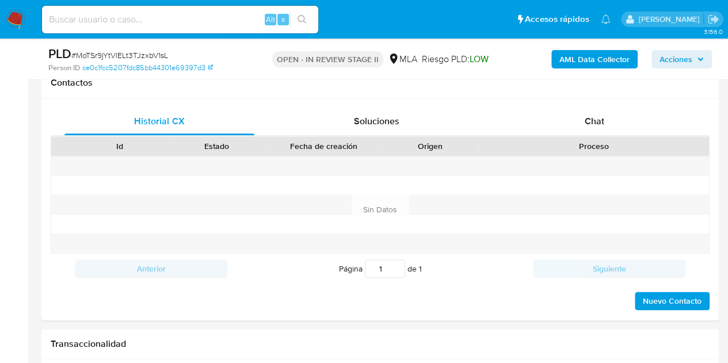
scroll to position [569, 0]
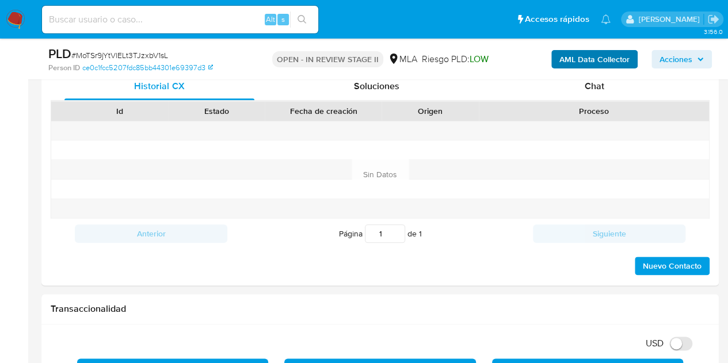
click at [617, 87] on div "Chat" at bounding box center [594, 86] width 190 height 28
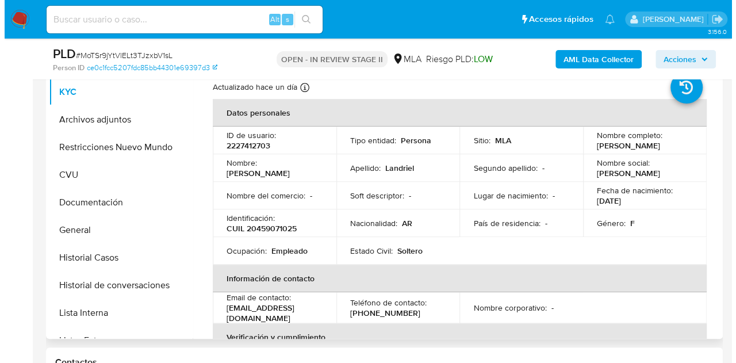
scroll to position [246, 0]
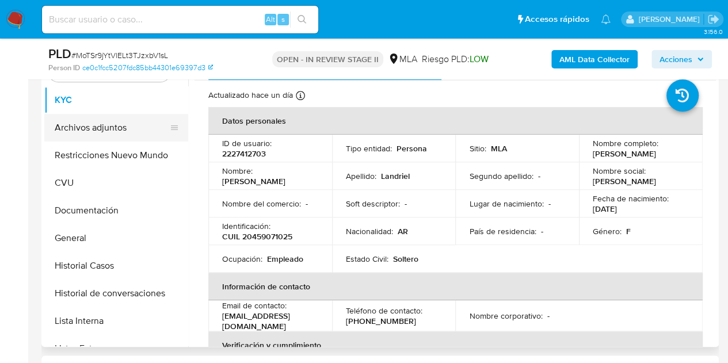
click at [98, 124] on button "Archivos adjuntos" at bounding box center [111, 128] width 135 height 28
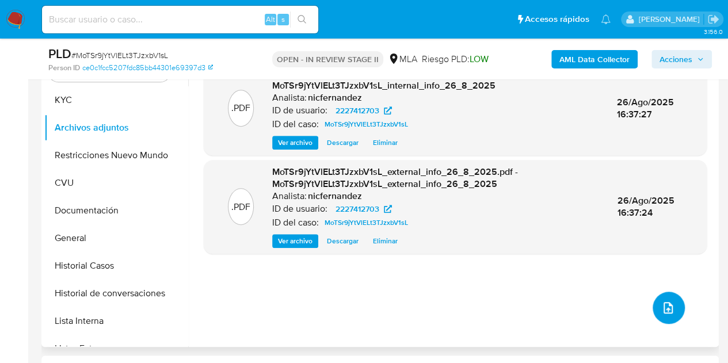
click at [669, 306] on icon "upload-file" at bounding box center [668, 308] width 14 height 14
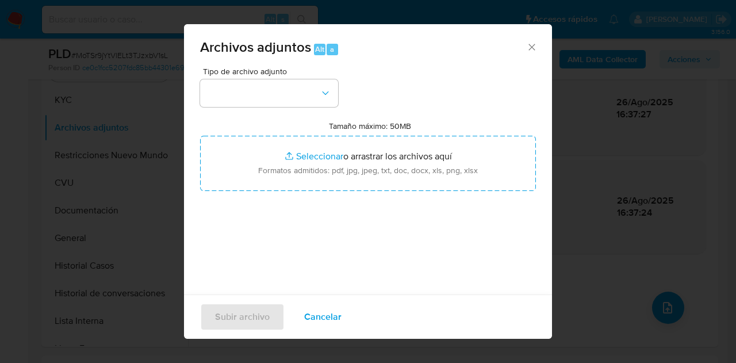
click at [341, 100] on div "Tipo de archivo adjunto Tamaño máximo: 50MB Seleccionar archivos Seleccionar o …" at bounding box center [368, 203] width 336 height 272
click at [329, 97] on icon "button" at bounding box center [326, 93] width 12 height 12
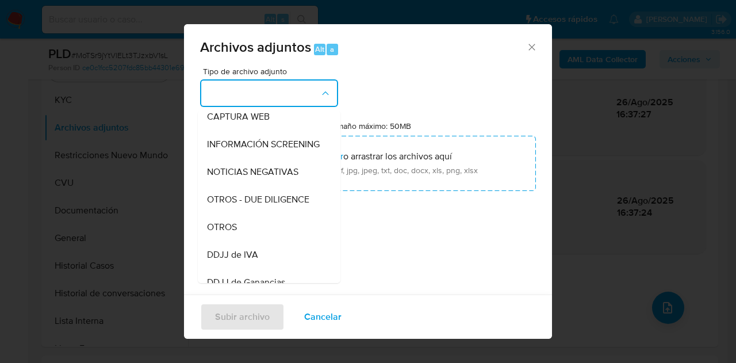
scroll to position [146, 0]
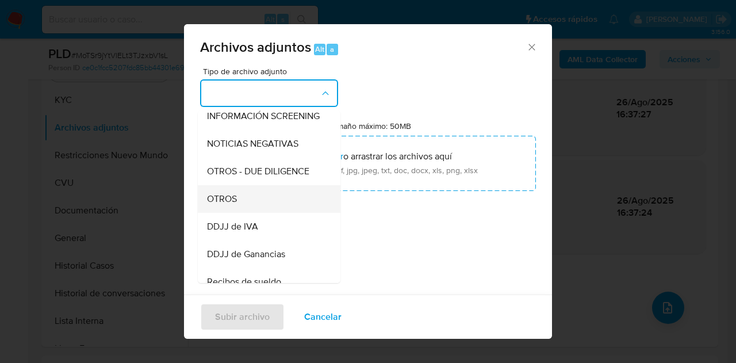
click at [269, 202] on div "OTROS" at bounding box center [265, 199] width 117 height 28
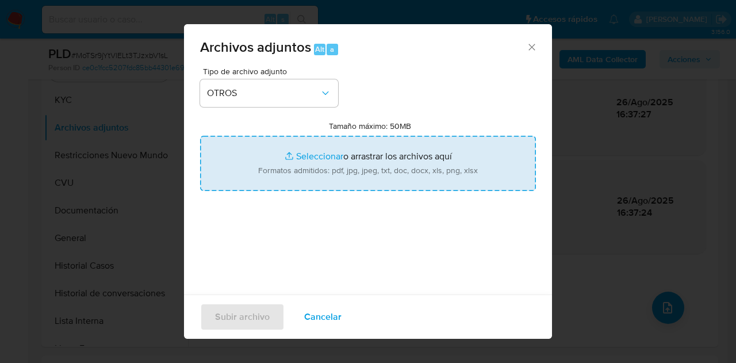
click at [306, 158] on input "Tamaño máximo: 50MB Seleccionar archivos" at bounding box center [368, 163] width 336 height 55
type input "C:\fakepath\Caselog MoTSr9jYtVlELt3TJzxbV1sL_2025_08_18_22_36_54.docx"
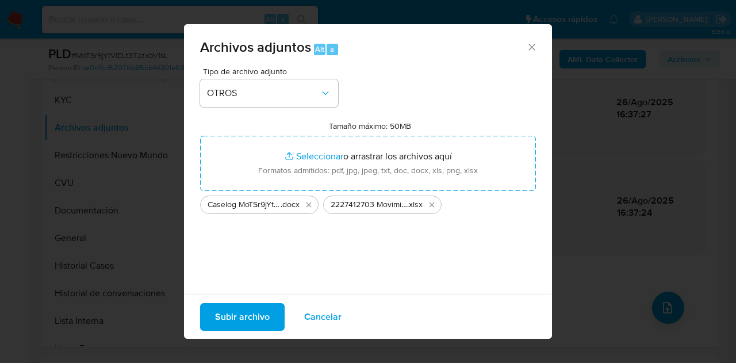
click at [240, 321] on span "Subir archivo" at bounding box center [242, 316] width 55 height 25
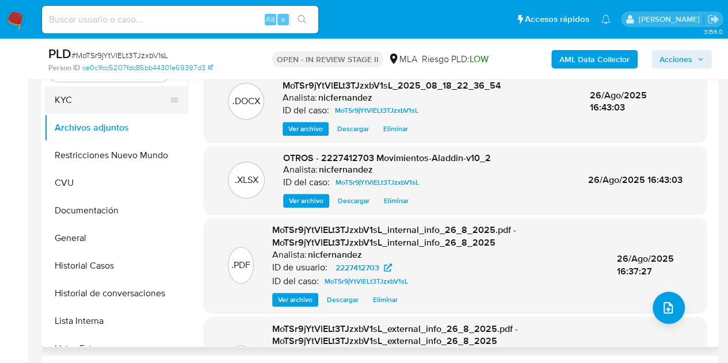
click at [102, 108] on button "KYC" at bounding box center [111, 100] width 135 height 28
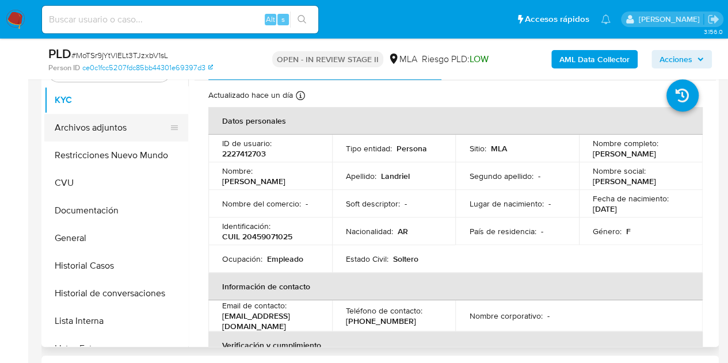
click at [107, 129] on button "Archivos adjuntos" at bounding box center [111, 128] width 135 height 28
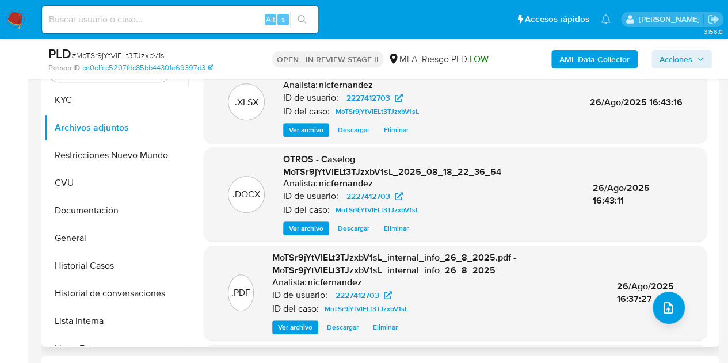
click at [204, 331] on div ".PDF MoTSr9jYtVlELt3TJzxbV1sL_internal_info_26_8_2025.pdf - MoTSr9jYtVlELt3TJzx…" at bounding box center [455, 293] width 503 height 94
click at [310, 232] on span "Ver archivo" at bounding box center [306, 229] width 35 height 12
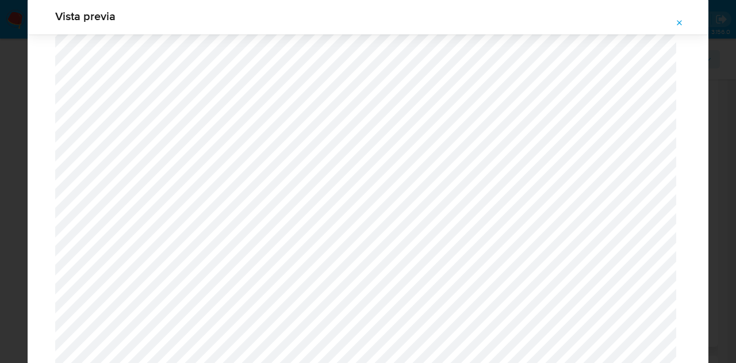
scroll to position [1246, 0]
click at [681, 22] on icon "Attachment preview" at bounding box center [679, 22] width 9 height 9
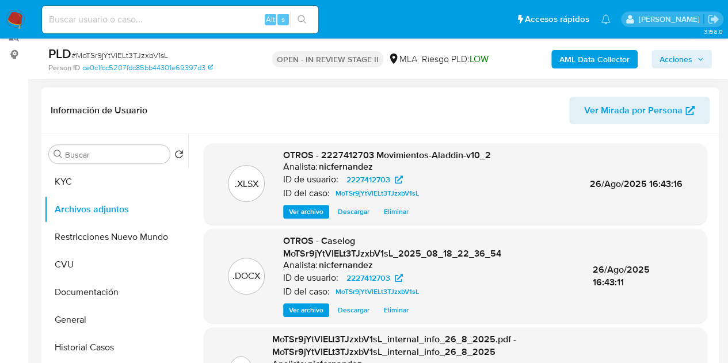
scroll to position [136, 0]
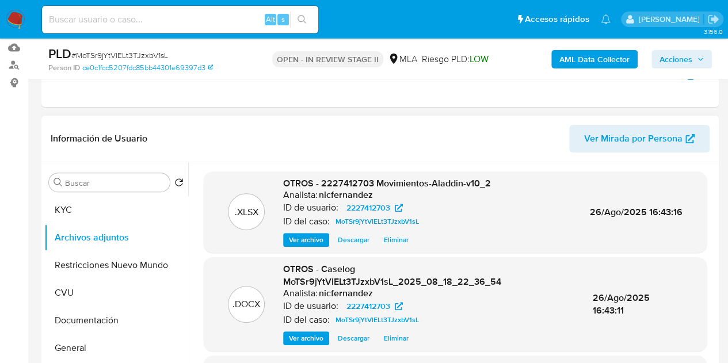
click at [704, 56] on button "Acciones" at bounding box center [681, 59] width 60 height 18
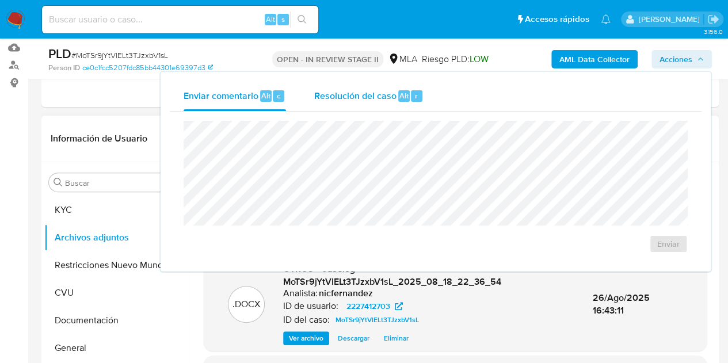
click at [407, 93] on div "Alt r" at bounding box center [410, 96] width 24 height 12
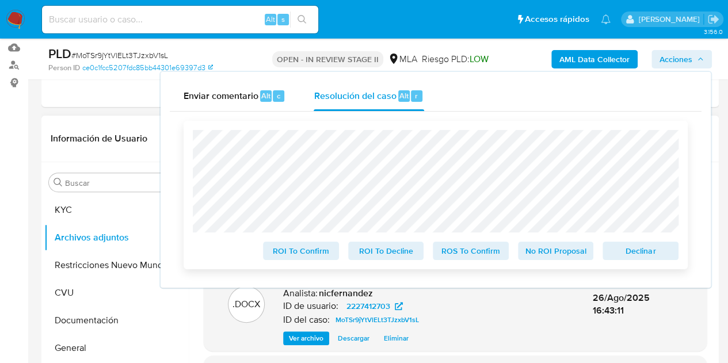
click at [633, 253] on span "Declinar" at bounding box center [640, 251] width 60 height 16
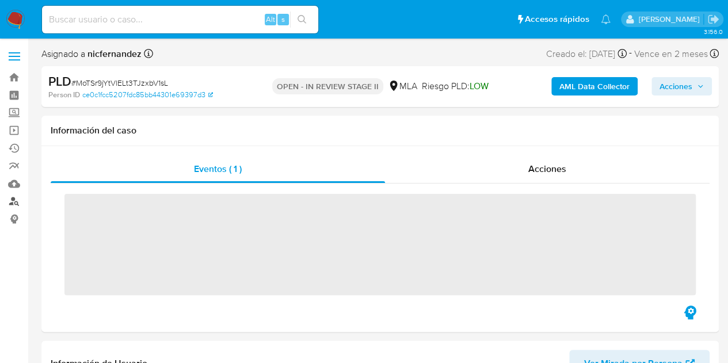
click at [15, 205] on link "Buscador de personas" at bounding box center [68, 202] width 137 height 18
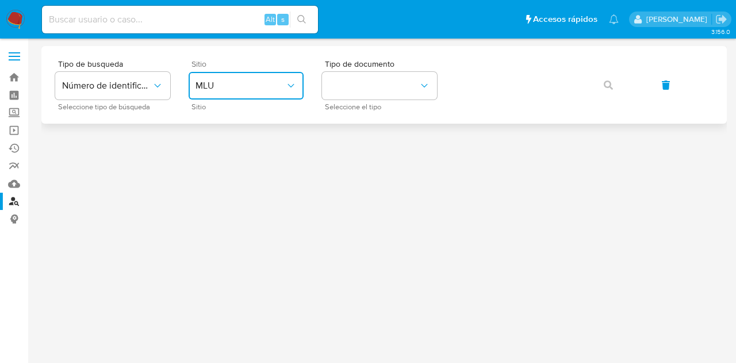
click at [265, 89] on span "MLU" at bounding box center [241, 86] width 90 height 12
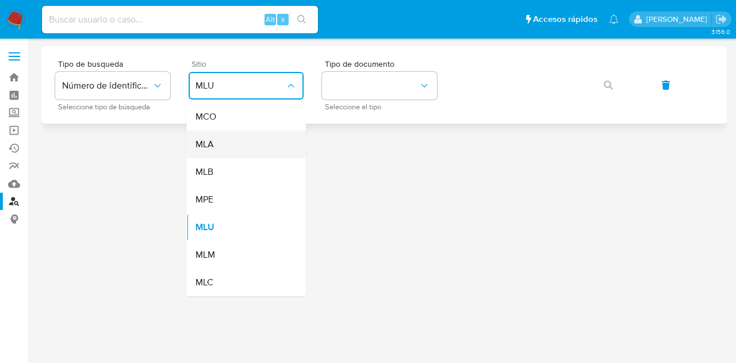
click at [259, 133] on div "MLA" at bounding box center [243, 145] width 94 height 28
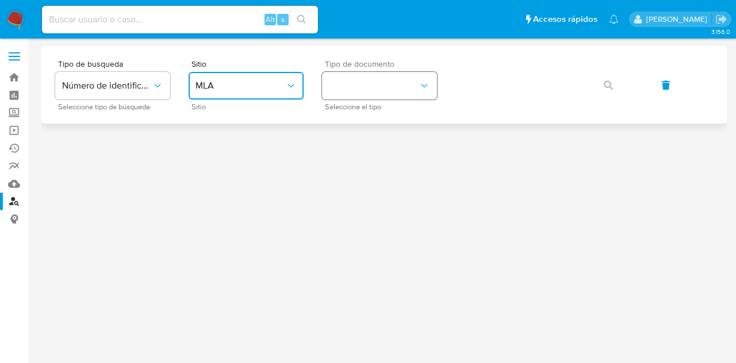
click at [351, 87] on button "identificationType" at bounding box center [379, 86] width 115 height 28
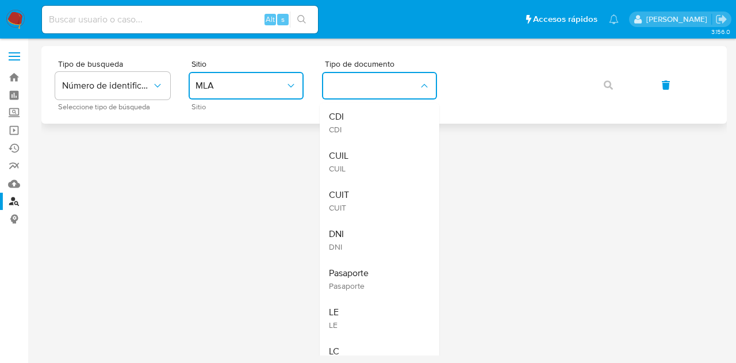
drag, startPoint x: 366, startPoint y: 153, endPoint x: 494, endPoint y: 103, distance: 137.2
click at [369, 151] on div "CUIL CUIL" at bounding box center [376, 161] width 94 height 39
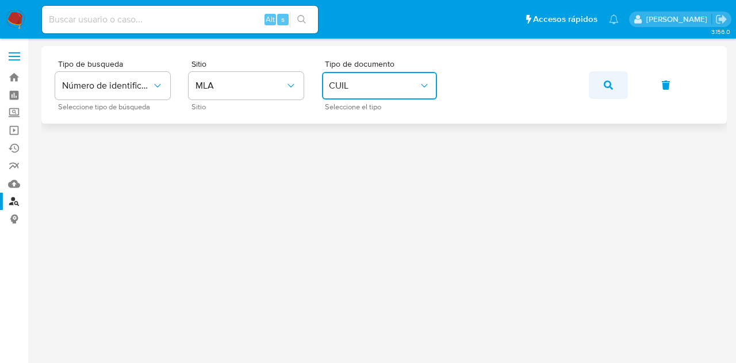
click at [612, 73] on span "button" at bounding box center [608, 84] width 9 height 25
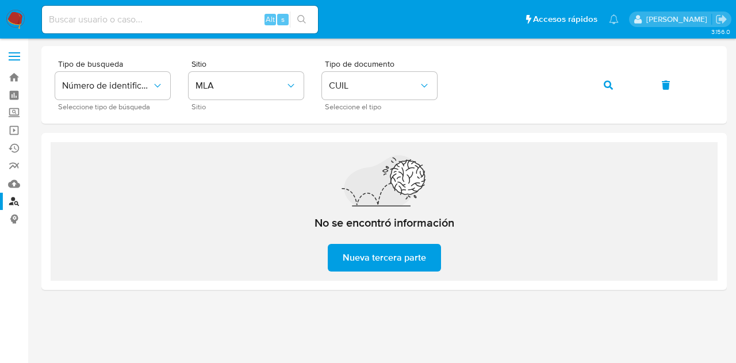
drag, startPoint x: 611, startPoint y: 87, endPoint x: 350, endPoint y: 21, distance: 269.3
click at [609, 87] on icon "button" at bounding box center [608, 85] width 9 height 9
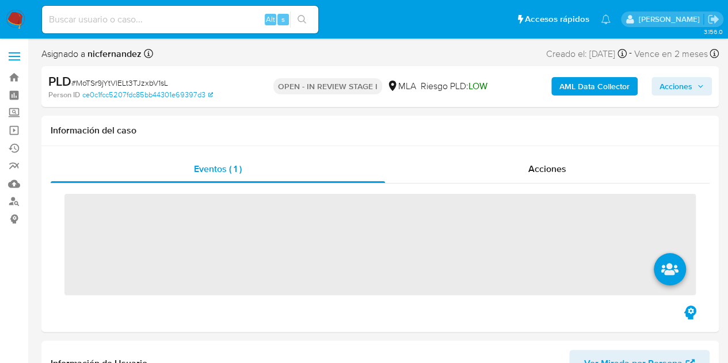
click at [670, 82] on span "Acciones" at bounding box center [675, 86] width 33 height 18
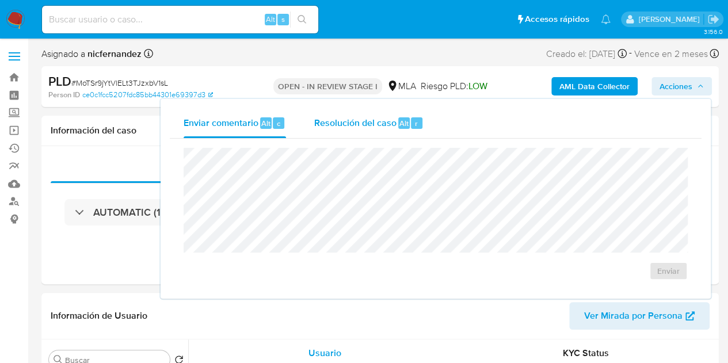
click at [341, 120] on span "Resolución del caso" at bounding box center [355, 122] width 82 height 13
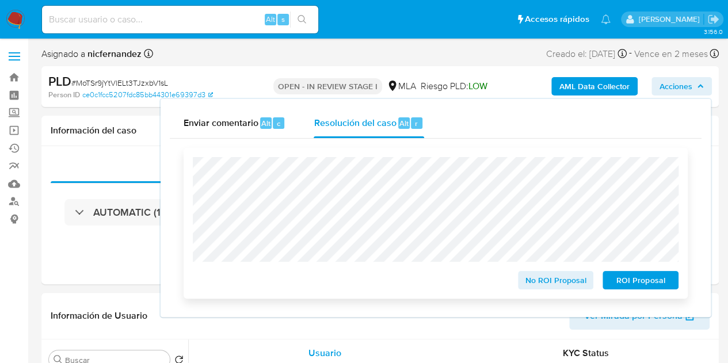
click at [643, 286] on span "ROI Proposal" at bounding box center [640, 280] width 60 height 16
select select "10"
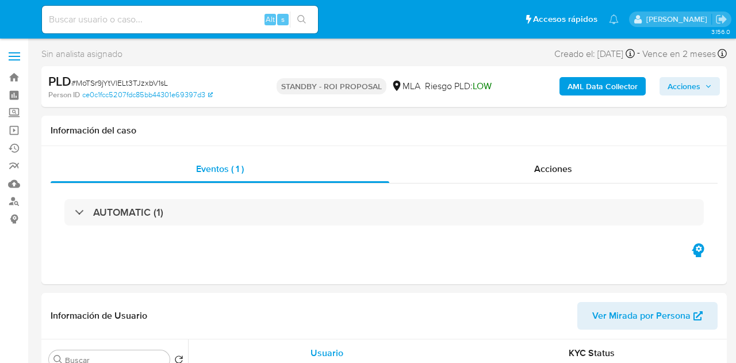
select select "10"
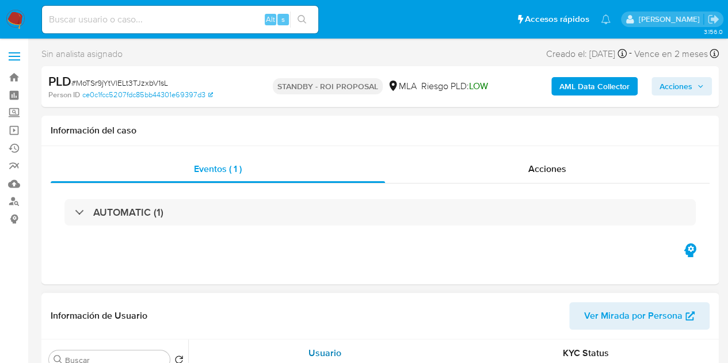
click at [314, 343] on div "Usuario" at bounding box center [324, 353] width 233 height 28
select select "10"
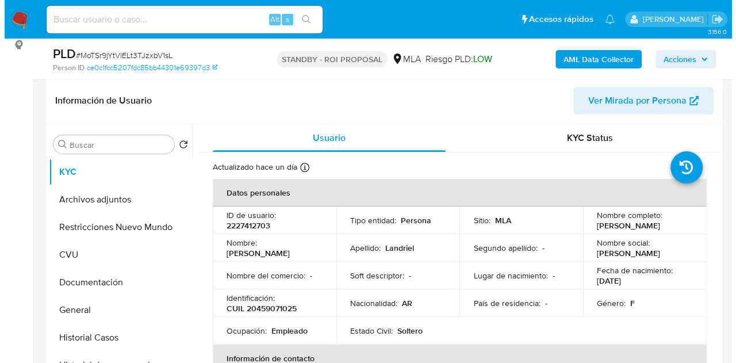
scroll to position [183, 0]
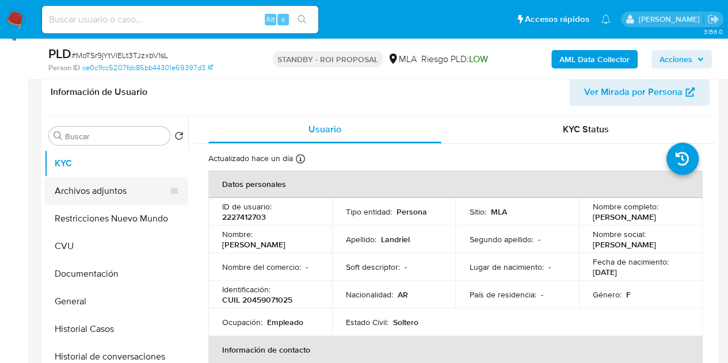
click at [107, 189] on button "Archivos adjuntos" at bounding box center [111, 191] width 135 height 28
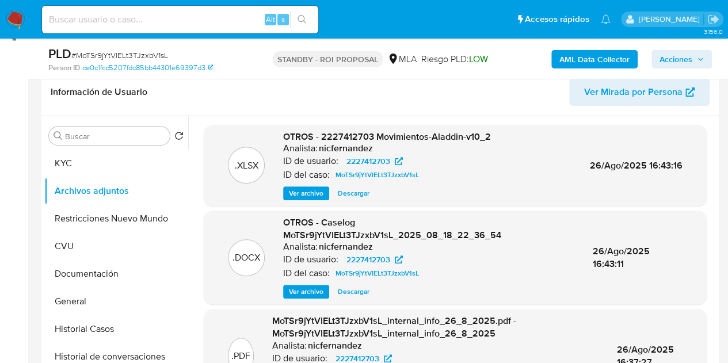
click at [307, 295] on span "Ver archivo" at bounding box center [306, 292] width 35 height 12
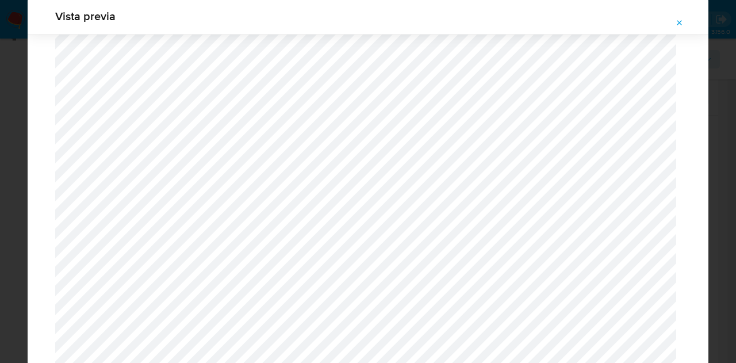
scroll to position [0, 0]
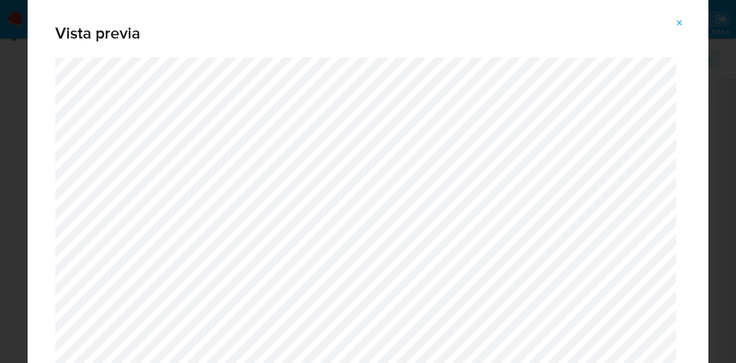
click at [680, 20] on icon "Attachment preview" at bounding box center [679, 22] width 9 height 9
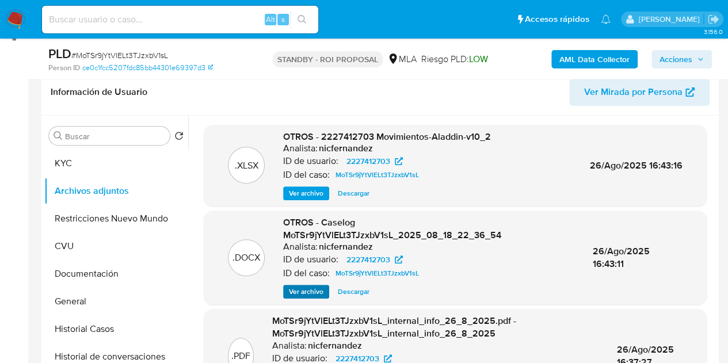
click at [299, 284] on div "OTROS - Caselog MoTSr9jYtVlELt3TJzxbV1sL_2025_08_18_22_36_54 Analista: nicferna…" at bounding box center [428, 257] width 291 height 82
click at [303, 288] on span "Ver archivo" at bounding box center [306, 292] width 35 height 12
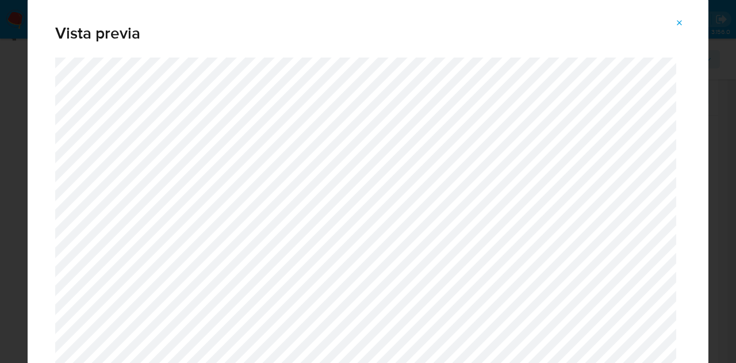
click at [678, 19] on icon "Attachment preview" at bounding box center [679, 22] width 9 height 9
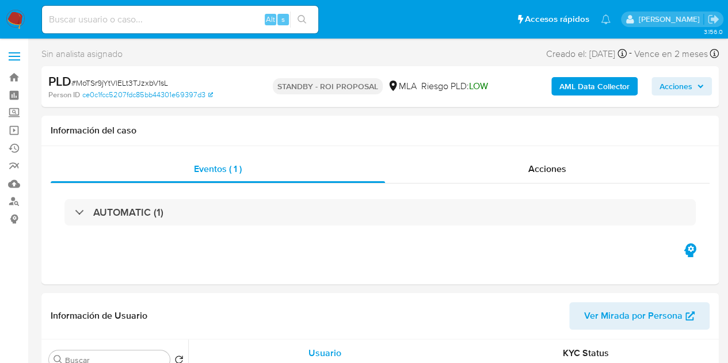
select select "10"
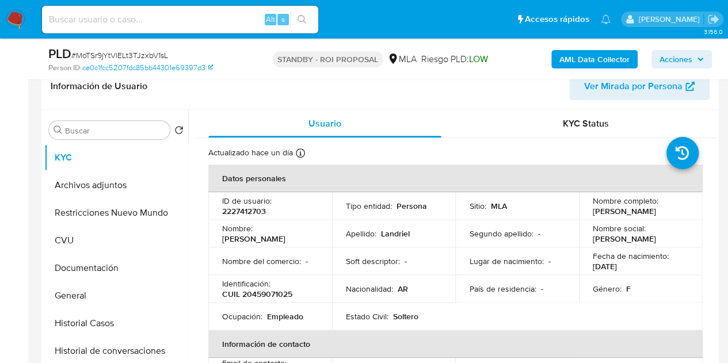
scroll to position [265, 0]
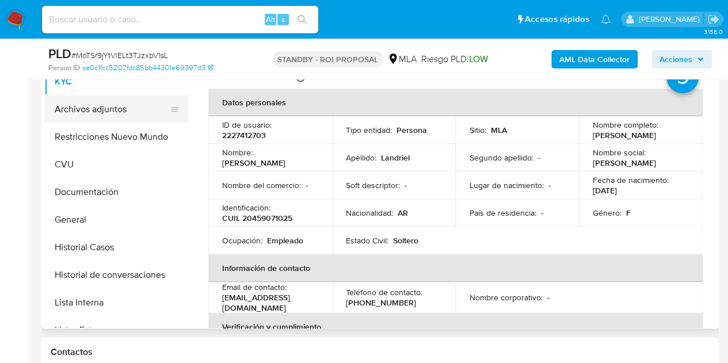
click at [115, 113] on button "Archivos adjuntos" at bounding box center [111, 110] width 135 height 28
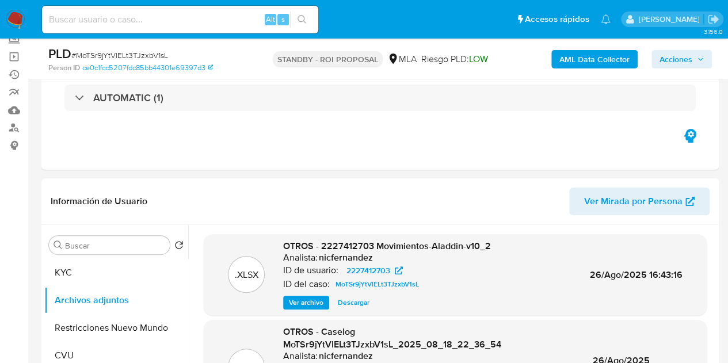
scroll to position [32, 0]
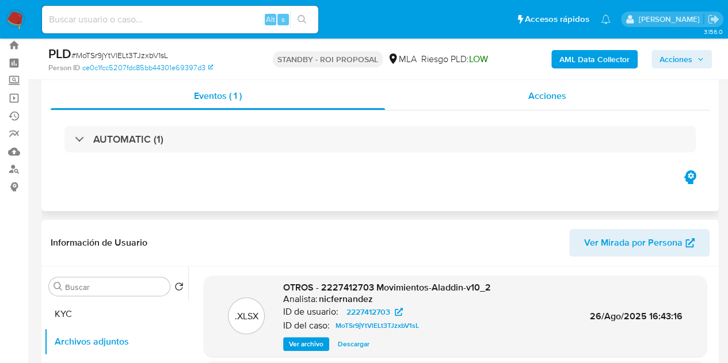
click at [556, 91] on span "Acciones" at bounding box center [547, 95] width 38 height 13
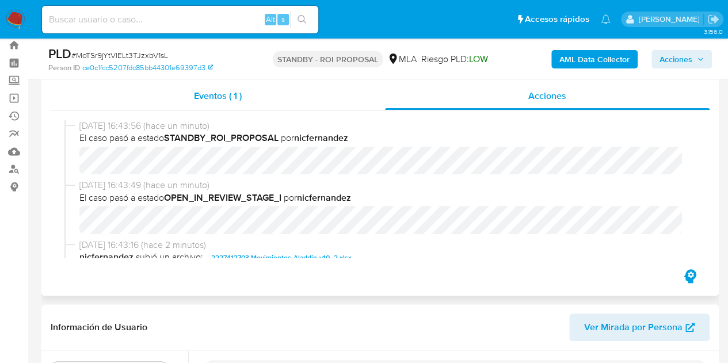
click at [273, 102] on div "Eventos ( 1 )" at bounding box center [218, 96] width 334 height 28
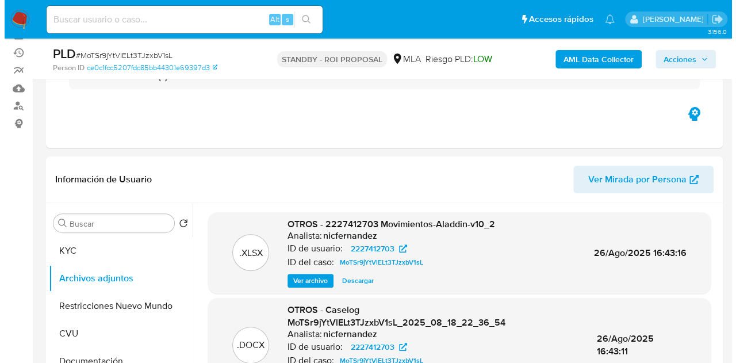
scroll to position [151, 0]
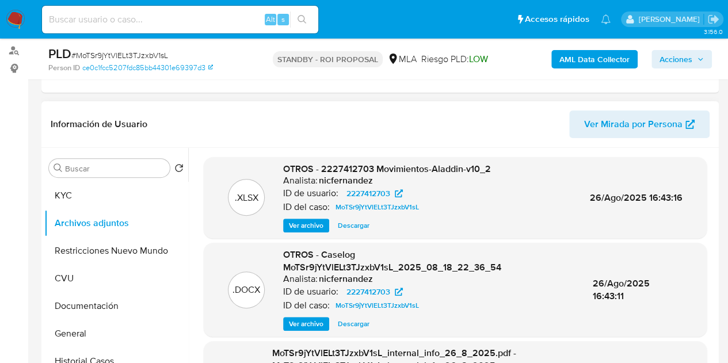
click at [304, 318] on span "Ver archivo" at bounding box center [306, 324] width 35 height 12
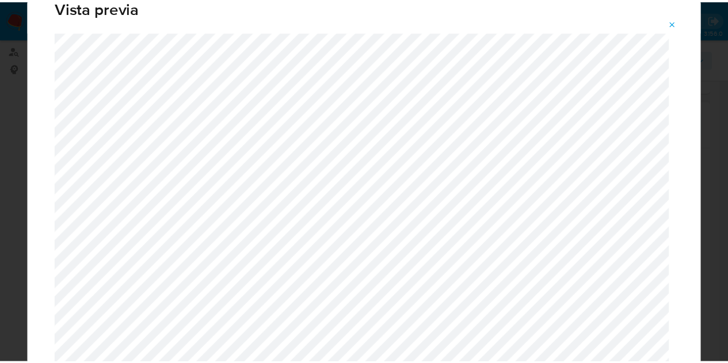
scroll to position [0, 0]
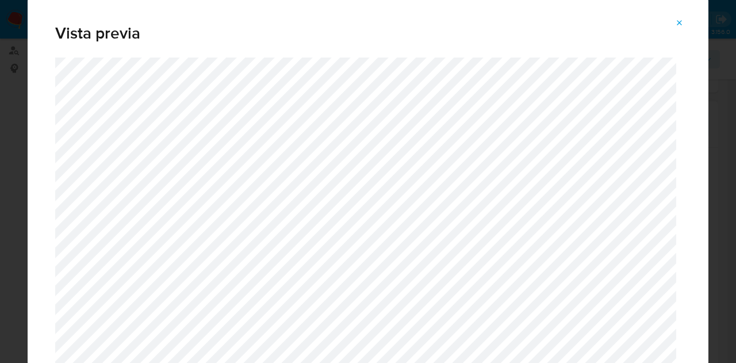
click at [678, 27] on span "Attachment preview" at bounding box center [679, 23] width 9 height 16
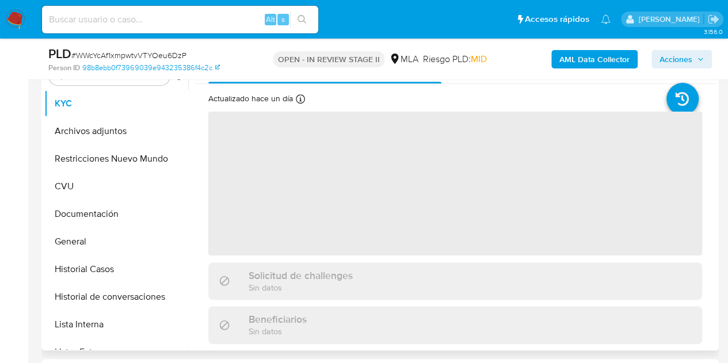
scroll to position [247, 0]
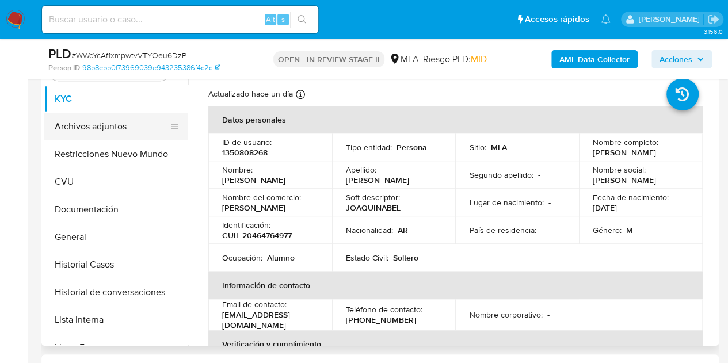
click at [98, 128] on button "Archivos adjuntos" at bounding box center [111, 127] width 135 height 28
select select "10"
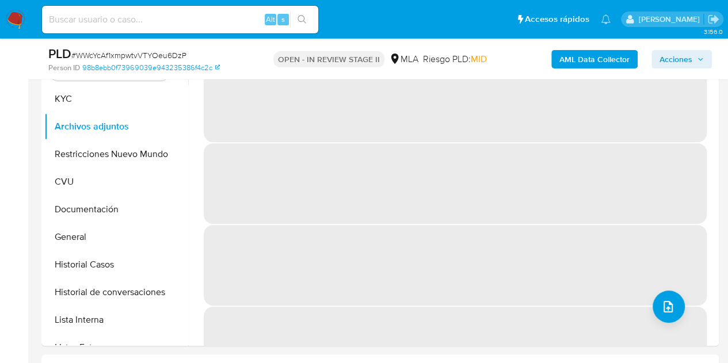
scroll to position [204, 0]
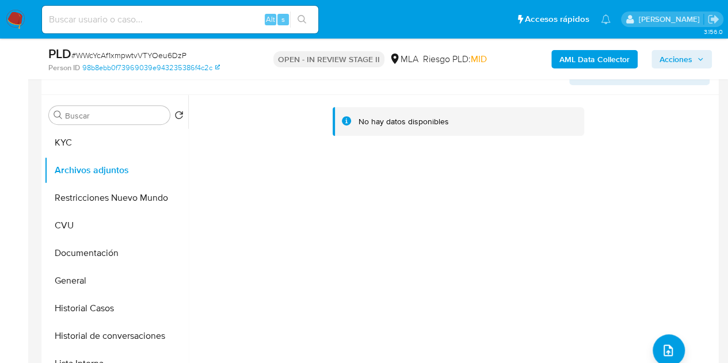
click at [562, 57] on b "AML Data Collector" at bounding box center [594, 59] width 70 height 18
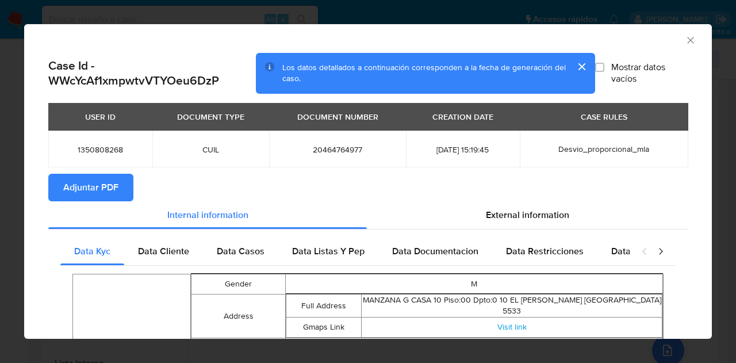
click at [105, 189] on span "Adjuntar PDF" at bounding box center [90, 187] width 55 height 25
click at [686, 39] on icon "Cerrar ventana" at bounding box center [691, 41] width 12 height 12
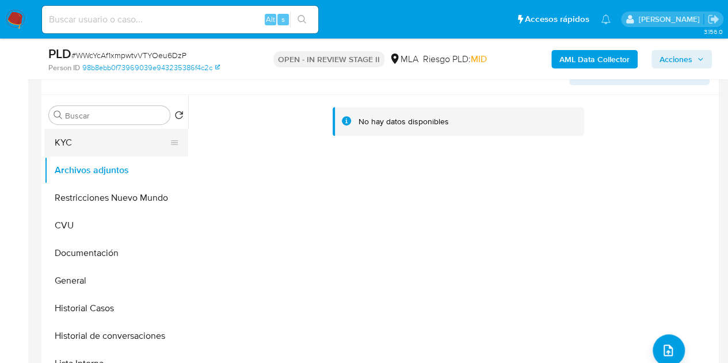
click at [98, 148] on button "KYC" at bounding box center [111, 143] width 135 height 28
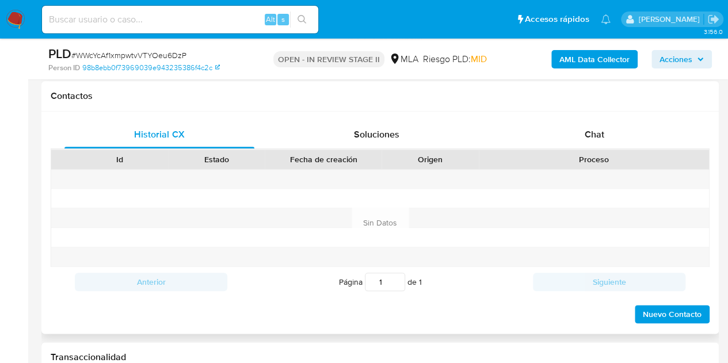
scroll to position [513, 0]
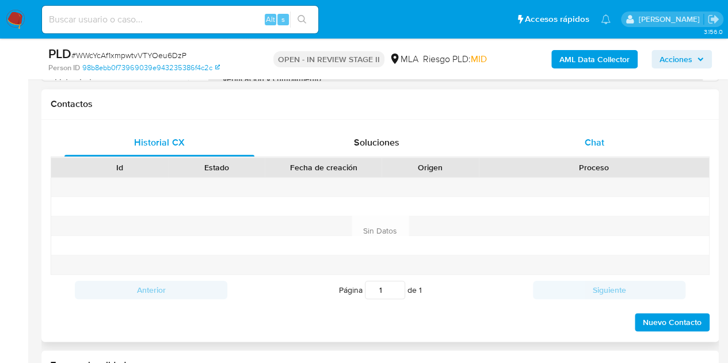
drag, startPoint x: 614, startPoint y: 113, endPoint x: 596, endPoint y: 144, distance: 35.8
click at [610, 120] on div "Contactos Historial CX Soluciones Chat Id Estado Fecha de creación Origen Proce…" at bounding box center [379, 215] width 677 height 253
click at [596, 144] on span "Chat" at bounding box center [595, 142] width 20 height 13
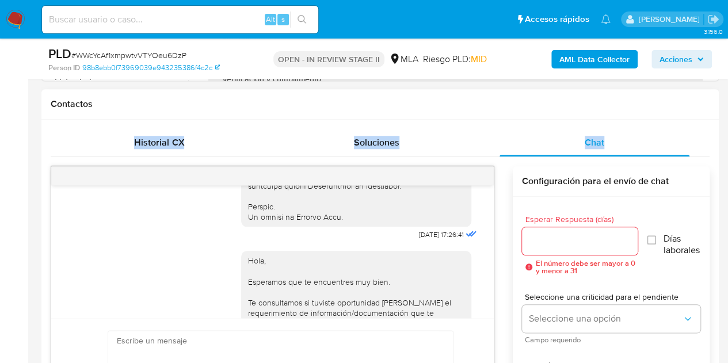
scroll to position [772, 0]
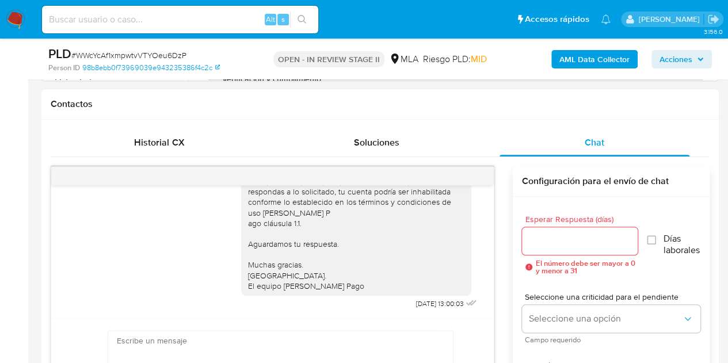
click at [340, 276] on div "Hola, Esperamos que te encuentres muy bien. Te consultamos si tuviste oportunid…" at bounding box center [356, 191] width 216 height 199
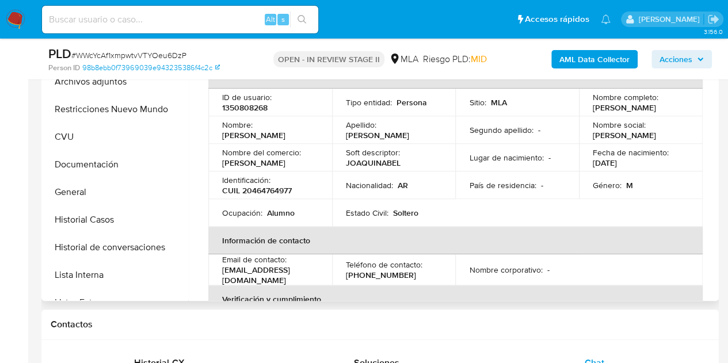
scroll to position [278, 0]
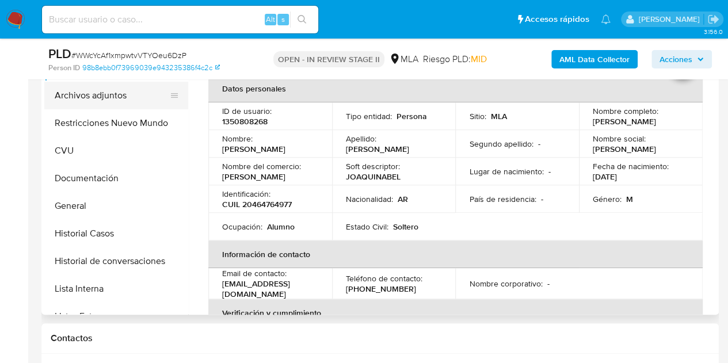
click at [138, 96] on button "Archivos adjuntos" at bounding box center [111, 96] width 135 height 28
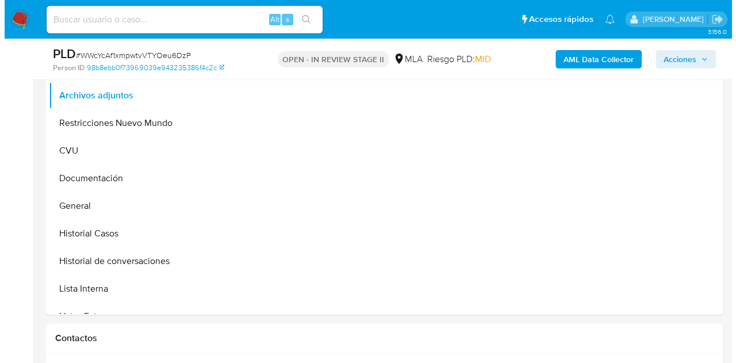
scroll to position [225, 0]
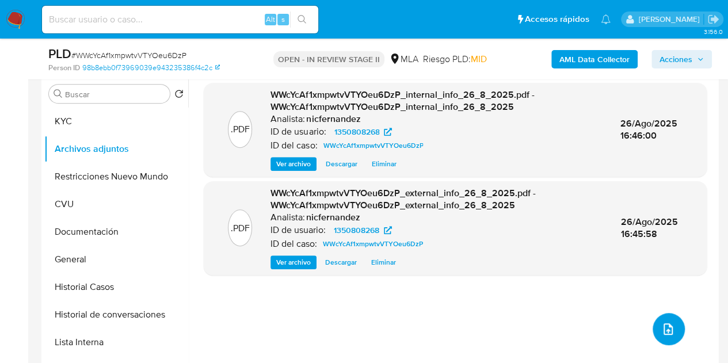
click at [671, 319] on button "upload-file" at bounding box center [668, 329] width 32 height 32
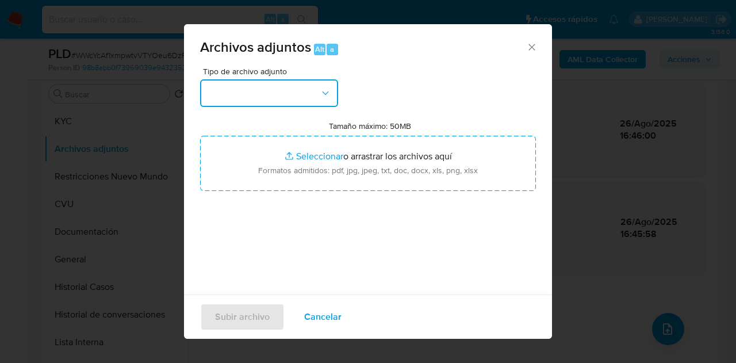
click at [300, 94] on button "button" at bounding box center [269, 93] width 138 height 28
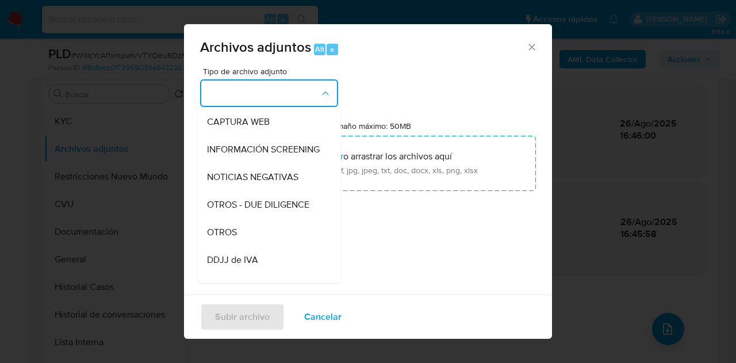
scroll to position [158, 0]
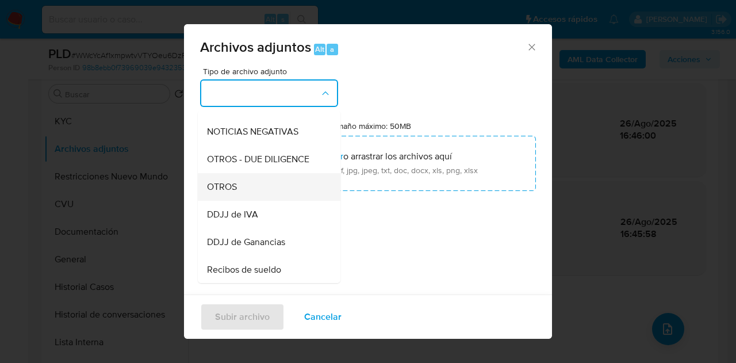
click at [263, 192] on div "OTROS" at bounding box center [265, 187] width 117 height 28
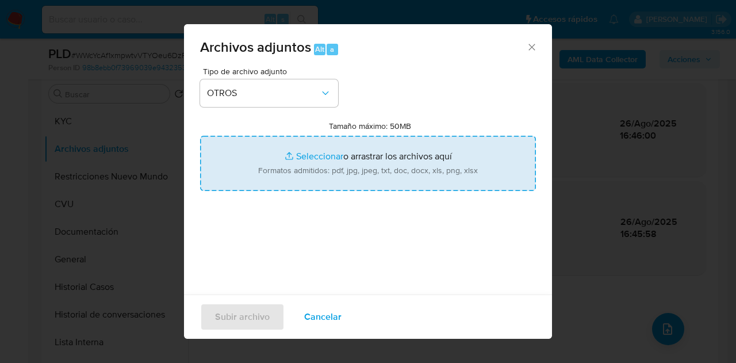
click at [289, 161] on input "Tamaño máximo: 50MB Seleccionar archivos" at bounding box center [368, 163] width 336 height 55
type input "C:\fakepath\Caselog WWcYcAf1xmpwtvVTYOeu6DzP_2025_08_18_20_12_38.docx"
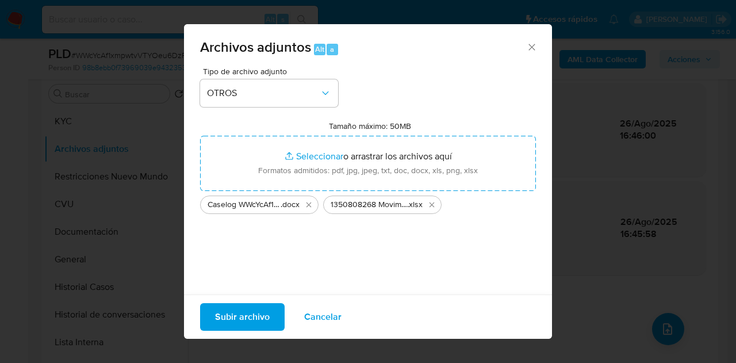
click at [242, 312] on span "Subir archivo" at bounding box center [242, 316] width 55 height 25
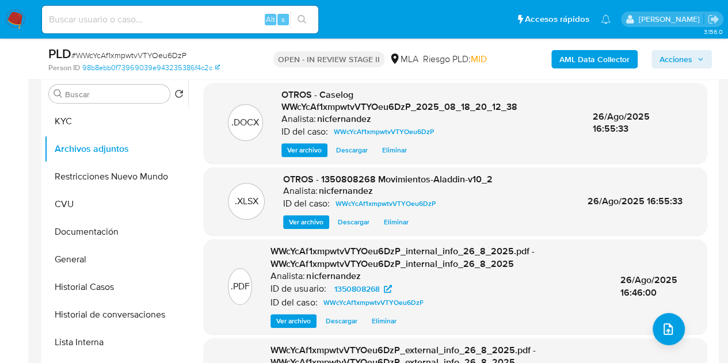
click at [107, 118] on button "KYC" at bounding box center [111, 122] width 135 height 28
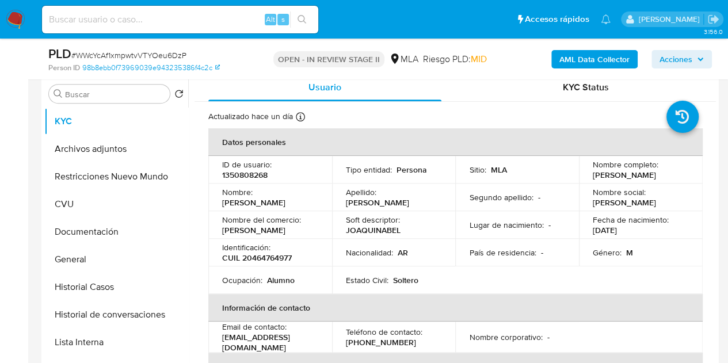
click at [257, 197] on p "Joaquin Abel" at bounding box center [253, 202] width 63 height 10
click at [98, 143] on button "Archivos adjuntos" at bounding box center [111, 149] width 135 height 28
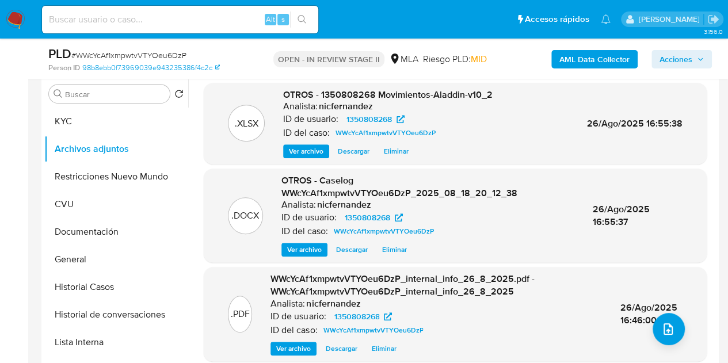
click at [301, 254] on span "Ver archivo" at bounding box center [304, 250] width 35 height 12
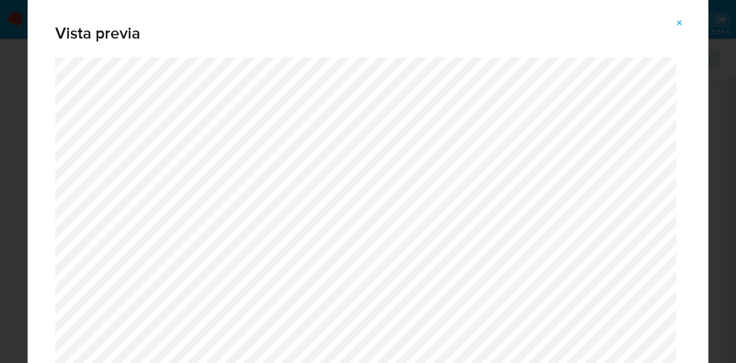
drag, startPoint x: 703, startPoint y: 22, endPoint x: 704, endPoint y: 38, distance: 15.6
click at [704, 38] on div "Vista previa" at bounding box center [368, 182] width 681 height 368
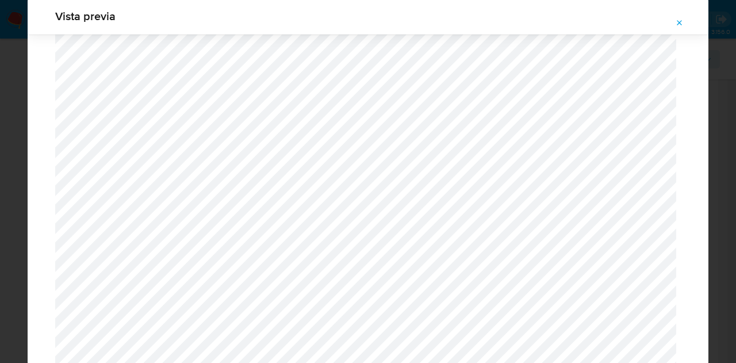
click at [679, 21] on icon "Attachment preview" at bounding box center [680, 22] width 5 height 5
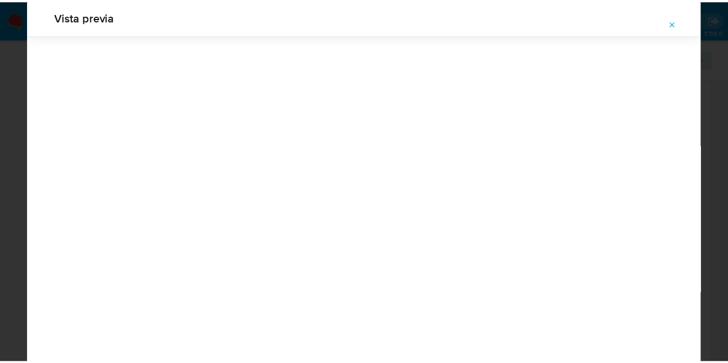
scroll to position [37, 0]
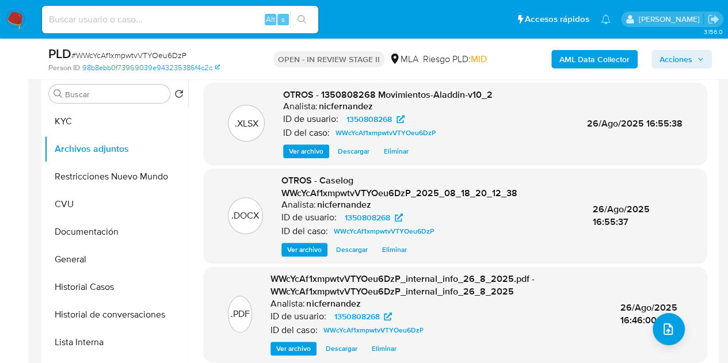
drag, startPoint x: 703, startPoint y: 59, endPoint x: 685, endPoint y: 65, distance: 18.7
click at [702, 59] on icon "button" at bounding box center [700, 59] width 7 height 7
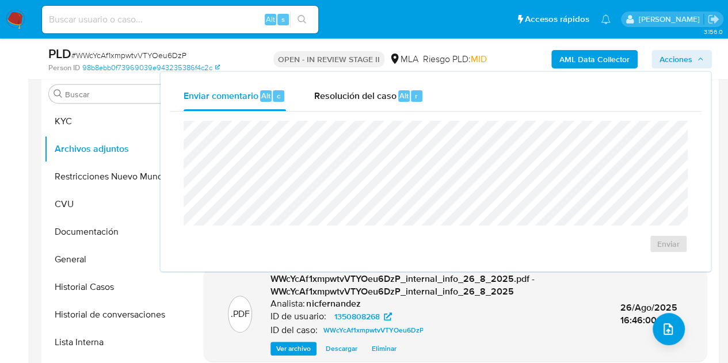
drag, startPoint x: 403, startPoint y: 100, endPoint x: 407, endPoint y: 112, distance: 13.3
click at [403, 100] on span "Alt" at bounding box center [403, 95] width 9 height 11
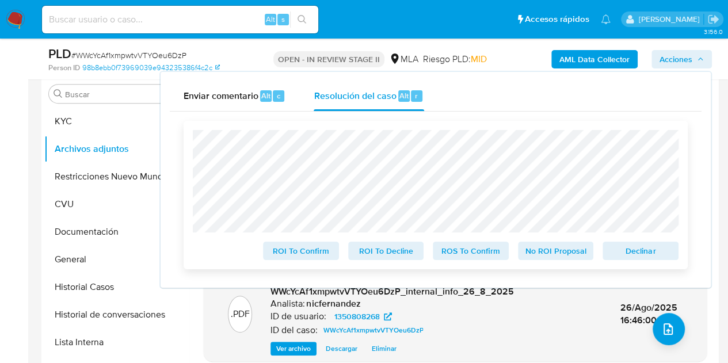
click at [614, 250] on span "Declinar" at bounding box center [640, 251] width 60 height 16
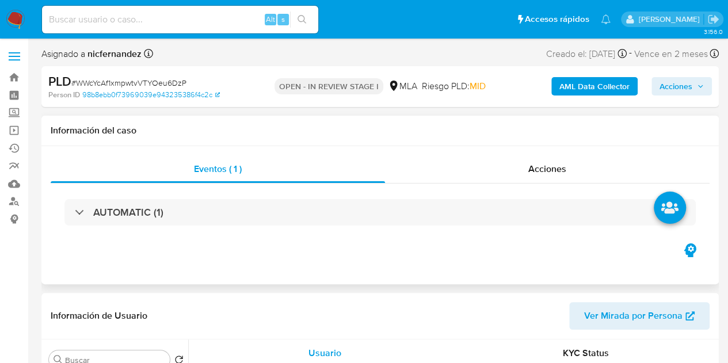
click at [254, 135] on h1 "Información del caso" at bounding box center [380, 131] width 659 height 12
click at [669, 86] on span "Acciones" at bounding box center [675, 86] width 33 height 18
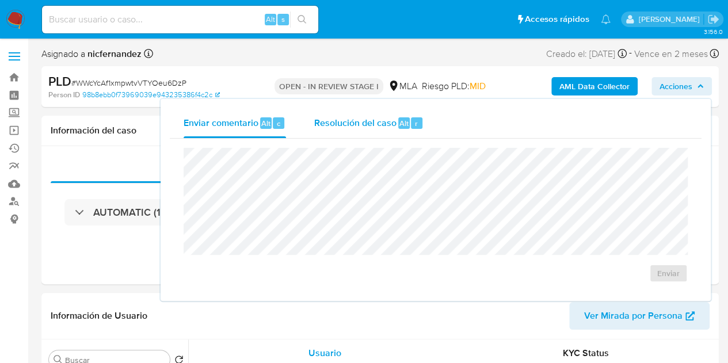
select select "10"
click at [368, 116] on div "Resolución del caso Alt r" at bounding box center [369, 123] width 110 height 30
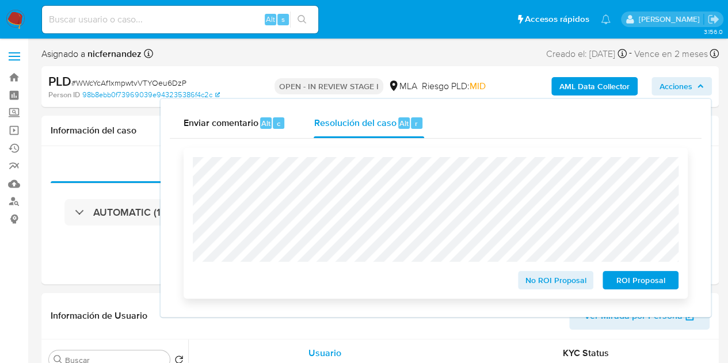
click at [629, 277] on span "ROI Proposal" at bounding box center [640, 280] width 60 height 16
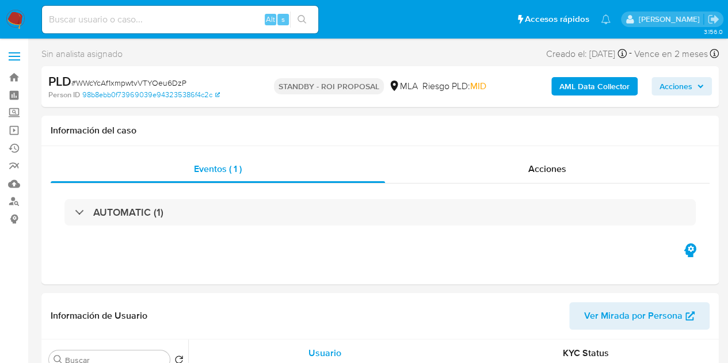
select select "10"
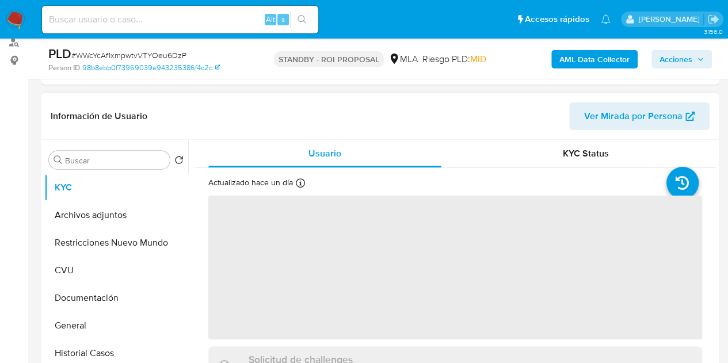
select select "10"
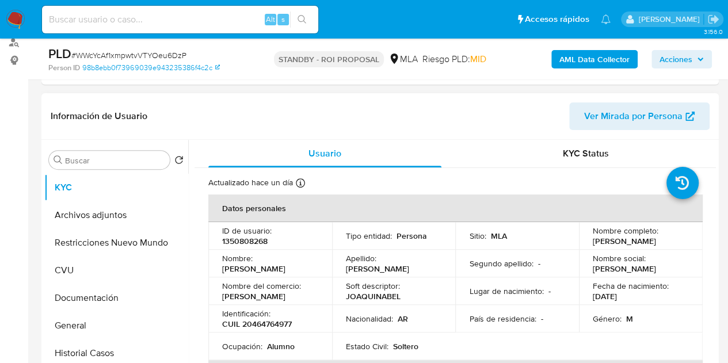
scroll to position [192, 0]
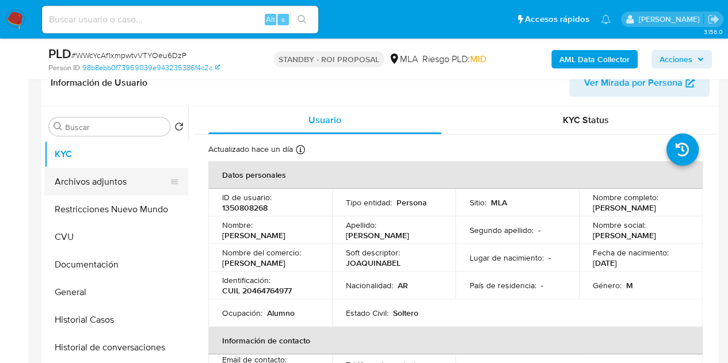
click at [123, 174] on button "Archivos adjuntos" at bounding box center [111, 182] width 135 height 28
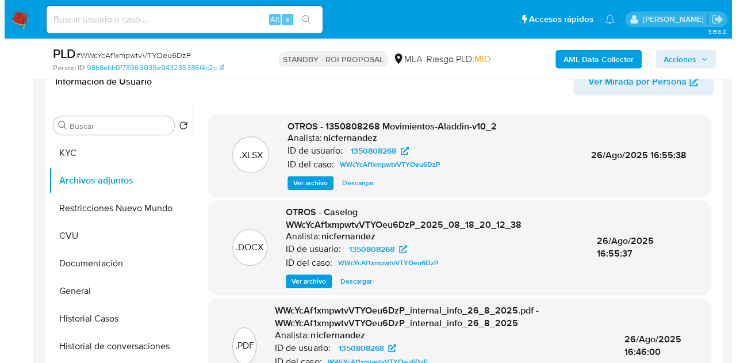
scroll to position [212, 0]
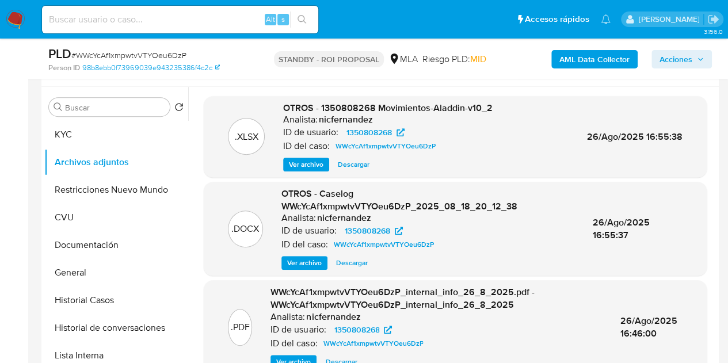
click at [307, 259] on span "Ver archivo" at bounding box center [304, 263] width 35 height 12
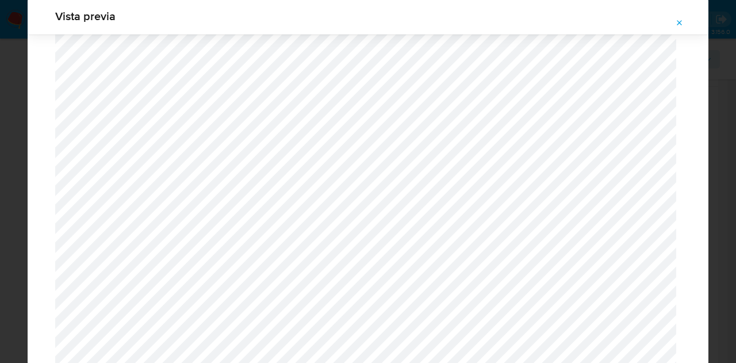
scroll to position [1163, 0]
click at [683, 22] on icon "Attachment preview" at bounding box center [679, 22] width 9 height 9
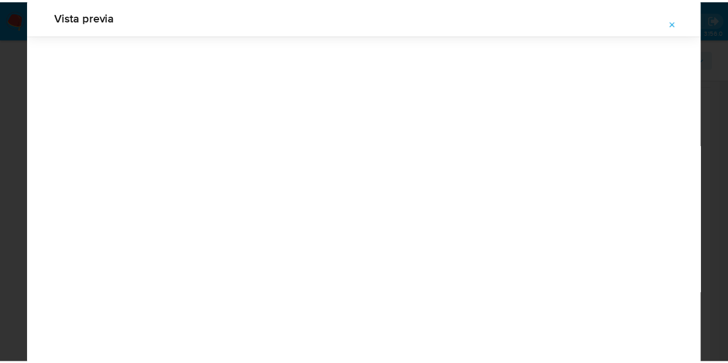
scroll to position [37, 0]
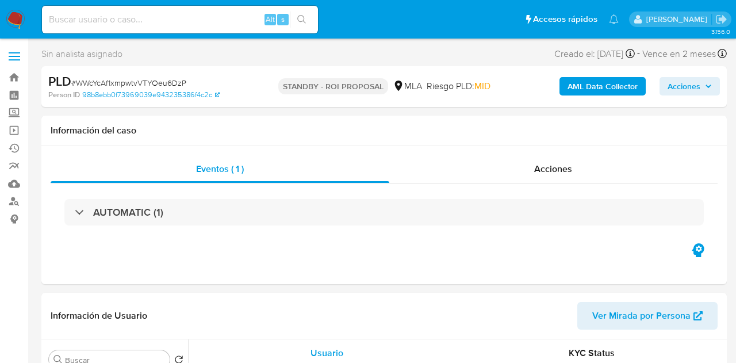
select select "10"
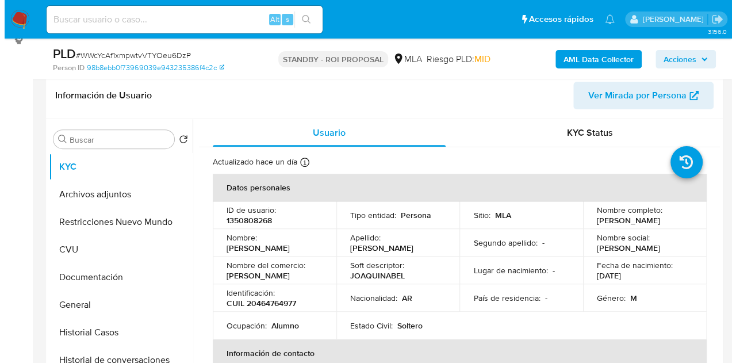
scroll to position [216, 0]
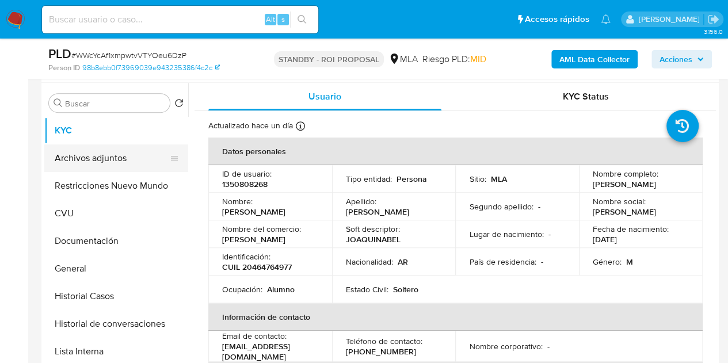
click at [94, 154] on button "Archivos adjuntos" at bounding box center [111, 158] width 135 height 28
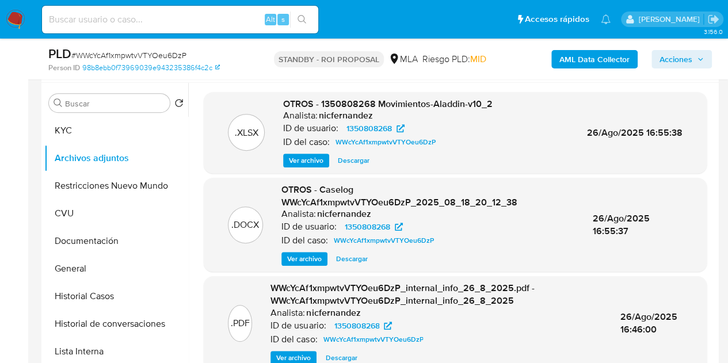
click at [313, 251] on div "OTROS - Caselog WWcYcAf1xmpwtvVTYOeu6DzP_2025_08_18_20_12_38 Analista: nicferna…" at bounding box center [427, 225] width 293 height 82
drag, startPoint x: 316, startPoint y: 261, endPoint x: 370, endPoint y: 260, distance: 54.7
click at [316, 262] on span "Ver archivo" at bounding box center [304, 259] width 35 height 12
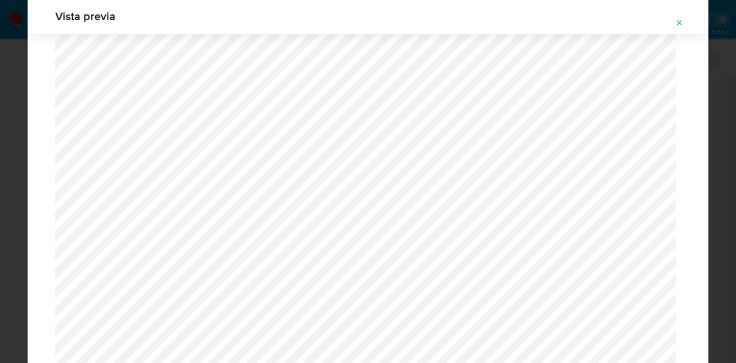
drag, startPoint x: 677, startPoint y: 25, endPoint x: 576, endPoint y: 4, distance: 103.4
click at [677, 24] on icon "Attachment preview" at bounding box center [679, 22] width 9 height 9
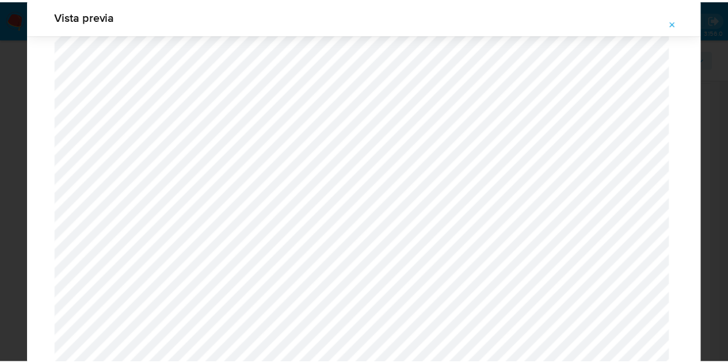
scroll to position [37, 0]
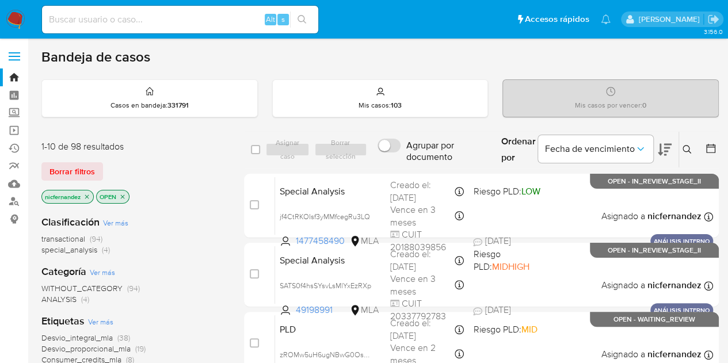
click at [203, 224] on div "Clasificación Ver más transactional (94) special_analysis (4)" at bounding box center [133, 235] width 184 height 40
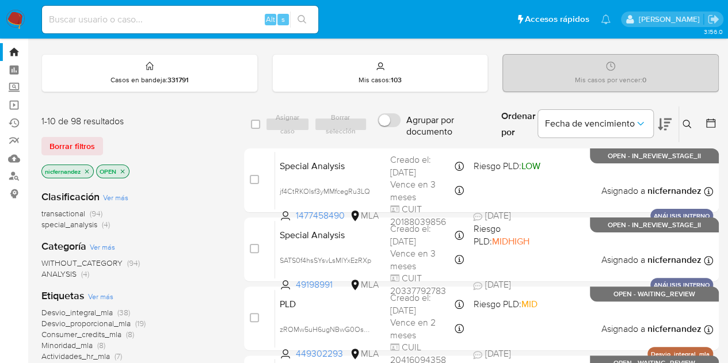
scroll to position [12, 0]
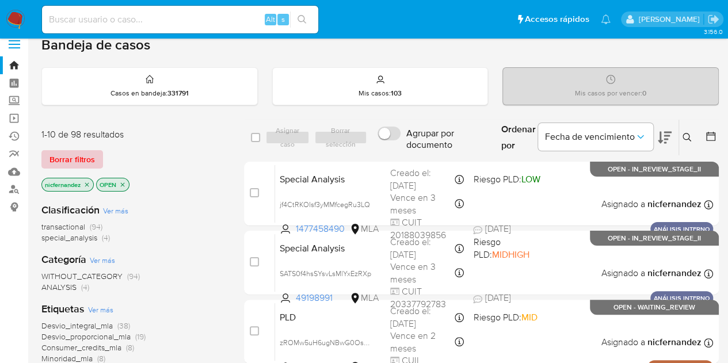
click at [78, 158] on span "Borrar filtros" at bounding box center [71, 159] width 45 height 16
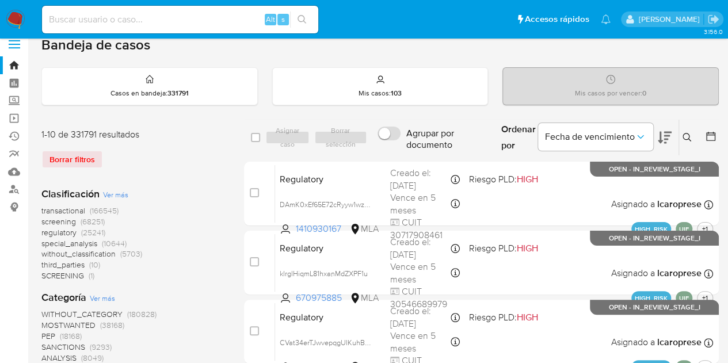
click at [690, 139] on icon at bounding box center [686, 137] width 9 height 9
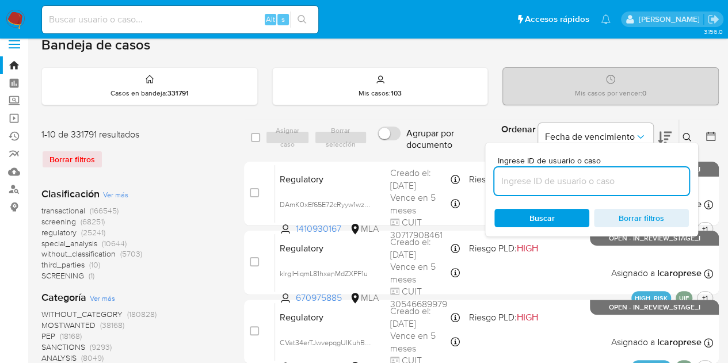
click at [567, 175] on input at bounding box center [591, 181] width 194 height 15
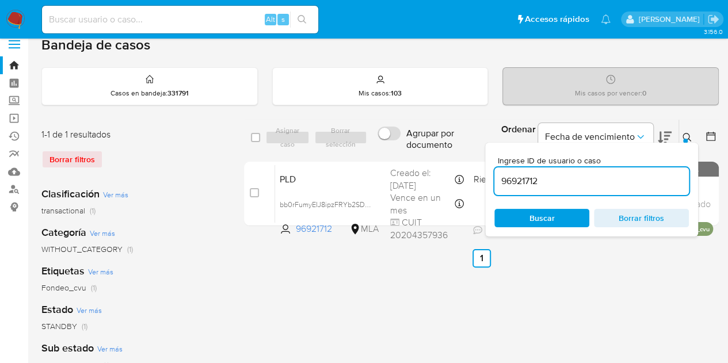
click at [688, 137] on icon at bounding box center [686, 137] width 9 height 9
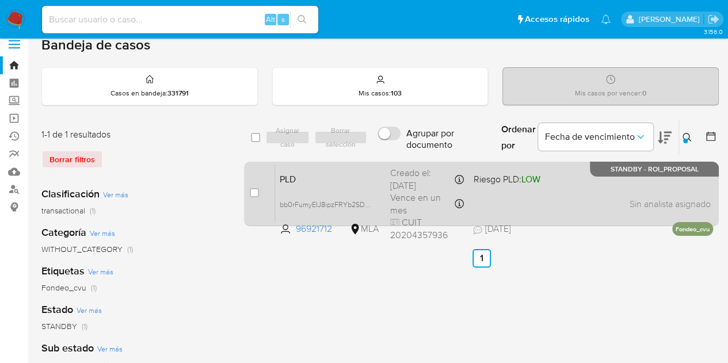
click at [314, 162] on div "case-item-checkbox No es posible asignar el caso PLD bb0rFumyEIJ8ipzFRYb2SD6a 9…" at bounding box center [481, 194] width 475 height 64
click at [329, 186] on div "PLD bb0rFumyEIJ8ipzFRYb2SD6a 96921712 MLA Riesgo PLD: LOW Creado el: 12/07/2025…" at bounding box center [494, 194] width 438 height 58
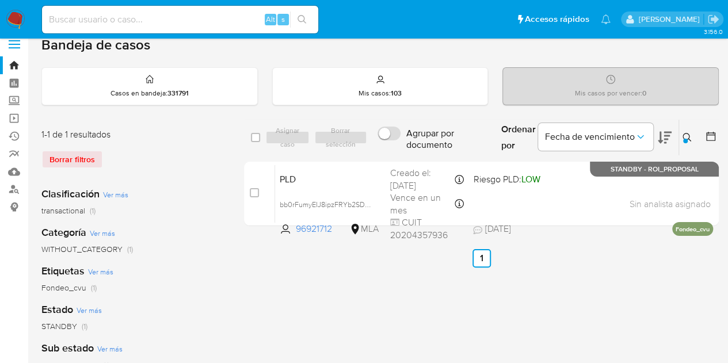
click at [689, 137] on icon at bounding box center [686, 137] width 9 height 9
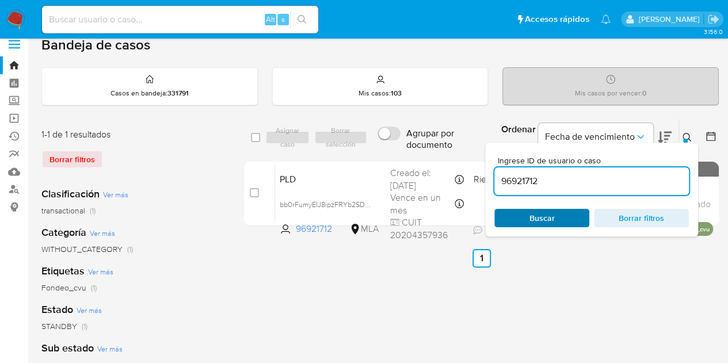
click at [556, 216] on span "Buscar" at bounding box center [541, 218] width 79 height 16
click at [686, 140] on div at bounding box center [685, 141] width 5 height 5
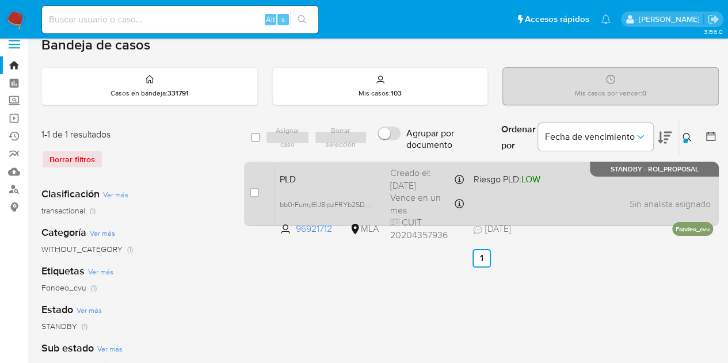
click at [345, 181] on span "PLD" at bounding box center [330, 178] width 101 height 15
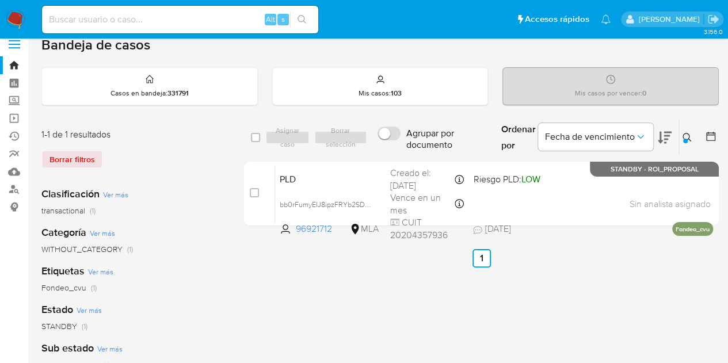
drag, startPoint x: 687, startPoint y: 136, endPoint x: 605, endPoint y: 166, distance: 87.2
click at [686, 136] on icon at bounding box center [686, 137] width 9 height 9
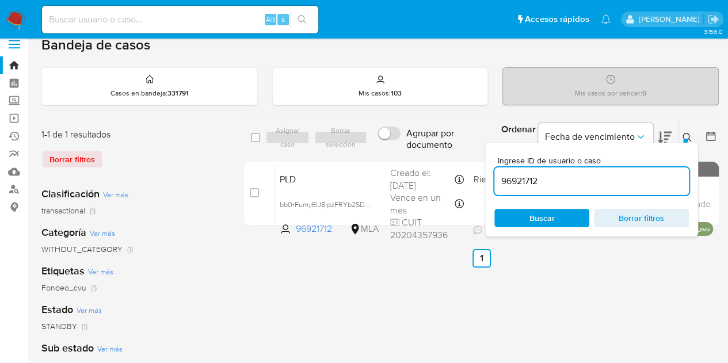
drag, startPoint x: 580, startPoint y: 181, endPoint x: 422, endPoint y: 155, distance: 159.7
click at [419, 152] on div "select-all-cases-checkbox Asignar caso Borrar selección Agrupar por documento O…" at bounding box center [481, 137] width 475 height 37
type input "1491936585"
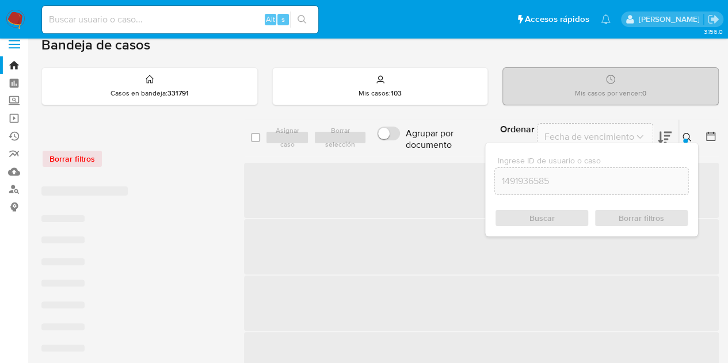
click at [689, 137] on icon at bounding box center [686, 137] width 9 height 9
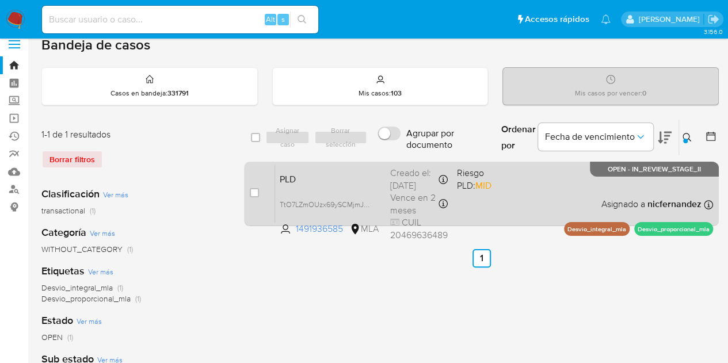
click at [356, 173] on span "PLD" at bounding box center [330, 178] width 101 height 15
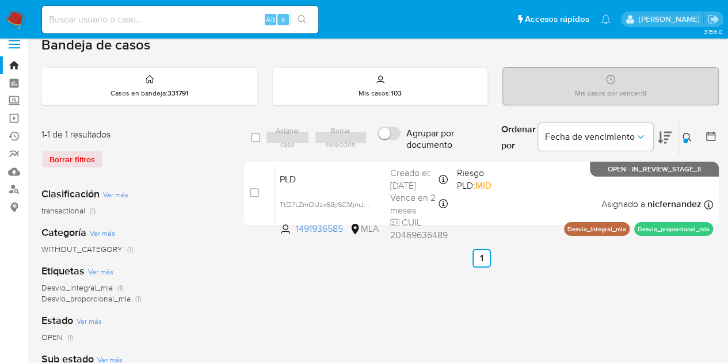
drag, startPoint x: 14, startPoint y: 17, endPoint x: 38, endPoint y: 36, distance: 31.1
click at [14, 17] on img at bounding box center [16, 20] width 20 height 20
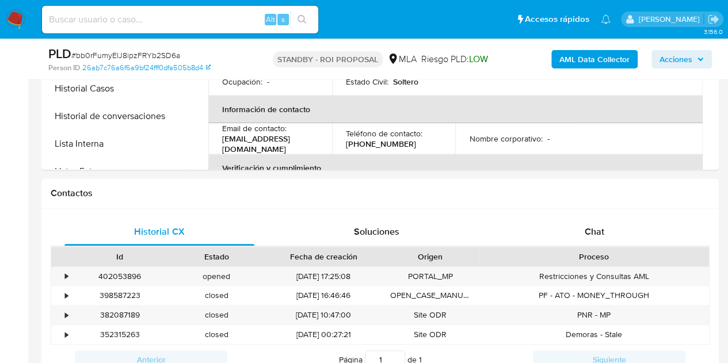
scroll to position [461, 0]
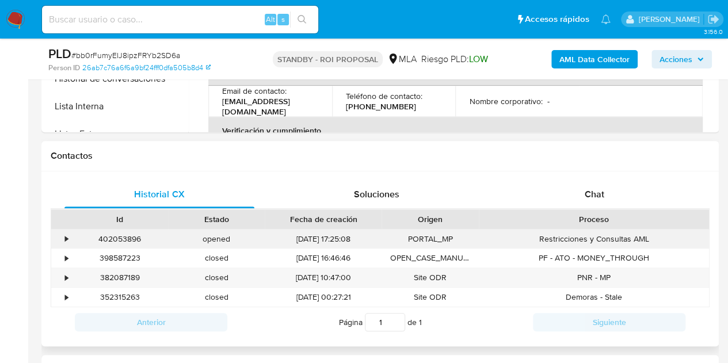
select select "10"
click at [137, 236] on div "402053896" at bounding box center [119, 239] width 97 height 19
copy div "402053896"
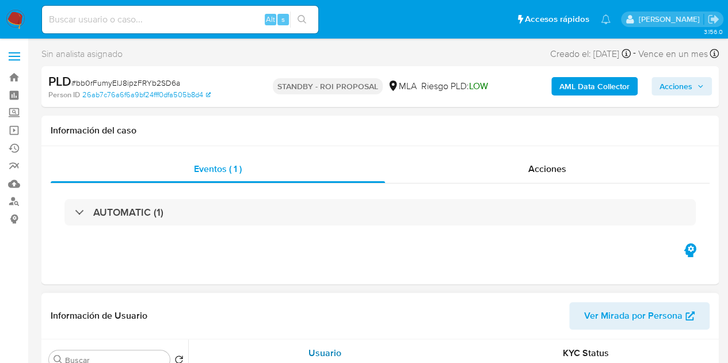
select select "10"
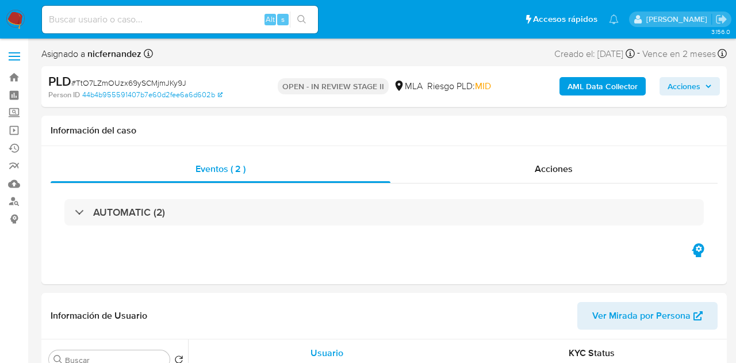
select select "10"
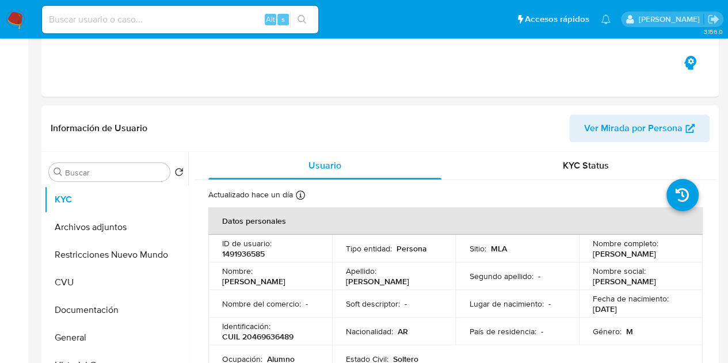
scroll to position [239, 0]
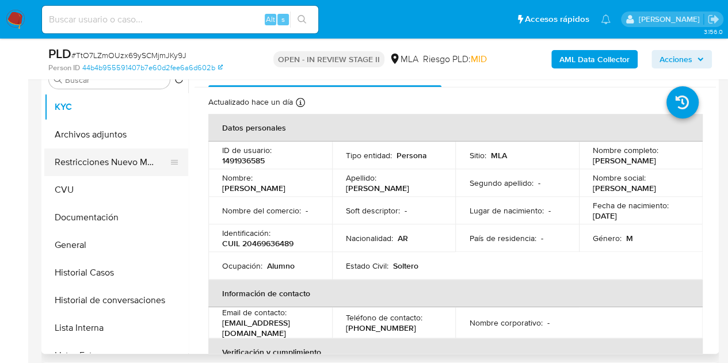
click at [100, 159] on button "Restricciones Nuevo Mundo" at bounding box center [111, 162] width 135 height 28
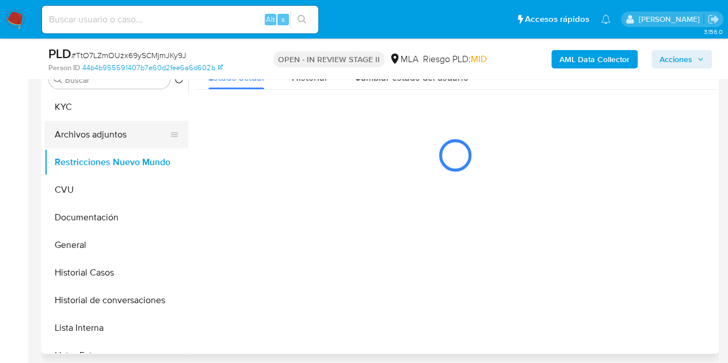
click at [112, 135] on button "Archivos adjuntos" at bounding box center [111, 135] width 135 height 28
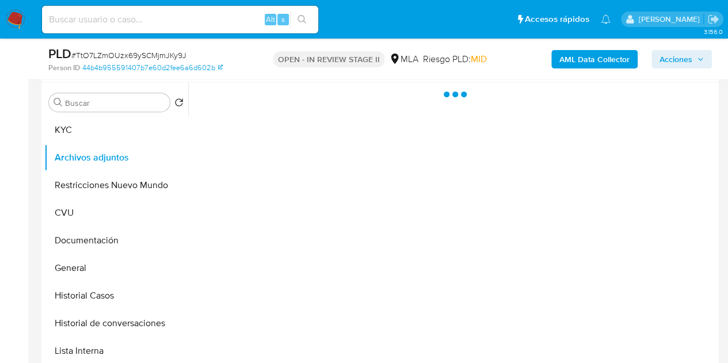
scroll to position [236, 0]
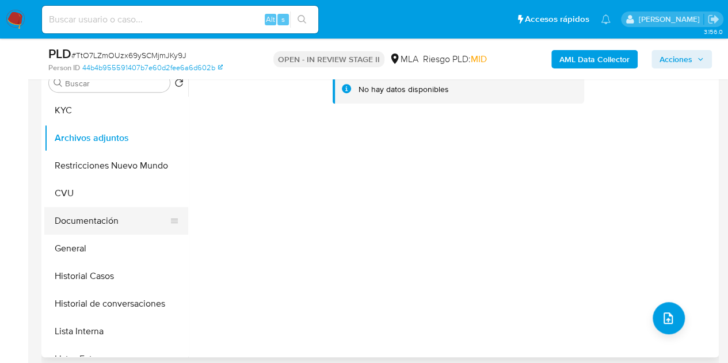
click at [110, 215] on button "Documentación" at bounding box center [111, 221] width 135 height 28
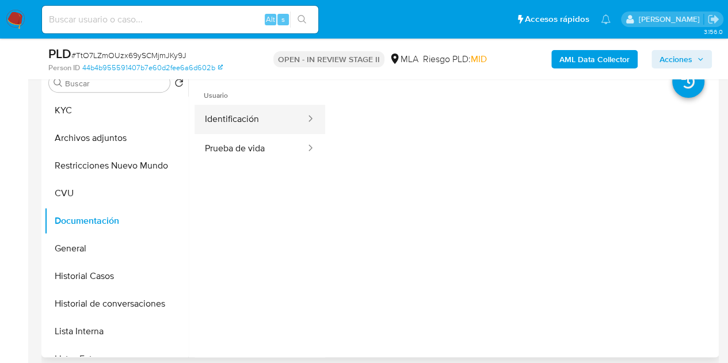
click at [263, 120] on button "Identificación" at bounding box center [250, 119] width 112 height 29
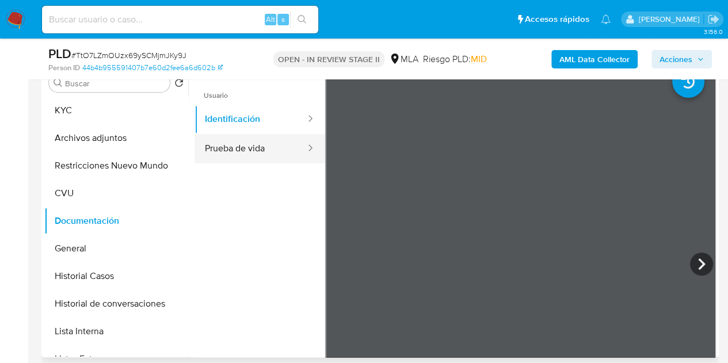
click at [256, 140] on button "Prueba de vida" at bounding box center [250, 148] width 112 height 29
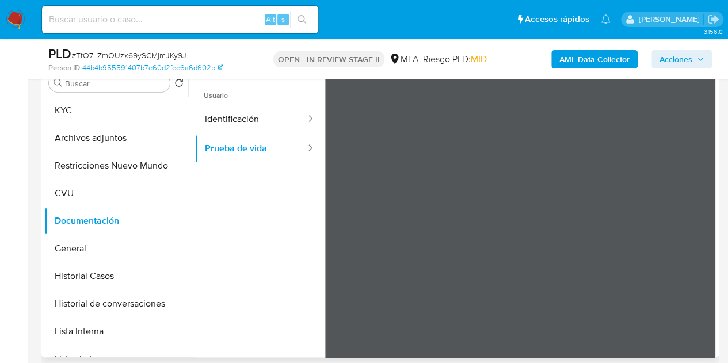
scroll to position [9, 0]
click at [124, 139] on button "Archivos adjuntos" at bounding box center [111, 138] width 135 height 28
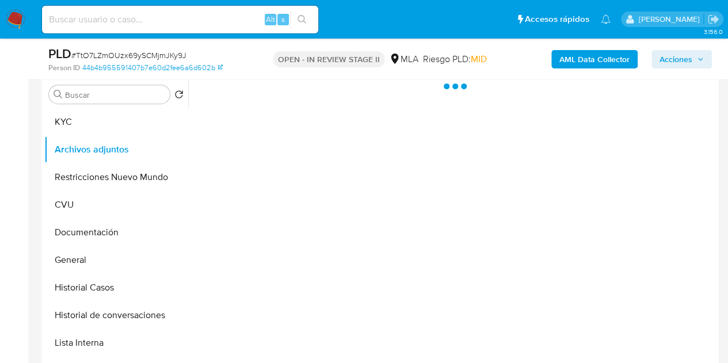
scroll to position [200, 0]
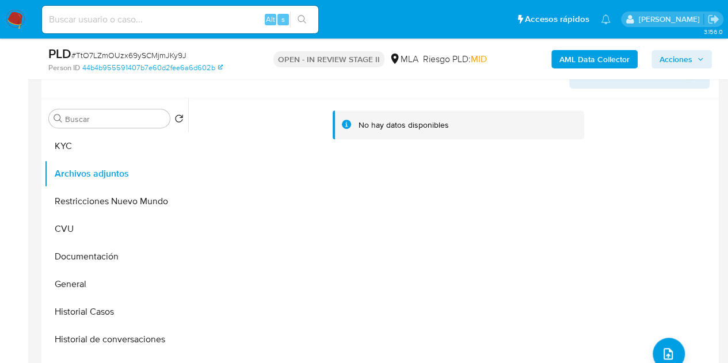
click at [571, 57] on b "AML Data Collector" at bounding box center [594, 59] width 70 height 18
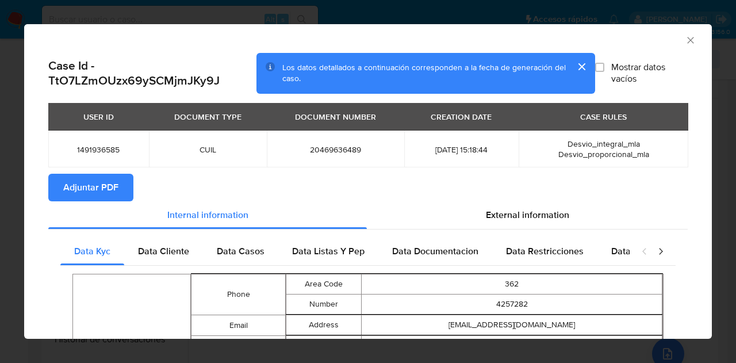
click at [101, 197] on span "Adjuntar PDF" at bounding box center [90, 187] width 55 height 25
click at [685, 36] on icon "Cerrar ventana" at bounding box center [691, 41] width 12 height 12
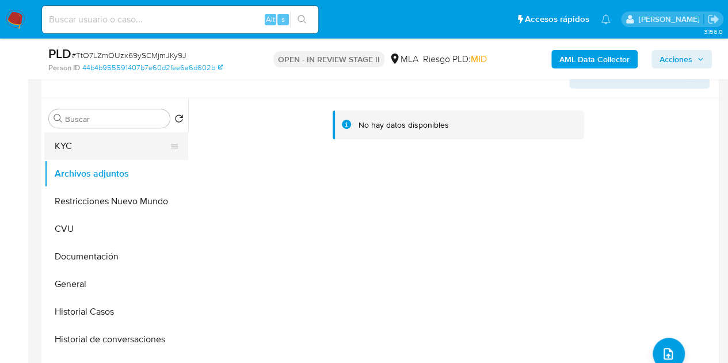
click at [120, 151] on button "KYC" at bounding box center [111, 146] width 135 height 28
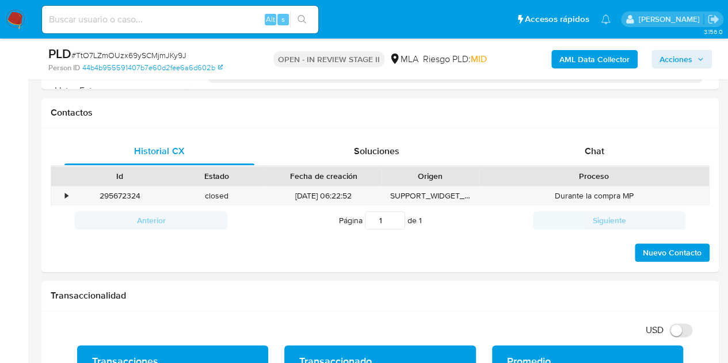
scroll to position [547, 0]
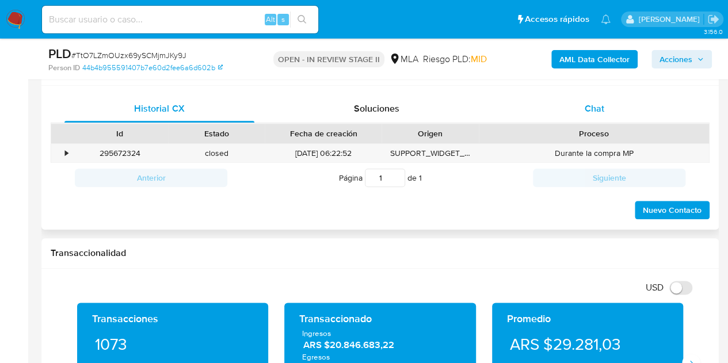
click at [599, 112] on span "Chat" at bounding box center [595, 108] width 20 height 13
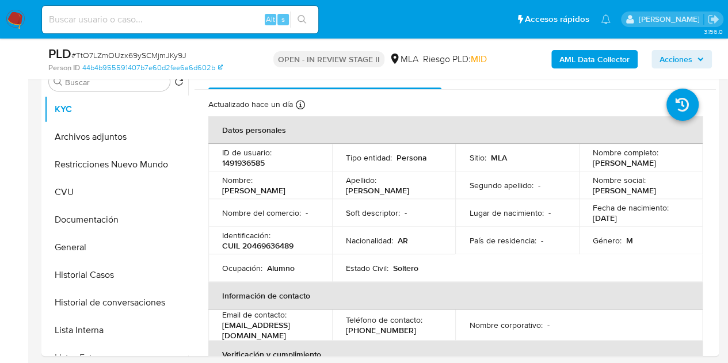
scroll to position [231, 0]
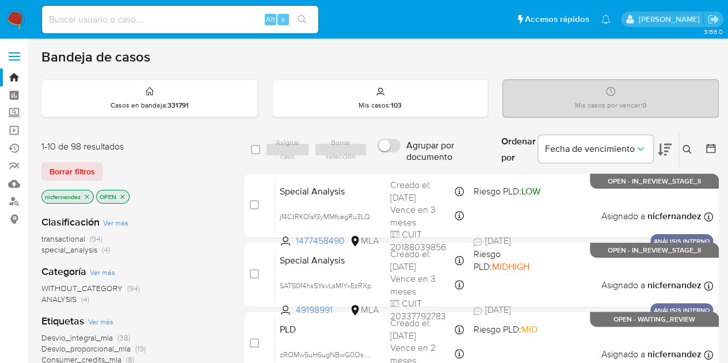
drag, startPoint x: 83, startPoint y: 163, endPoint x: 128, endPoint y: 156, distance: 44.7
click at [83, 163] on span "Borrar filtros" at bounding box center [71, 171] width 45 height 16
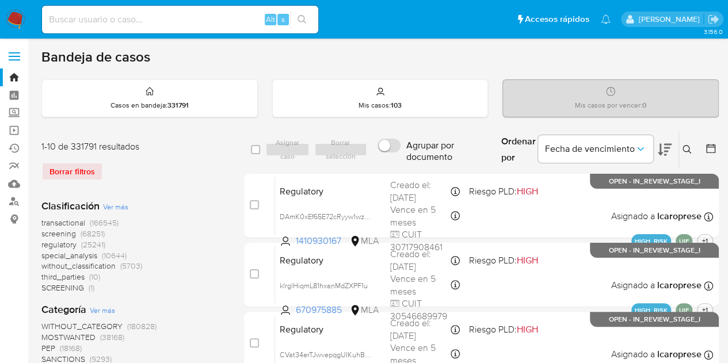
click at [686, 153] on button at bounding box center [688, 150] width 19 height 14
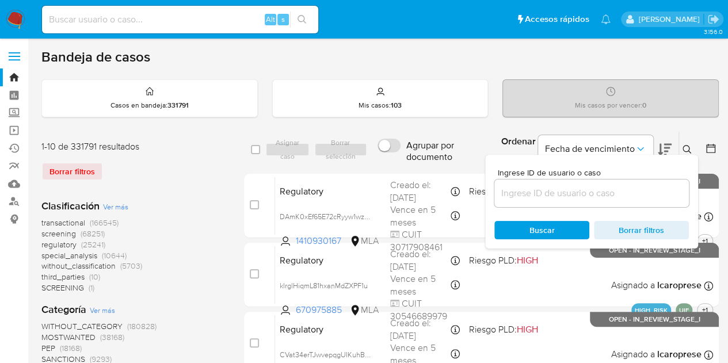
drag, startPoint x: 581, startPoint y: 198, endPoint x: 593, endPoint y: 193, distance: 12.6
click at [581, 198] on input at bounding box center [591, 193] width 194 height 15
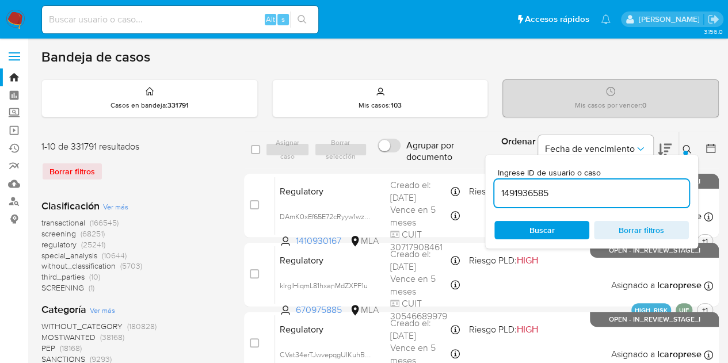
type input "1491936585"
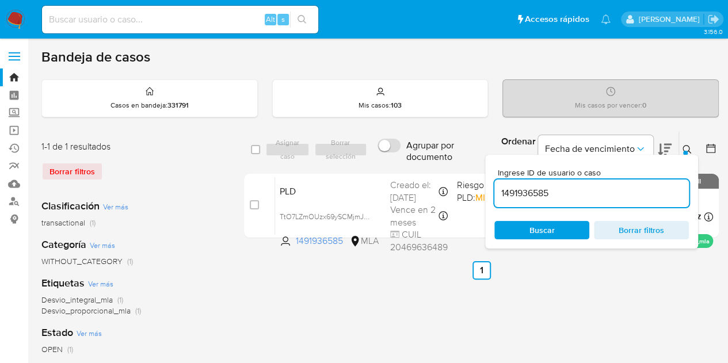
click at [689, 148] on icon at bounding box center [686, 149] width 9 height 9
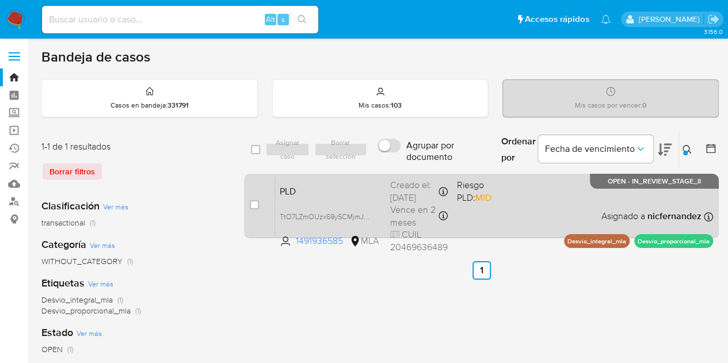
click at [338, 203] on div "PLD TtO7LZmOUzx69ySCMjmJKy9J 1491936585 MLA Riesgo PLD: MID Creado el: 12/08/20…" at bounding box center [494, 206] width 438 height 58
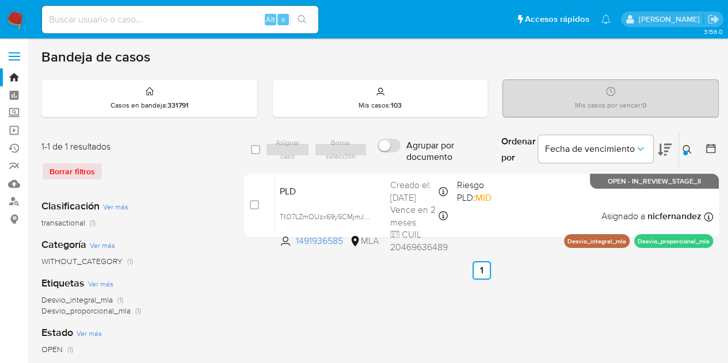
click at [690, 151] on icon at bounding box center [686, 149] width 9 height 9
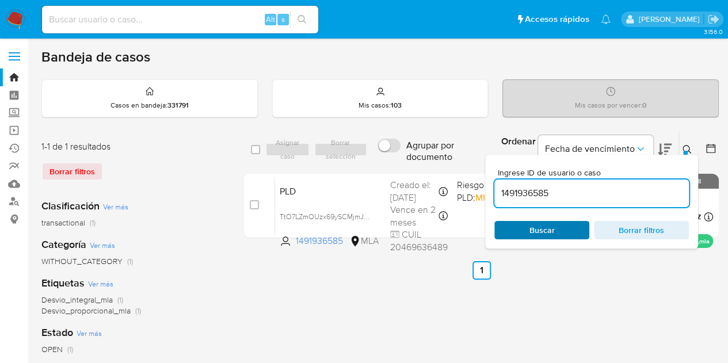
click at [553, 224] on span "Buscar" at bounding box center [541, 230] width 79 height 16
click at [689, 148] on icon at bounding box center [686, 149] width 9 height 9
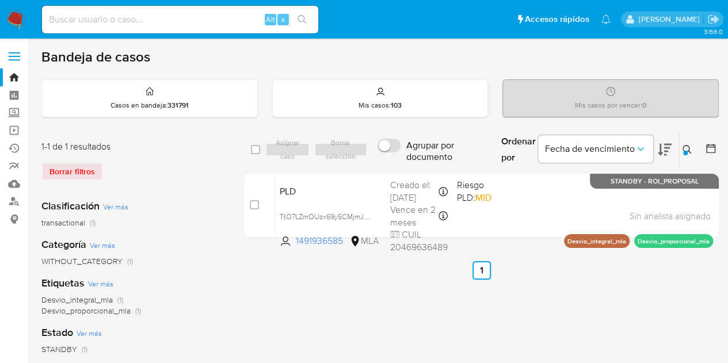
click at [689, 147] on icon at bounding box center [686, 149] width 9 height 9
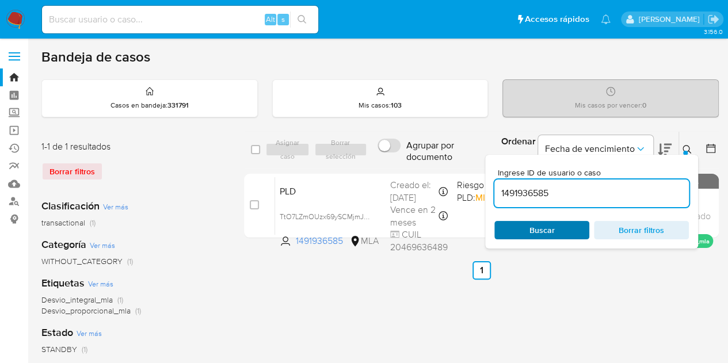
click at [549, 231] on span "Buscar" at bounding box center [541, 230] width 25 height 18
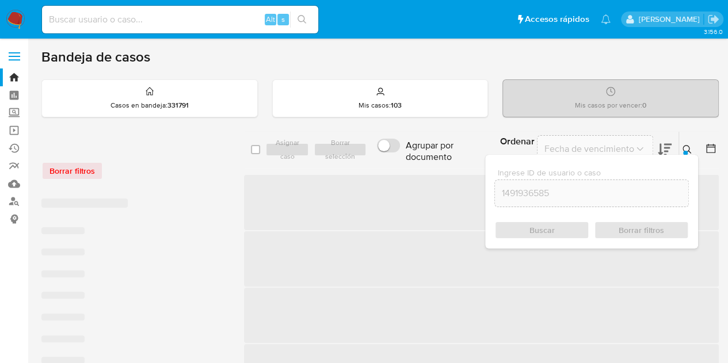
drag, startPoint x: 687, startPoint y: 147, endPoint x: 639, endPoint y: 159, distance: 49.8
click at [686, 148] on icon at bounding box center [686, 149] width 9 height 9
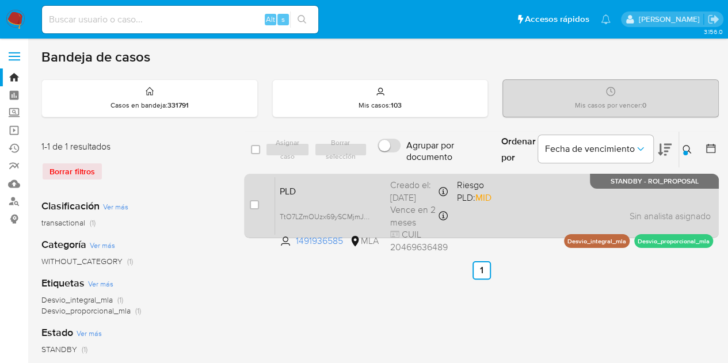
click at [362, 194] on span "PLD" at bounding box center [330, 190] width 101 height 15
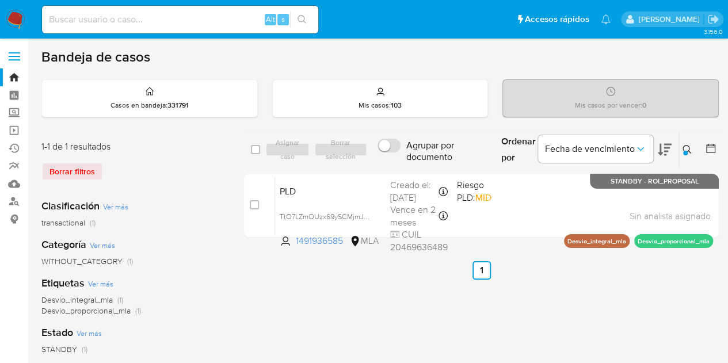
drag, startPoint x: 239, startPoint y: 339, endPoint x: 246, endPoint y: 347, distance: 10.6
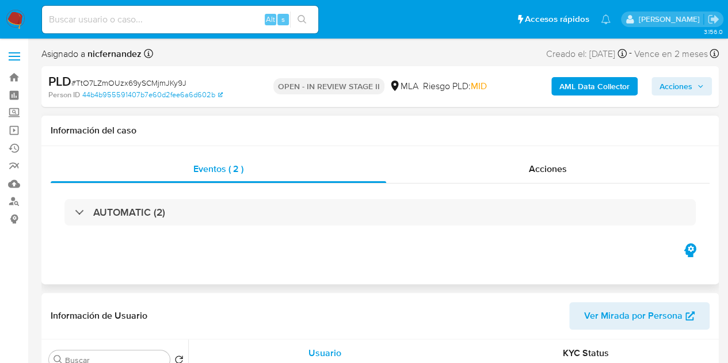
click at [209, 139] on div "Información del caso" at bounding box center [379, 131] width 677 height 30
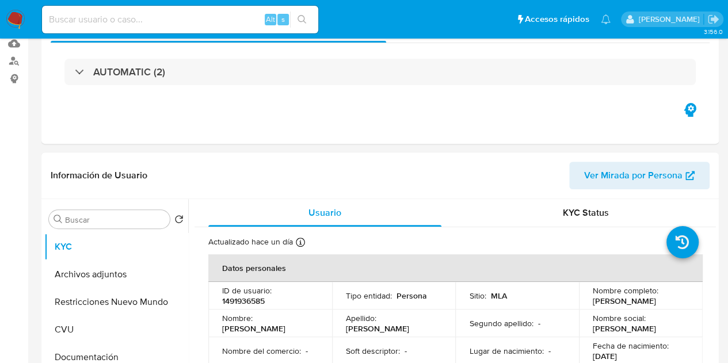
select select "10"
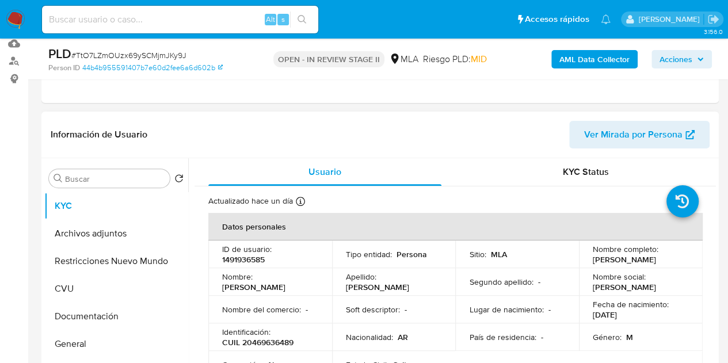
scroll to position [165, 0]
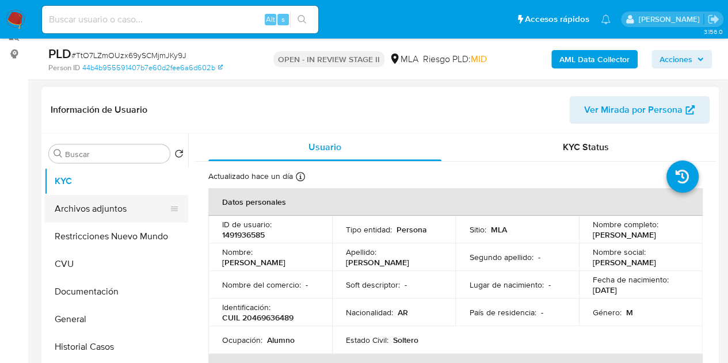
click at [89, 217] on button "Archivos adjuntos" at bounding box center [111, 209] width 135 height 28
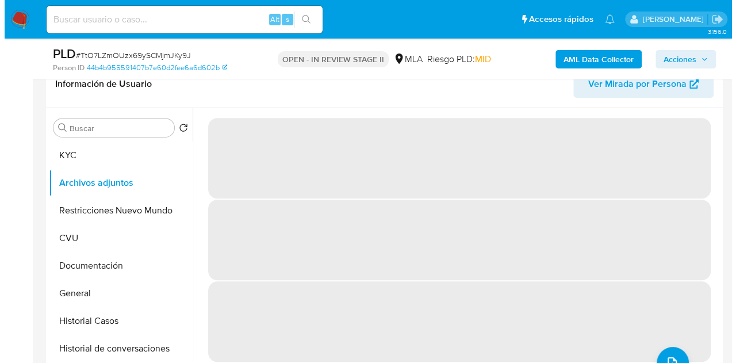
scroll to position [223, 0]
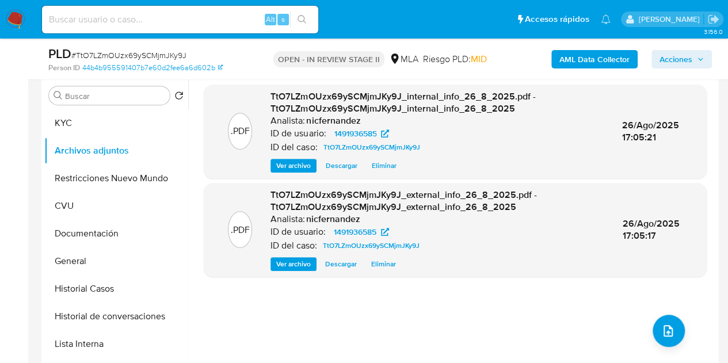
drag, startPoint x: 670, startPoint y: 314, endPoint x: 599, endPoint y: 289, distance: 74.4
click at [670, 315] on div ".PDF TtO7LZmOUzx69ySCMjmJKy9J_internal_info_26_8_2025.pdf - TtO7LZmOUzx69ySCMjm…" at bounding box center [455, 223] width 503 height 276
click at [663, 326] on icon "upload-file" at bounding box center [668, 331] width 14 height 14
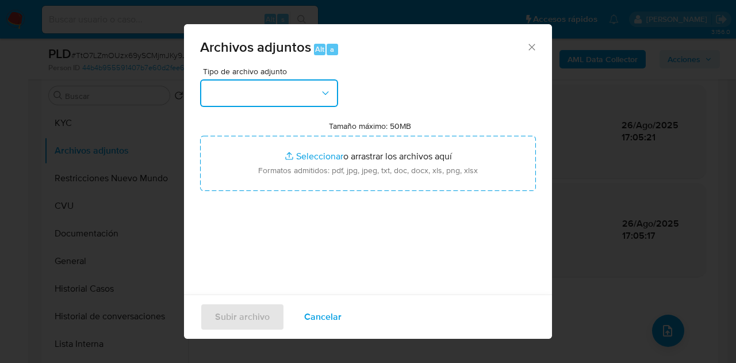
click at [302, 91] on button "button" at bounding box center [269, 93] width 138 height 28
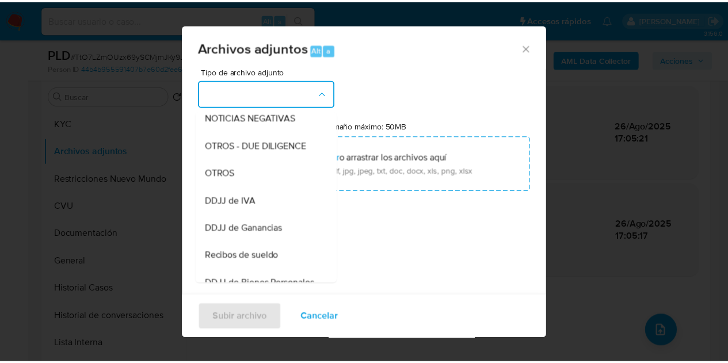
scroll to position [193, 0]
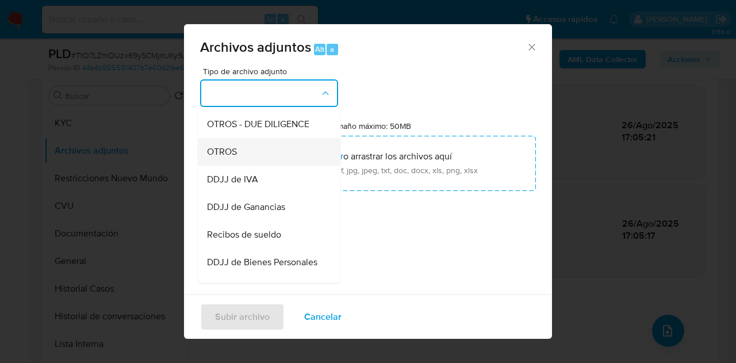
click at [260, 166] on div "OTROS" at bounding box center [265, 152] width 117 height 28
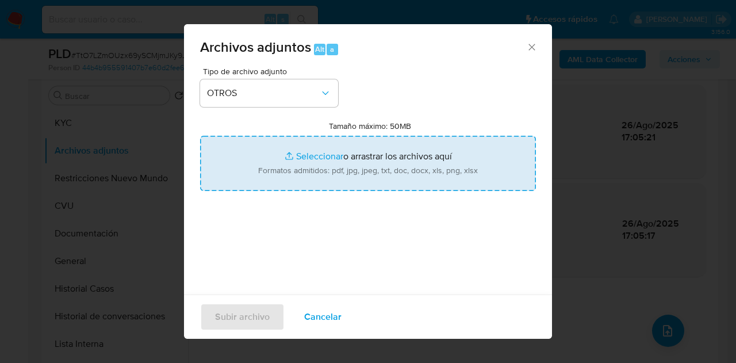
click at [299, 156] on input "Tamaño máximo: 50MB Seleccionar archivos" at bounding box center [368, 163] width 336 height 55
type input "C:\fakepath\Caselog TtO7LZmOUzx69ySCMjmJKy9J_2025_08_18_21_24_14.docx"
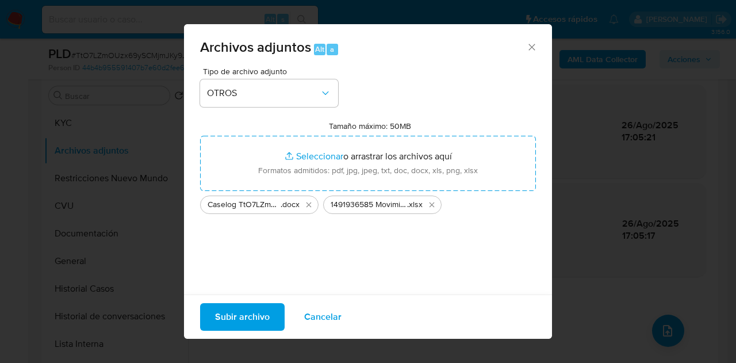
click at [260, 316] on span "Subir archivo" at bounding box center [242, 316] width 55 height 25
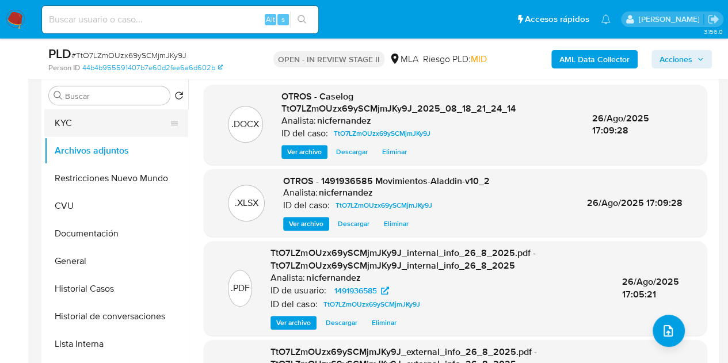
click at [93, 127] on button "KYC" at bounding box center [111, 123] width 135 height 28
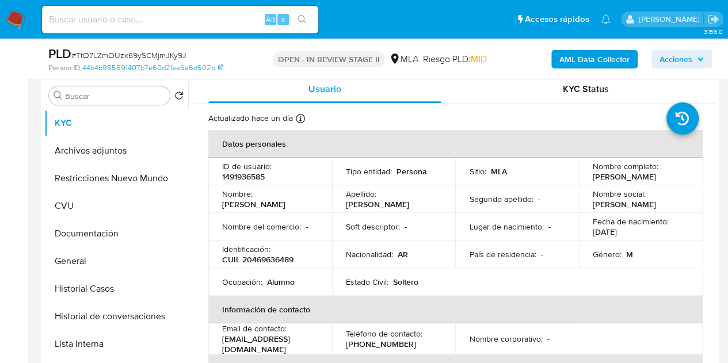
scroll to position [322, 0]
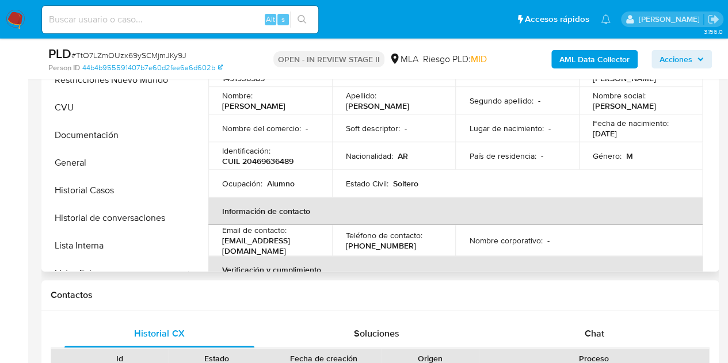
drag, startPoint x: 97, startPoint y: 216, endPoint x: 431, endPoint y: 161, distance: 338.8
click at [97, 213] on button "Historial de conversaciones" at bounding box center [116, 218] width 144 height 28
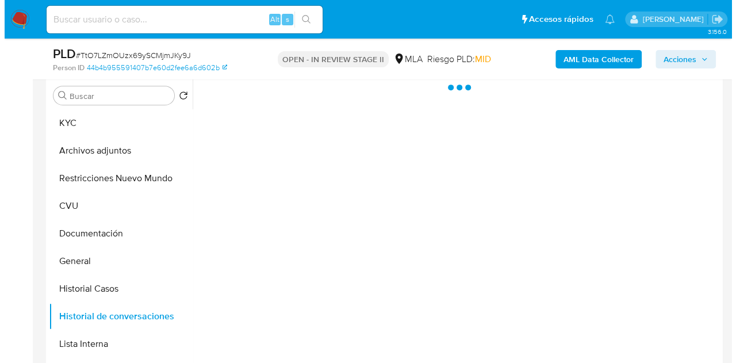
scroll to position [196, 0]
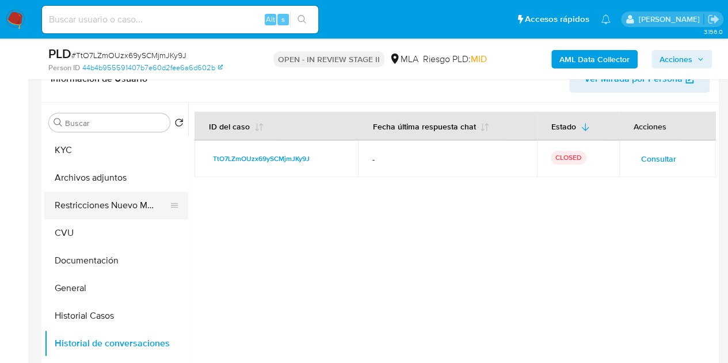
click at [101, 207] on button "Restricciones Nuevo Mundo" at bounding box center [111, 206] width 135 height 28
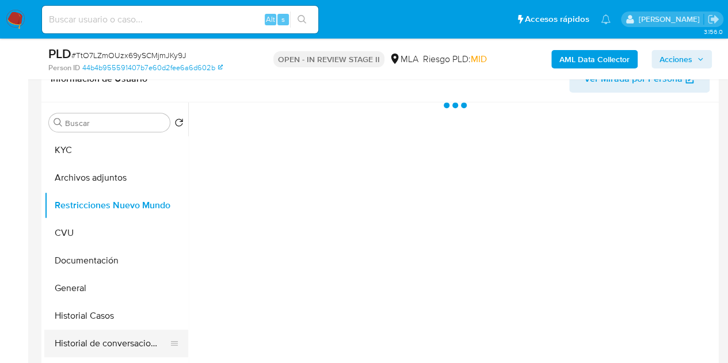
click at [175, 334] on div at bounding box center [174, 344] width 9 height 28
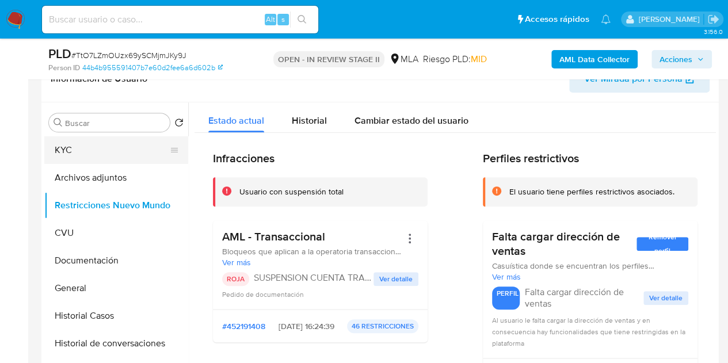
click at [117, 162] on button "KYC" at bounding box center [111, 150] width 135 height 28
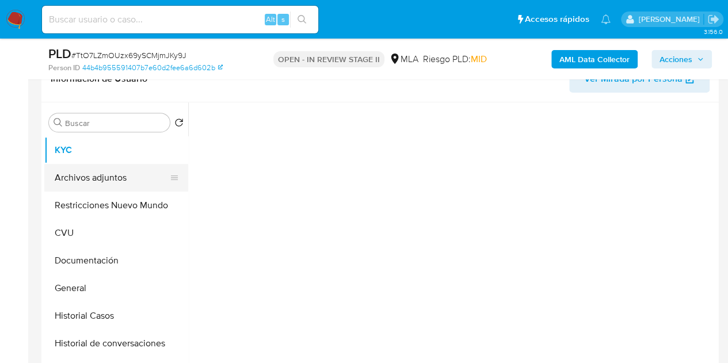
click at [119, 180] on button "Archivos adjuntos" at bounding box center [111, 178] width 135 height 28
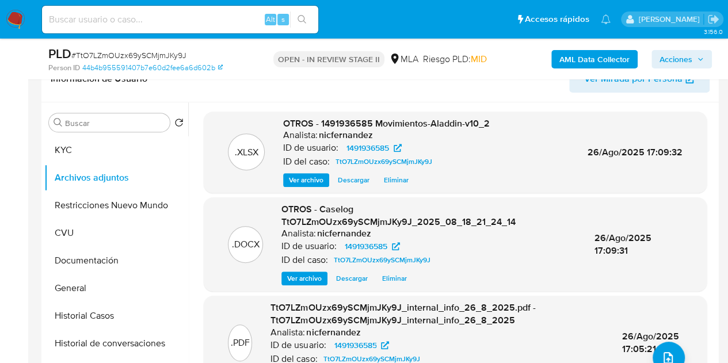
click at [307, 284] on span "Ver archivo" at bounding box center [304, 279] width 35 height 12
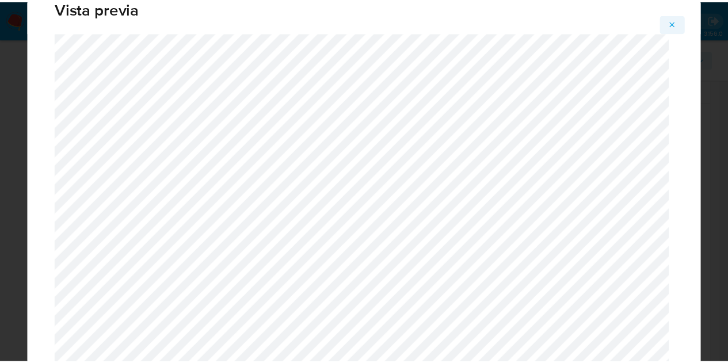
scroll to position [0, 0]
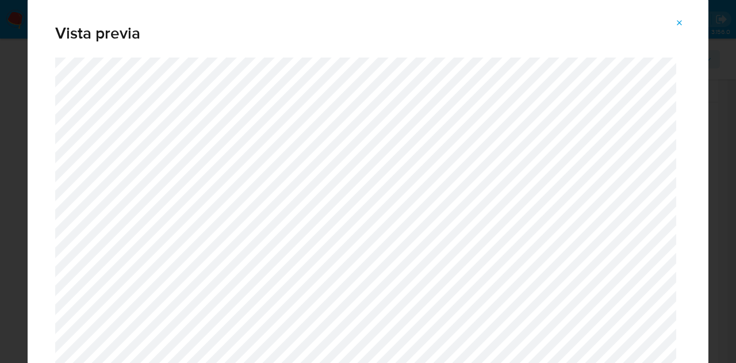
click at [675, 24] on button "Attachment preview" at bounding box center [679, 23] width 25 height 18
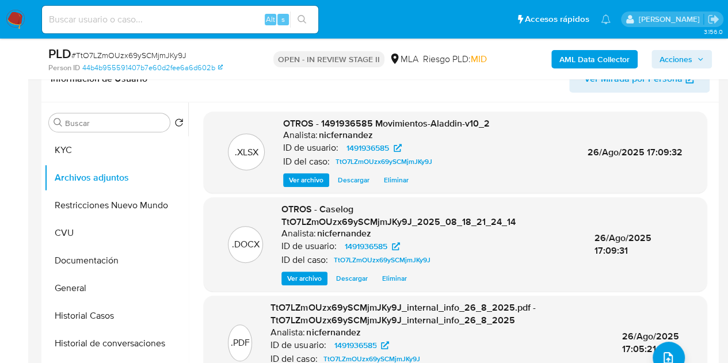
drag, startPoint x: 667, startPoint y: 60, endPoint x: 660, endPoint y: 65, distance: 8.3
click at [667, 60] on span "Acciones" at bounding box center [675, 59] width 33 height 18
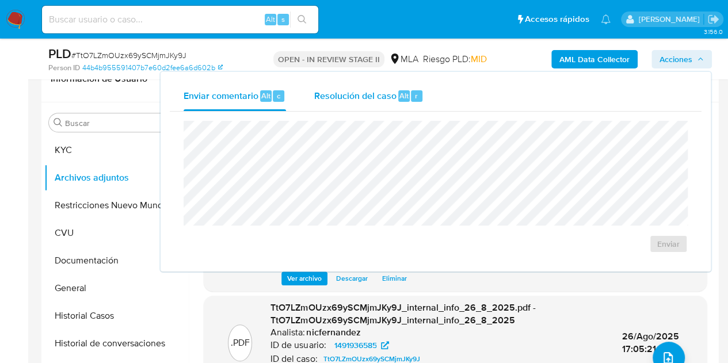
drag, startPoint x: 402, startPoint y: 97, endPoint x: 404, endPoint y: 110, distance: 13.5
click at [402, 100] on span "Alt" at bounding box center [403, 95] width 9 height 11
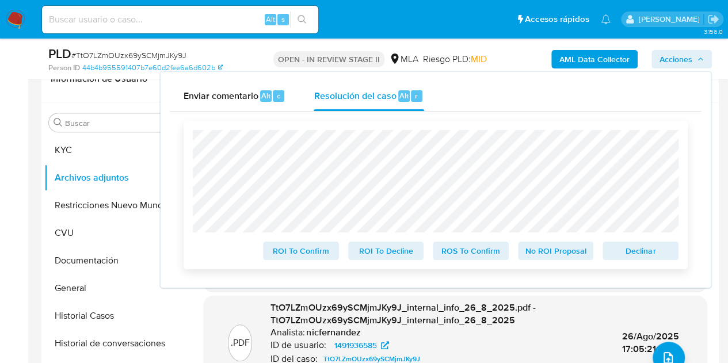
click at [622, 260] on button "Declinar" at bounding box center [640, 251] width 76 height 18
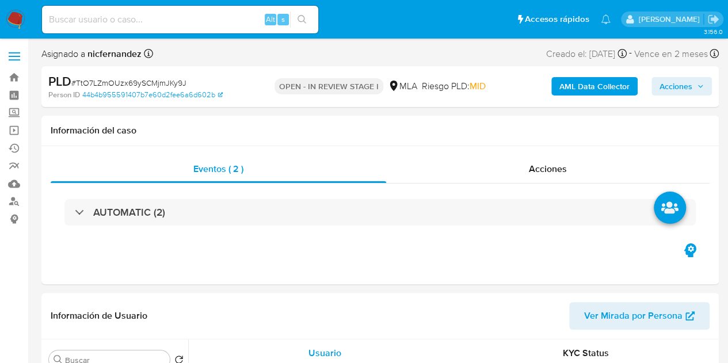
click at [687, 82] on span "Acciones" at bounding box center [675, 86] width 33 height 18
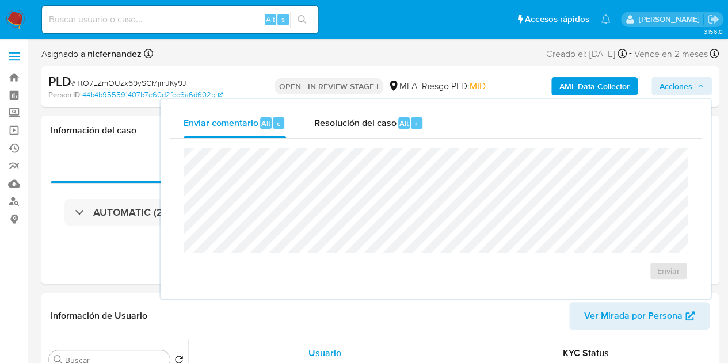
drag, startPoint x: 339, startPoint y: 119, endPoint x: 350, endPoint y: 143, distance: 26.5
click at [340, 121] on span "Resolución del caso" at bounding box center [355, 122] width 82 height 13
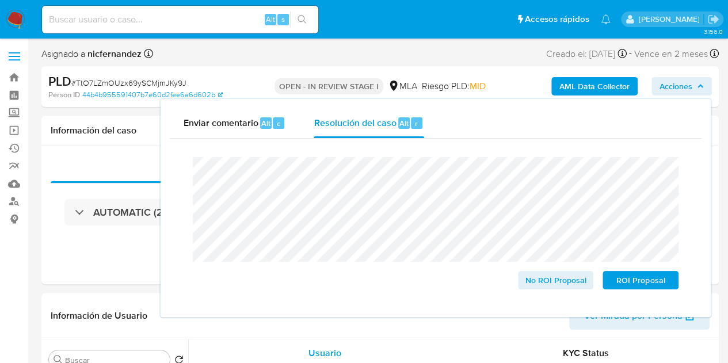
select select "10"
click at [632, 282] on span "ROI Proposal" at bounding box center [640, 280] width 60 height 16
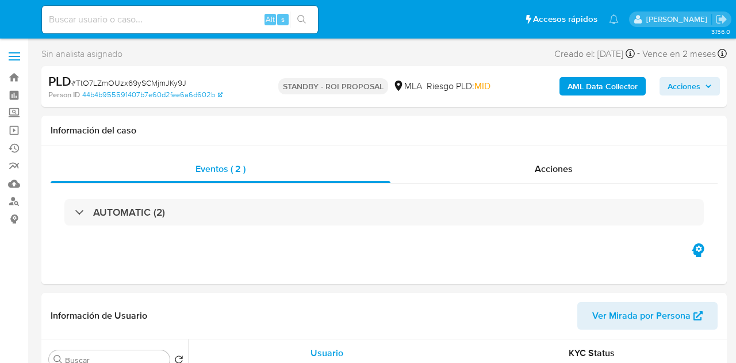
select select "10"
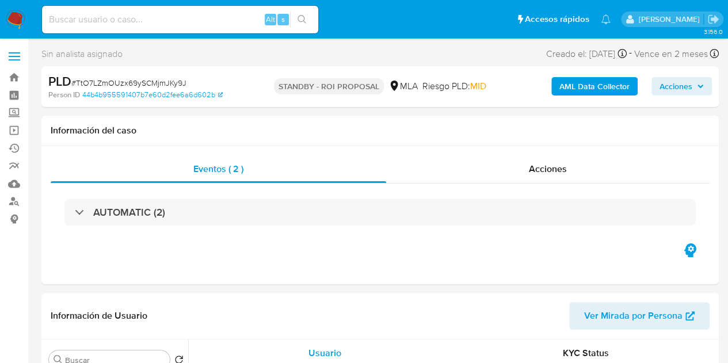
select select "10"
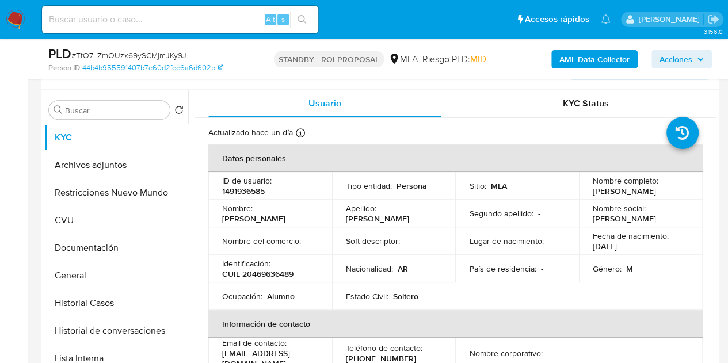
scroll to position [249, 0]
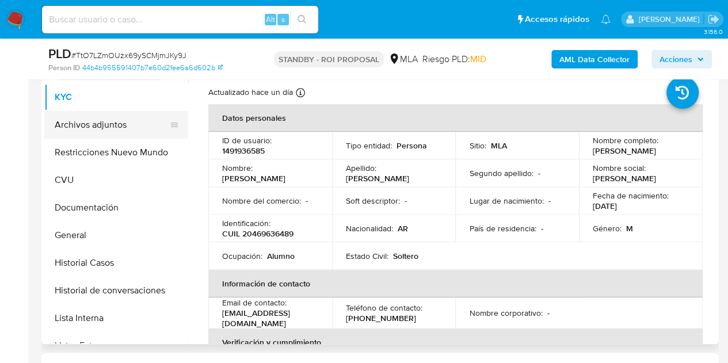
click at [102, 124] on button "Archivos adjuntos" at bounding box center [111, 125] width 135 height 28
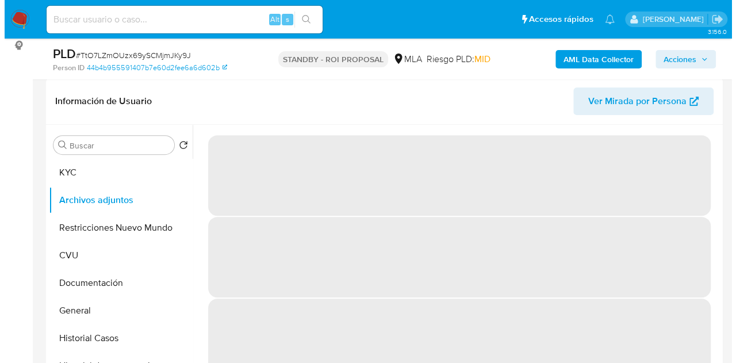
scroll to position [216, 0]
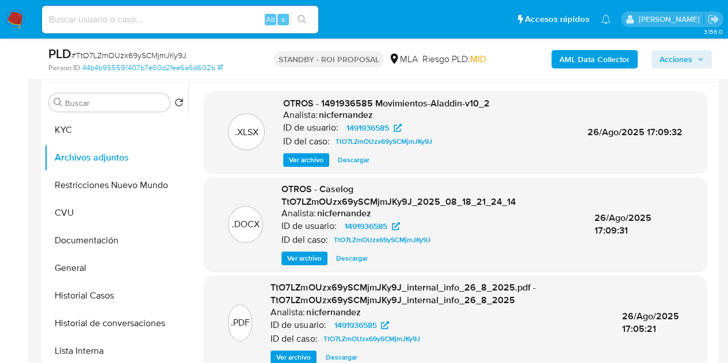
click at [301, 258] on span "Ver archivo" at bounding box center [304, 259] width 35 height 12
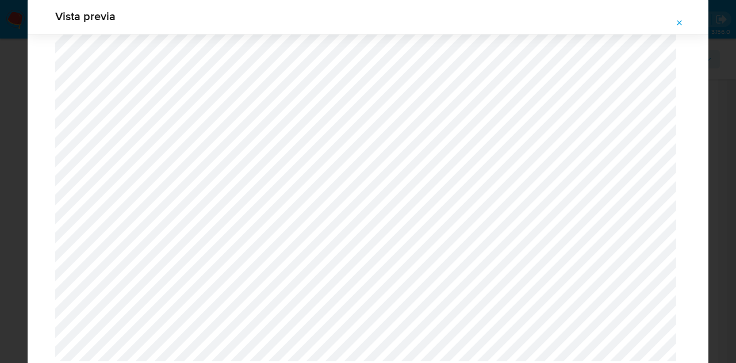
scroll to position [1496, 0]
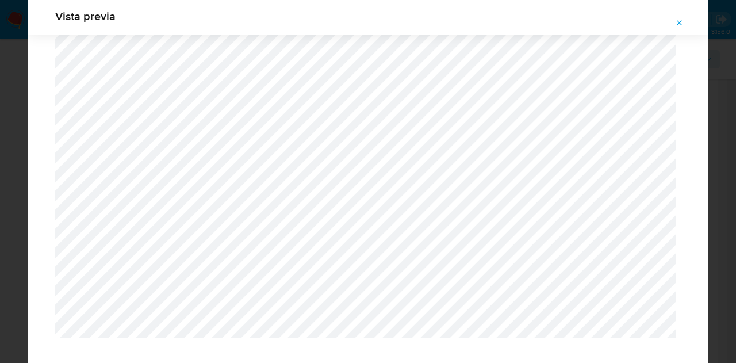
drag, startPoint x: 680, startPoint y: 24, endPoint x: 353, endPoint y: 1, distance: 328.2
click at [677, 25] on icon "Attachment preview" at bounding box center [679, 22] width 9 height 9
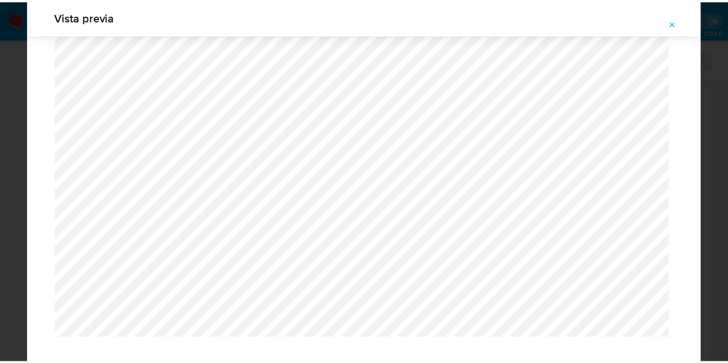
scroll to position [37, 0]
